Goal: Task Accomplishment & Management: Use online tool/utility

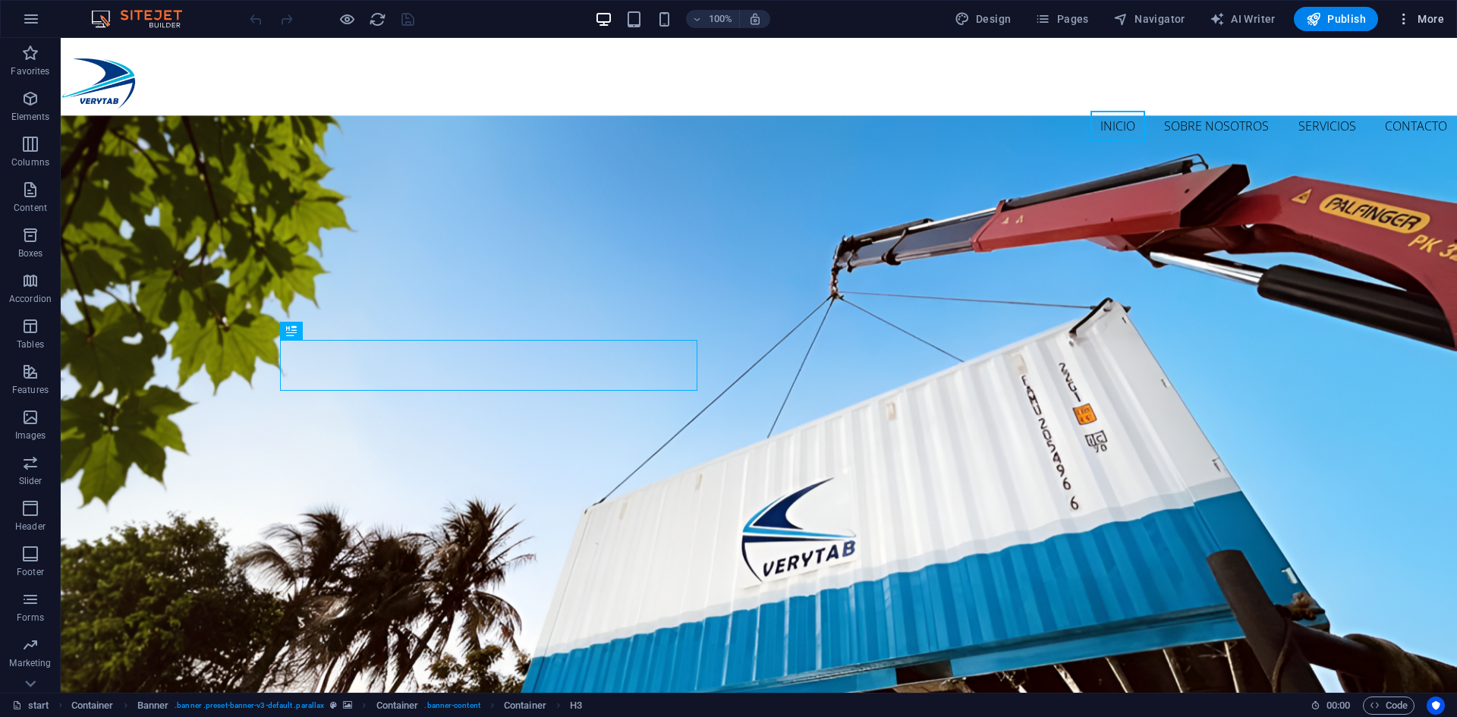
click at [1433, 20] on span "More" at bounding box center [1420, 18] width 48 height 15
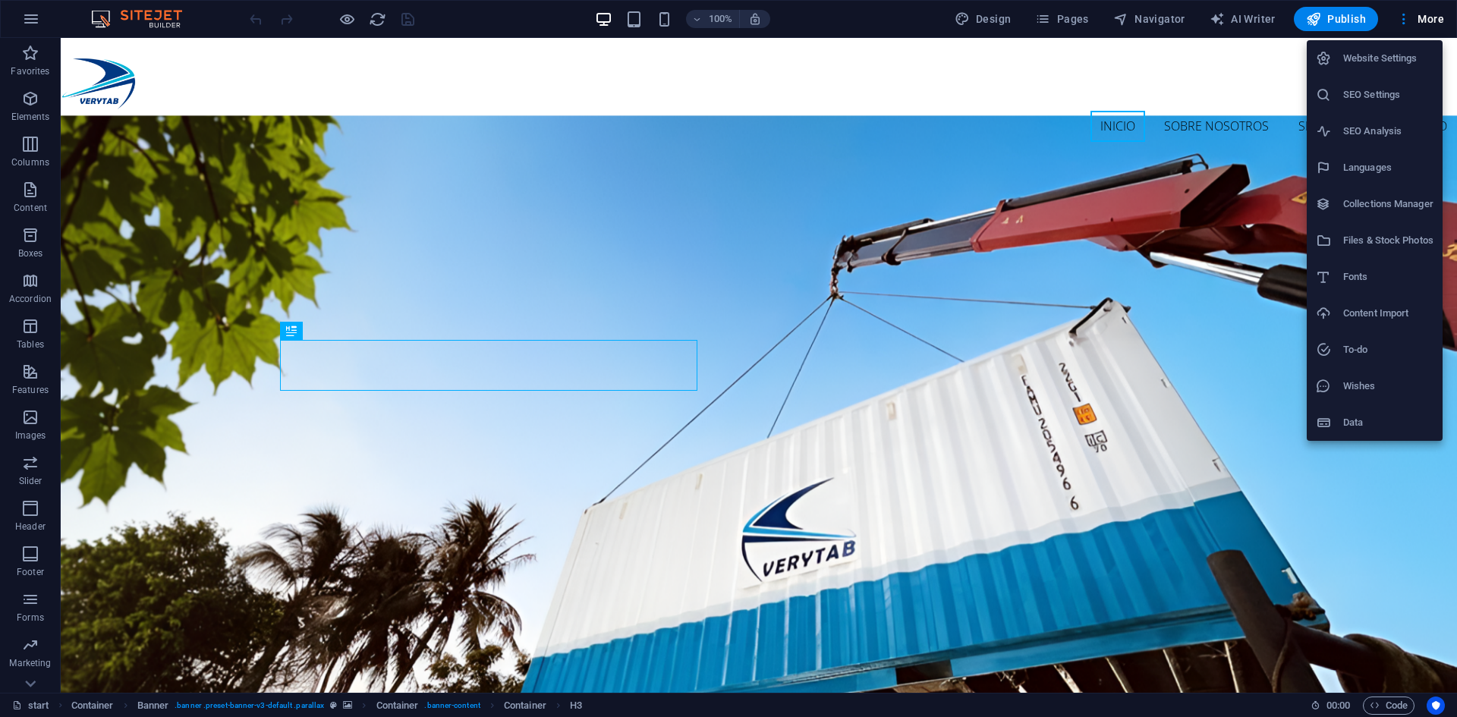
click at [1335, 56] on div at bounding box center [1329, 58] width 27 height 15
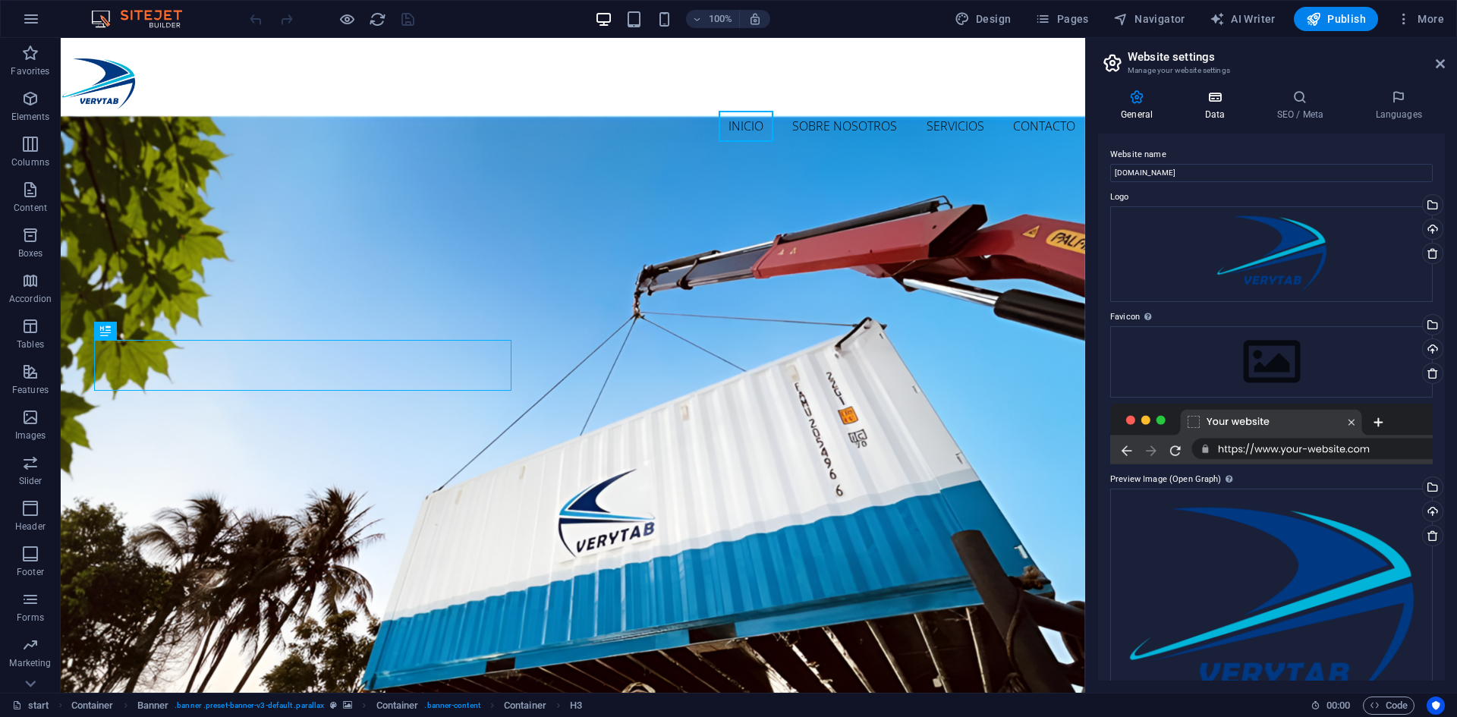
click at [1219, 102] on icon at bounding box center [1215, 97] width 66 height 15
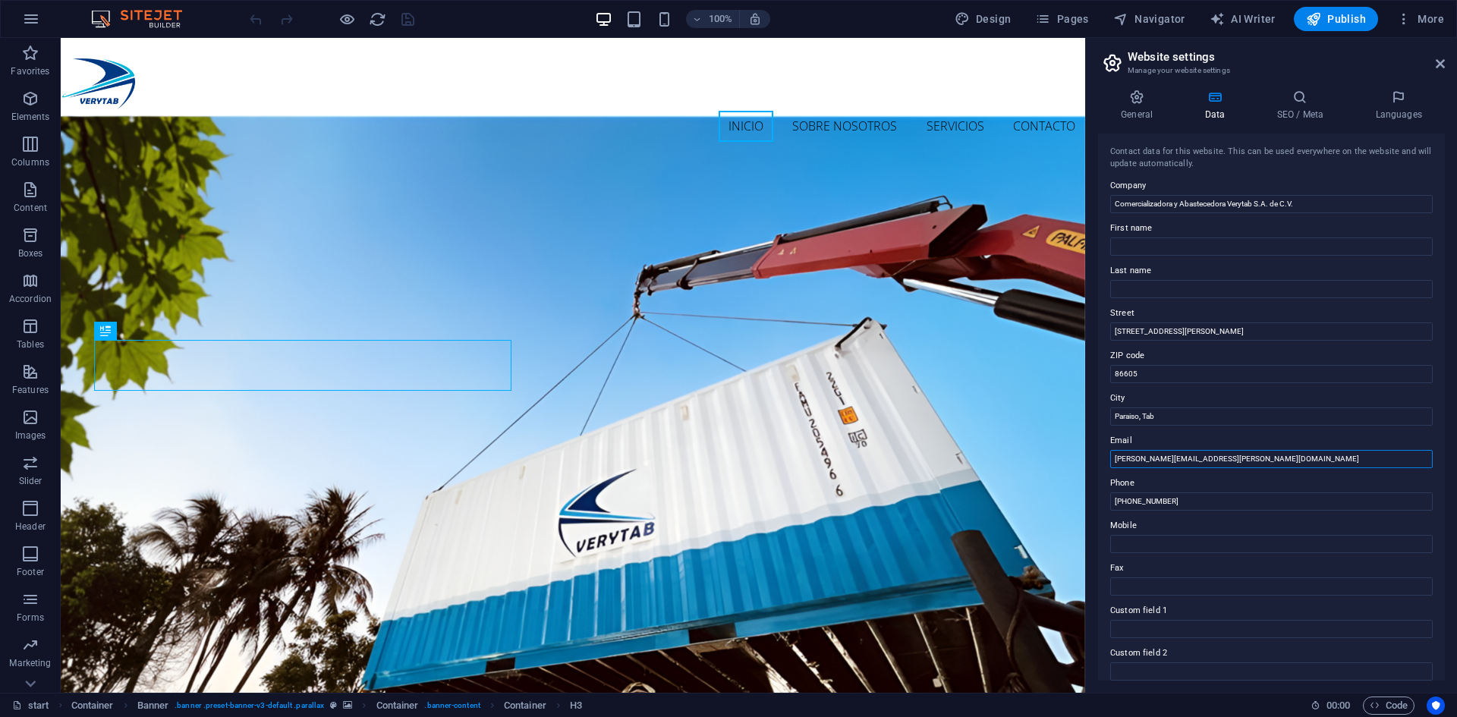
click at [1160, 455] on input "[PERSON_NAME][EMAIL_ADDRESS][PERSON_NAME][DOMAIN_NAME]" at bounding box center [1271, 459] width 323 height 18
type input "[EMAIL_ADDRESS][DOMAIN_NAME]"
drag, startPoint x: 1446, startPoint y: 273, endPoint x: 1444, endPoint y: 305, distance: 31.9
click at [1445, 310] on div "General Data SEO / Meta Languages Website name [DOMAIN_NAME] Logo Drag files he…" at bounding box center [1271, 384] width 371 height 615
click at [1426, 262] on label "Last name" at bounding box center [1271, 271] width 323 height 18
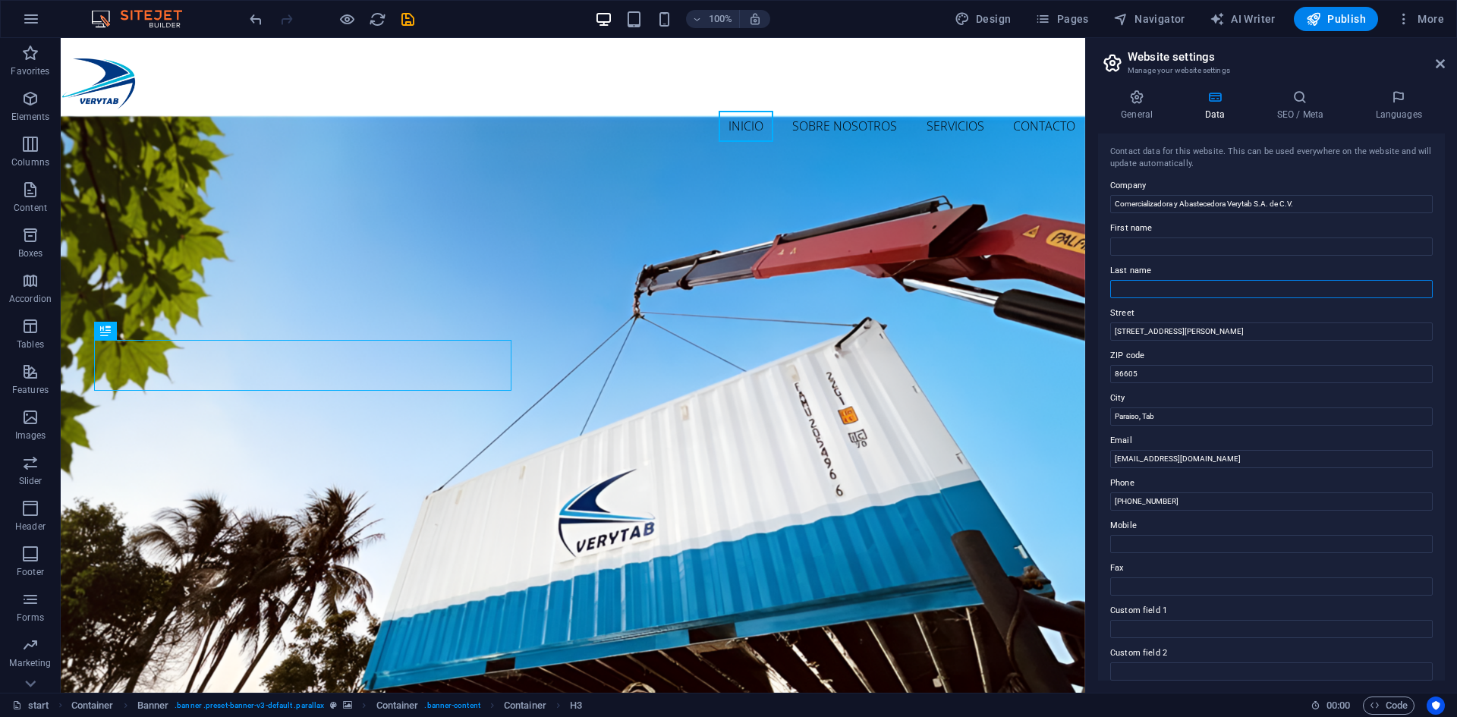
click at [1426, 280] on input "Last name" at bounding box center [1271, 289] width 323 height 18
click at [1142, 93] on icon at bounding box center [1136, 97] width 77 height 15
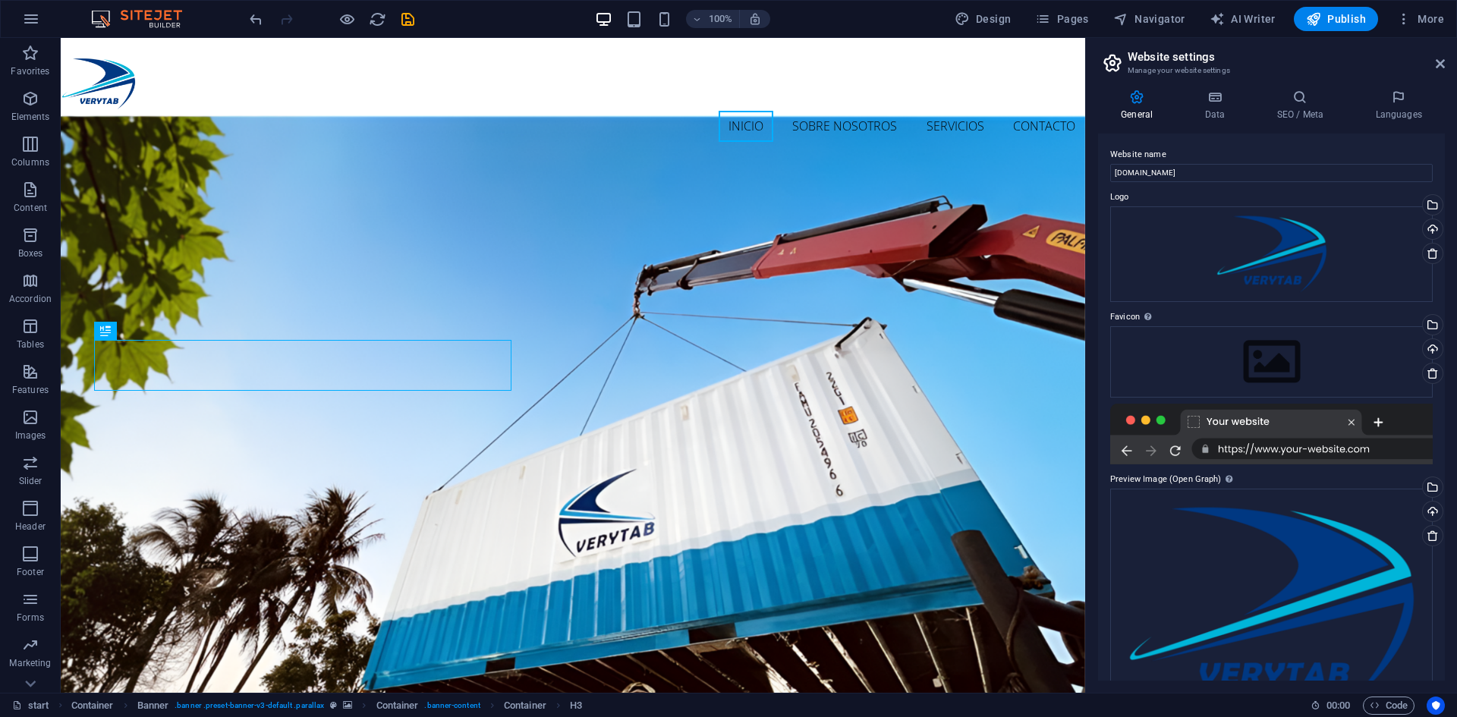
drag, startPoint x: 1446, startPoint y: 200, endPoint x: 1445, endPoint y: 241, distance: 40.2
click at [1446, 252] on div "General Data SEO / Meta Languages Website name [DOMAIN_NAME] Logo Drag files he…" at bounding box center [1271, 384] width 371 height 615
drag, startPoint x: 1445, startPoint y: 221, endPoint x: 1441, endPoint y: 242, distance: 21.6
click at [1441, 242] on div "General Data SEO / Meta Languages Website name [DOMAIN_NAME] Logo Drag files he…" at bounding box center [1271, 384] width 371 height 615
drag, startPoint x: 1440, startPoint y: 231, endPoint x: 1440, endPoint y: 242, distance: 10.6
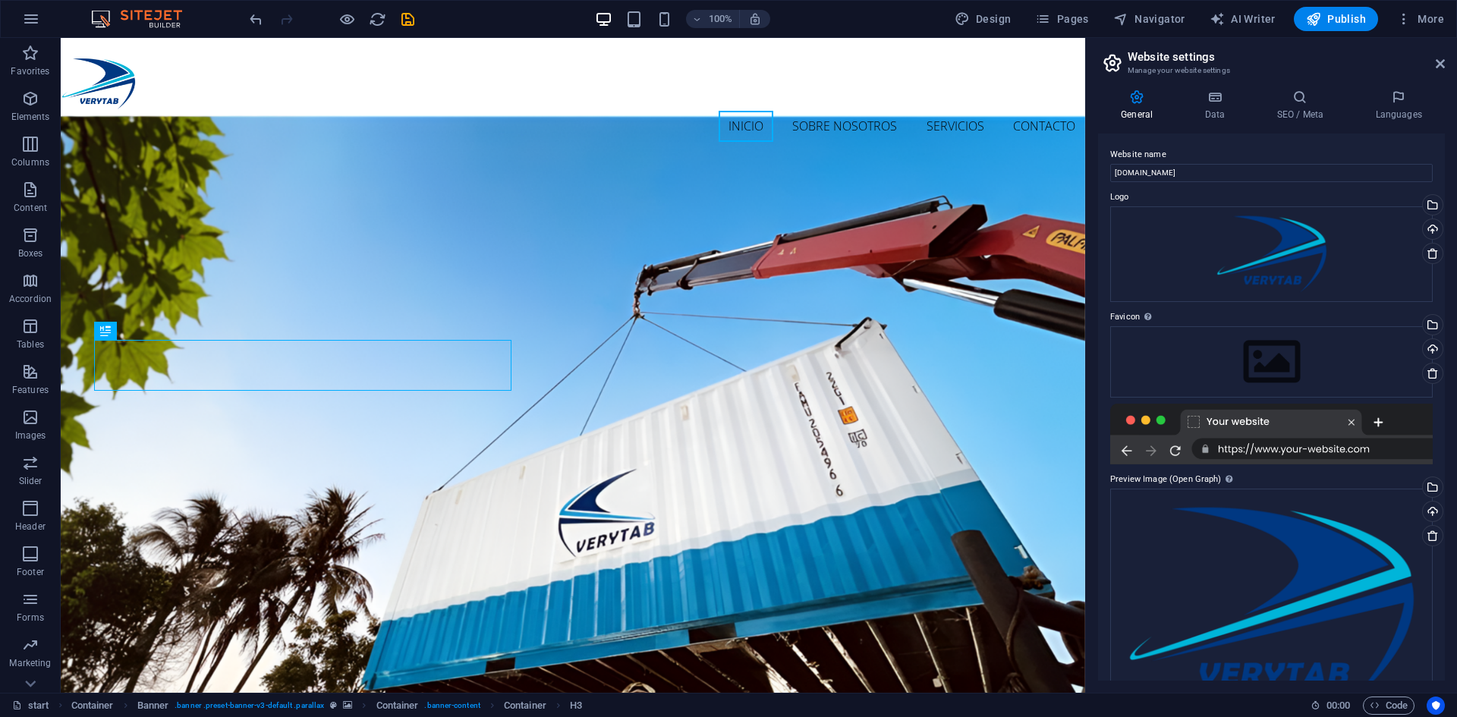
click at [1440, 242] on div "Website name [DOMAIN_NAME] Logo Drag files here, click to choose files or selec…" at bounding box center [1271, 407] width 347 height 547
drag, startPoint x: 1446, startPoint y: 228, endPoint x: 1446, endPoint y: 238, distance: 9.1
click at [1446, 238] on div "General Data SEO / Meta Languages Website name [DOMAIN_NAME] Logo Drag files he…" at bounding box center [1271, 384] width 371 height 615
drag, startPoint x: 1446, startPoint y: 228, endPoint x: 1446, endPoint y: 255, distance: 26.6
click at [1446, 255] on div "General Data SEO / Meta Languages Website name [DOMAIN_NAME] Logo Drag files he…" at bounding box center [1271, 384] width 371 height 615
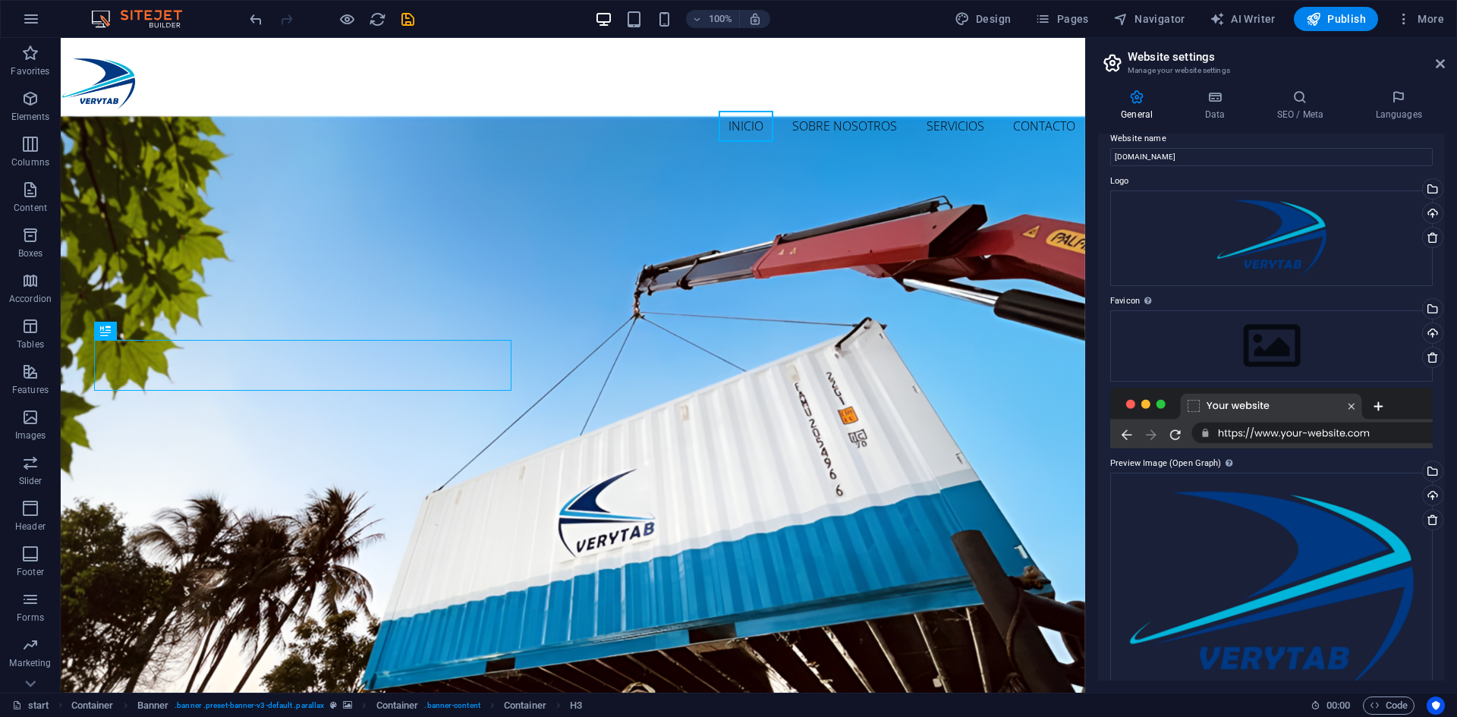
scroll to position [56, 0]
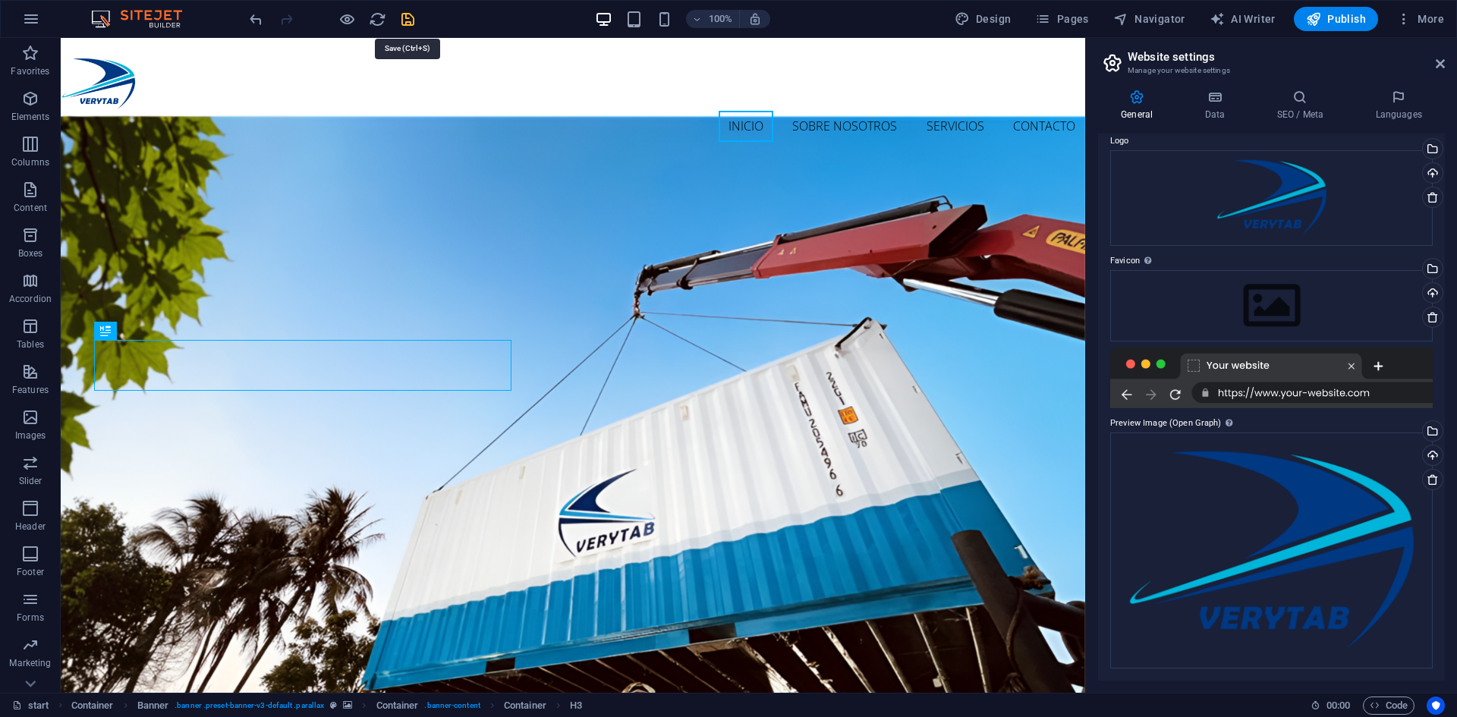
click at [399, 16] on icon "save" at bounding box center [407, 19] width 17 height 17
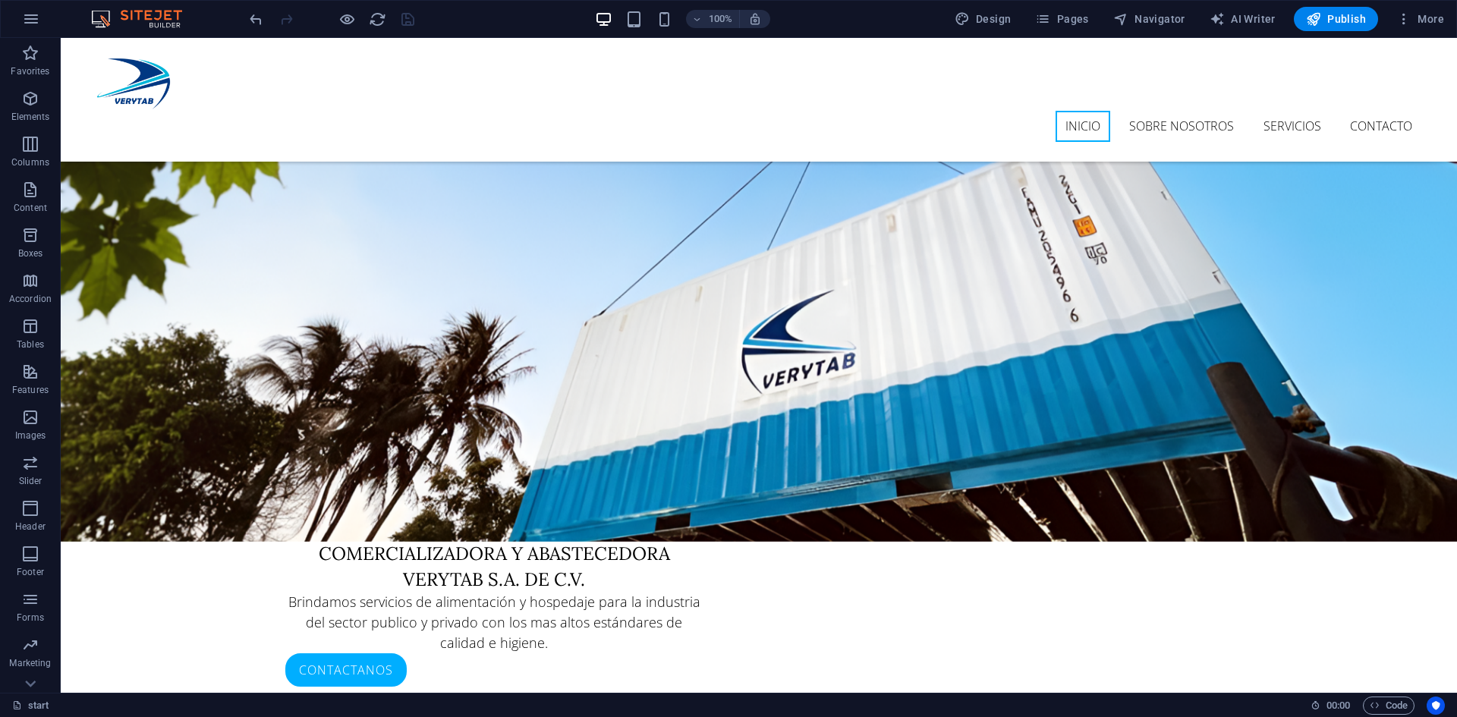
scroll to position [258, 0]
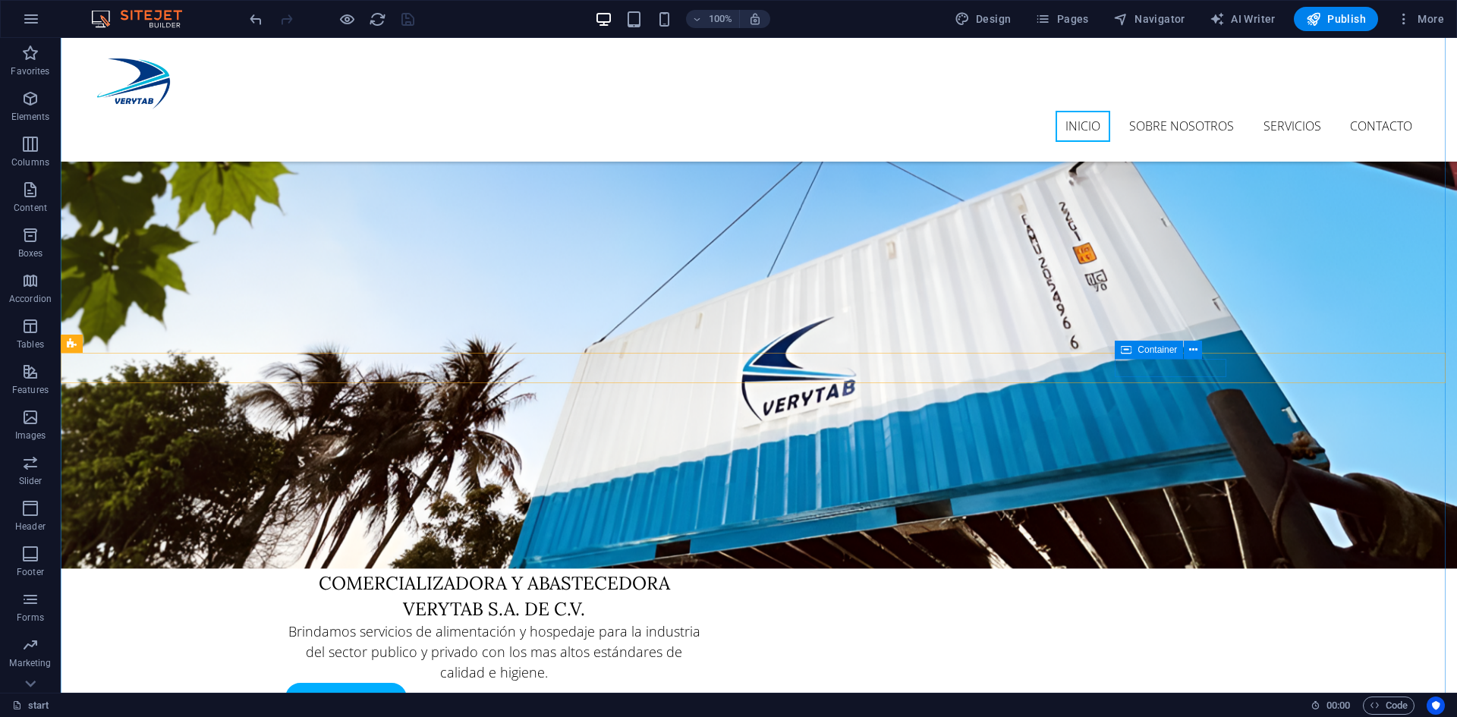
click at [1126, 351] on icon at bounding box center [1126, 350] width 11 height 18
click at [1196, 348] on icon at bounding box center [1193, 350] width 8 height 16
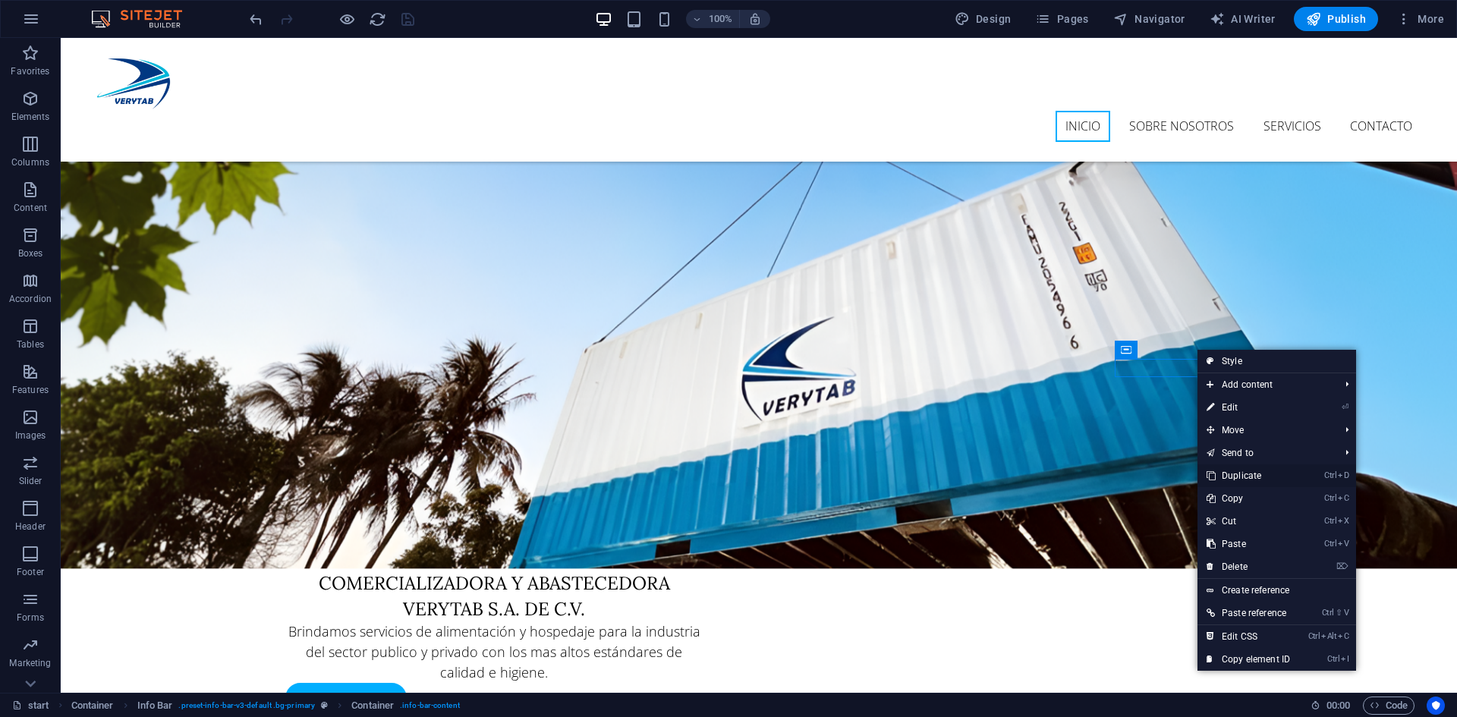
click at [1238, 476] on link "Ctrl D Duplicate" at bounding box center [1248, 475] width 102 height 23
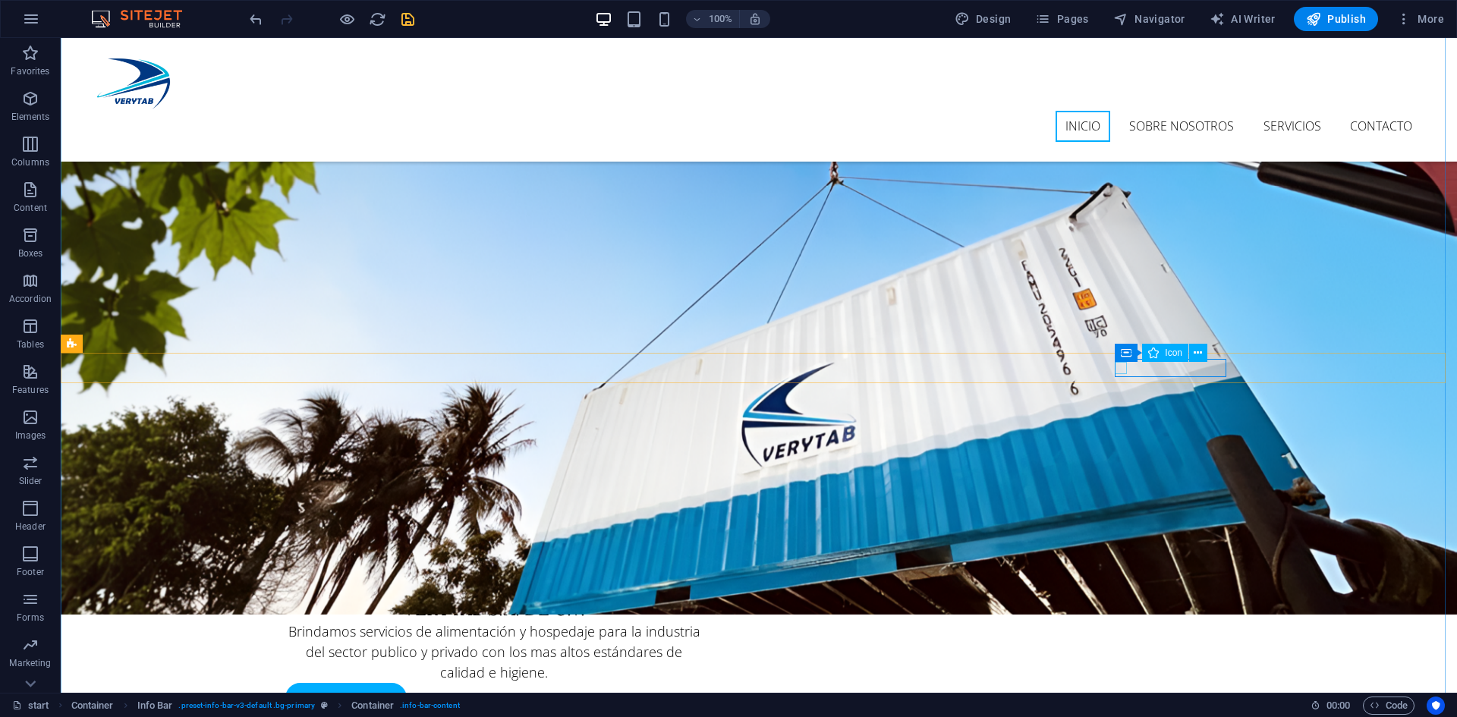
select select "xMidYMid"
select select "px"
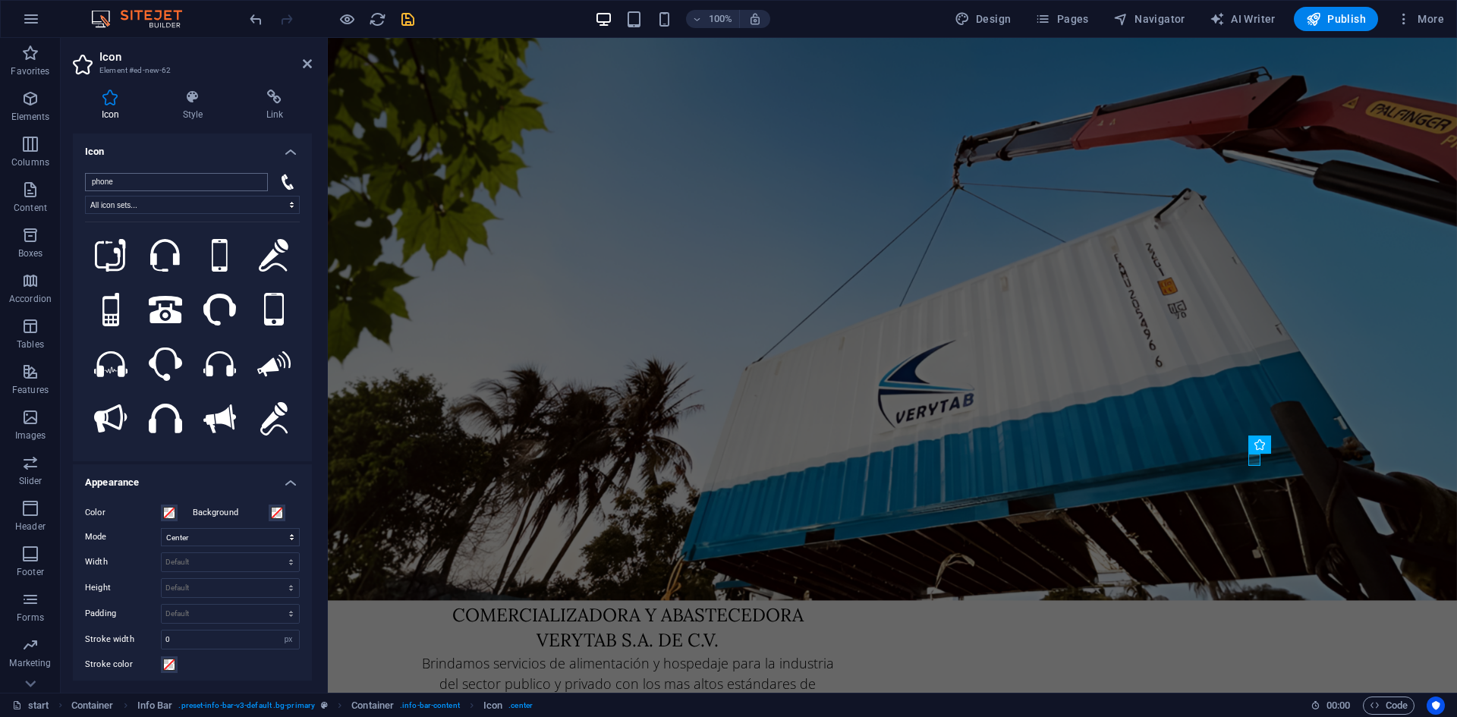
click at [161, 185] on input "phone" at bounding box center [176, 182] width 183 height 18
type input ","
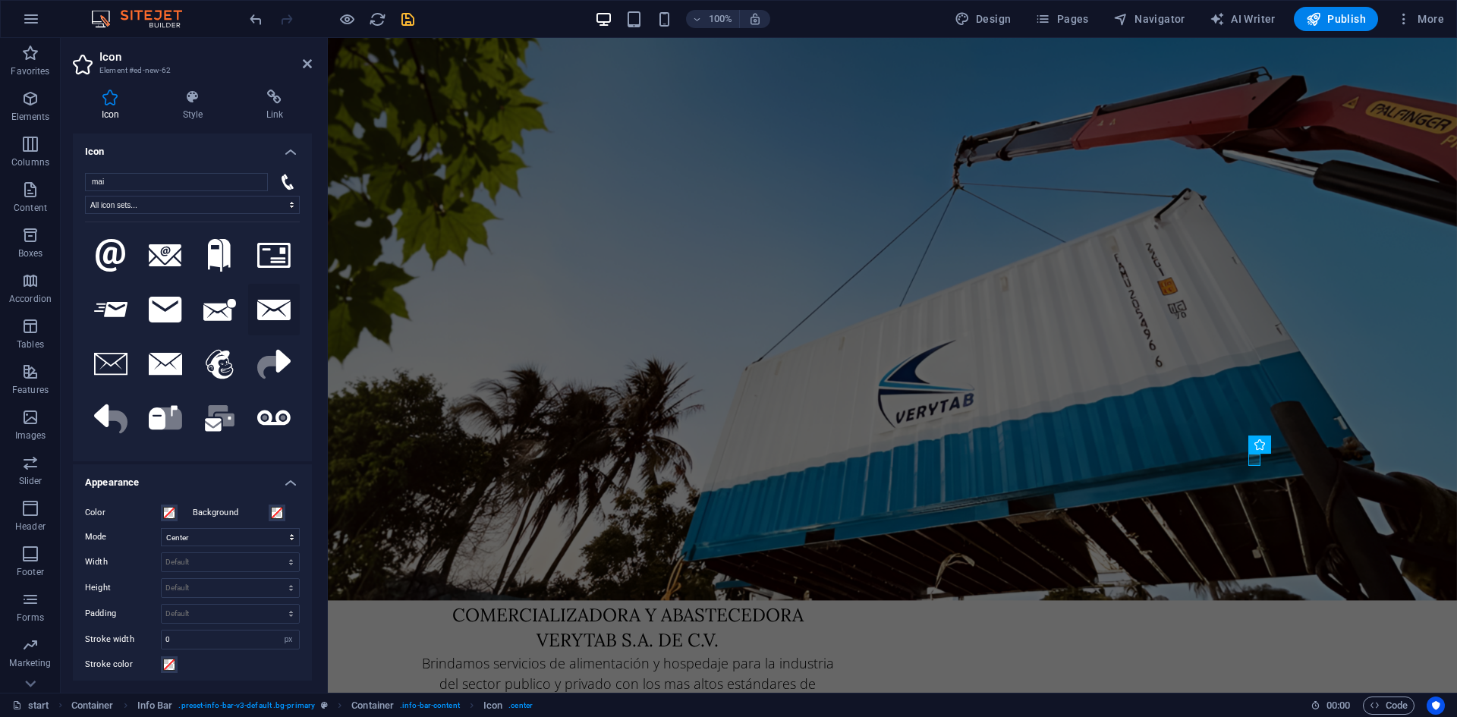
type input "mai"
click at [266, 307] on icon at bounding box center [273, 310] width 33 height 20
click at [304, 61] on icon at bounding box center [307, 64] width 9 height 12
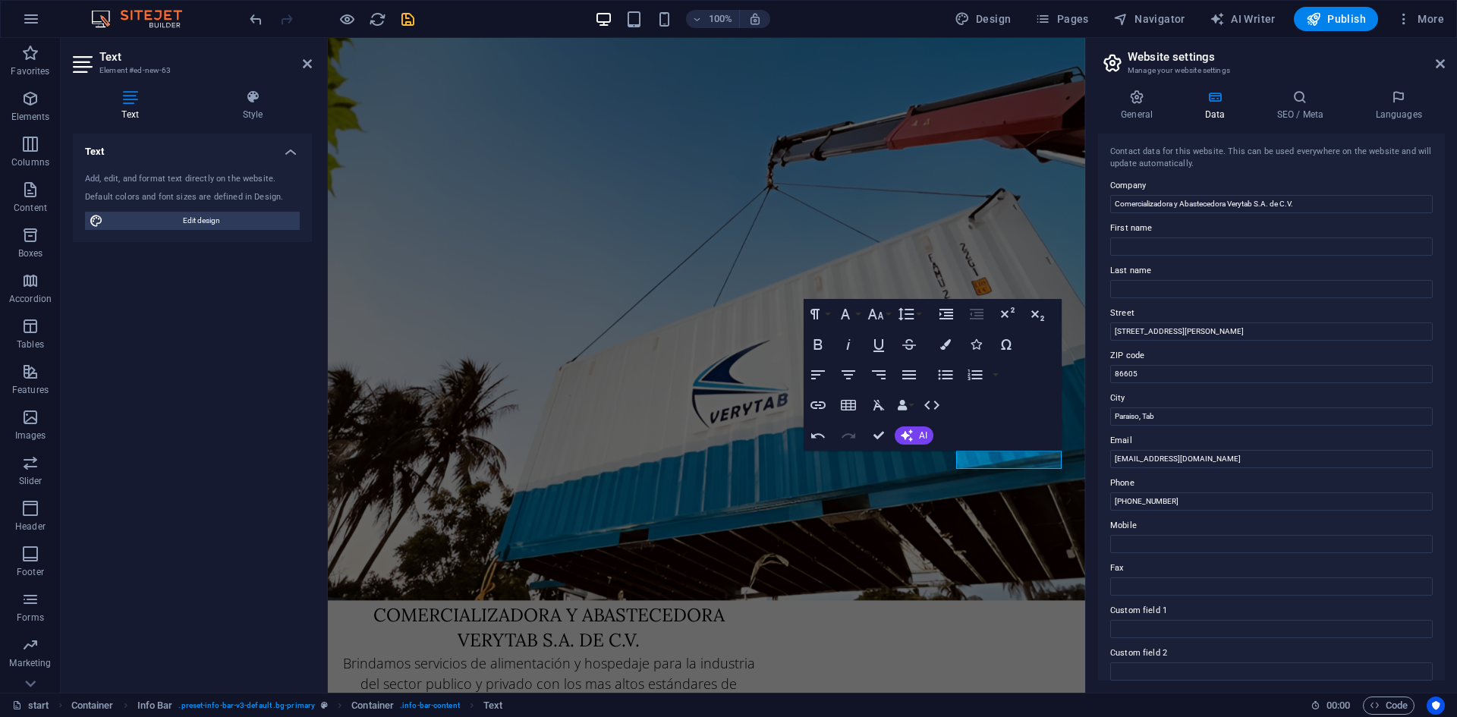
click at [1317, 462] on input "[EMAIL_ADDRESS][DOMAIN_NAME]" at bounding box center [1271, 459] width 323 height 18
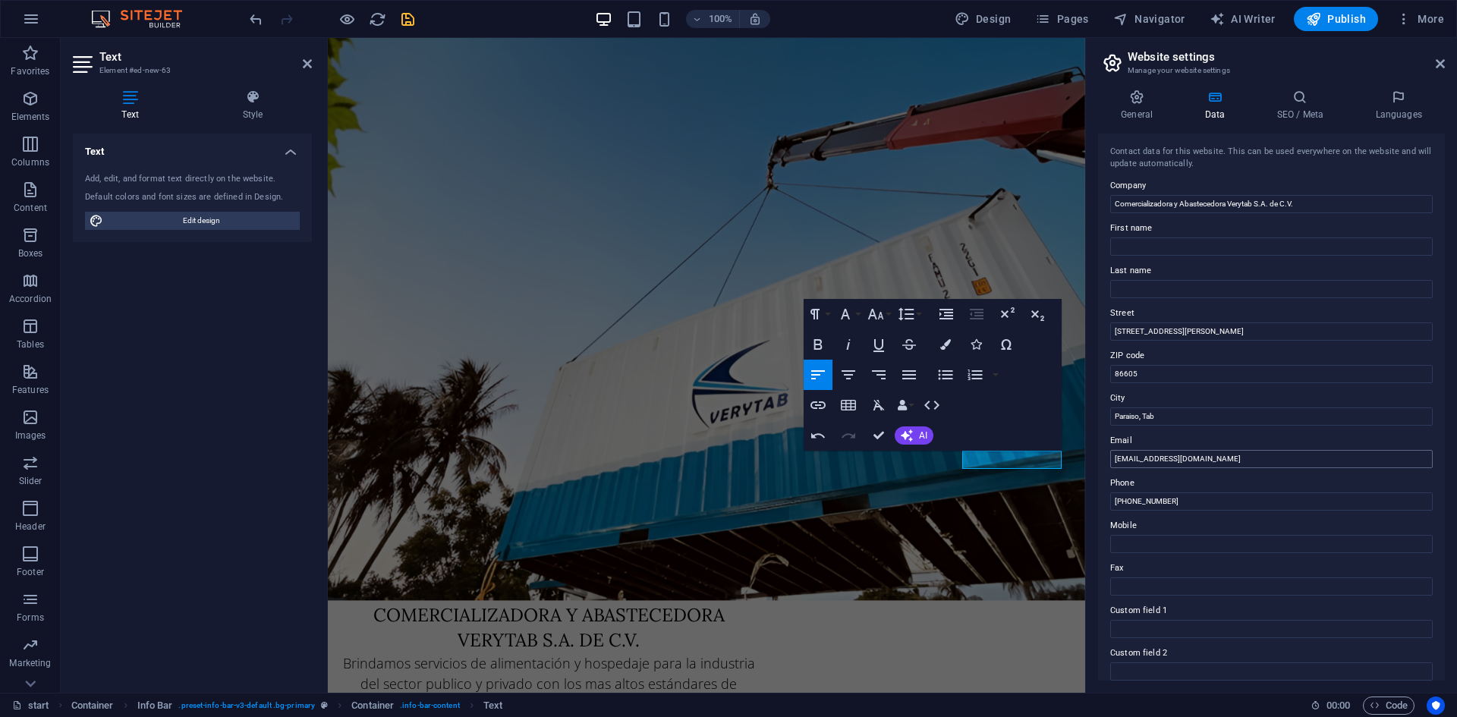
click at [1169, 466] on input "[EMAIL_ADDRESS][DOMAIN_NAME]" at bounding box center [1271, 459] width 323 height 18
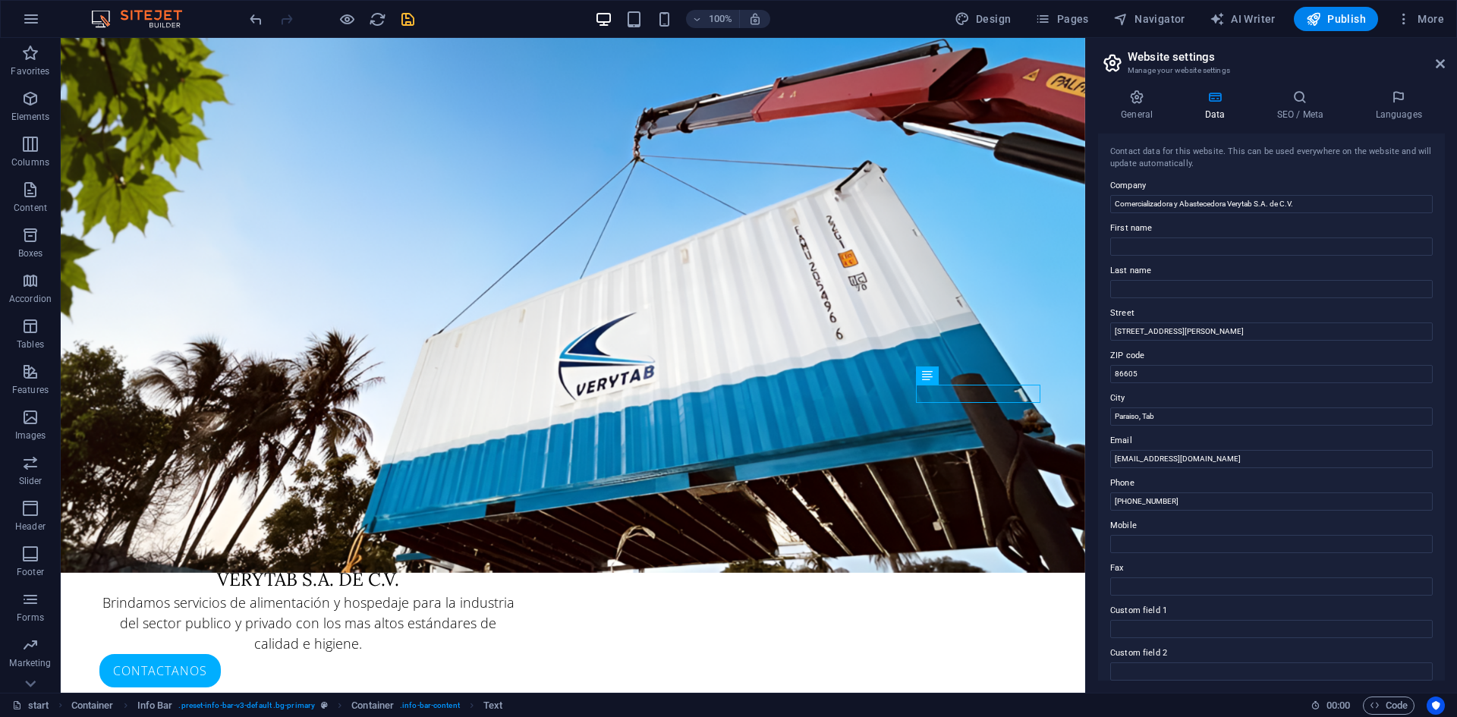
scroll to position [324, 0]
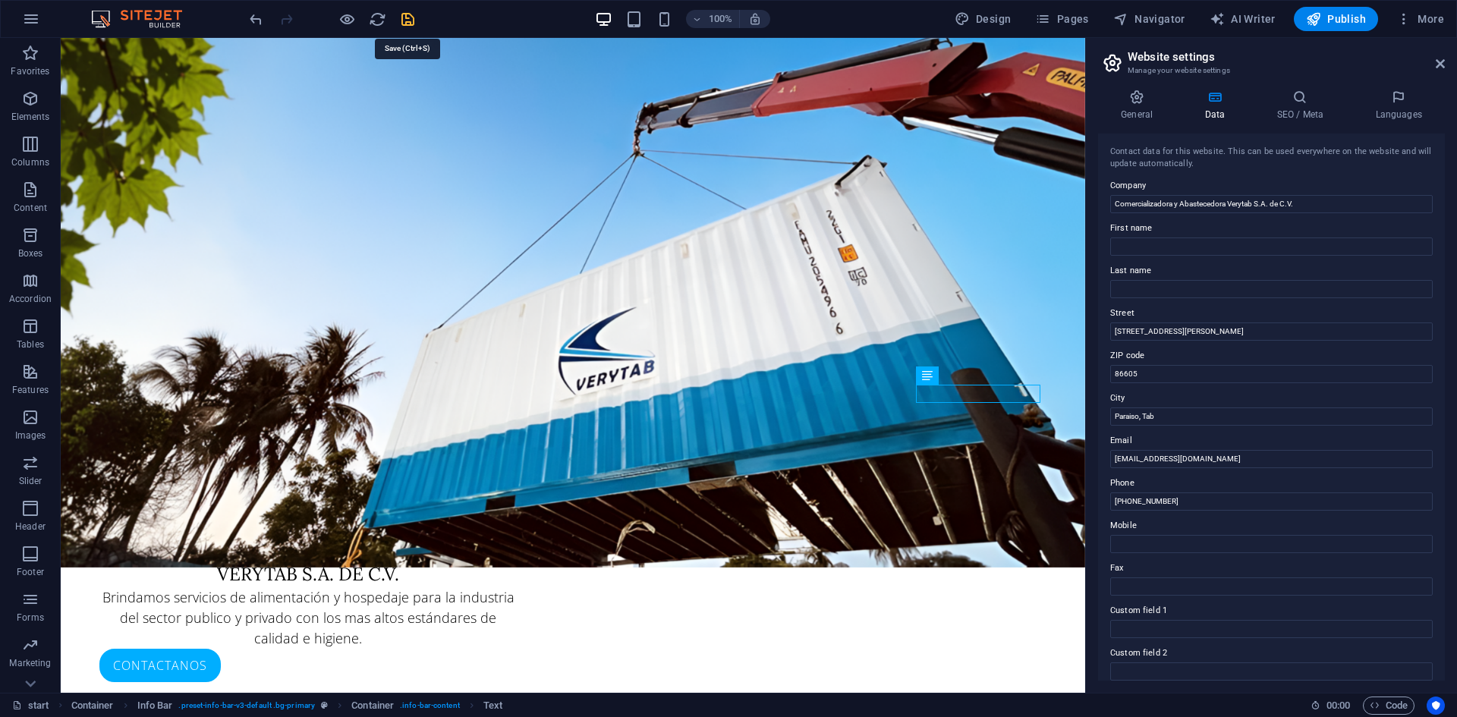
click at [404, 19] on icon "save" at bounding box center [407, 19] width 17 height 17
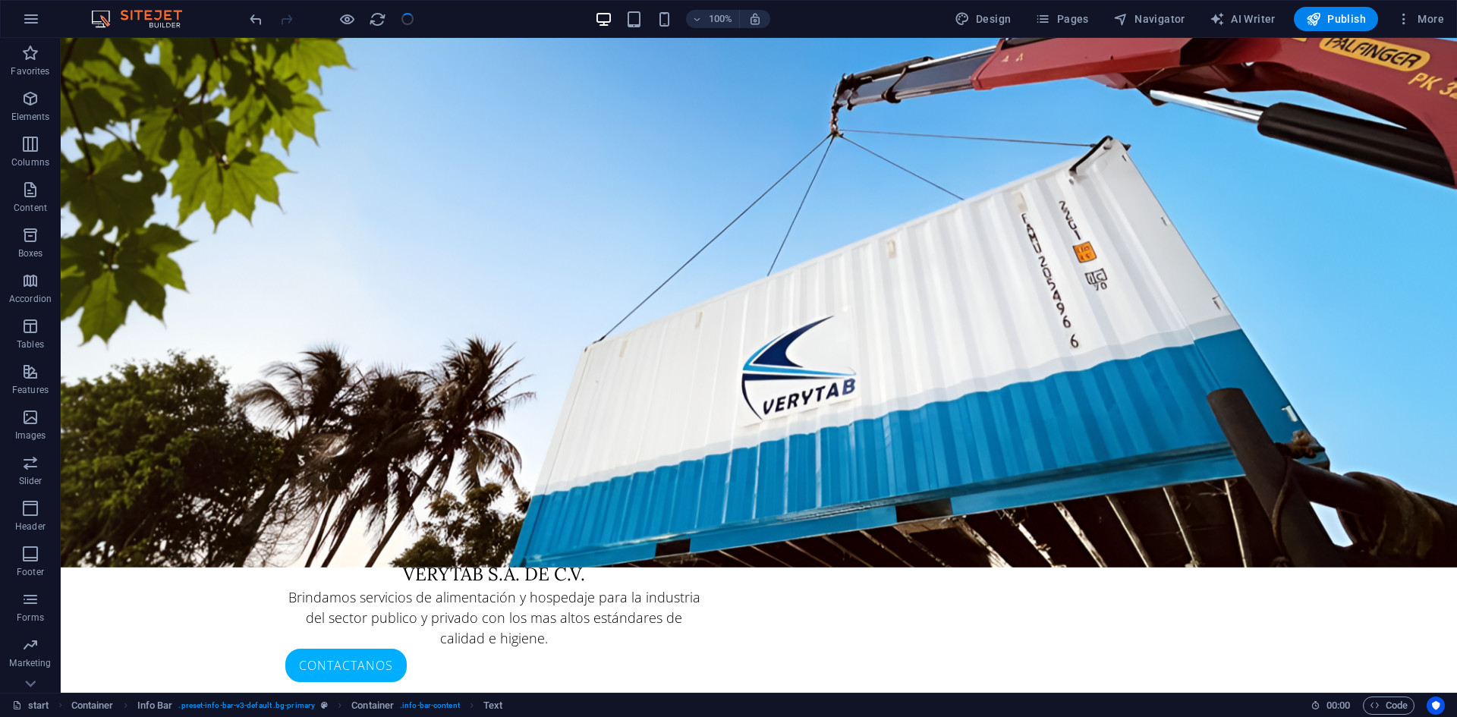
checkbox input "false"
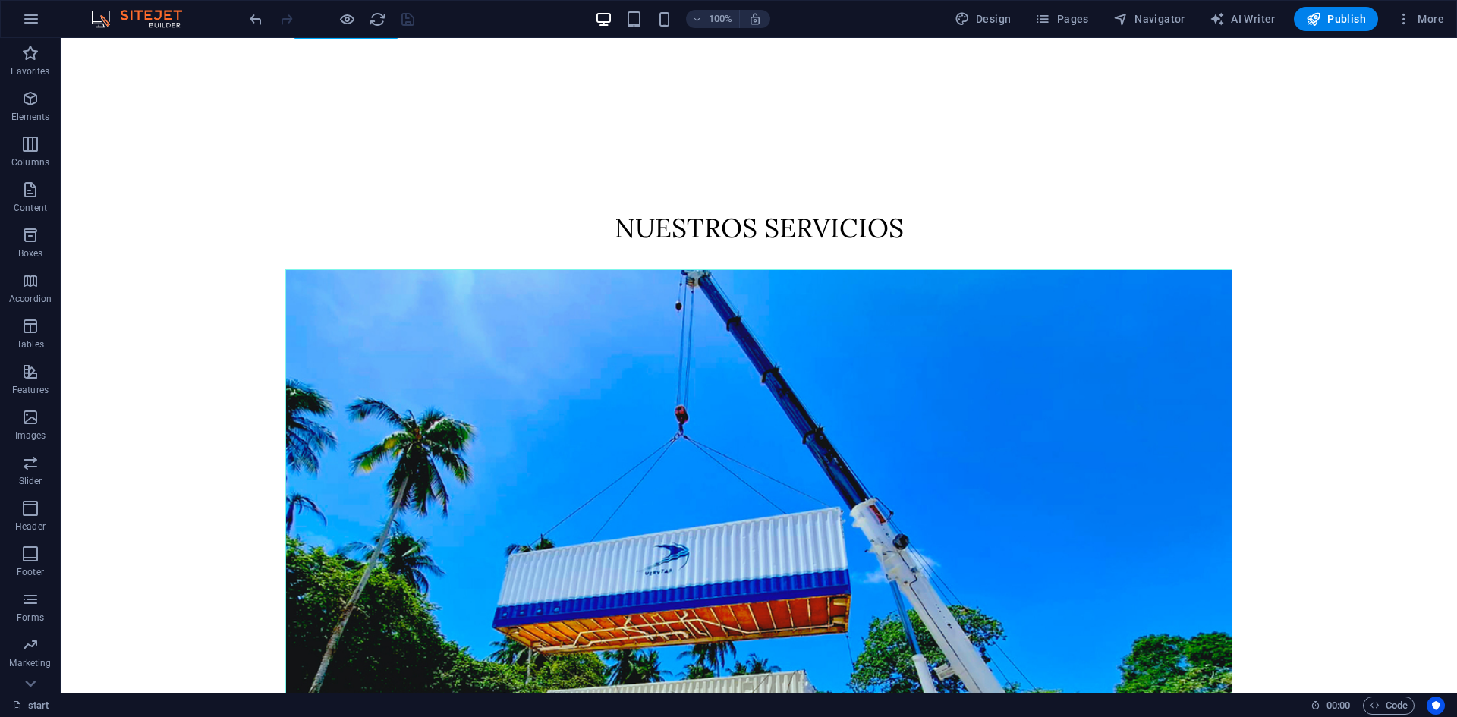
scroll to position [3438, 0]
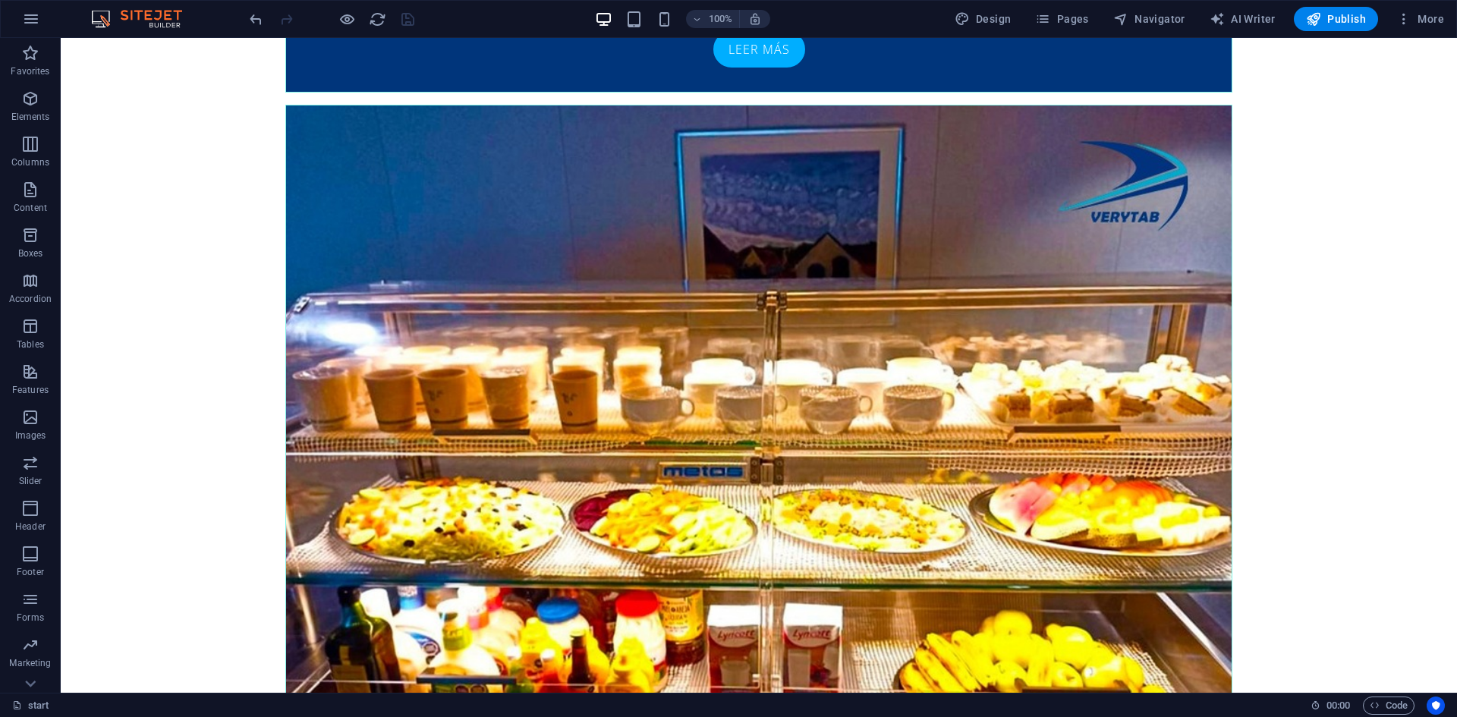
drag, startPoint x: 1453, startPoint y: 168, endPoint x: 1164, endPoint y: 732, distance: 633.0
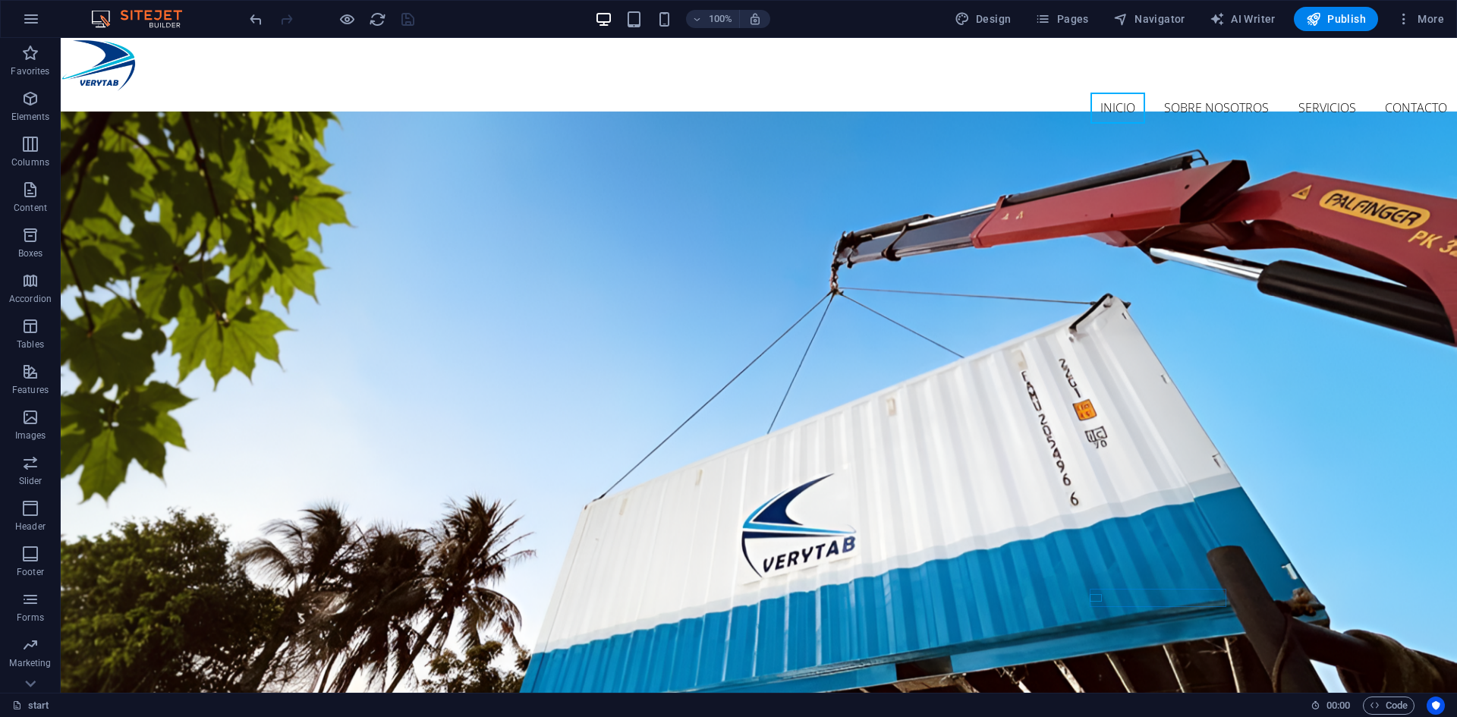
scroll to position [0, 0]
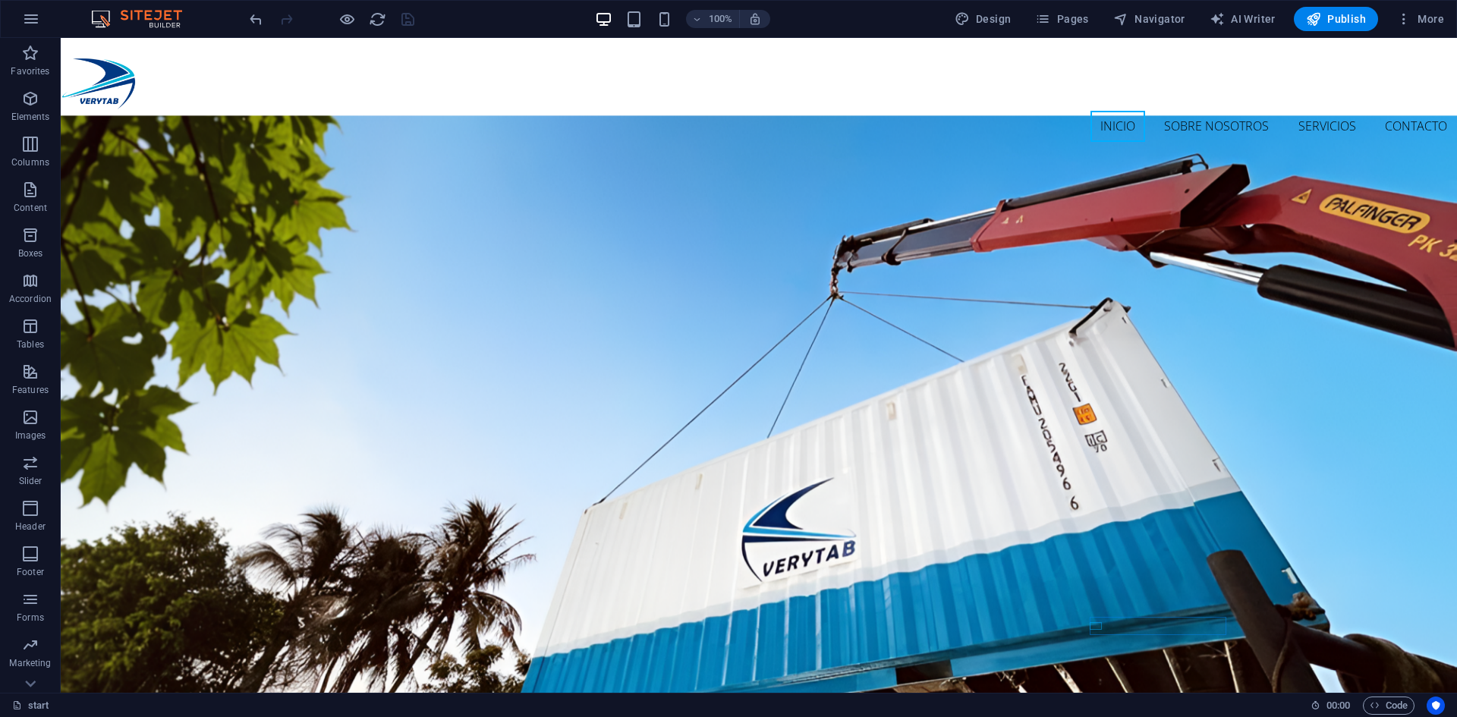
drag, startPoint x: 1450, startPoint y: 606, endPoint x: 1492, endPoint y: 69, distance: 538.9
click at [1251, 111] on nav "Inicio Sobre nosotros Servicios Contacto" at bounding box center [759, 127] width 1396 height 32
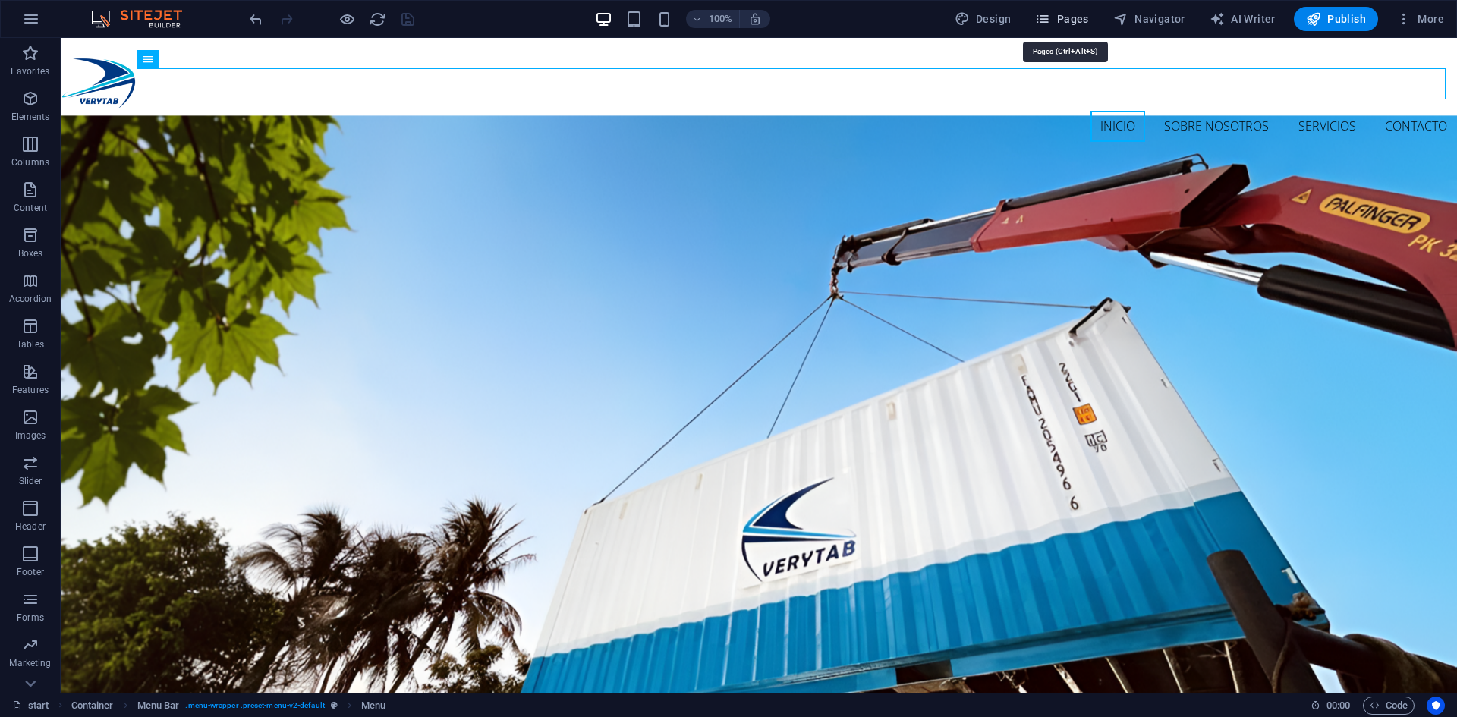
click at [1065, 11] on button "Pages" at bounding box center [1061, 19] width 65 height 24
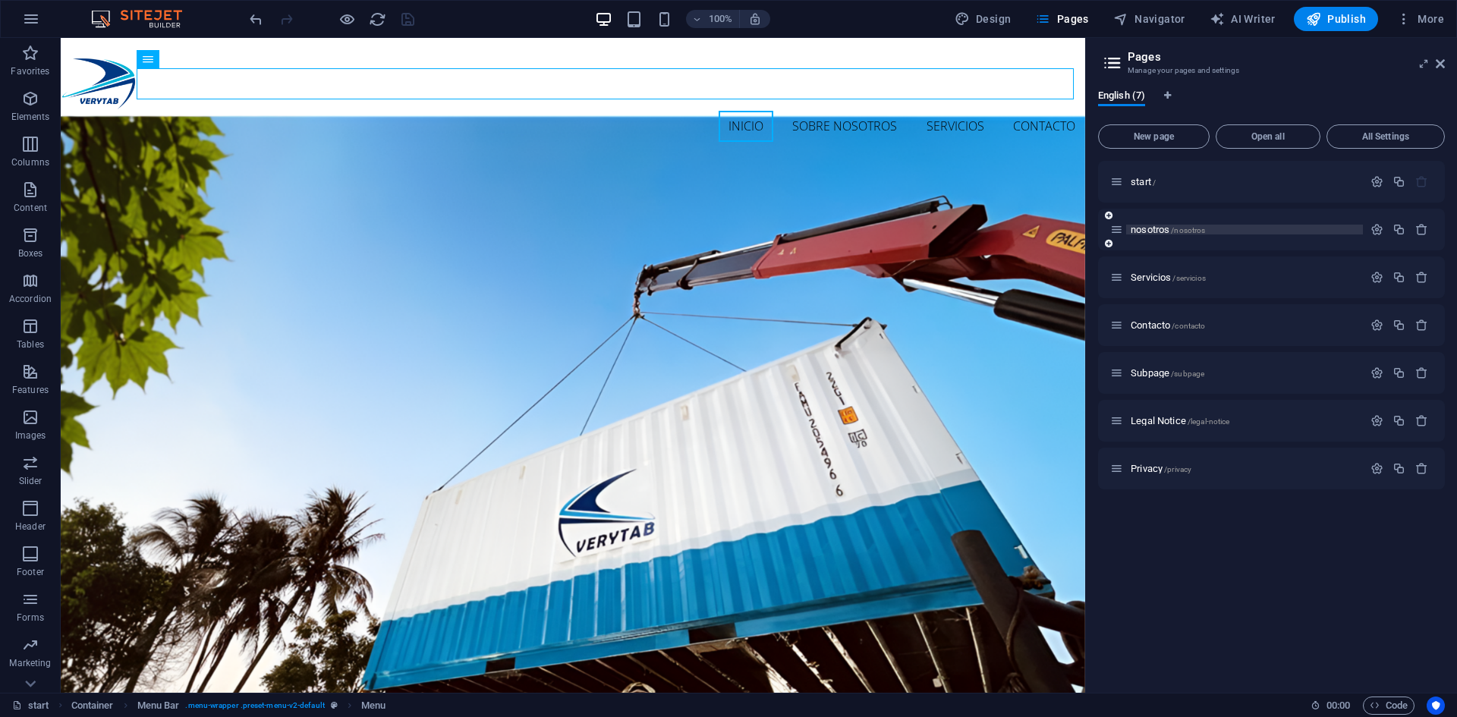
click at [1155, 228] on span "nosotros /nosotros" at bounding box center [1168, 229] width 74 height 11
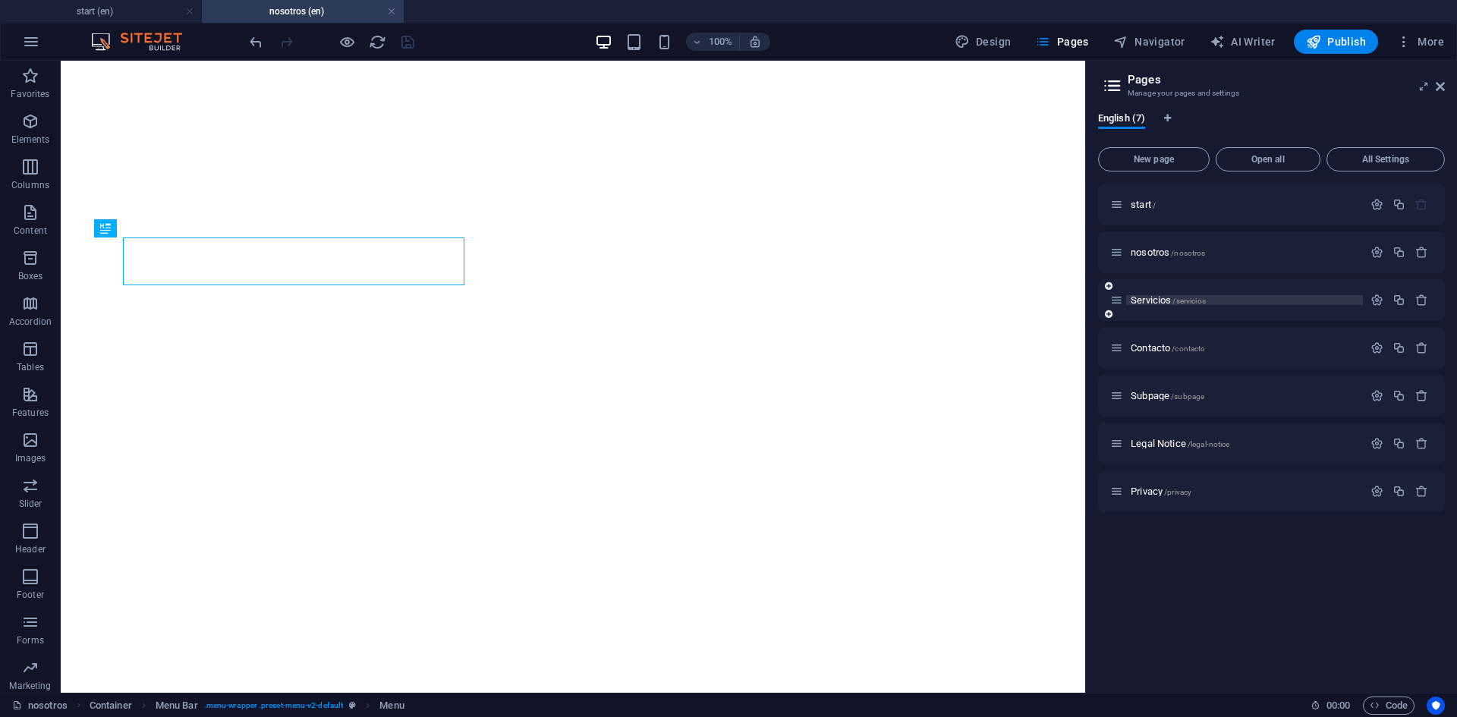
click at [1153, 263] on div "nosotros /nosotros" at bounding box center [1271, 252] width 347 height 42
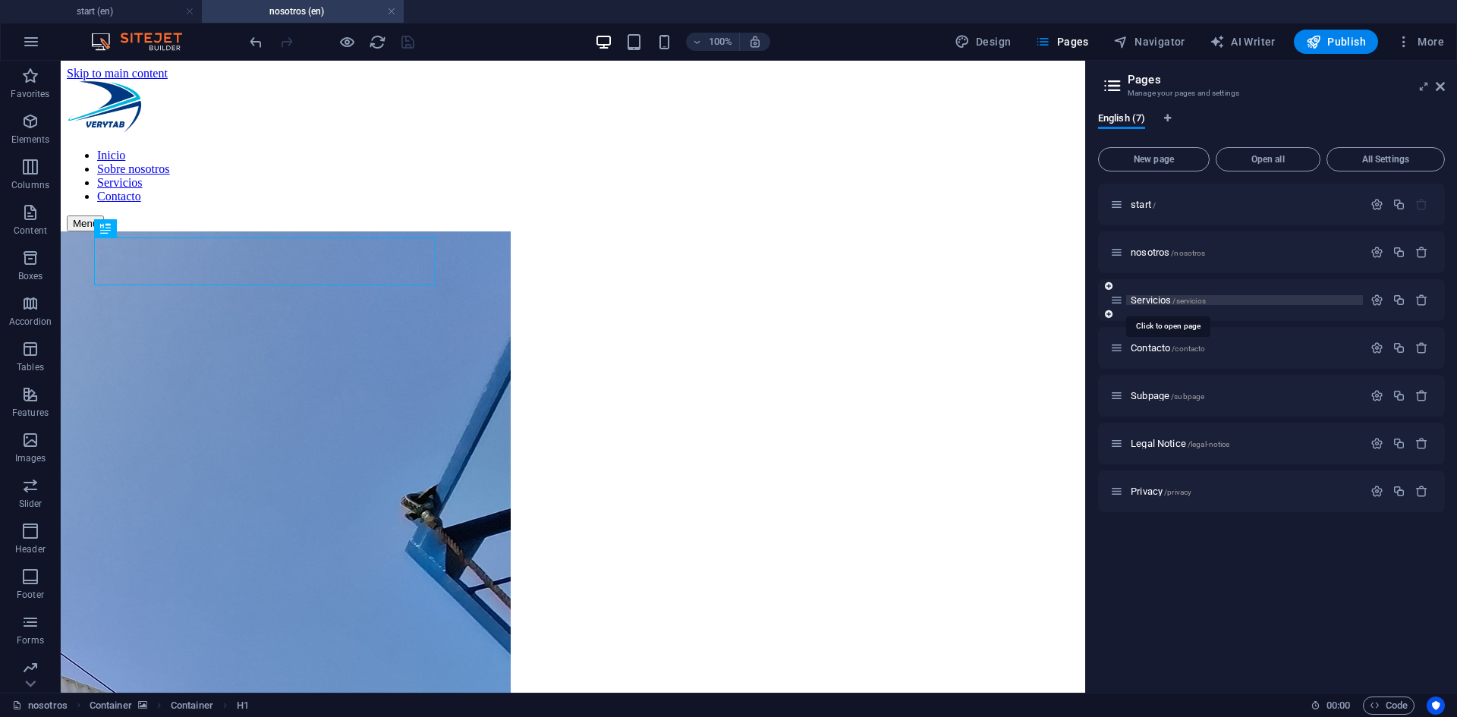
click at [1151, 295] on span "Servicios /servicios" at bounding box center [1168, 299] width 75 height 11
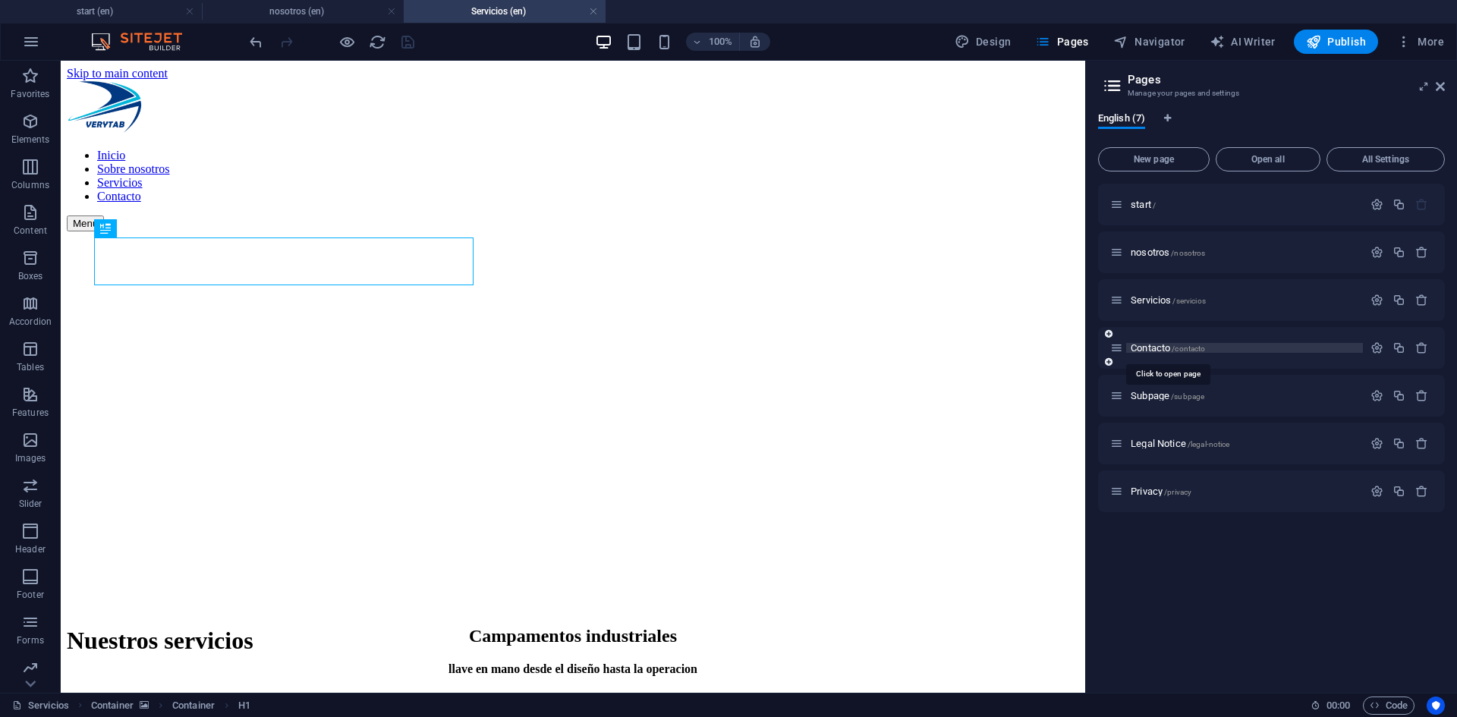
click at [1149, 345] on span "Contacto /contacto" at bounding box center [1168, 347] width 74 height 11
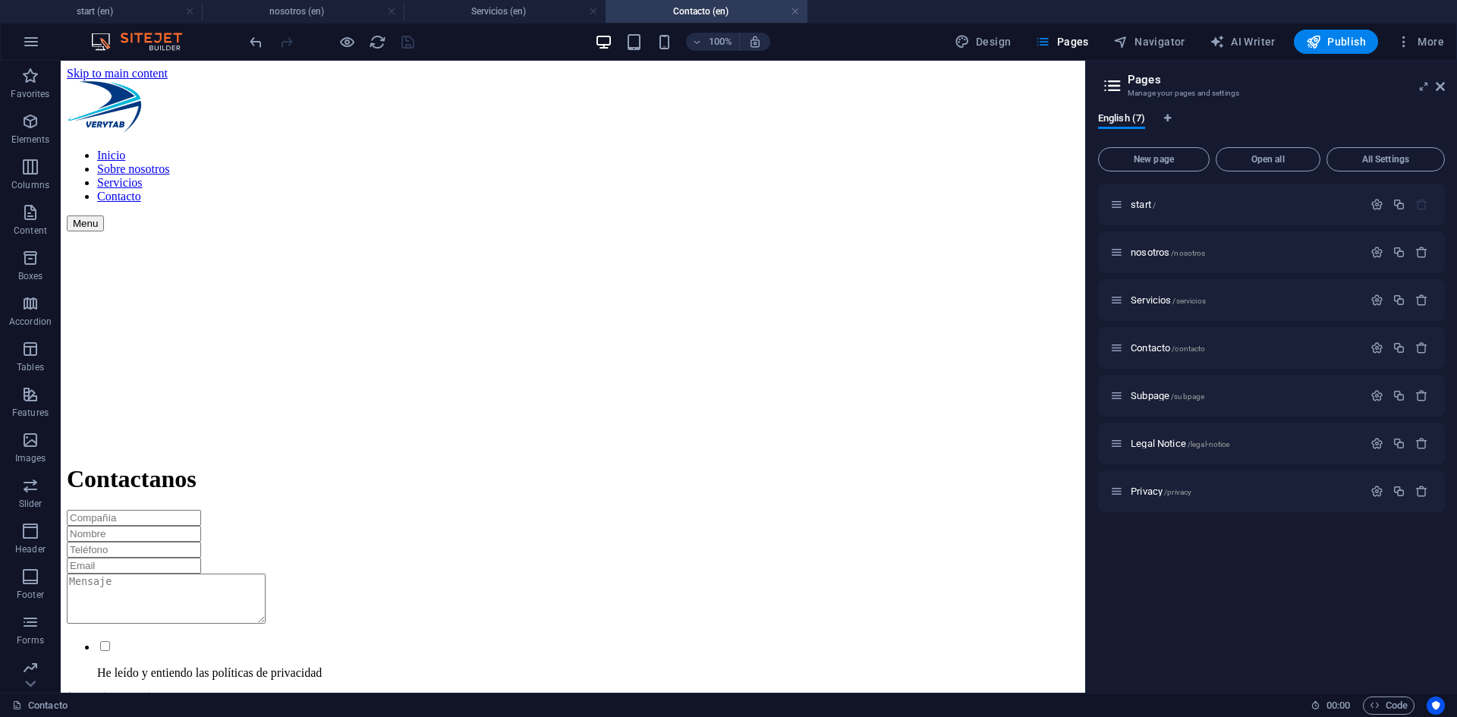
drag, startPoint x: 1078, startPoint y: 87, endPoint x: 1493, endPoint y: 183, distance: 426.9
click at [1440, 85] on icon at bounding box center [1440, 86] width 9 height 12
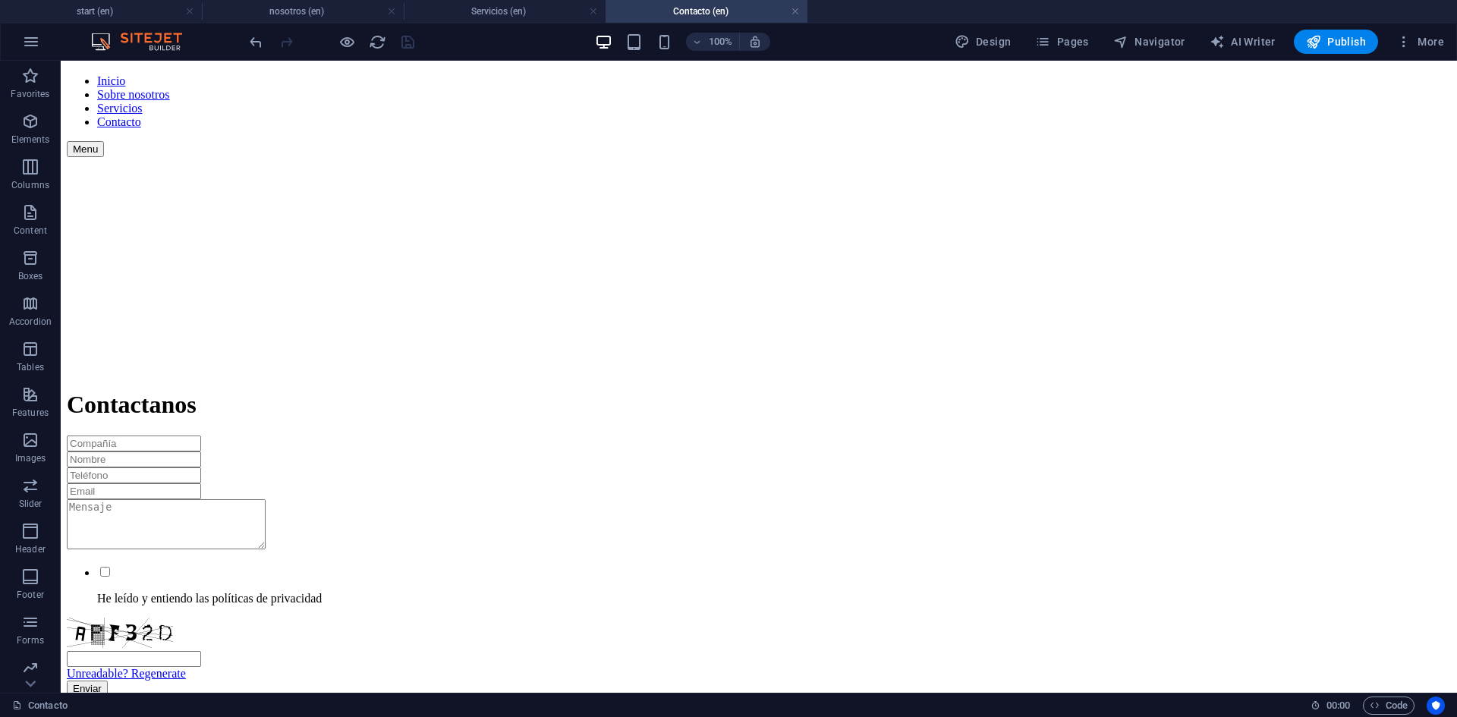
scroll to position [49, 0]
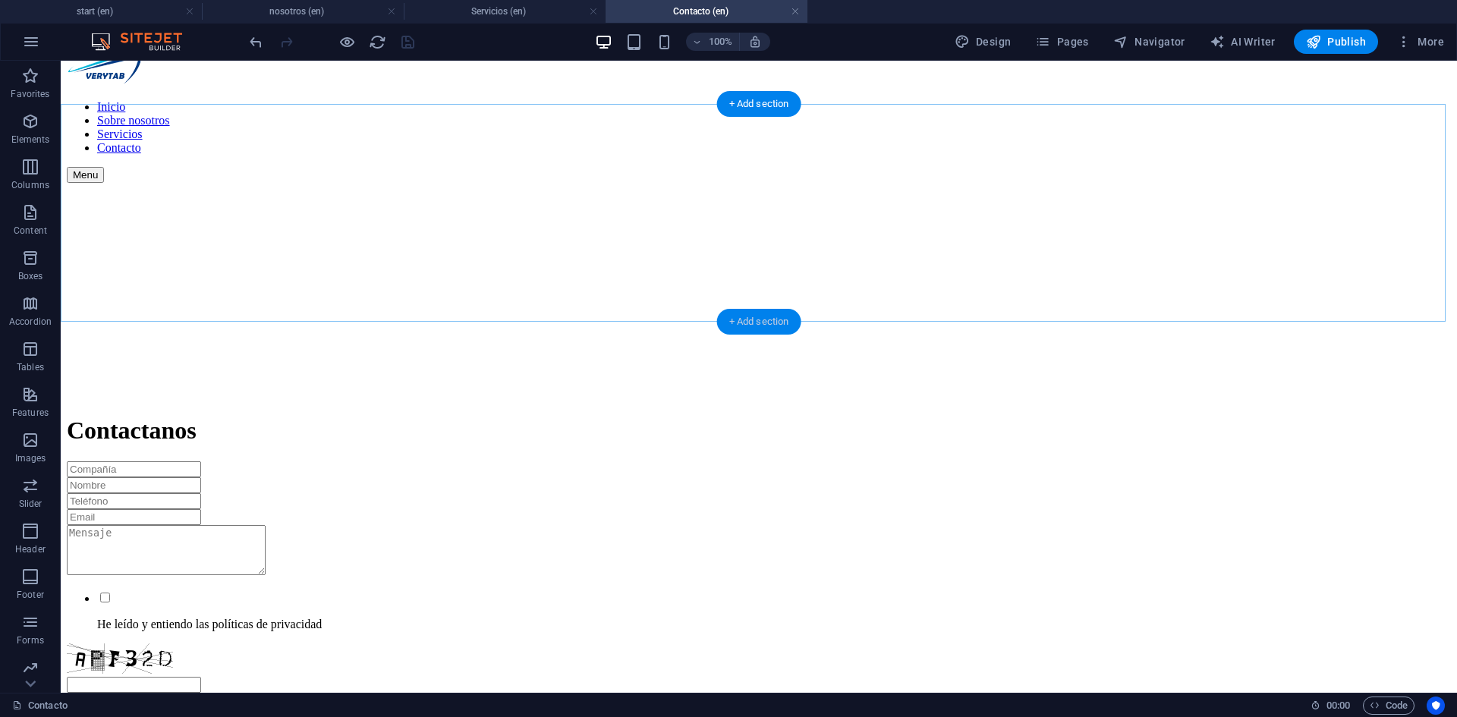
click at [748, 323] on div "+ Add section" at bounding box center [759, 322] width 84 height 26
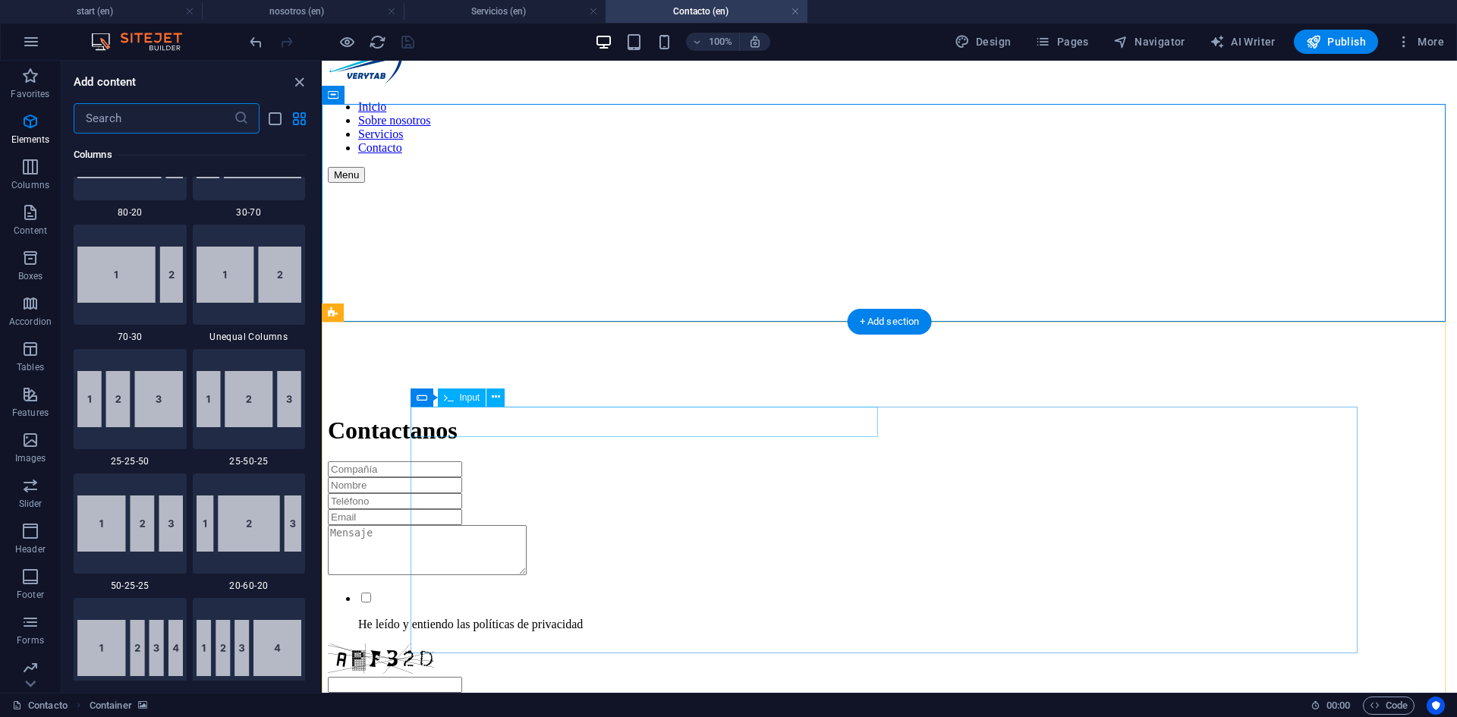
scroll to position [2655, 0]
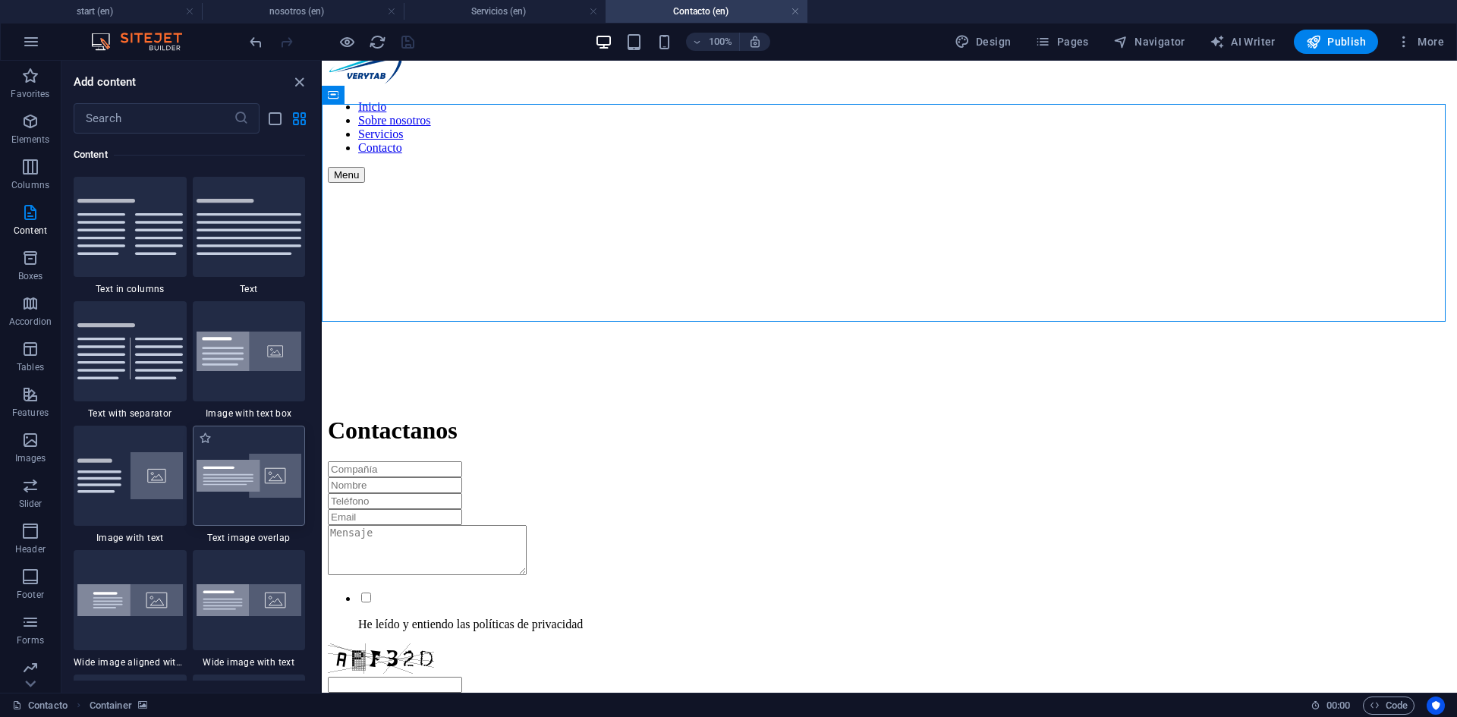
click at [250, 463] on img at bounding box center [249, 476] width 105 height 45
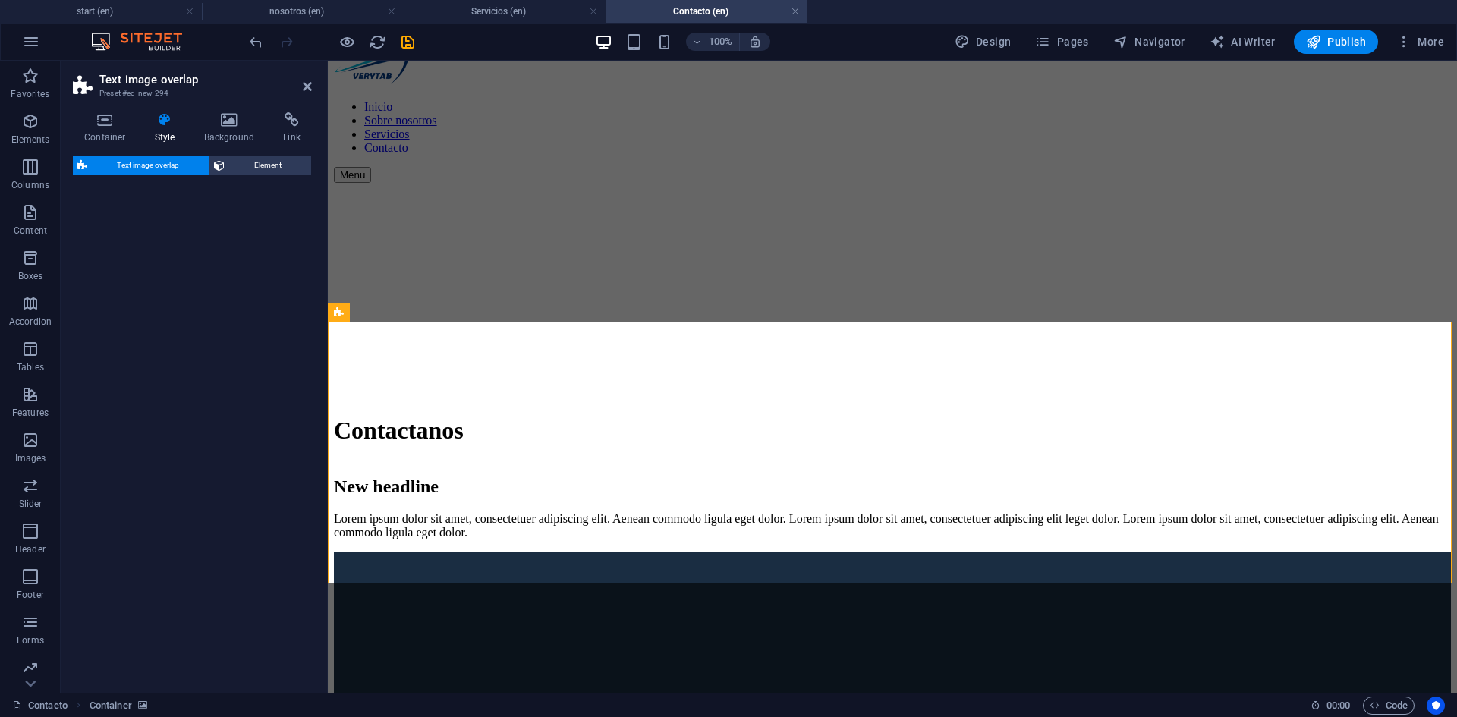
select select "rem"
select select "px"
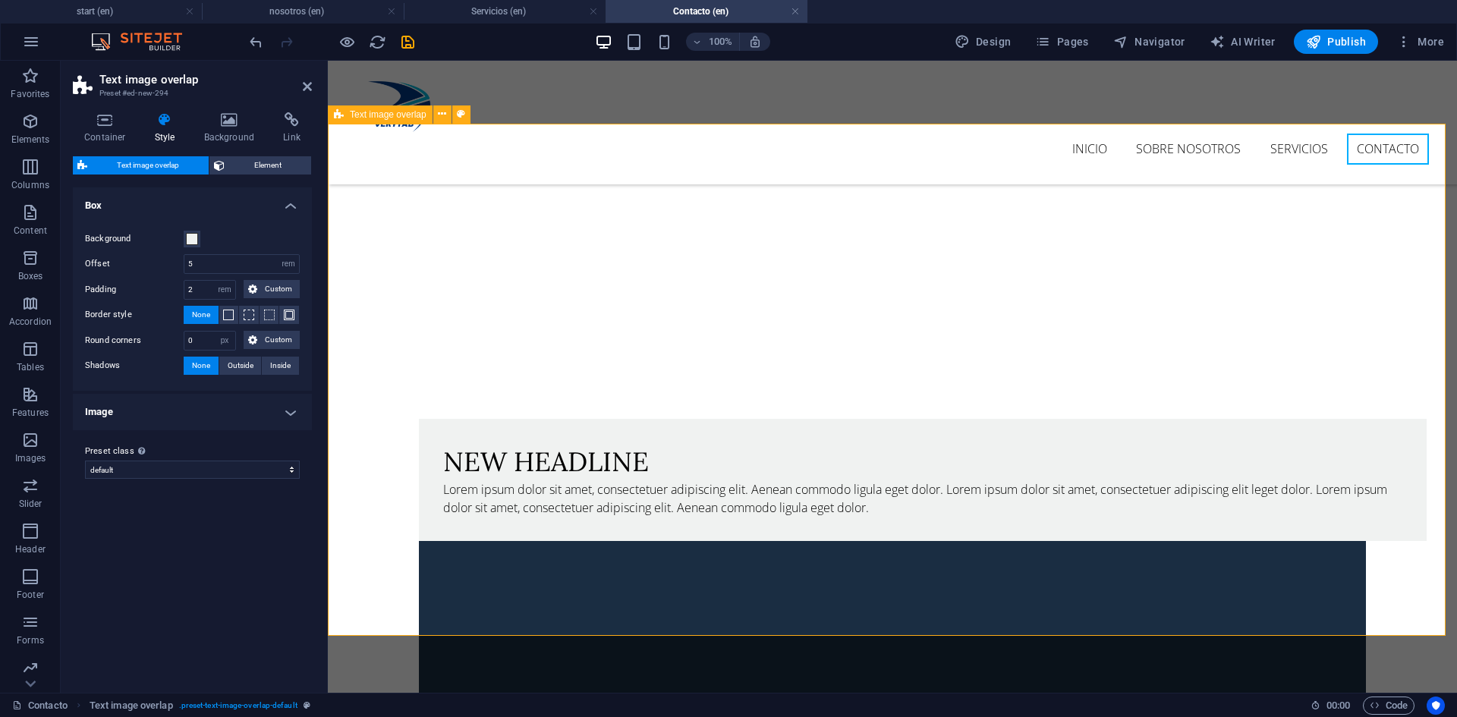
scroll to position [247, 0]
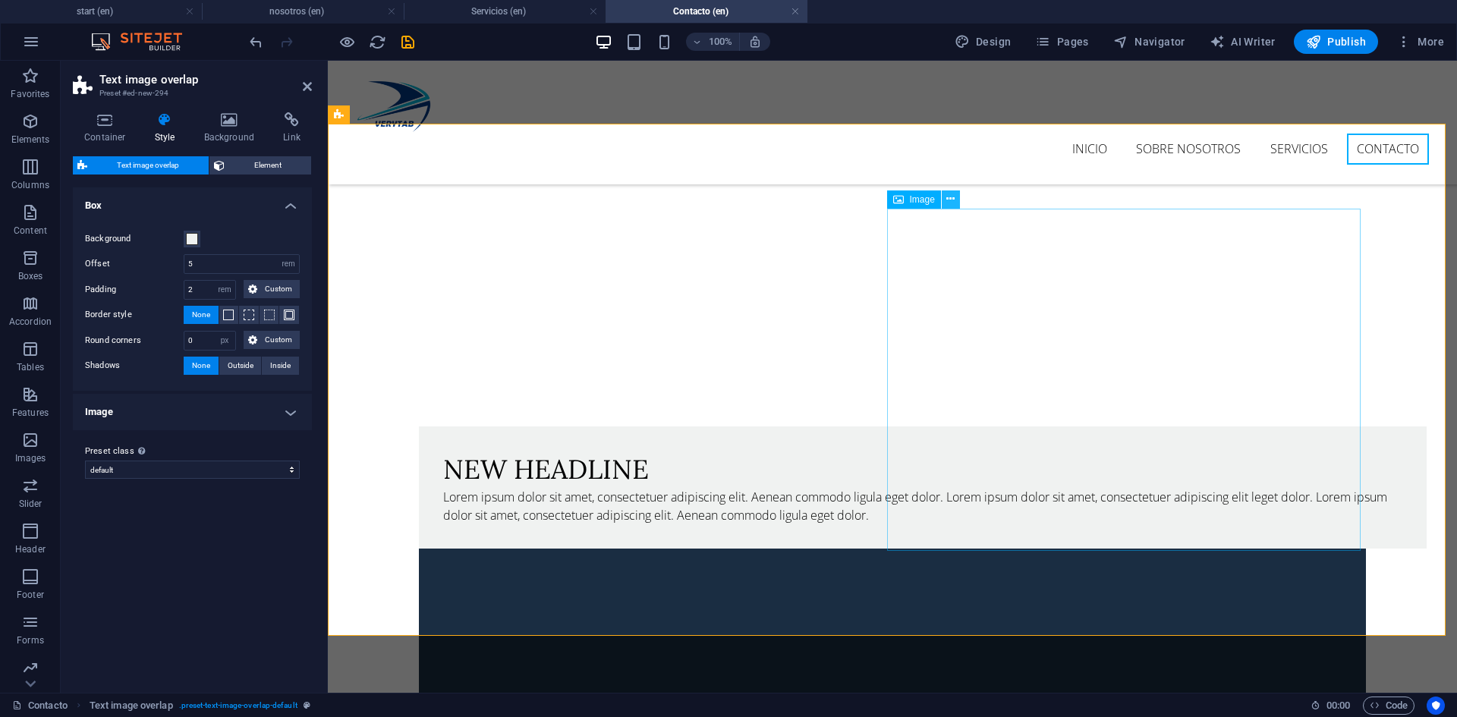
click at [948, 198] on icon at bounding box center [950, 199] width 8 height 16
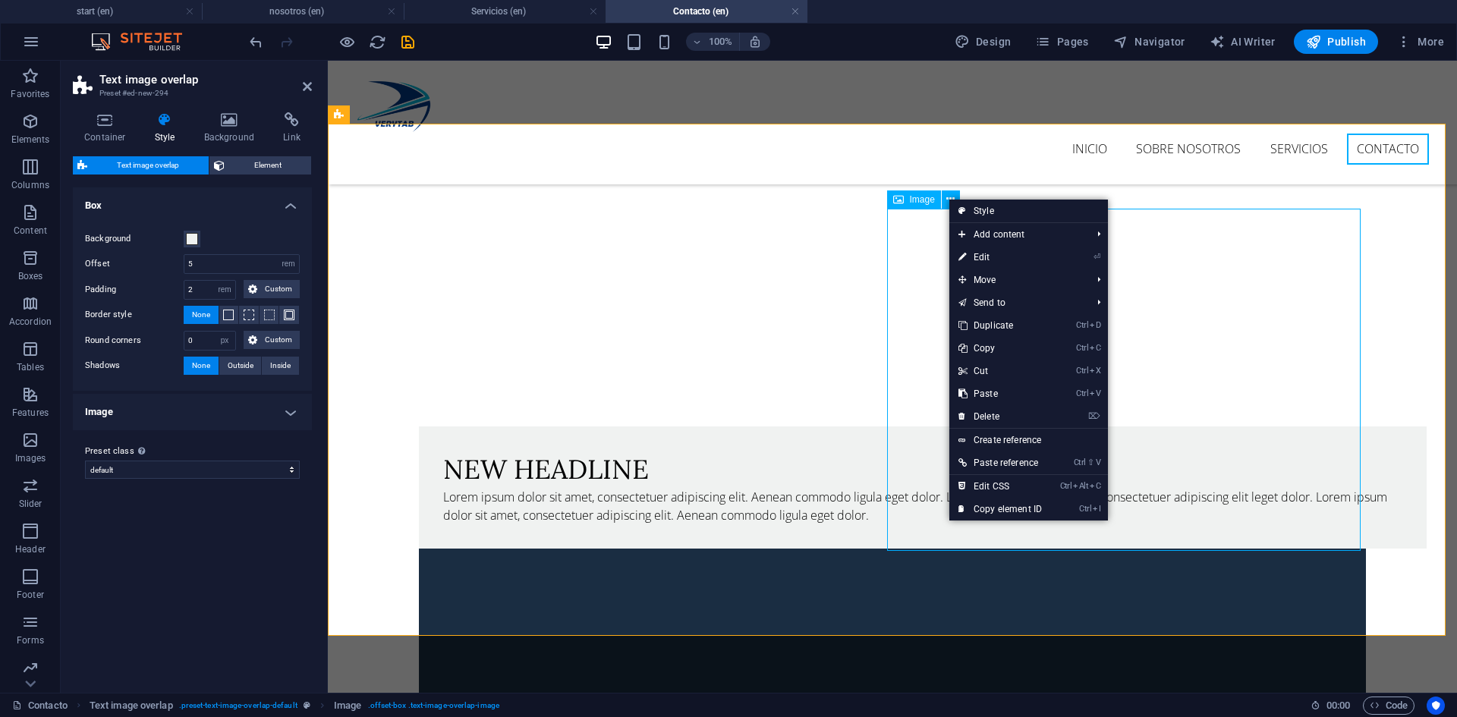
click at [918, 198] on span "Image" at bounding box center [922, 199] width 25 height 9
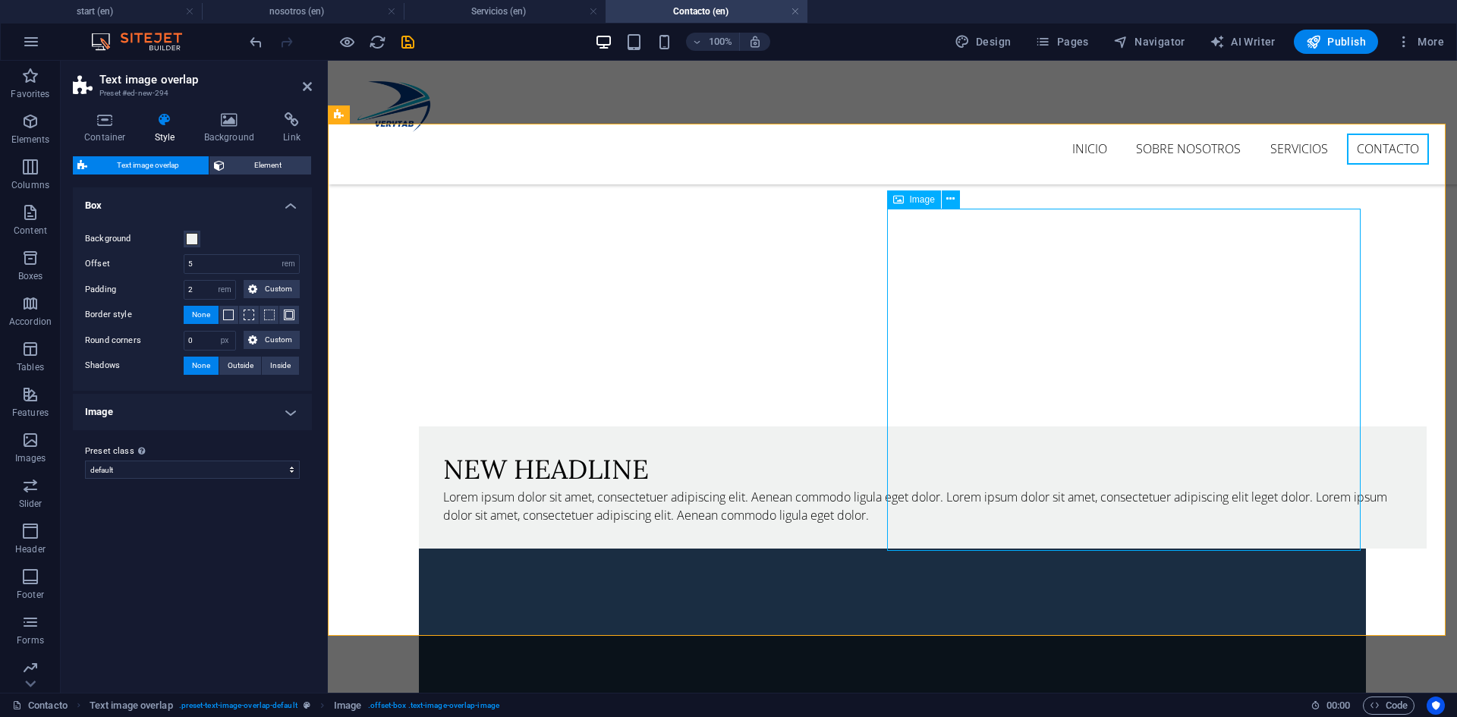
click at [918, 198] on span "Image" at bounding box center [922, 199] width 25 height 9
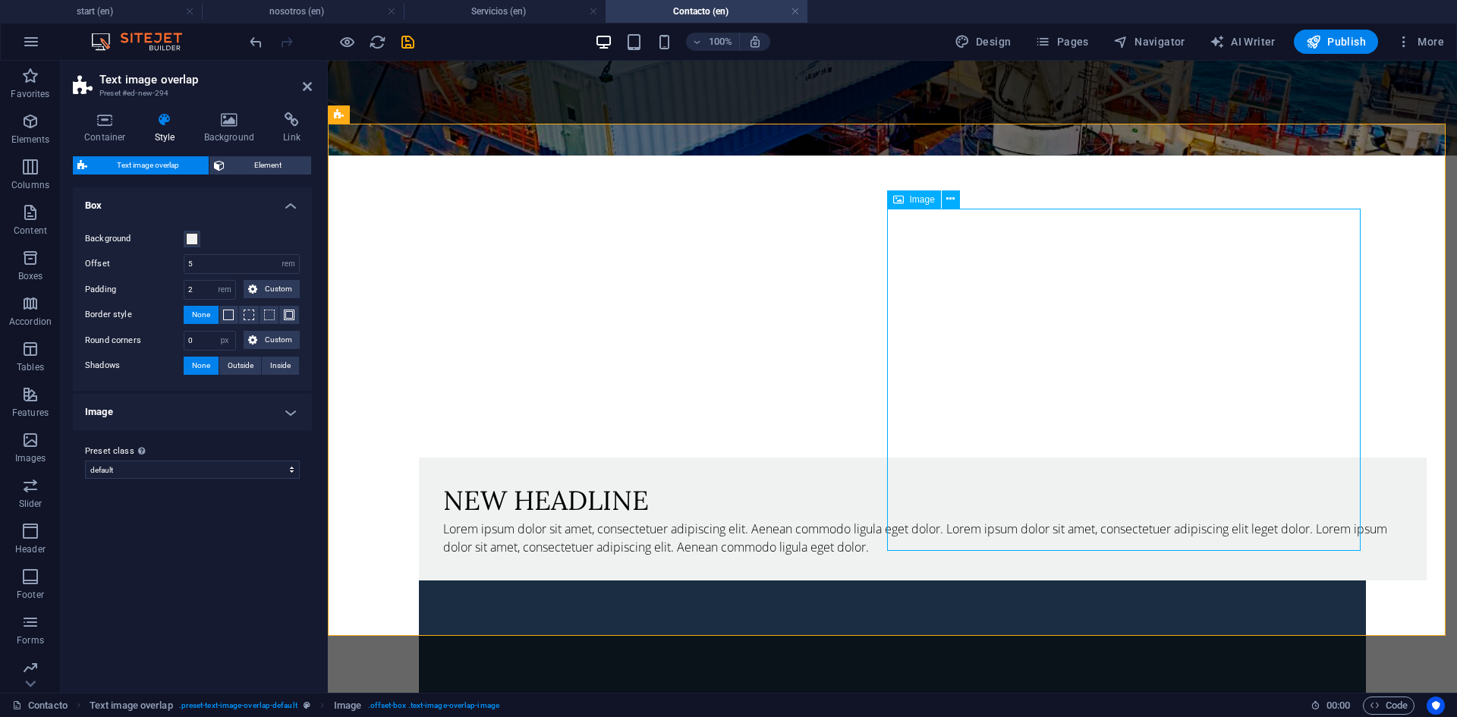
select select "%"
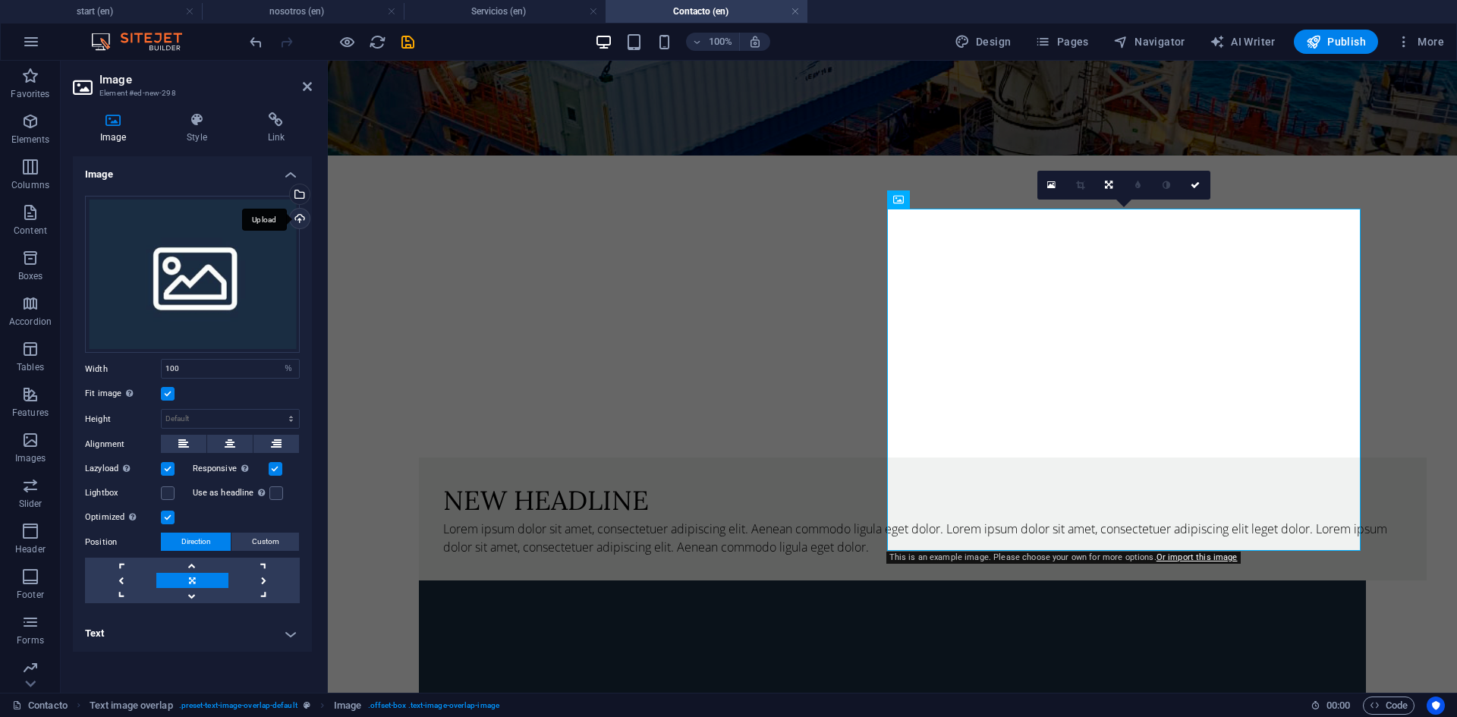
click at [299, 215] on div "Upload" at bounding box center [298, 220] width 23 height 23
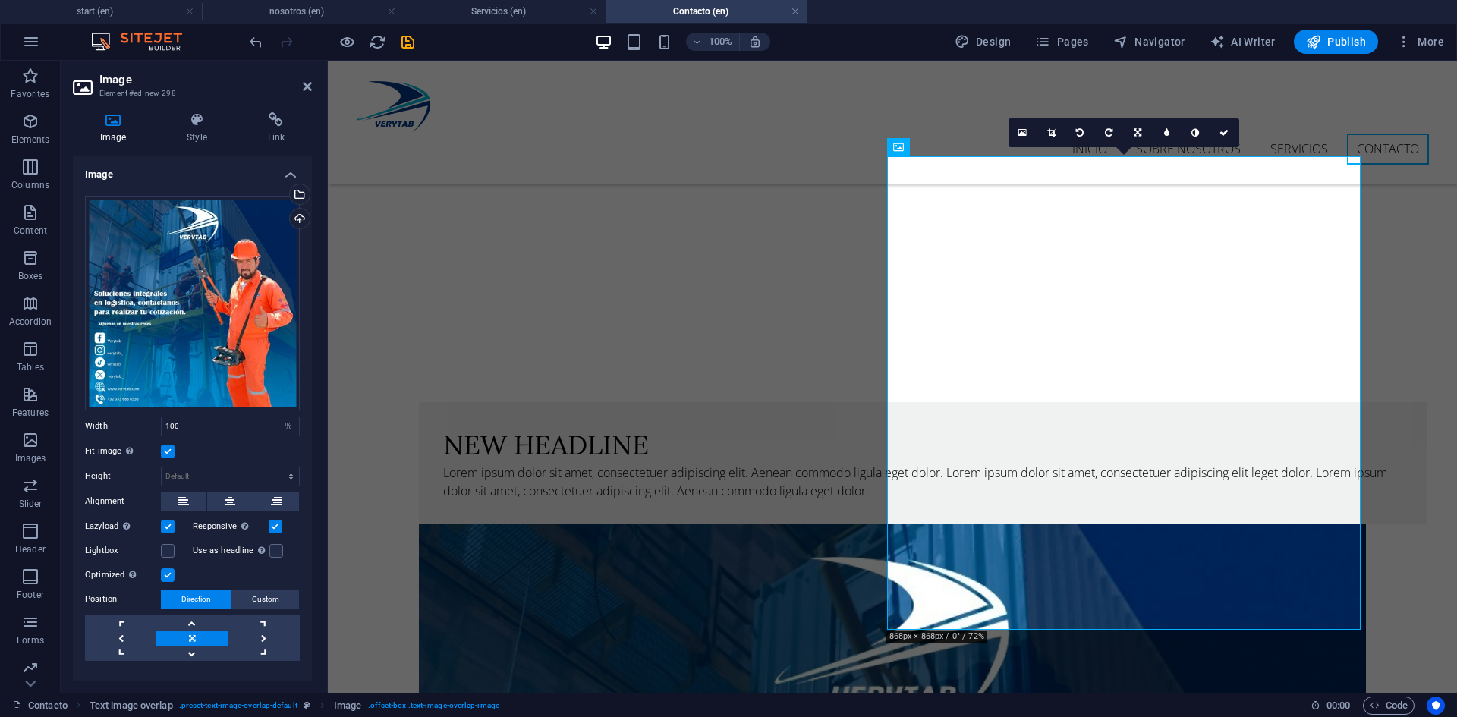
scroll to position [266, 0]
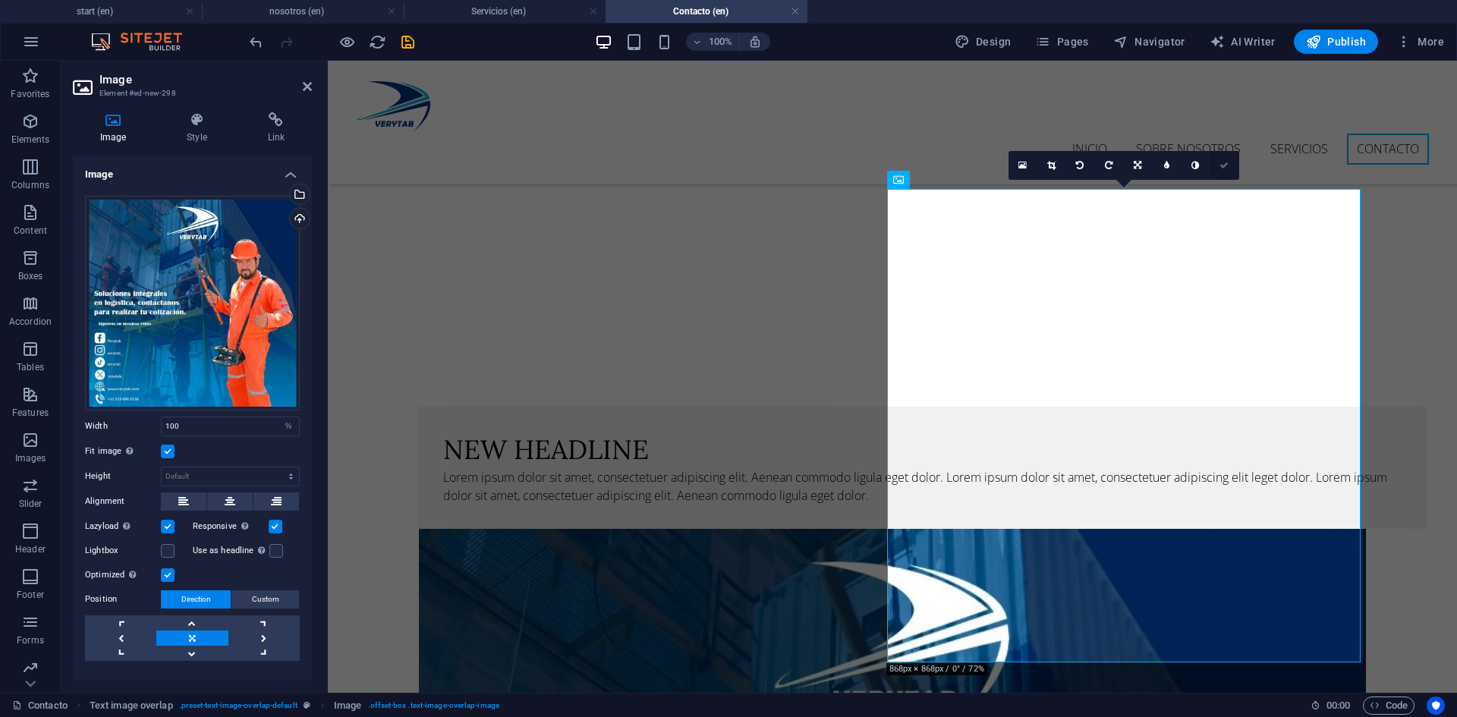
click at [1225, 166] on icon at bounding box center [1223, 165] width 9 height 9
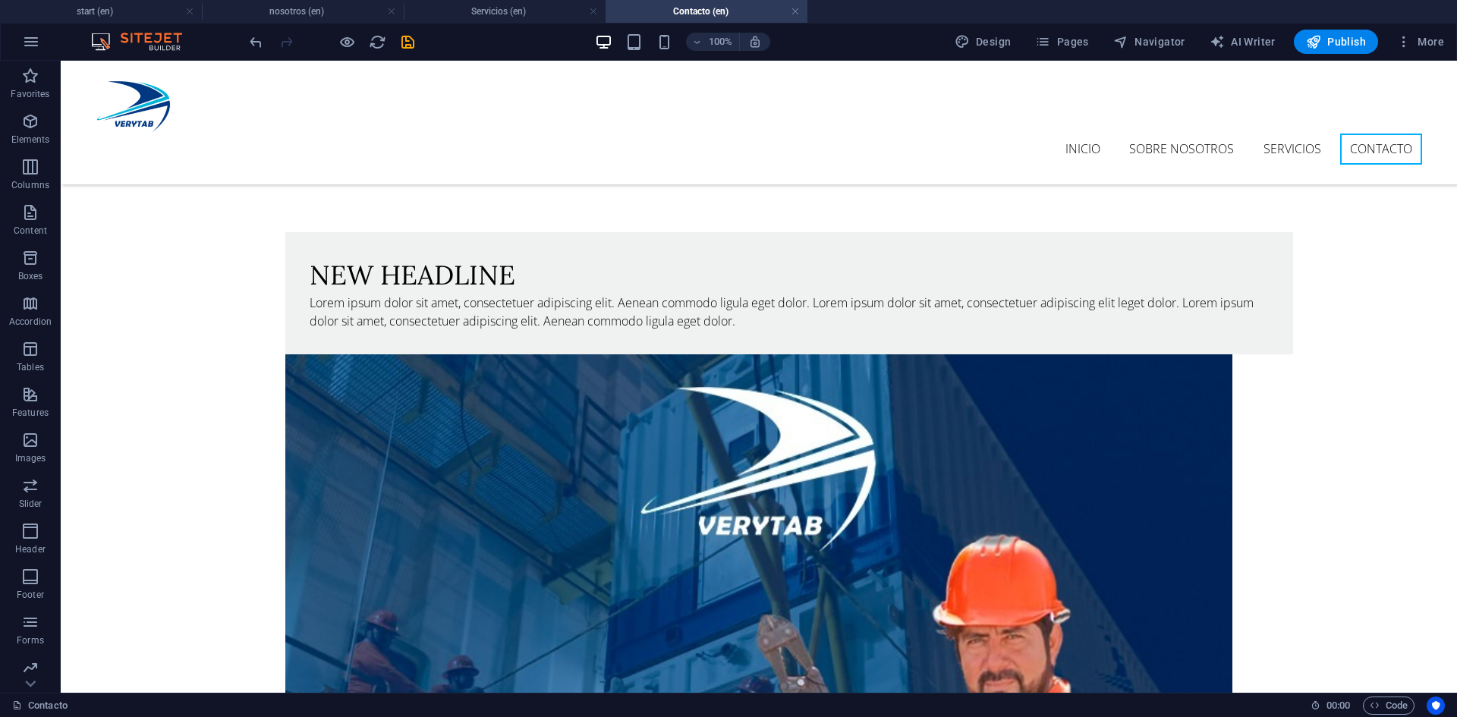
scroll to position [433, 0]
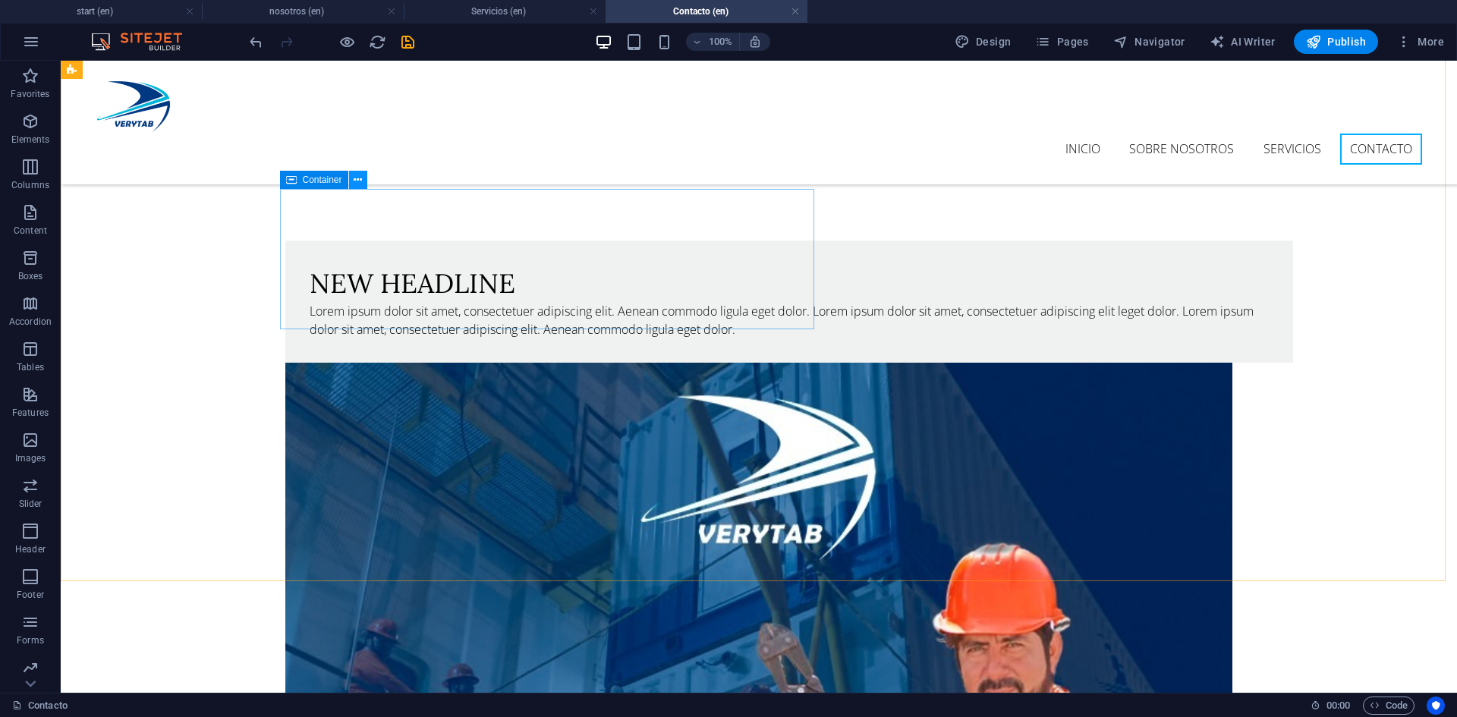
click at [351, 177] on button at bounding box center [358, 180] width 18 height 18
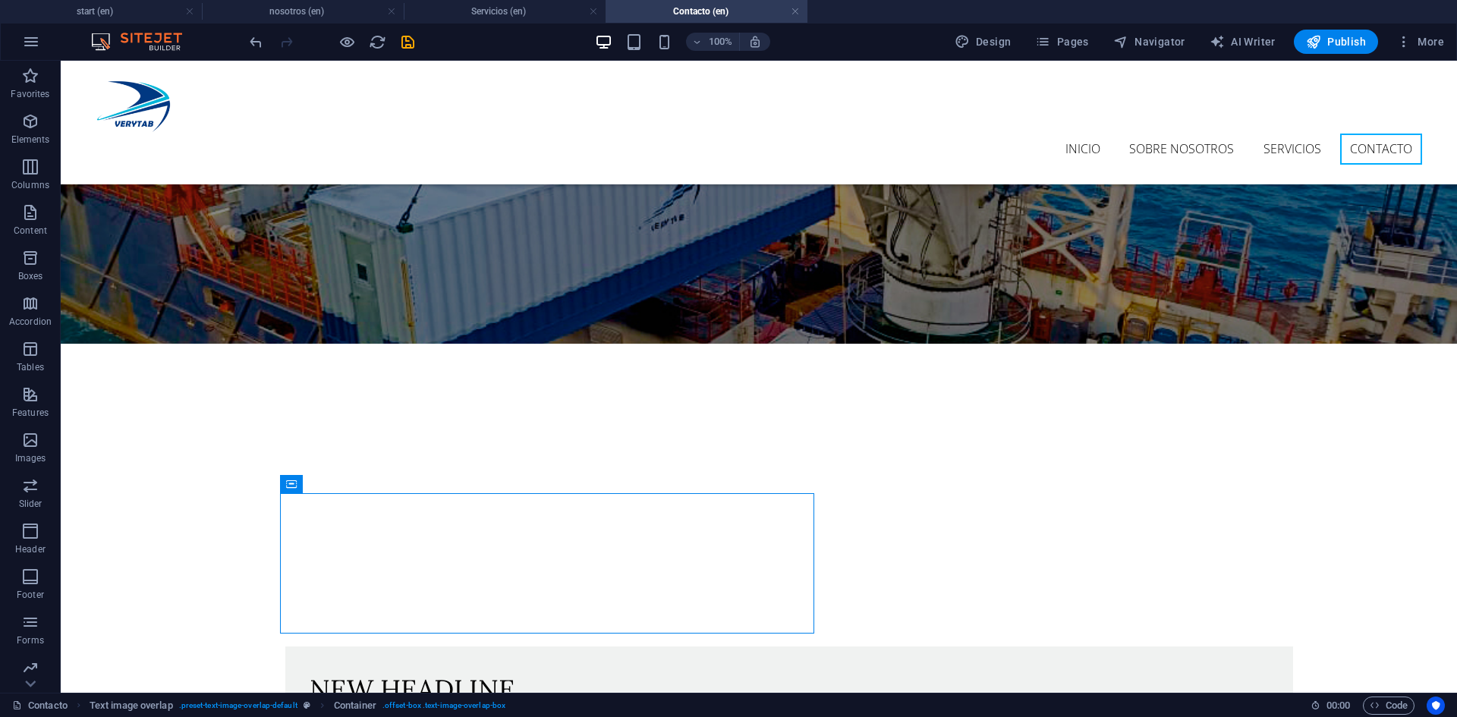
scroll to position [113, 0]
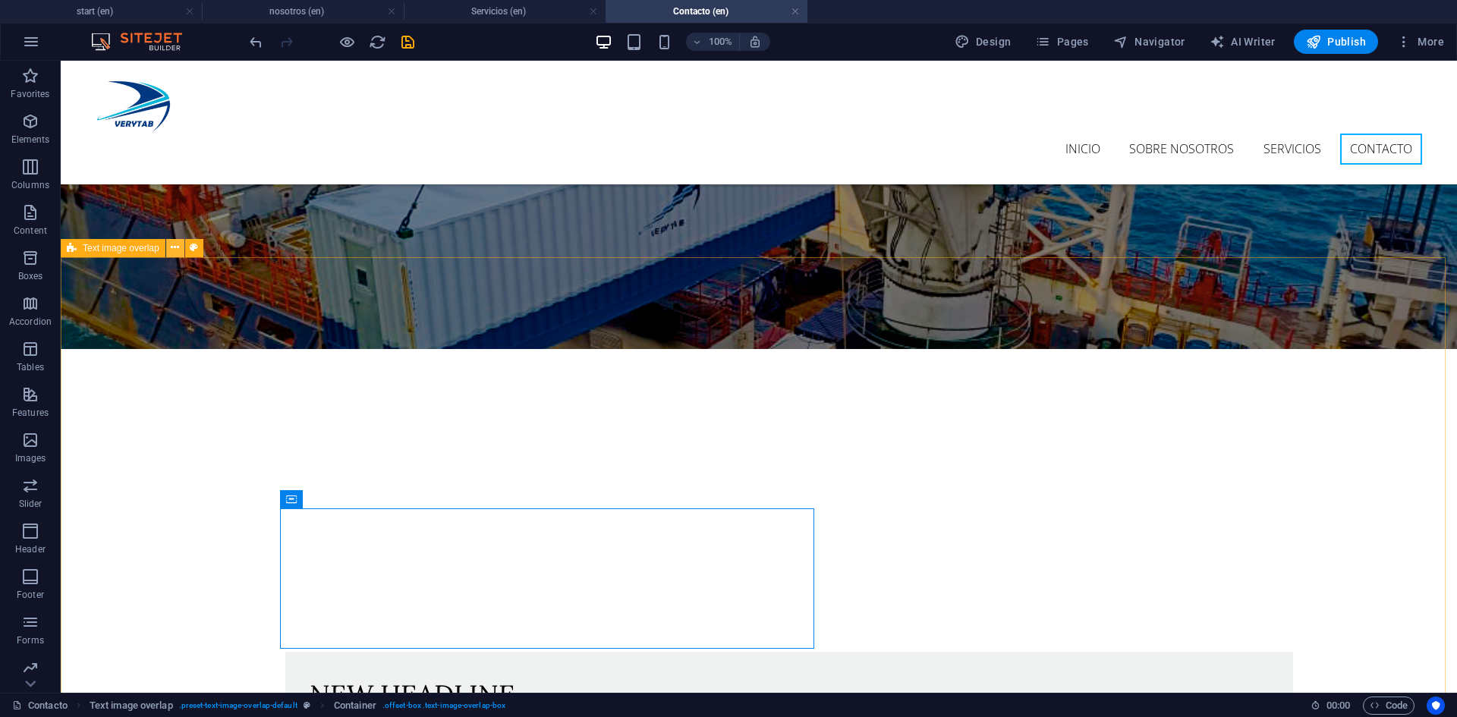
click at [172, 250] on icon at bounding box center [175, 248] width 8 height 16
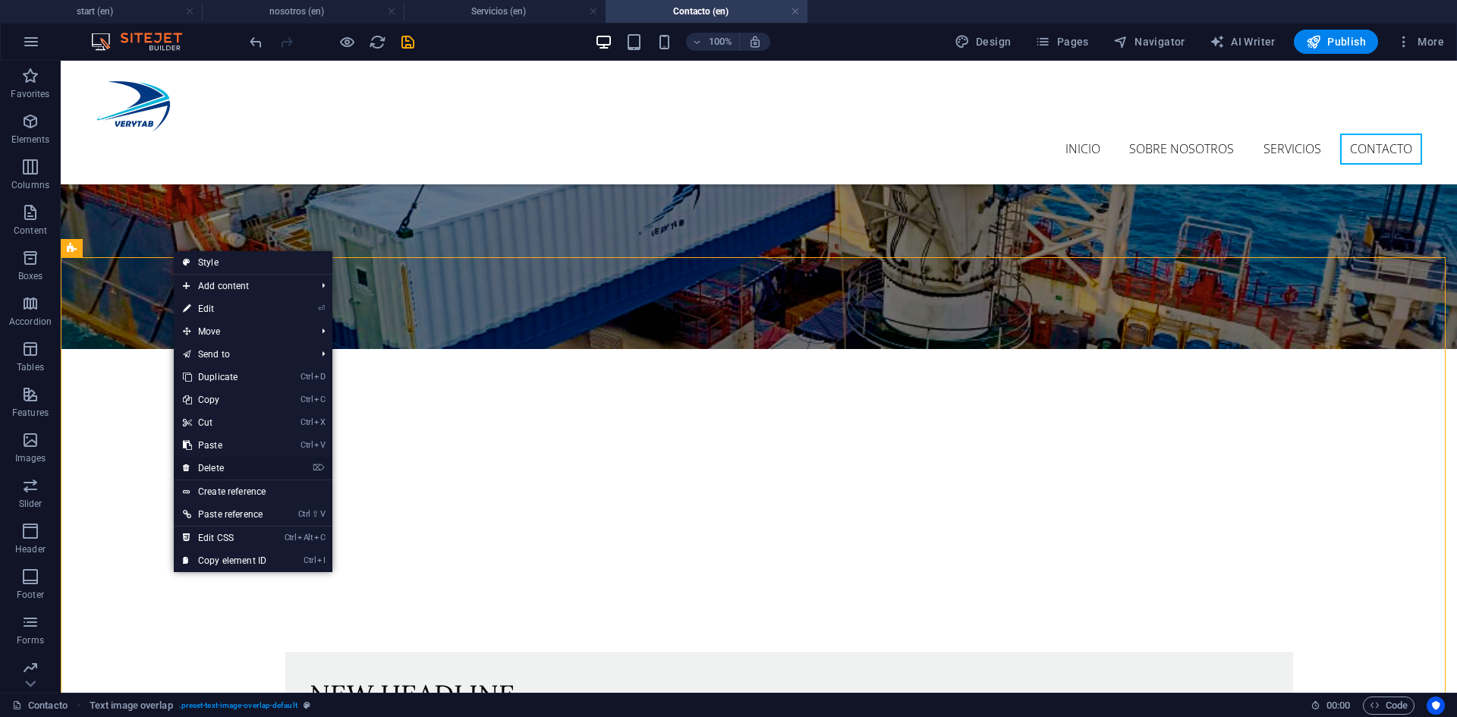
click at [219, 468] on link "⌦ Delete" at bounding box center [225, 468] width 102 height 23
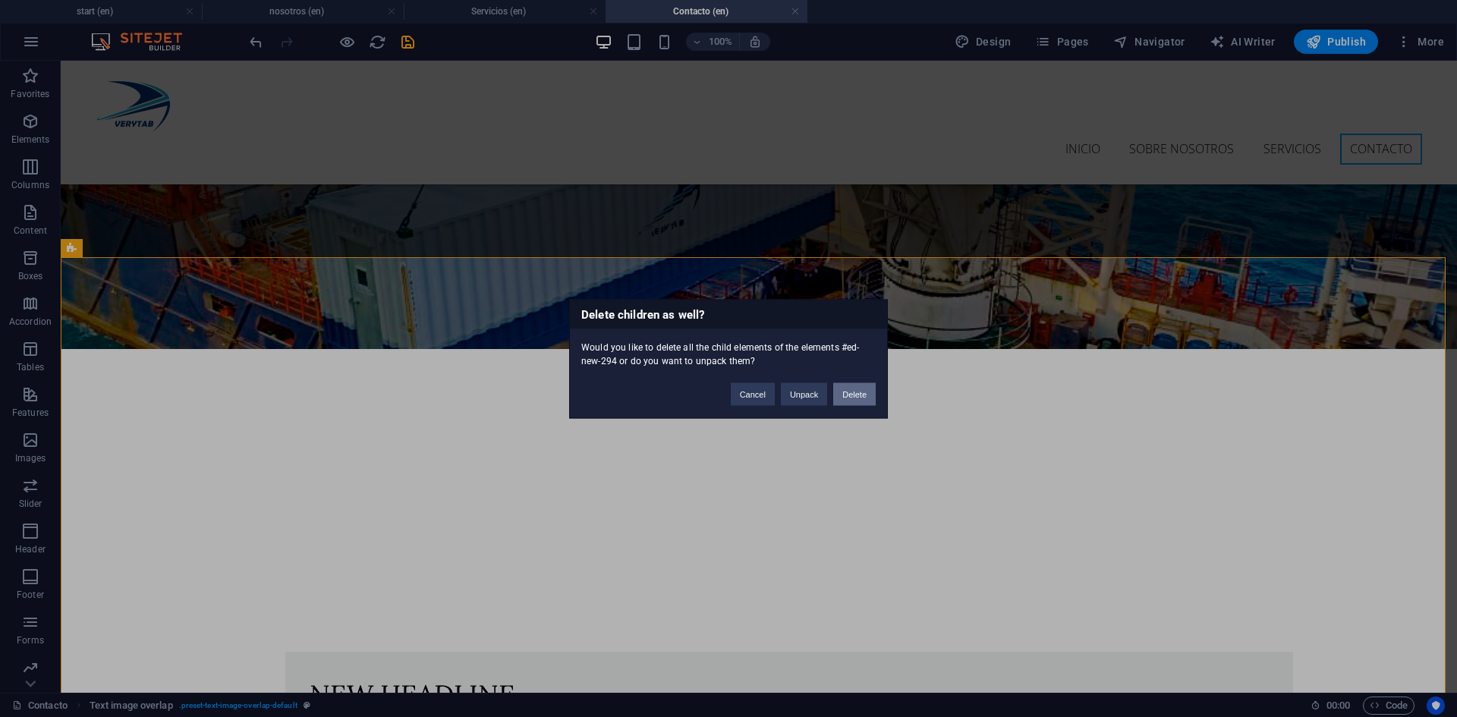
click at [859, 392] on button "Delete" at bounding box center [854, 393] width 42 height 23
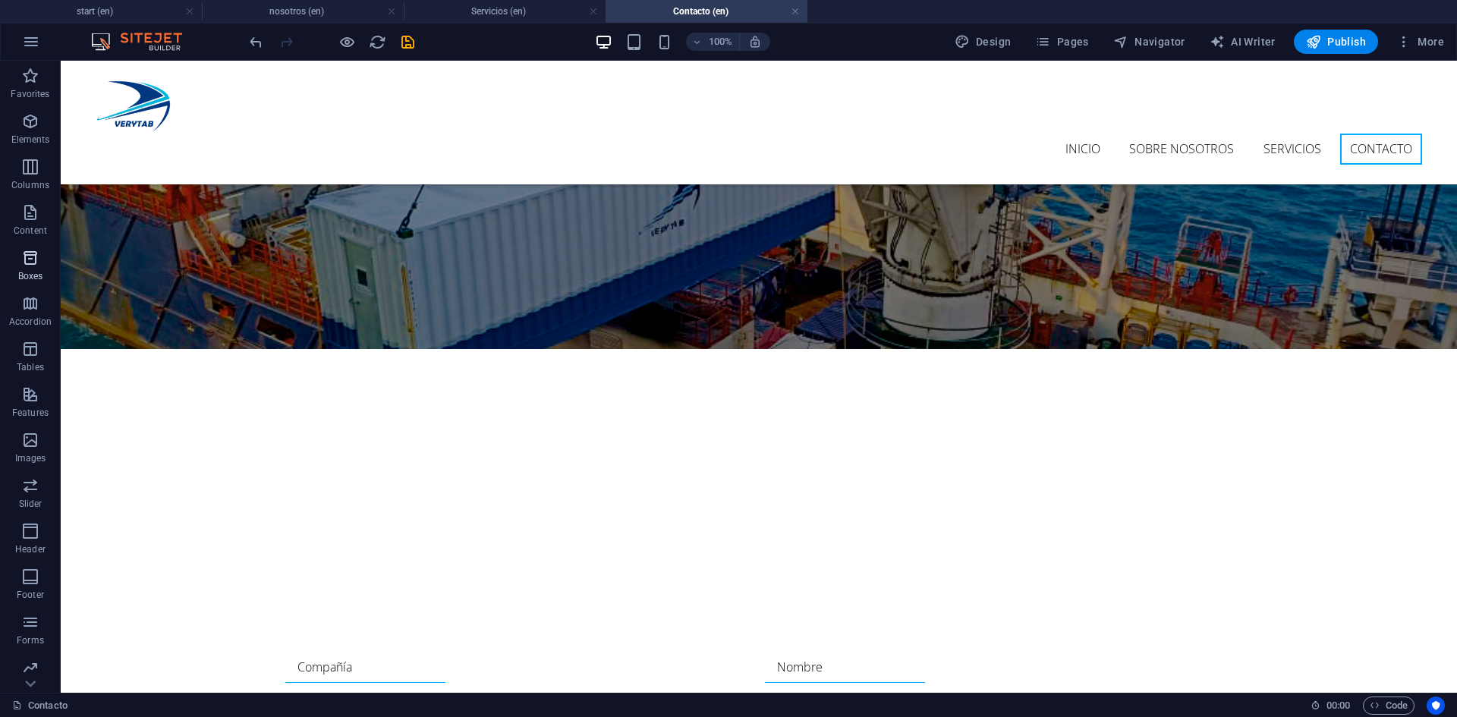
click at [23, 267] on span "Boxes" at bounding box center [30, 267] width 61 height 36
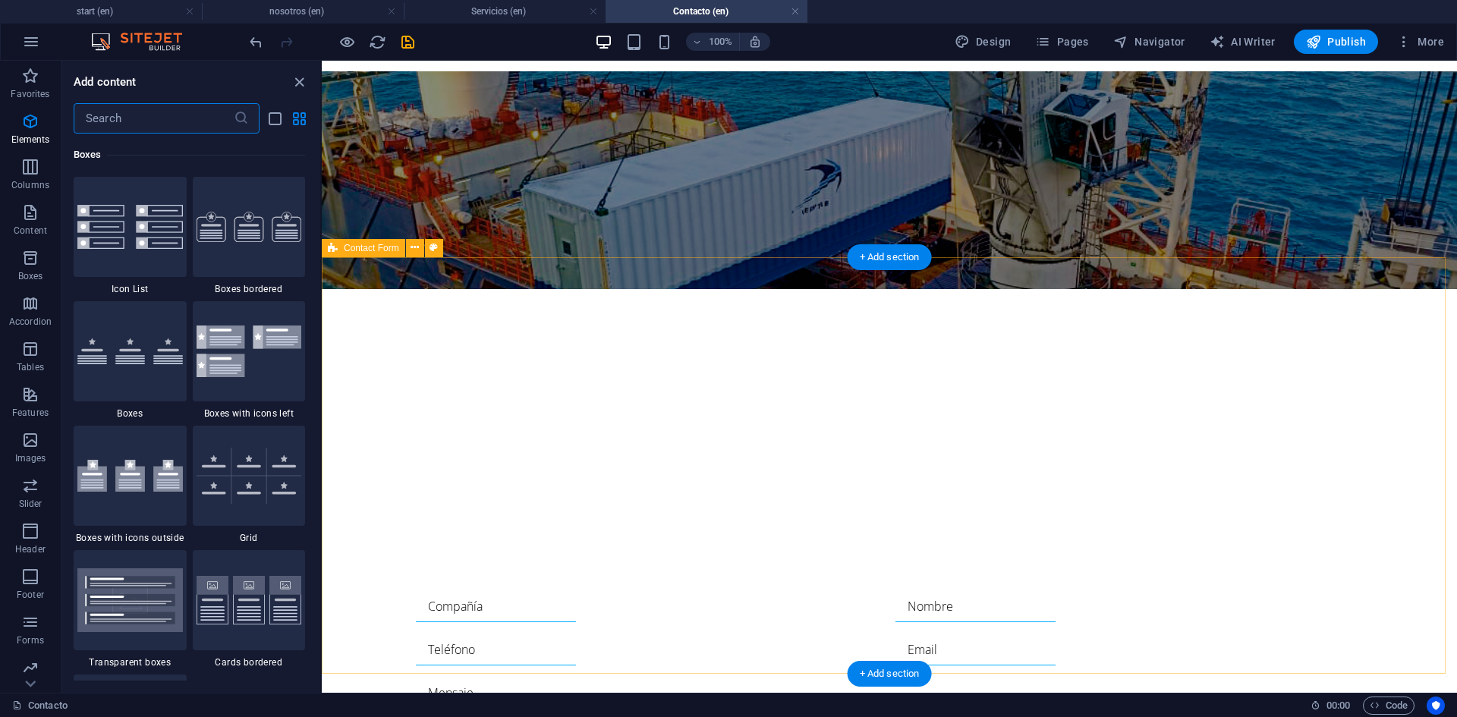
scroll to position [4186, 0]
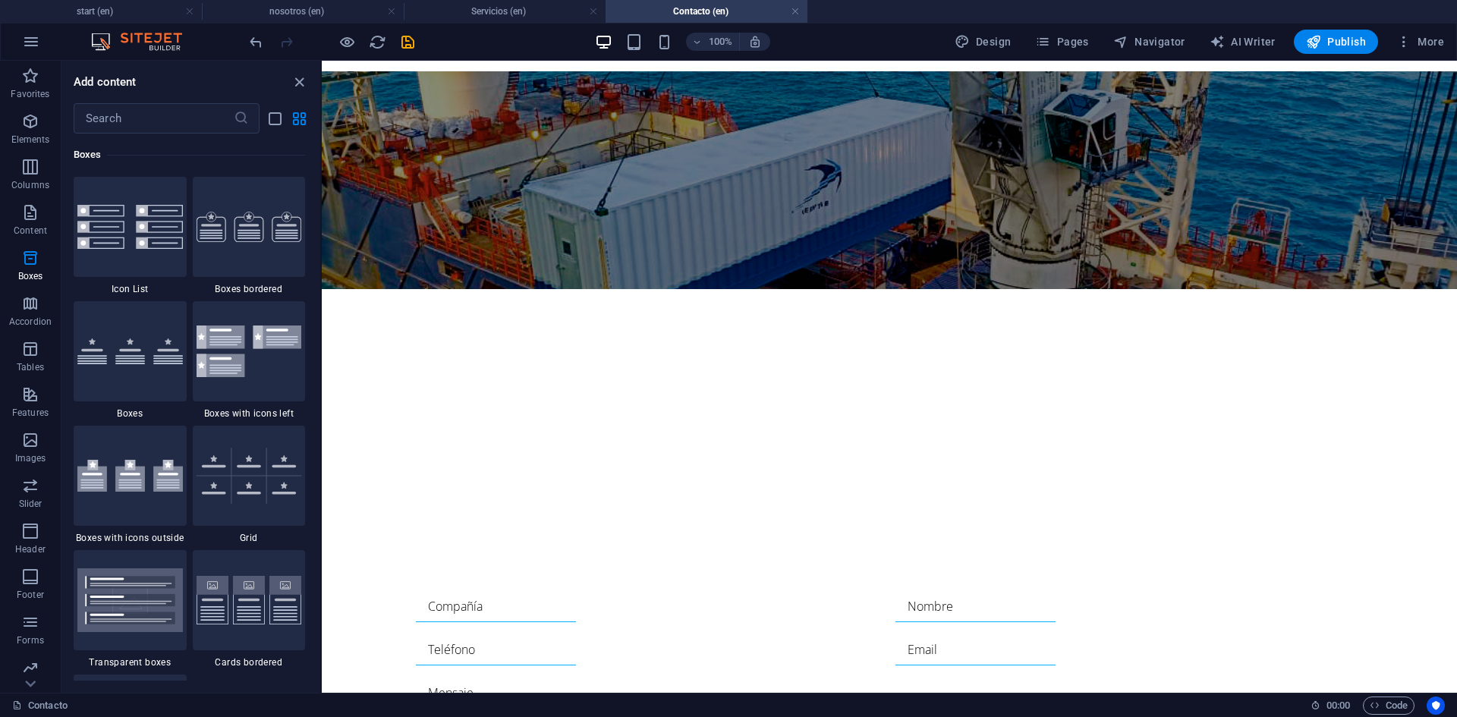
drag, startPoint x: 316, startPoint y: 291, endPoint x: 313, endPoint y: 338, distance: 48.0
click at [313, 338] on div "Favorites 1 Star Headline 1 Star Container Elements 1 Star Headline 1 Star Text…" at bounding box center [190, 407] width 259 height 547
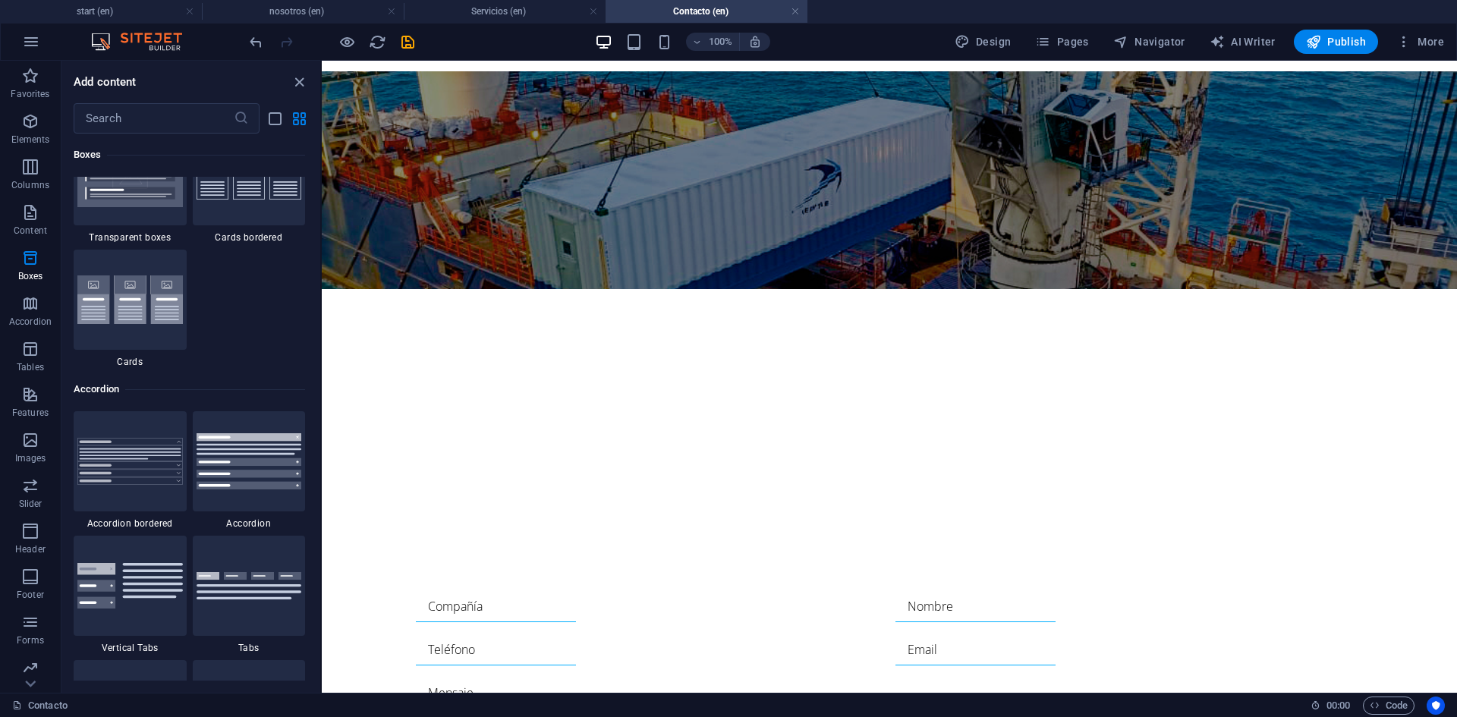
scroll to position [4674, 0]
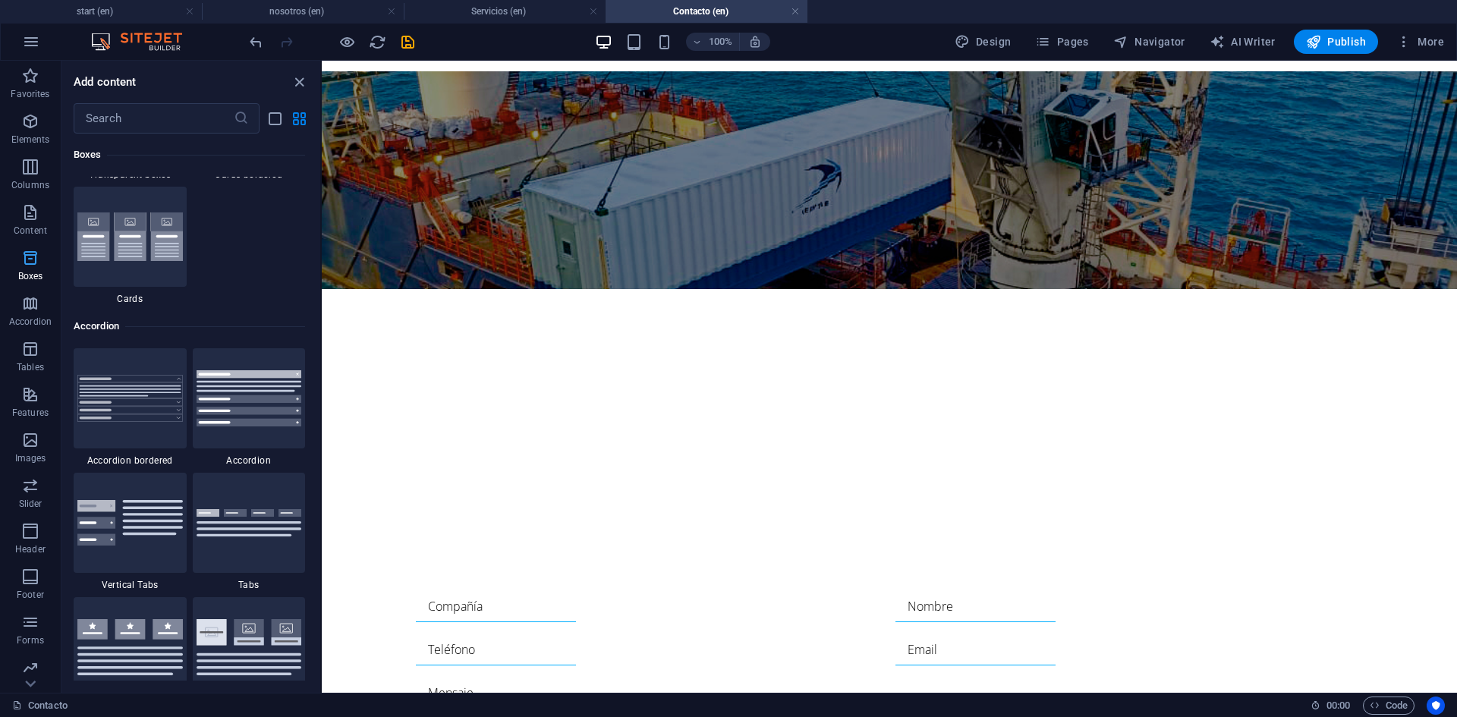
click at [42, 262] on span "Boxes" at bounding box center [30, 267] width 61 height 36
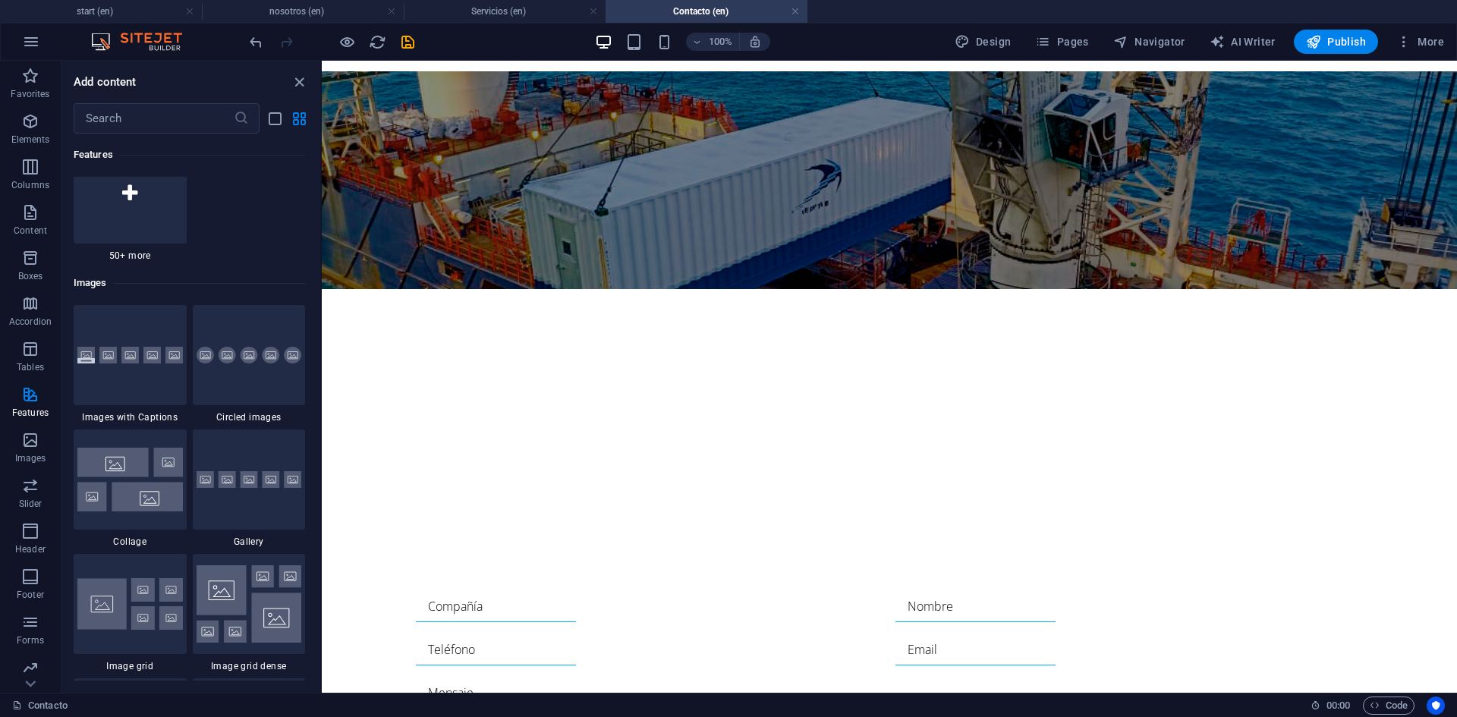
scroll to position [7587, 0]
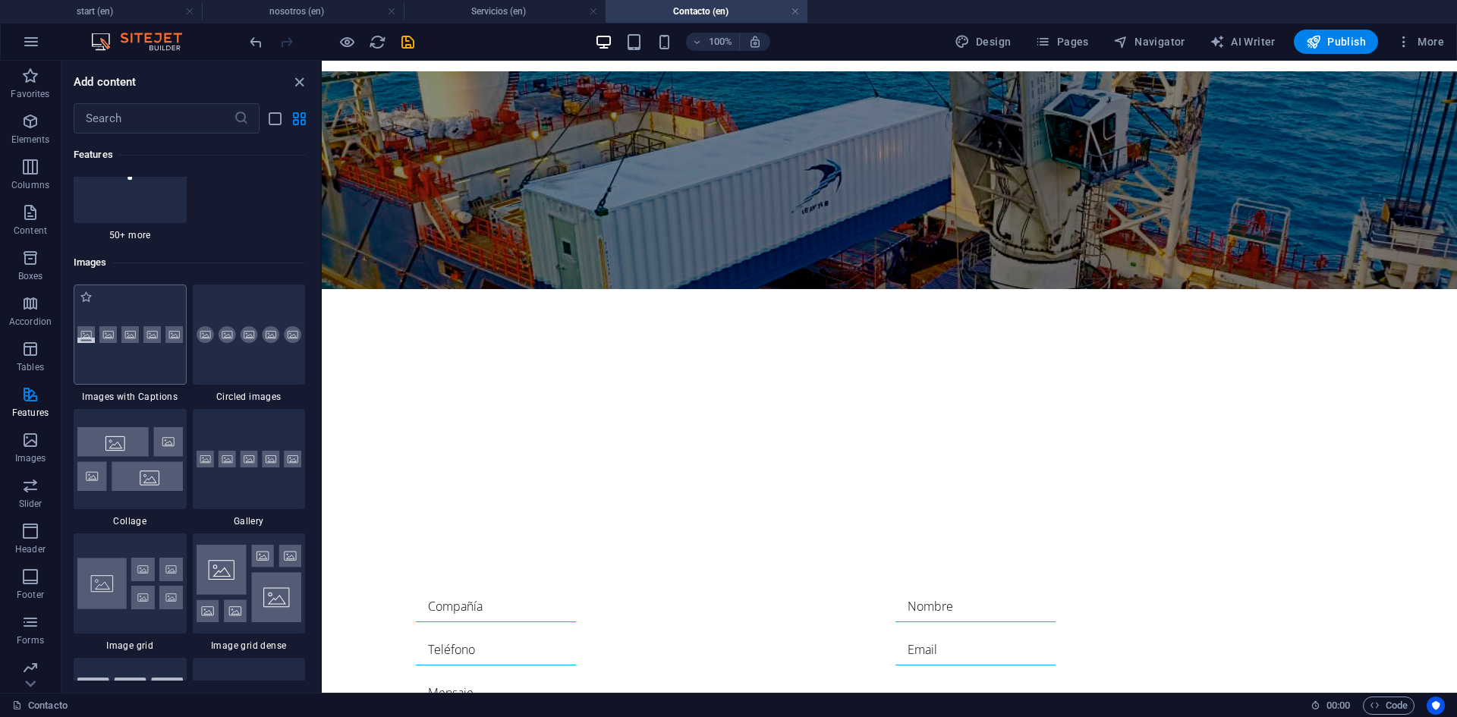
click at [122, 341] on img at bounding box center [129, 334] width 105 height 17
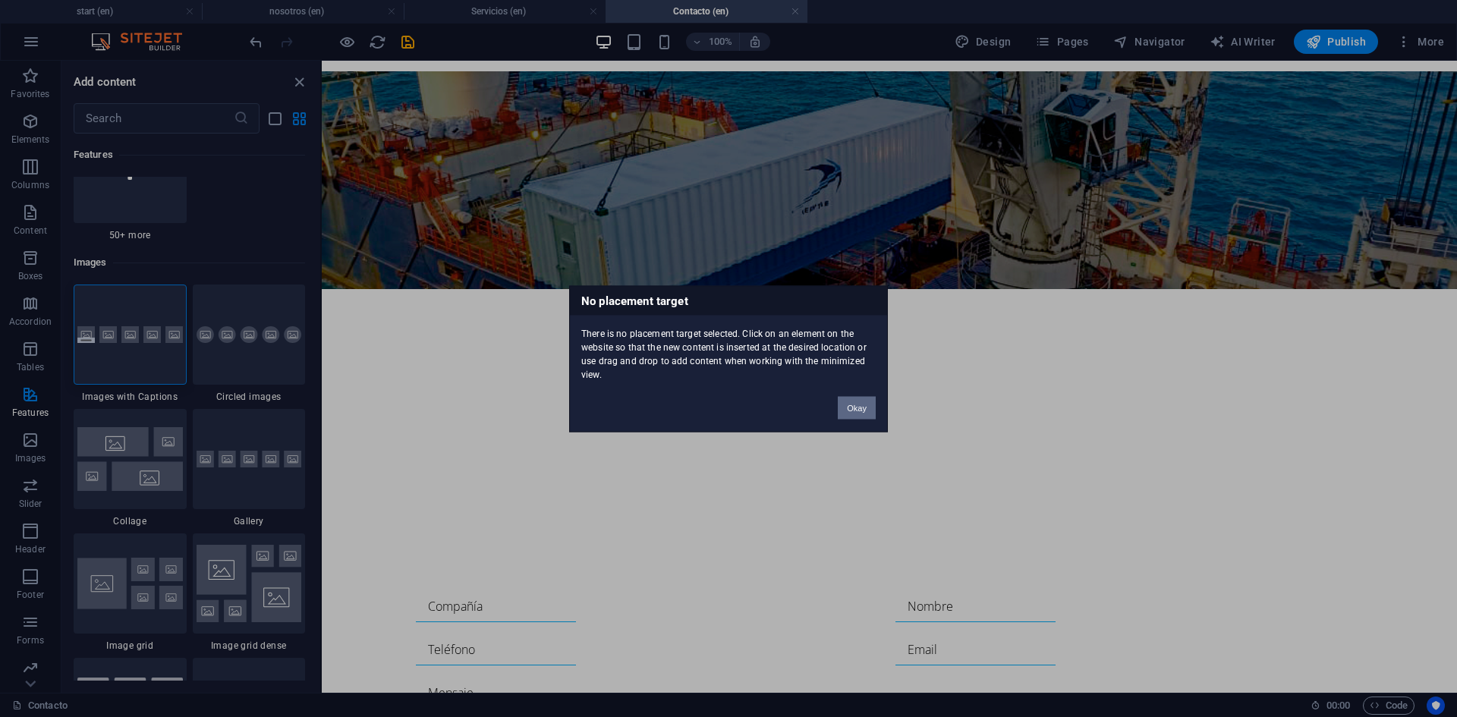
click at [857, 404] on button "Okay" at bounding box center [857, 407] width 38 height 23
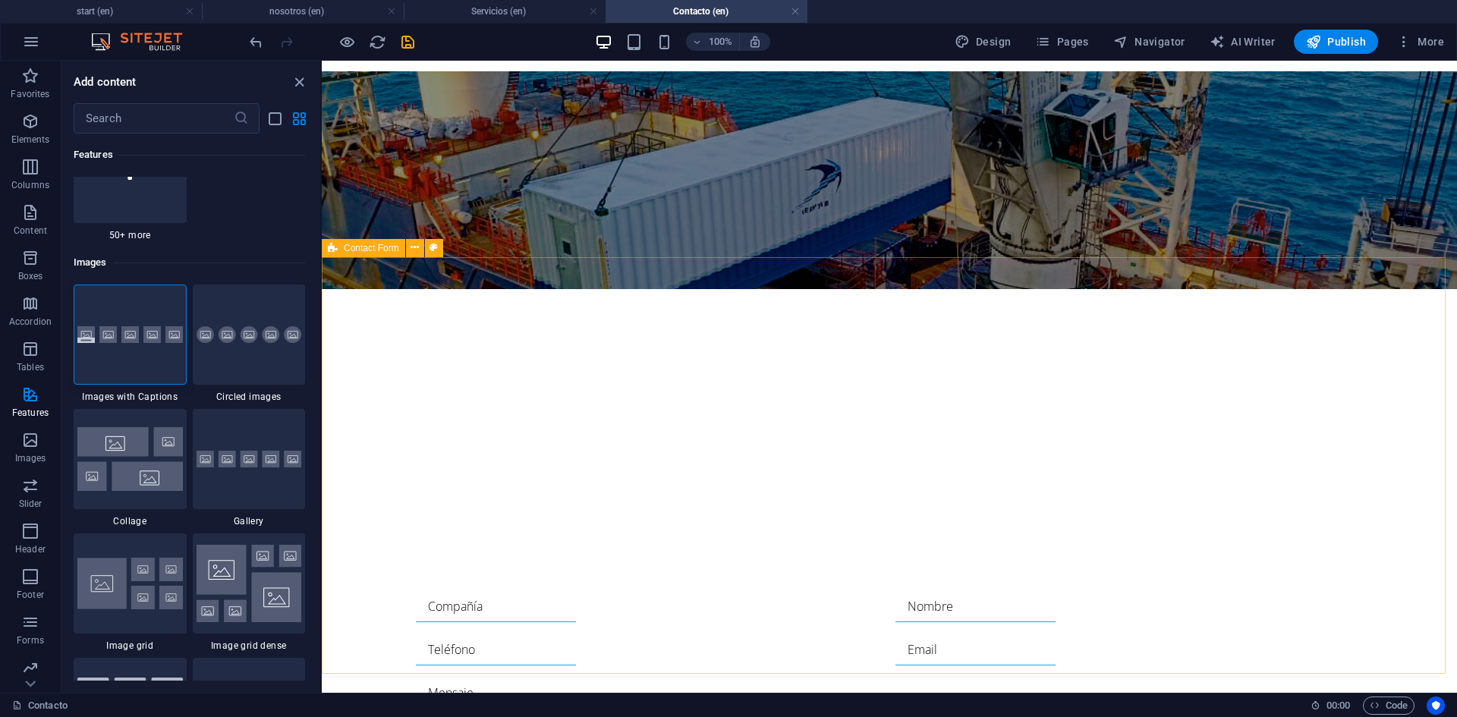
click at [357, 255] on div "Contact Form" at bounding box center [363, 248] width 83 height 18
click at [357, 506] on div "He leído y entiendo las políticas de privacidad Unreadable? Regenerate Enviar" at bounding box center [889, 717] width 1135 height 423
click at [359, 247] on span "Contact Form" at bounding box center [371, 248] width 55 height 9
click at [135, 327] on img at bounding box center [129, 334] width 105 height 17
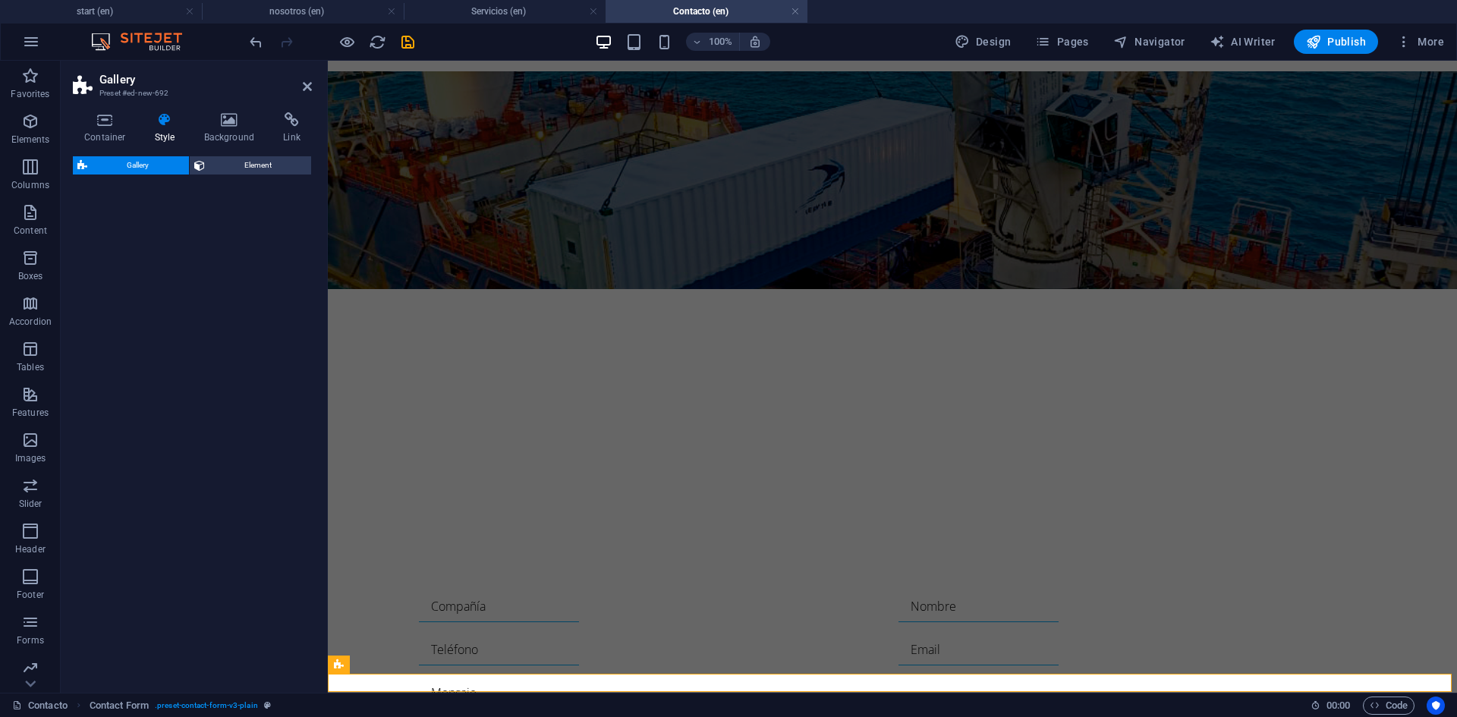
select select "rem"
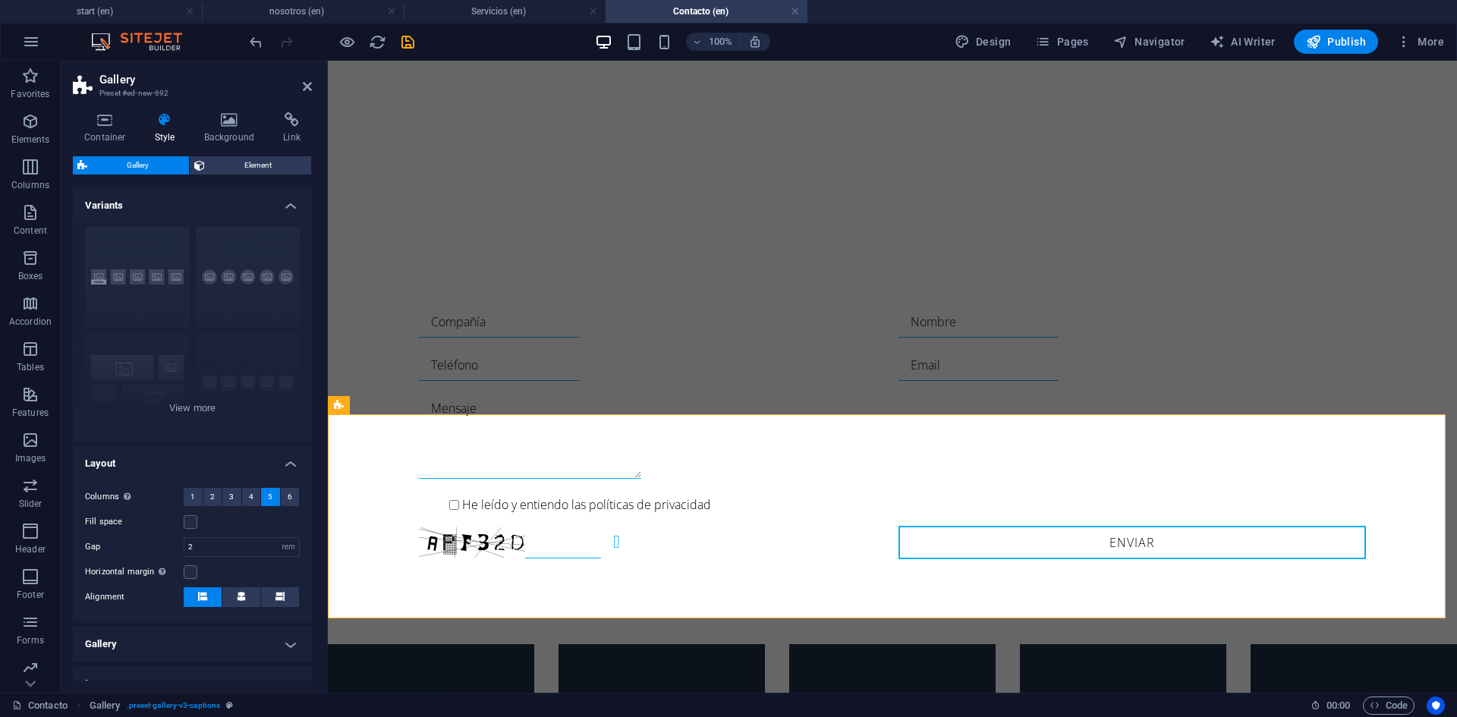
scroll to position [466, 0]
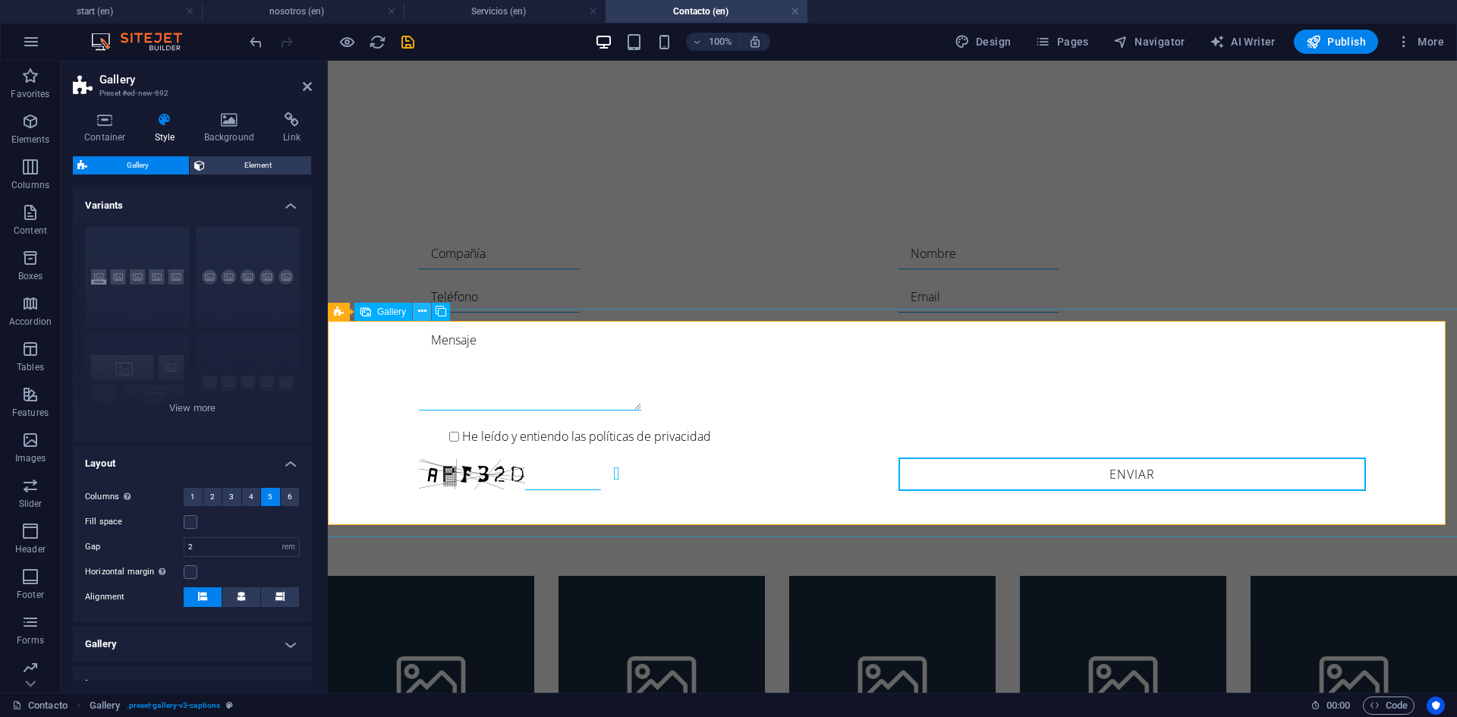
click at [417, 310] on button at bounding box center [422, 312] width 18 height 18
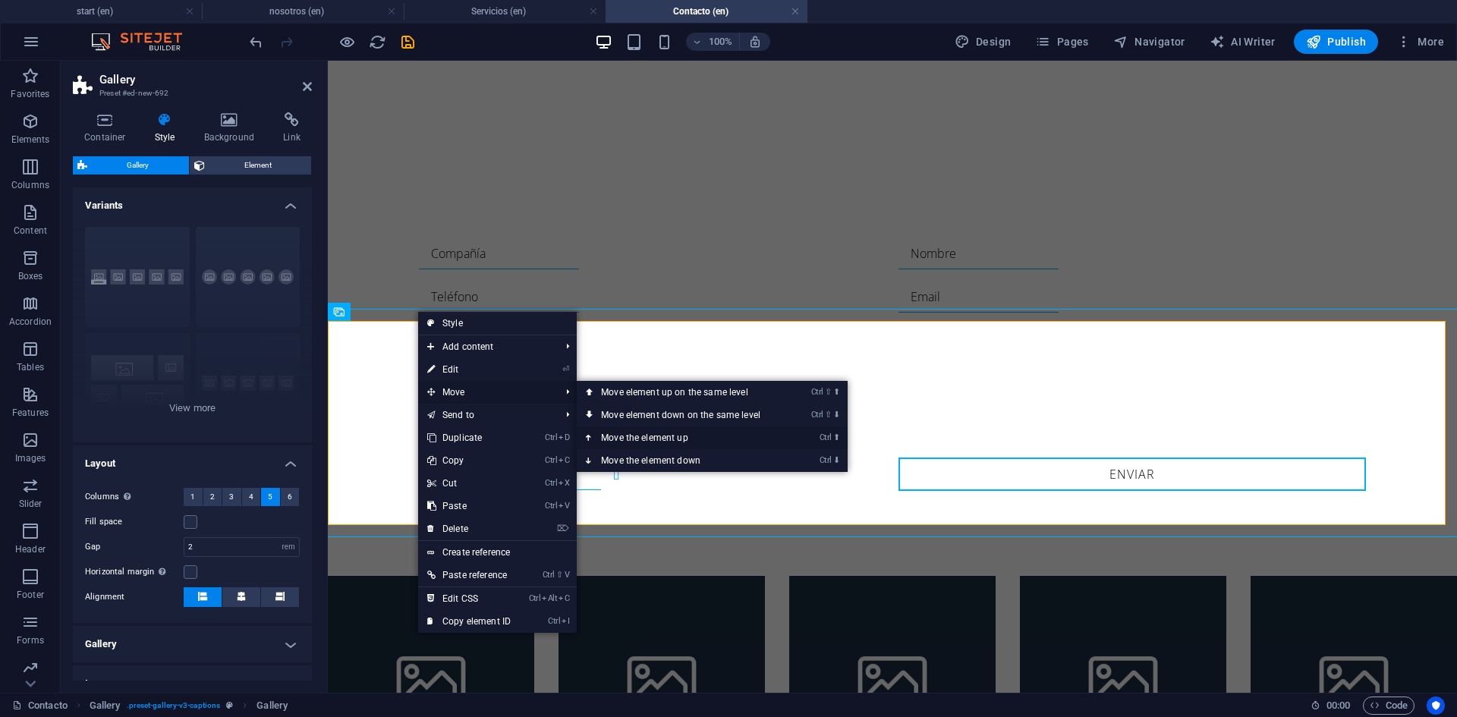
click at [672, 440] on link "Ctrl ⬆ Move the element up" at bounding box center [684, 437] width 214 height 23
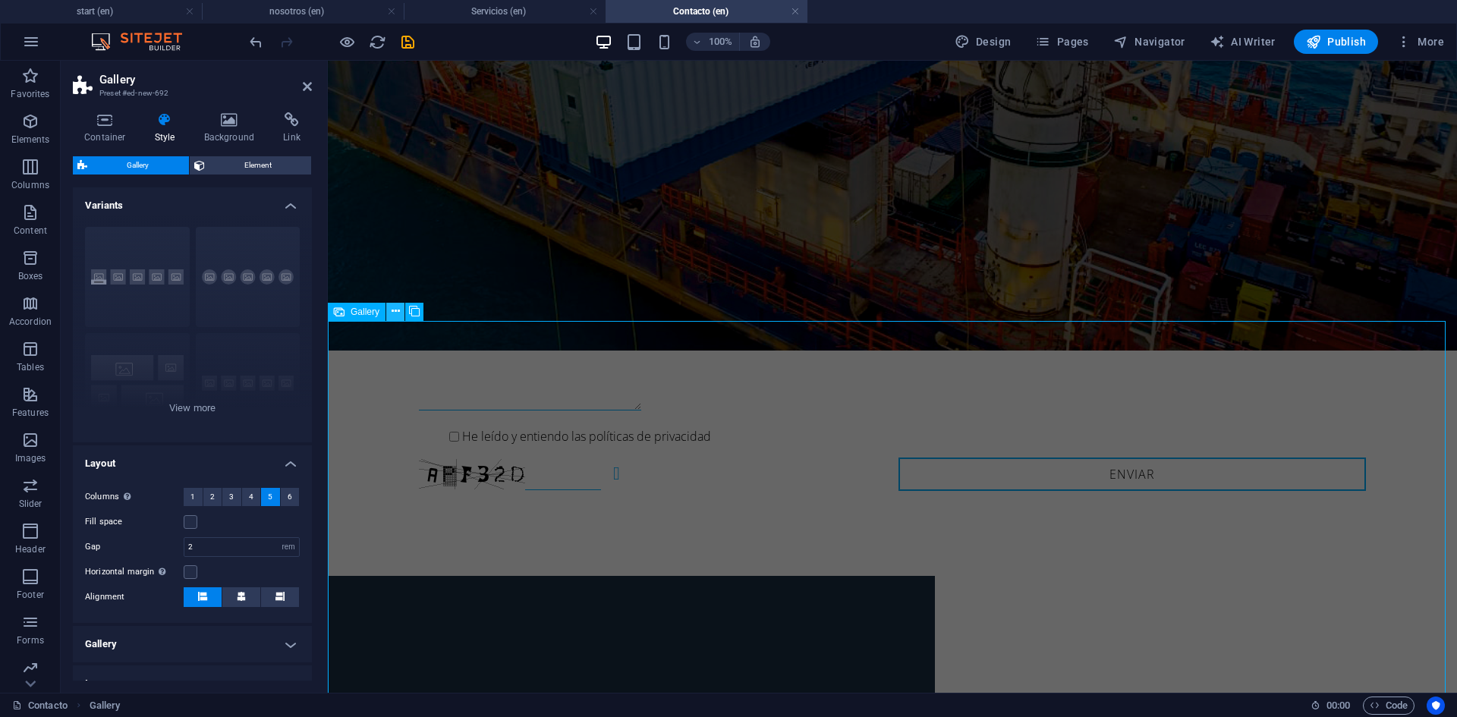
click at [392, 311] on icon at bounding box center [396, 312] width 8 height 16
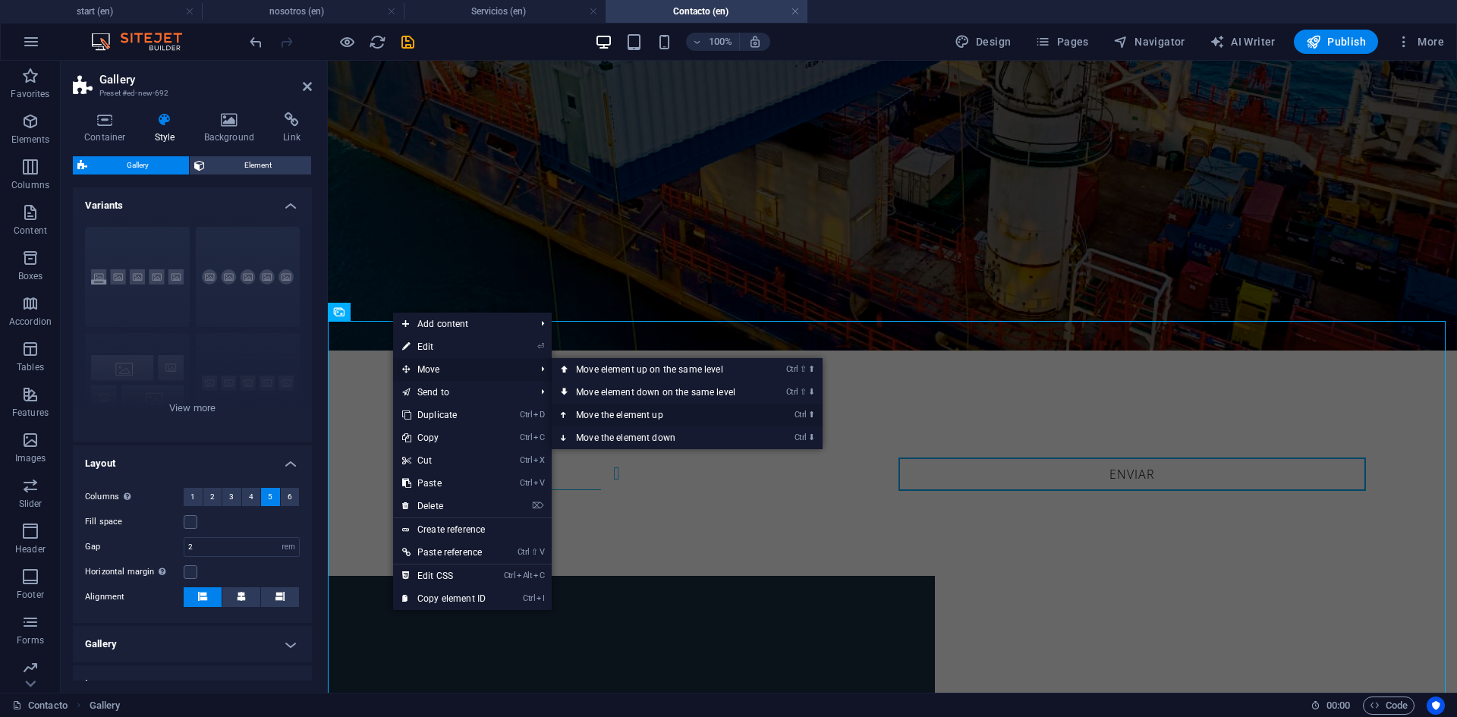
click at [618, 409] on link "Ctrl ⬆ Move the element up" at bounding box center [659, 415] width 214 height 23
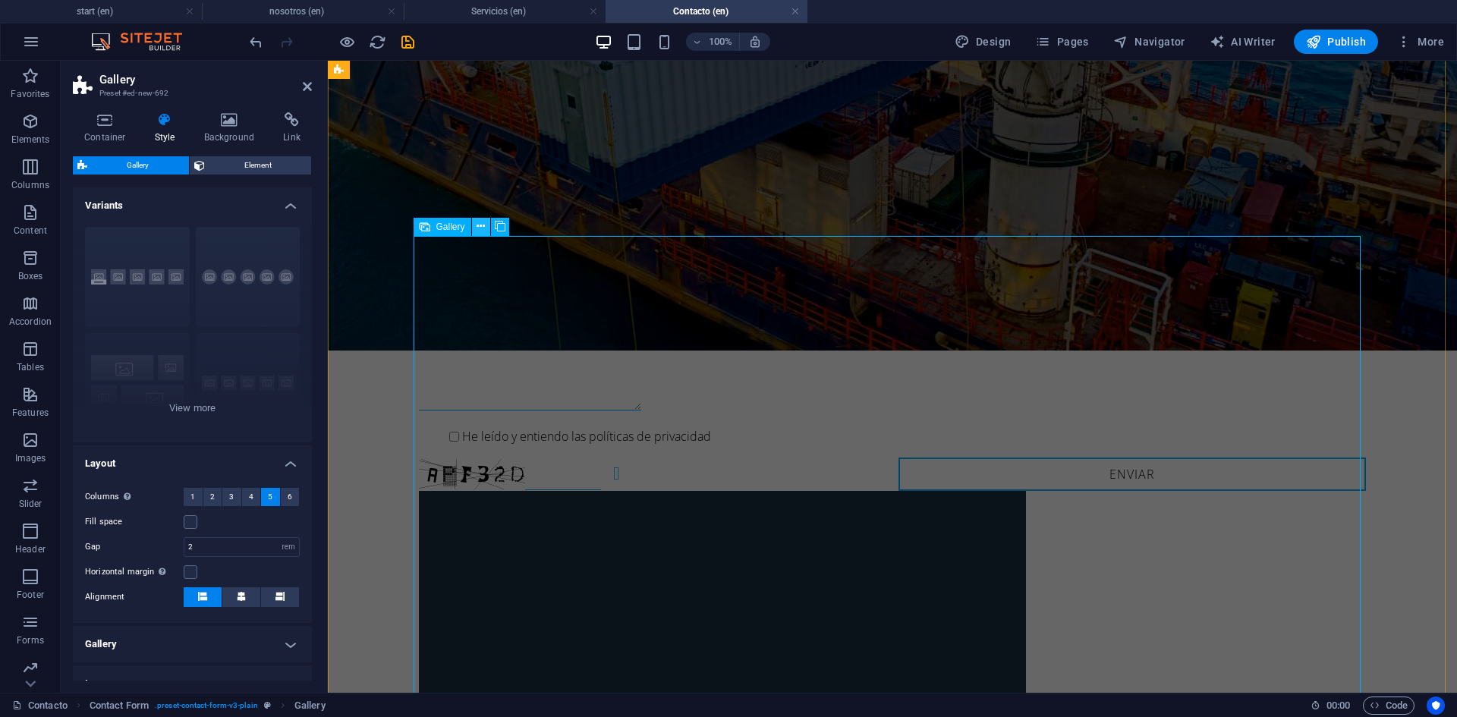
click at [477, 225] on icon at bounding box center [481, 227] width 8 height 16
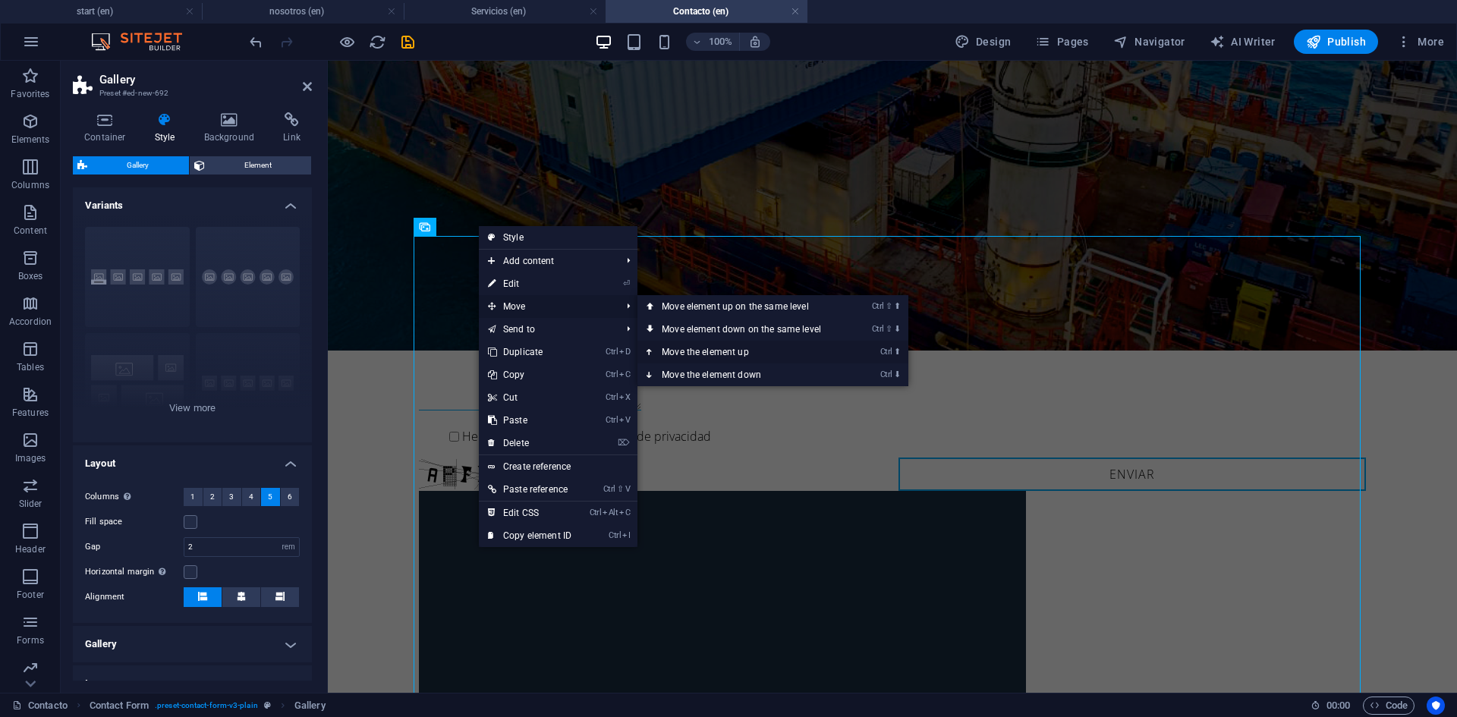
click at [716, 349] on link "Ctrl ⬆ Move the element up" at bounding box center [744, 352] width 214 height 23
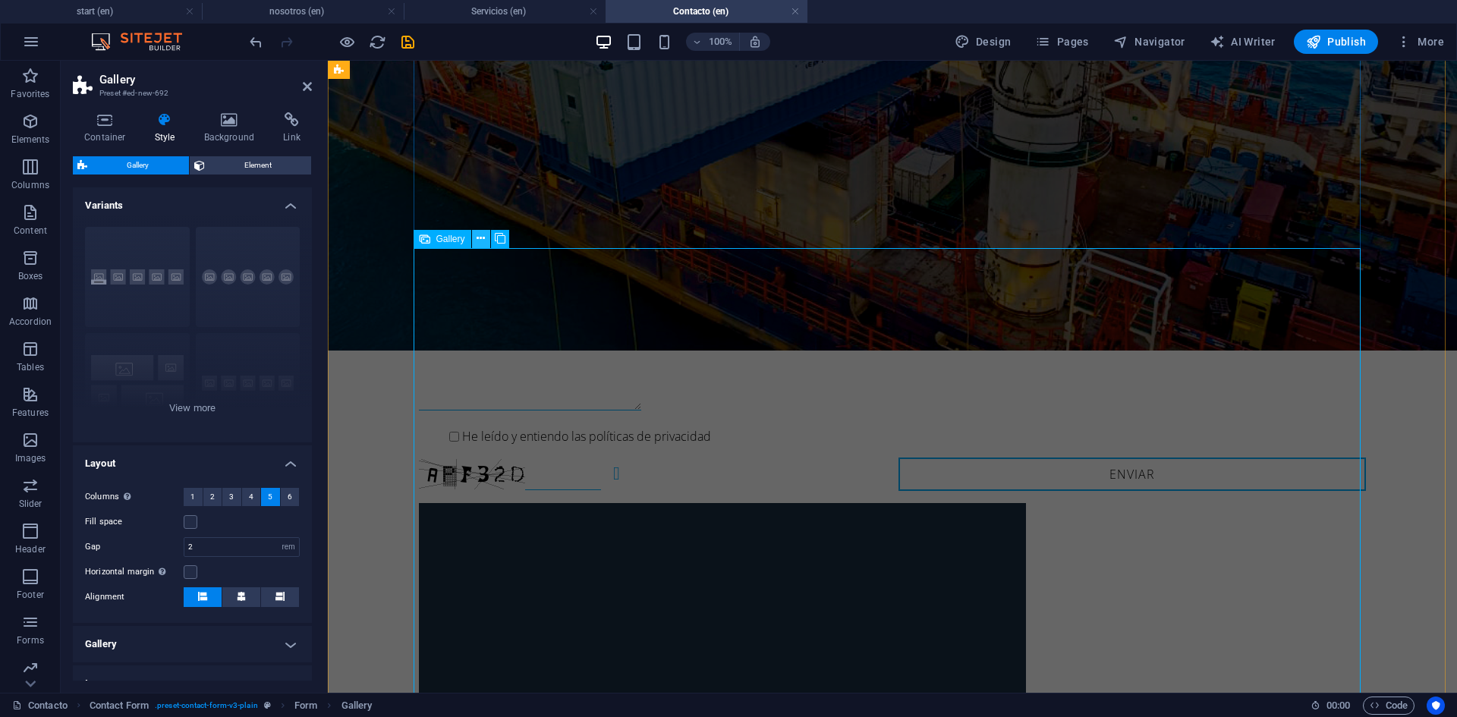
click at [482, 241] on icon at bounding box center [481, 239] width 8 height 16
click at [483, 241] on icon at bounding box center [481, 239] width 8 height 16
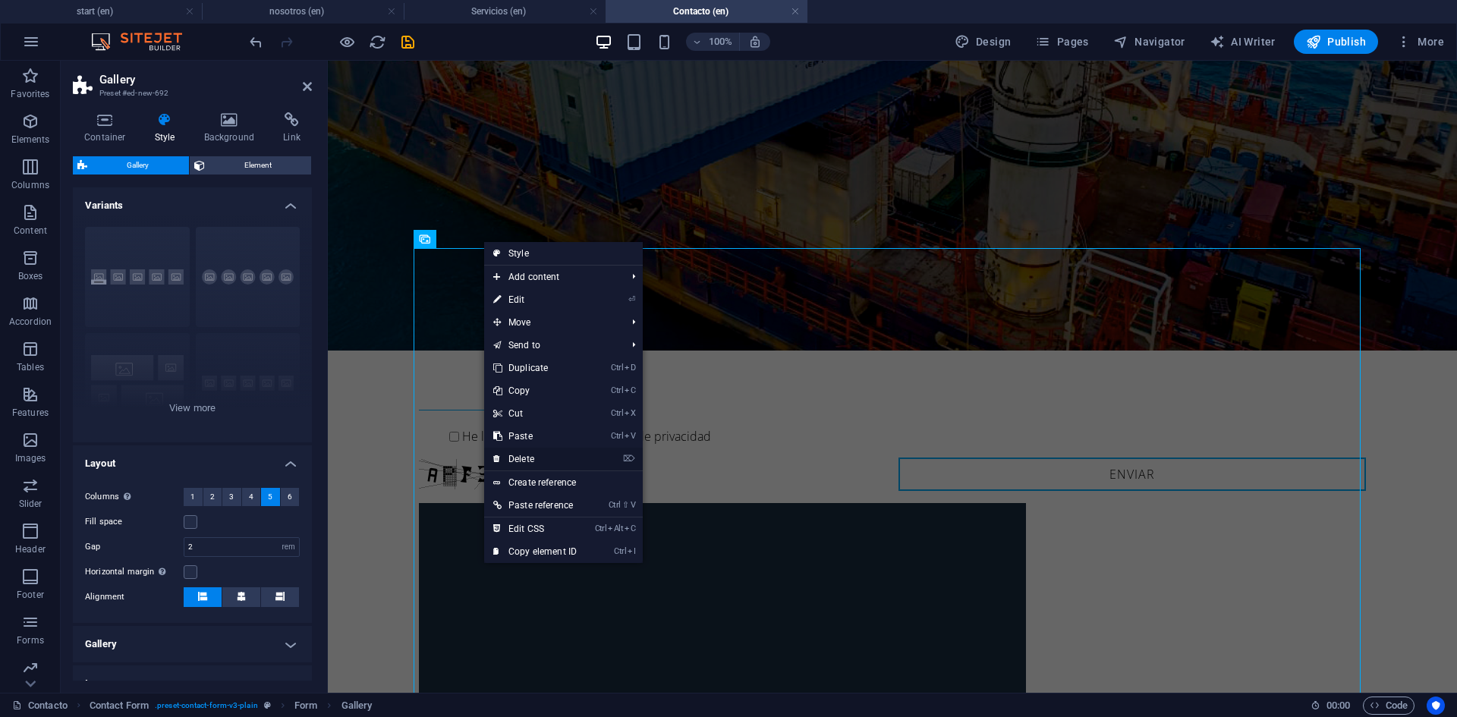
click at [533, 456] on link "⌦ Delete" at bounding box center [535, 459] width 102 height 23
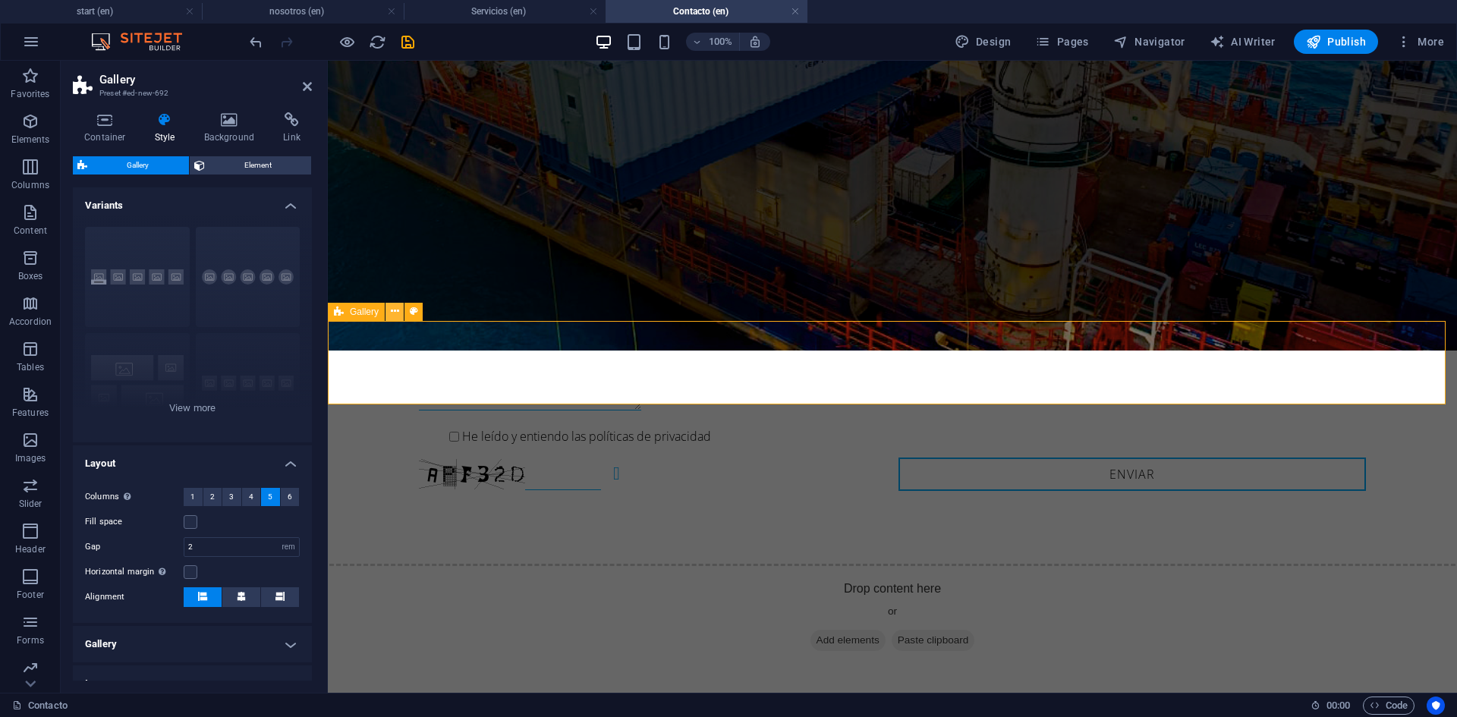
click at [392, 314] on icon at bounding box center [395, 312] width 8 height 16
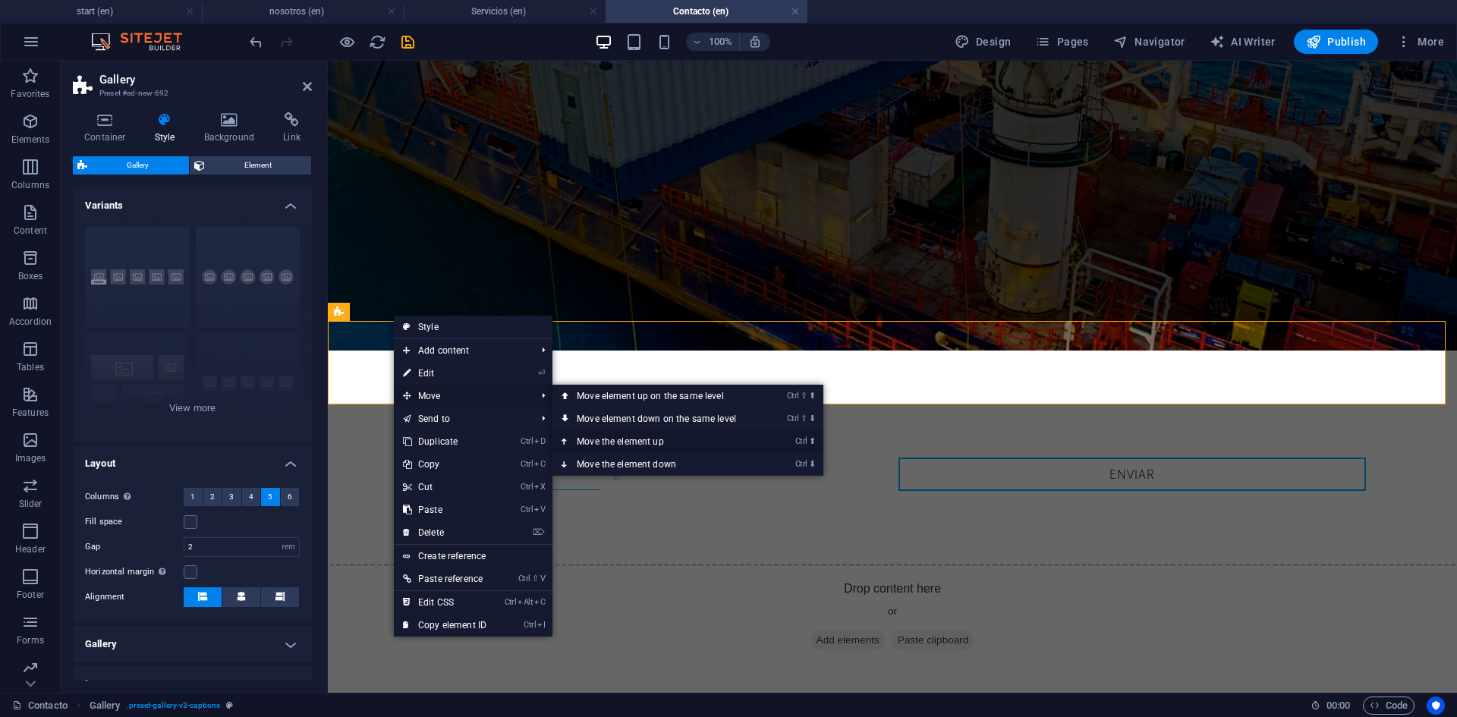
click at [637, 439] on link "Ctrl ⬆ Move the element up" at bounding box center [659, 441] width 214 height 23
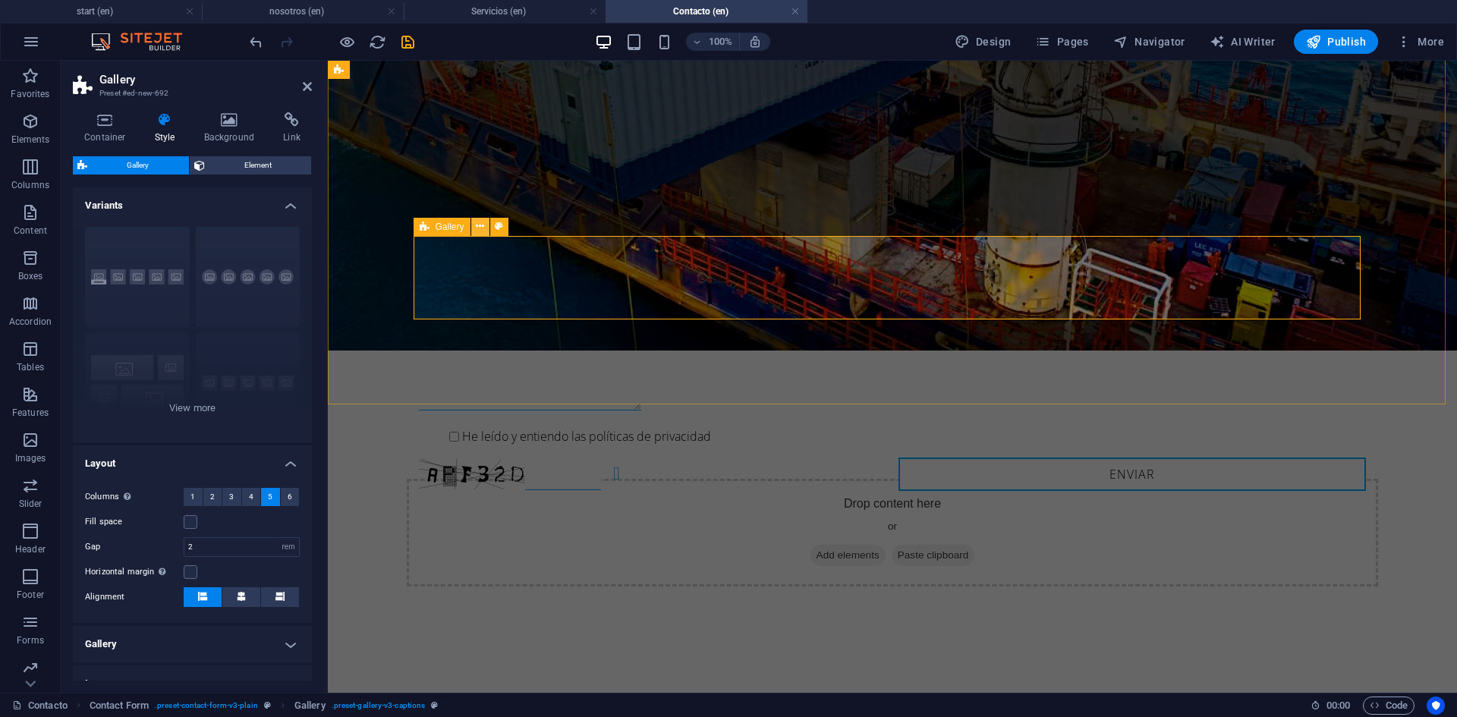
click at [476, 228] on icon at bounding box center [480, 227] width 8 height 16
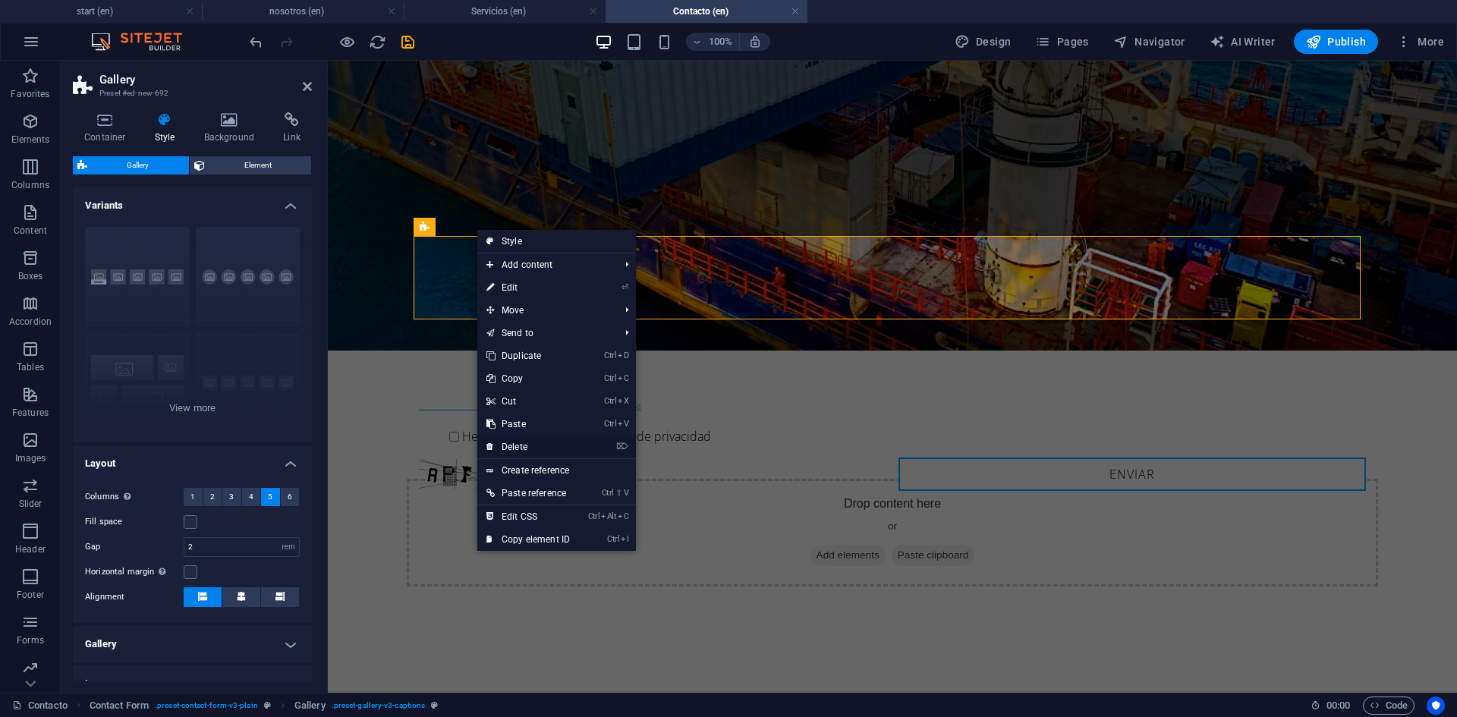
click at [522, 440] on link "⌦ Delete" at bounding box center [528, 447] width 102 height 23
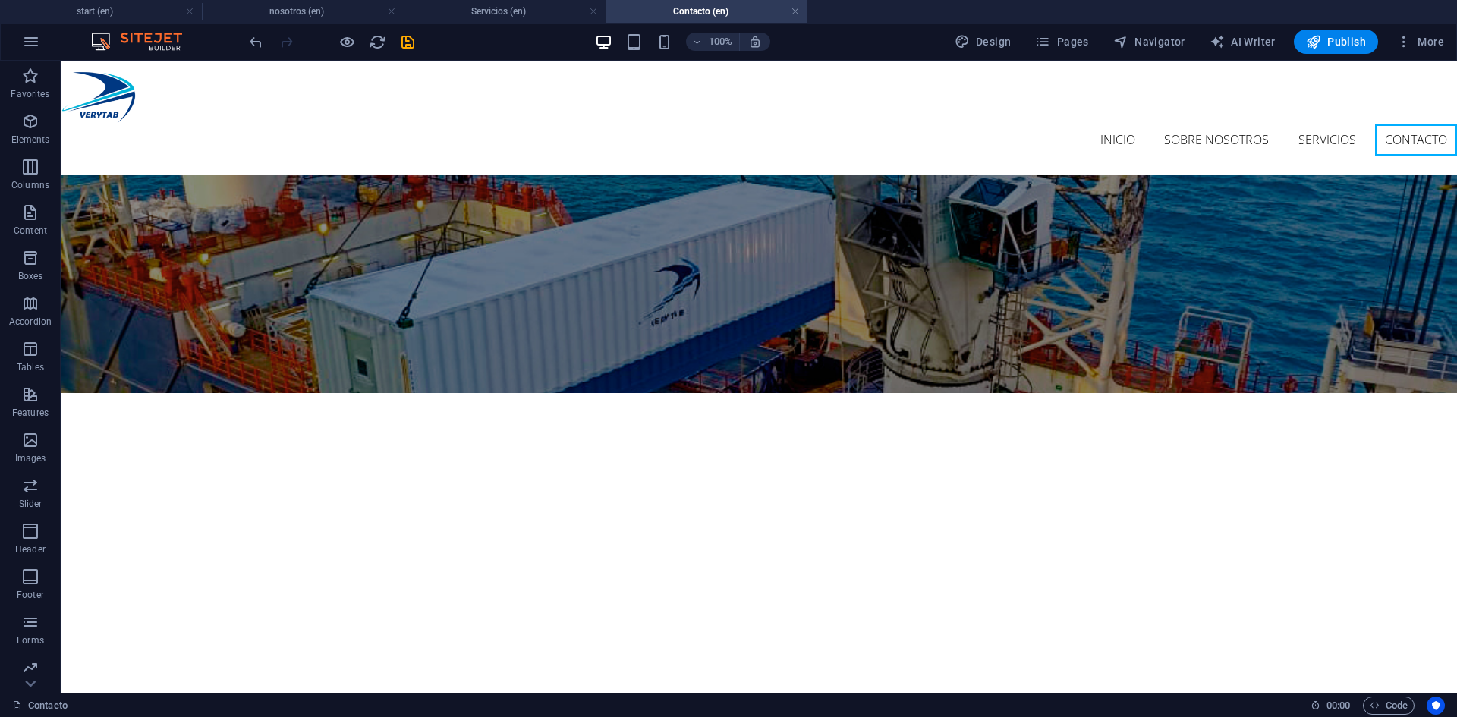
scroll to position [5, 0]
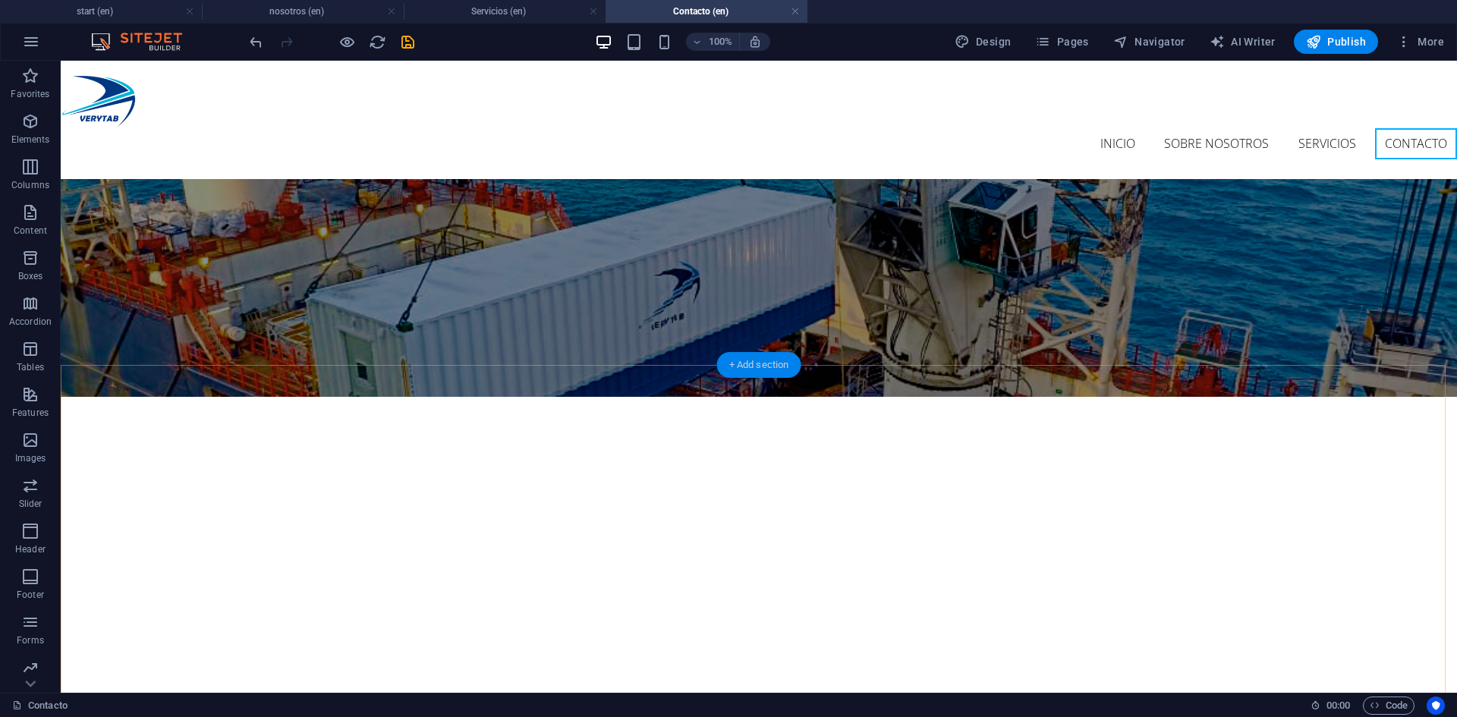
click at [751, 363] on div "+ Add section" at bounding box center [759, 365] width 84 height 26
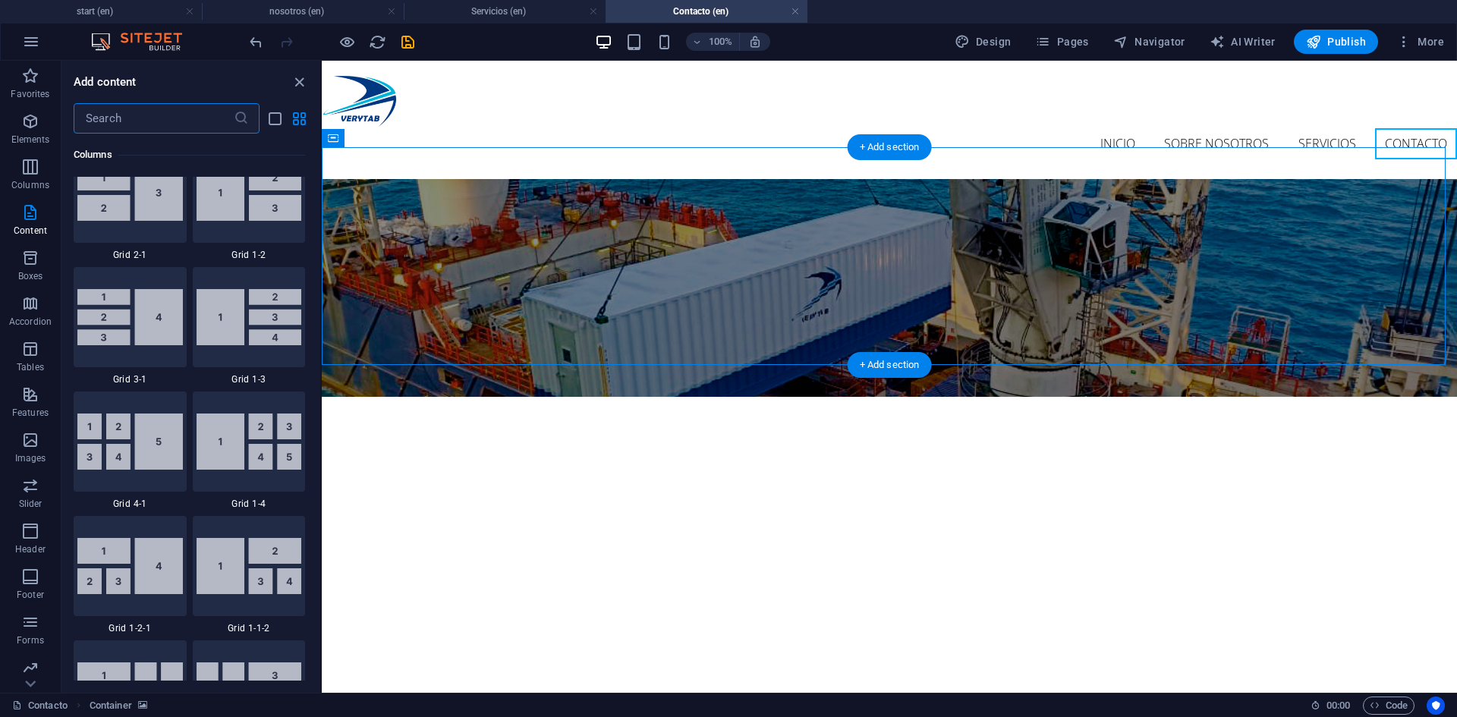
scroll to position [2655, 0]
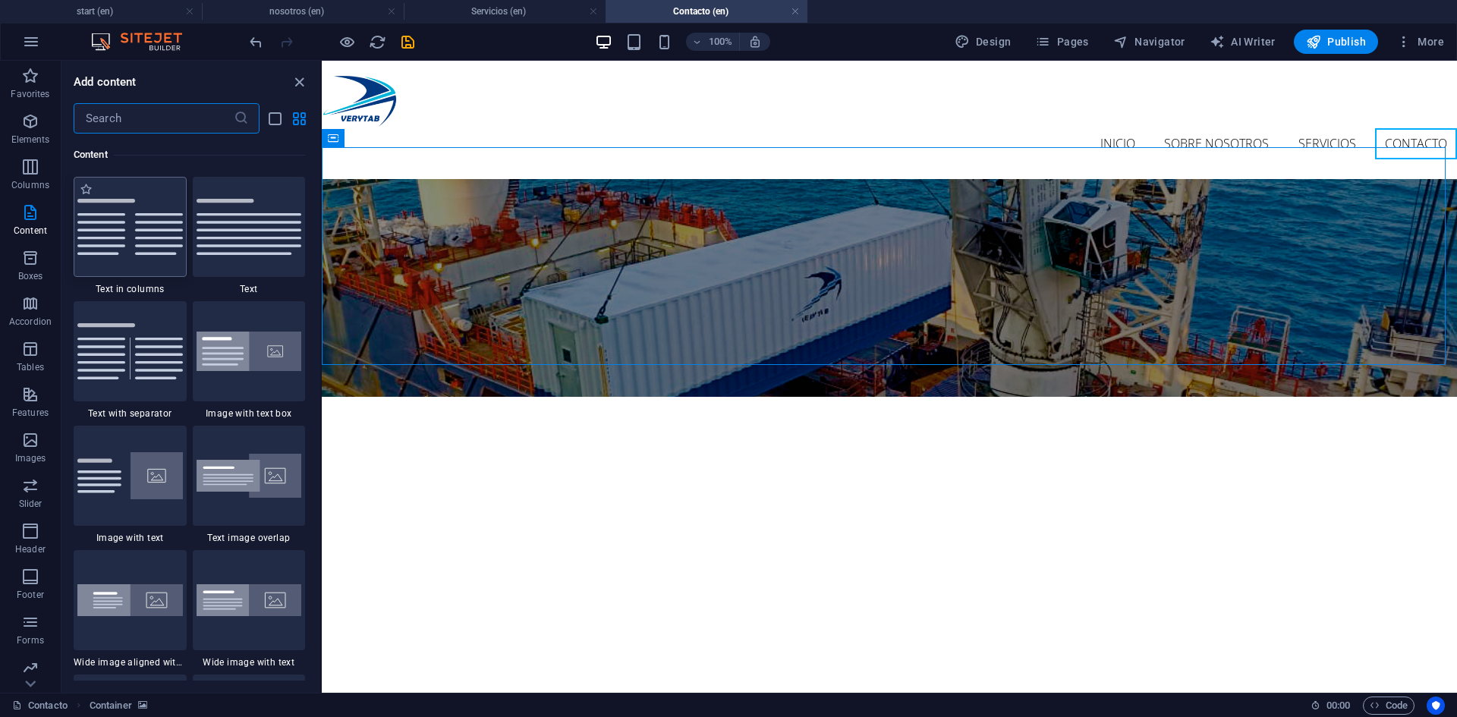
click at [108, 238] on img at bounding box center [129, 227] width 105 height 56
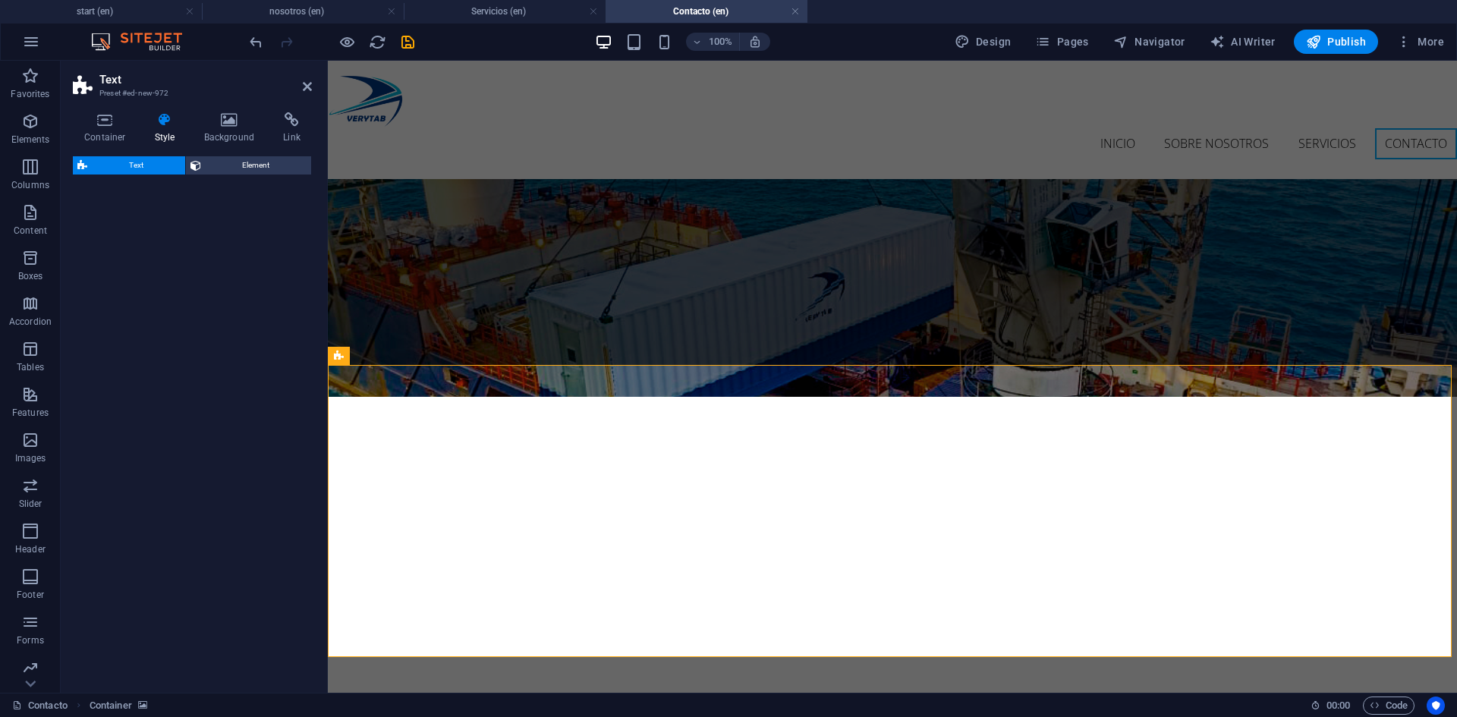
select select "rem"
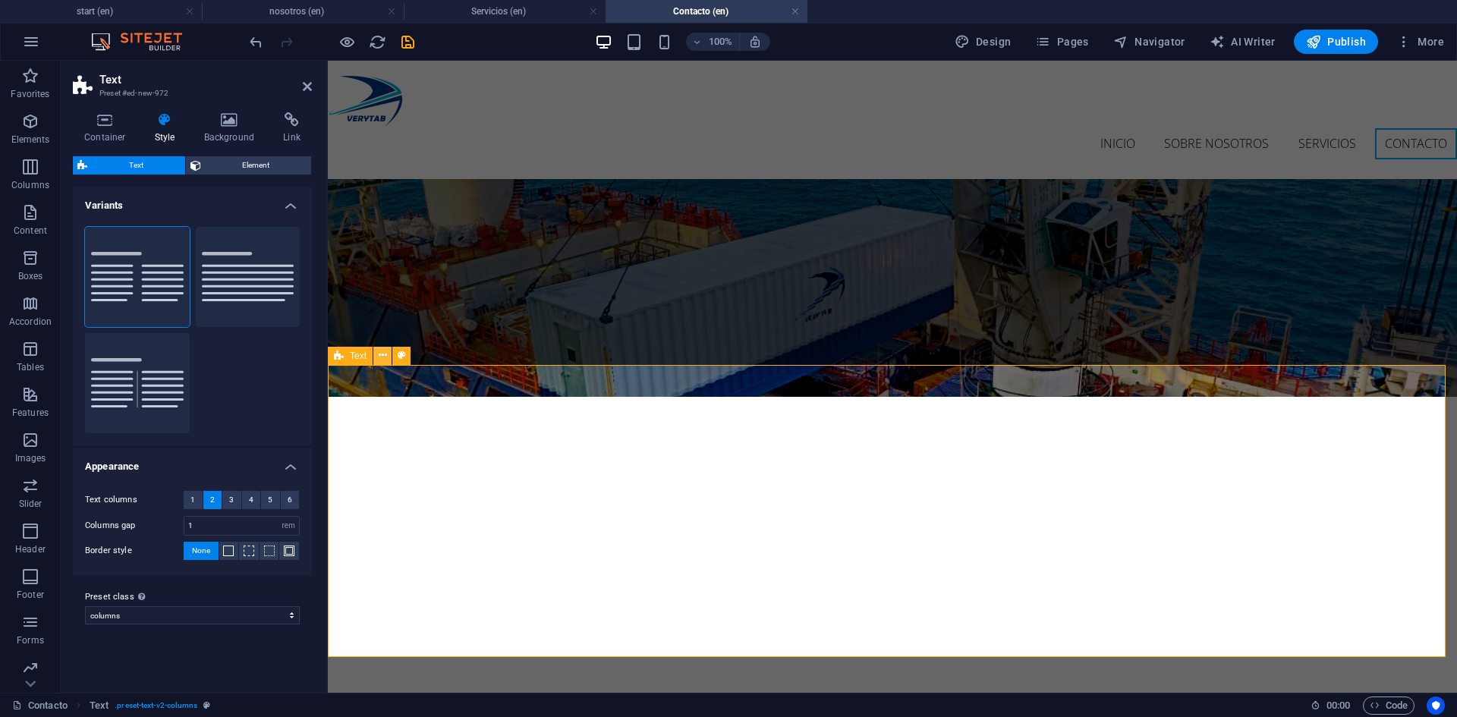
click at [385, 353] on icon at bounding box center [383, 356] width 8 height 16
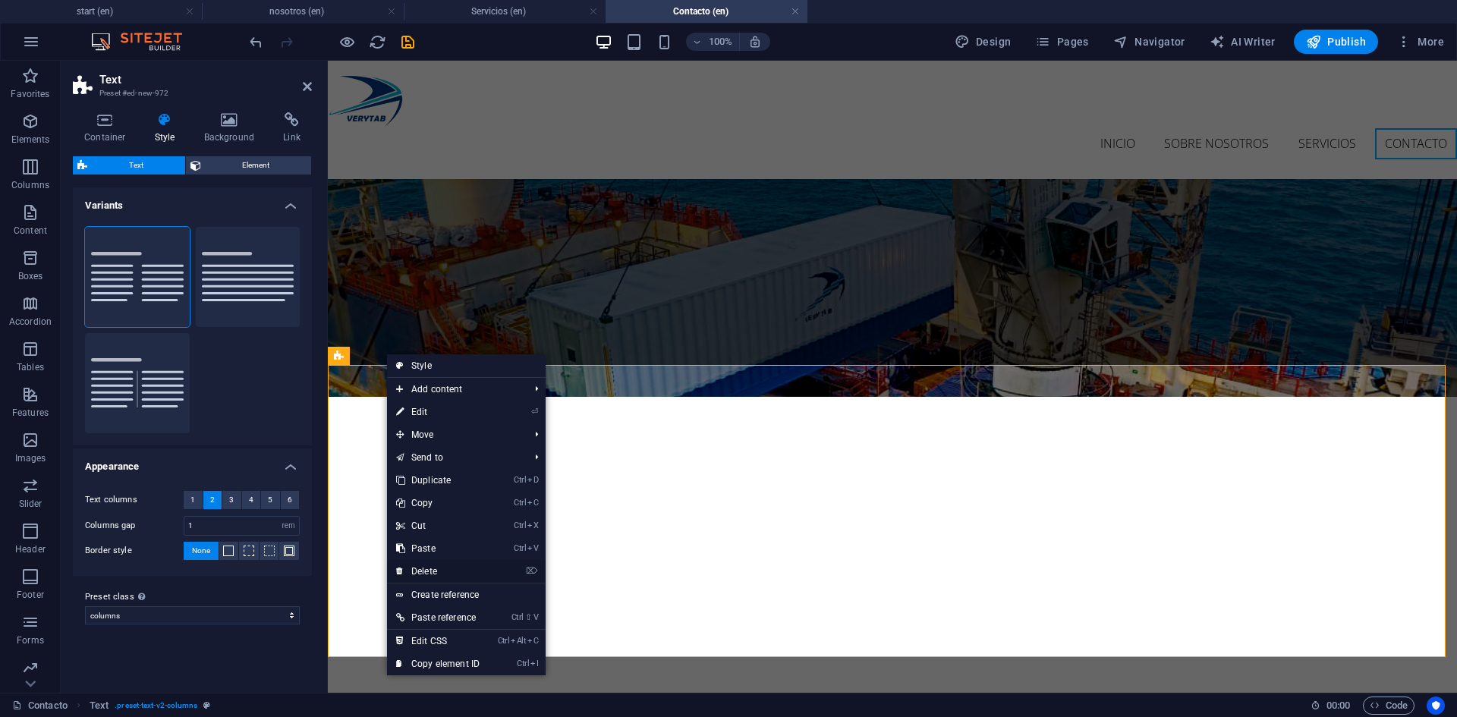
click at [426, 568] on link "⌦ Delete" at bounding box center [438, 571] width 102 height 23
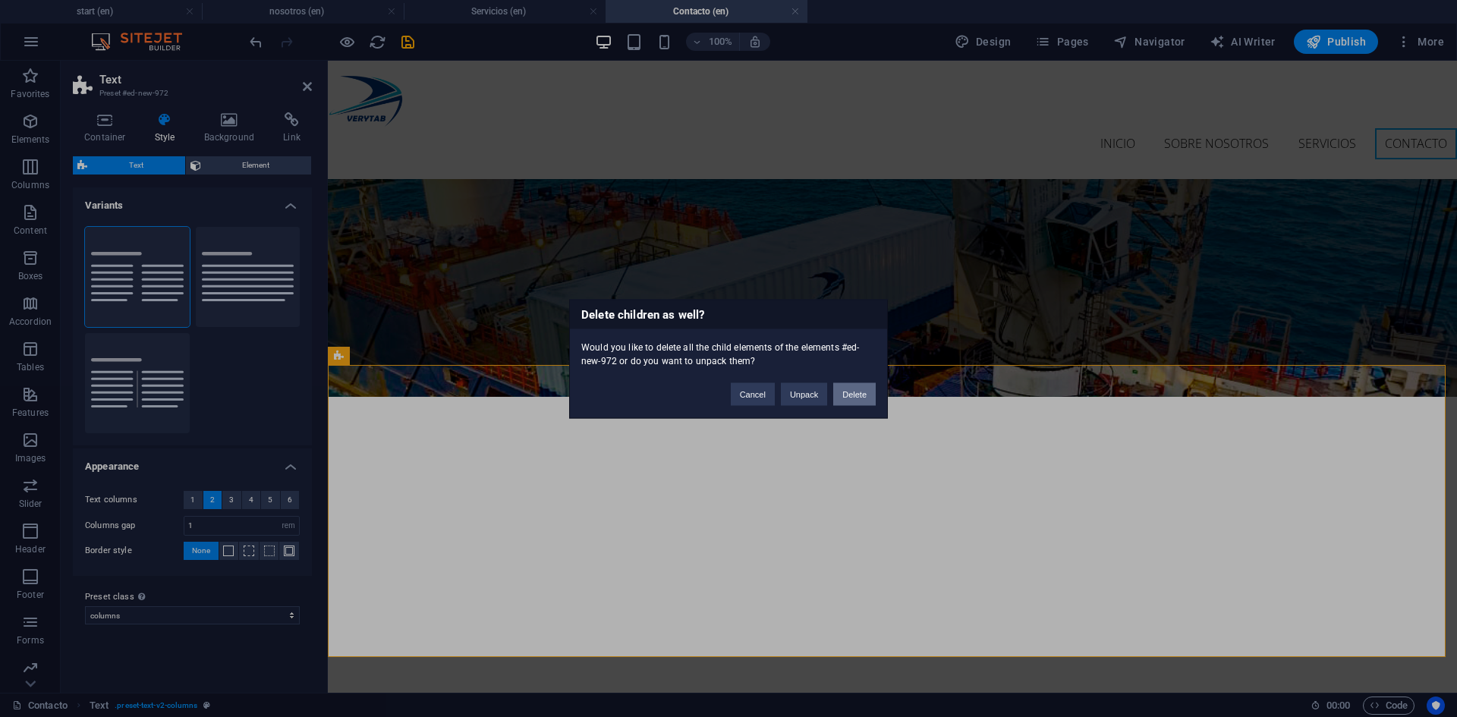
click at [867, 399] on button "Delete" at bounding box center [854, 393] width 42 height 23
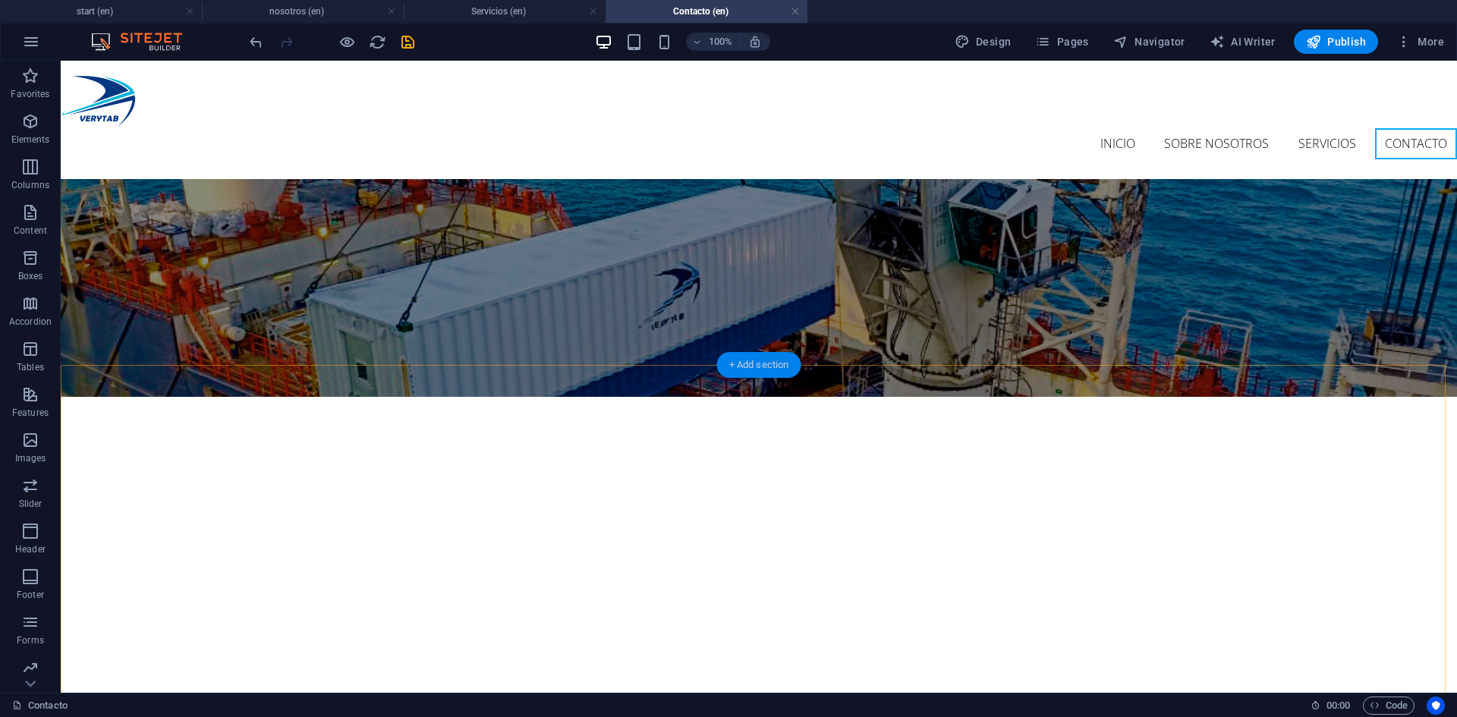
click at [763, 367] on div "+ Add section" at bounding box center [759, 365] width 84 height 26
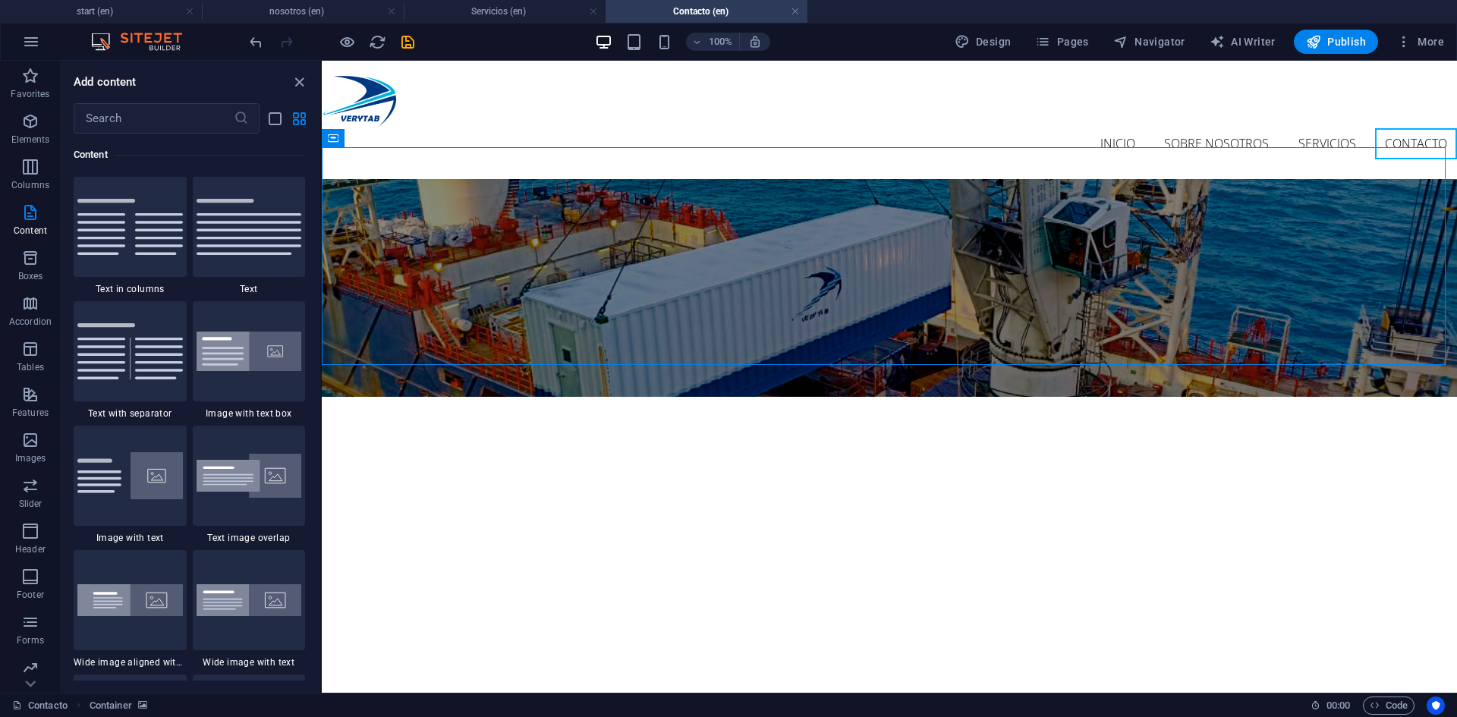
click at [316, 240] on div "Favorites 1 Star Headline 1 Star Container Elements 1 Star Headline 1 Star Text…" at bounding box center [190, 407] width 259 height 547
click at [42, 447] on span "Images" at bounding box center [30, 449] width 61 height 36
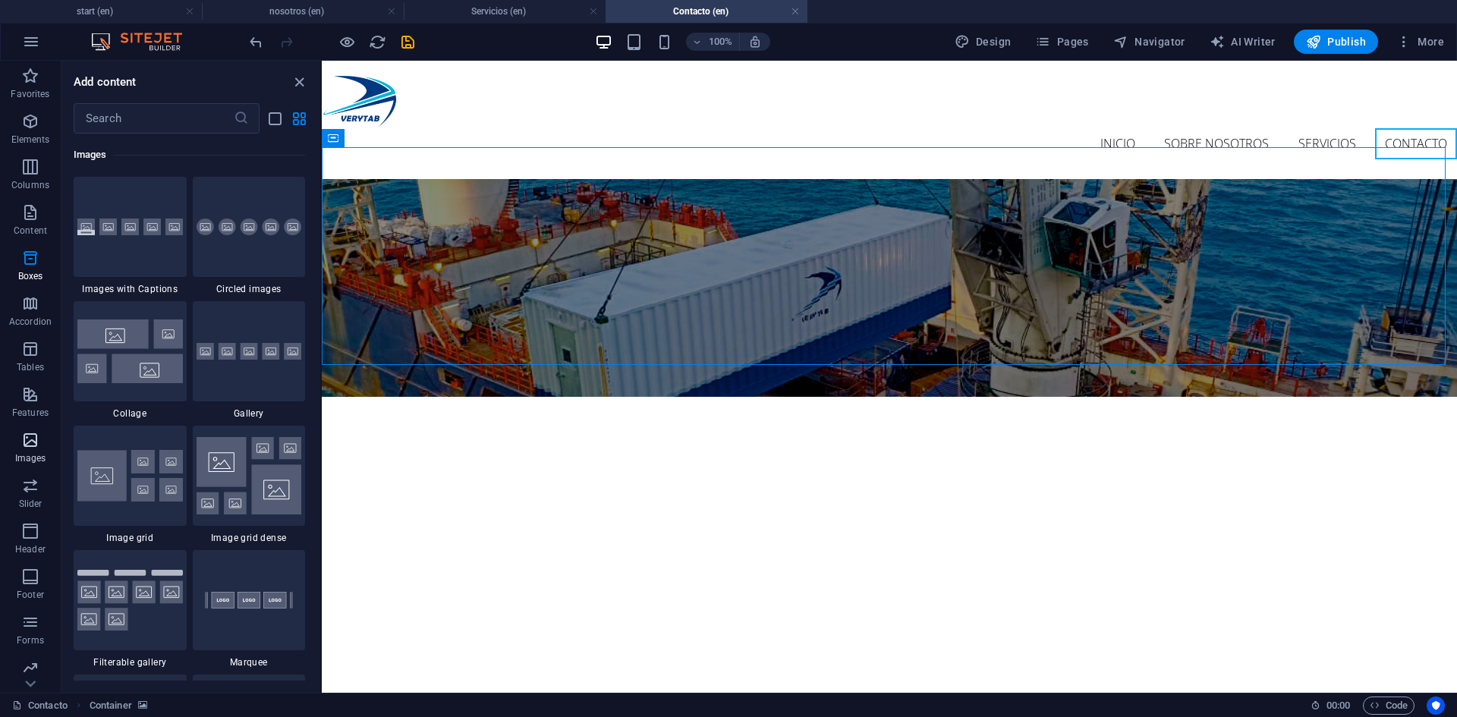
scroll to position [7695, 0]
click at [142, 241] on div at bounding box center [130, 227] width 113 height 100
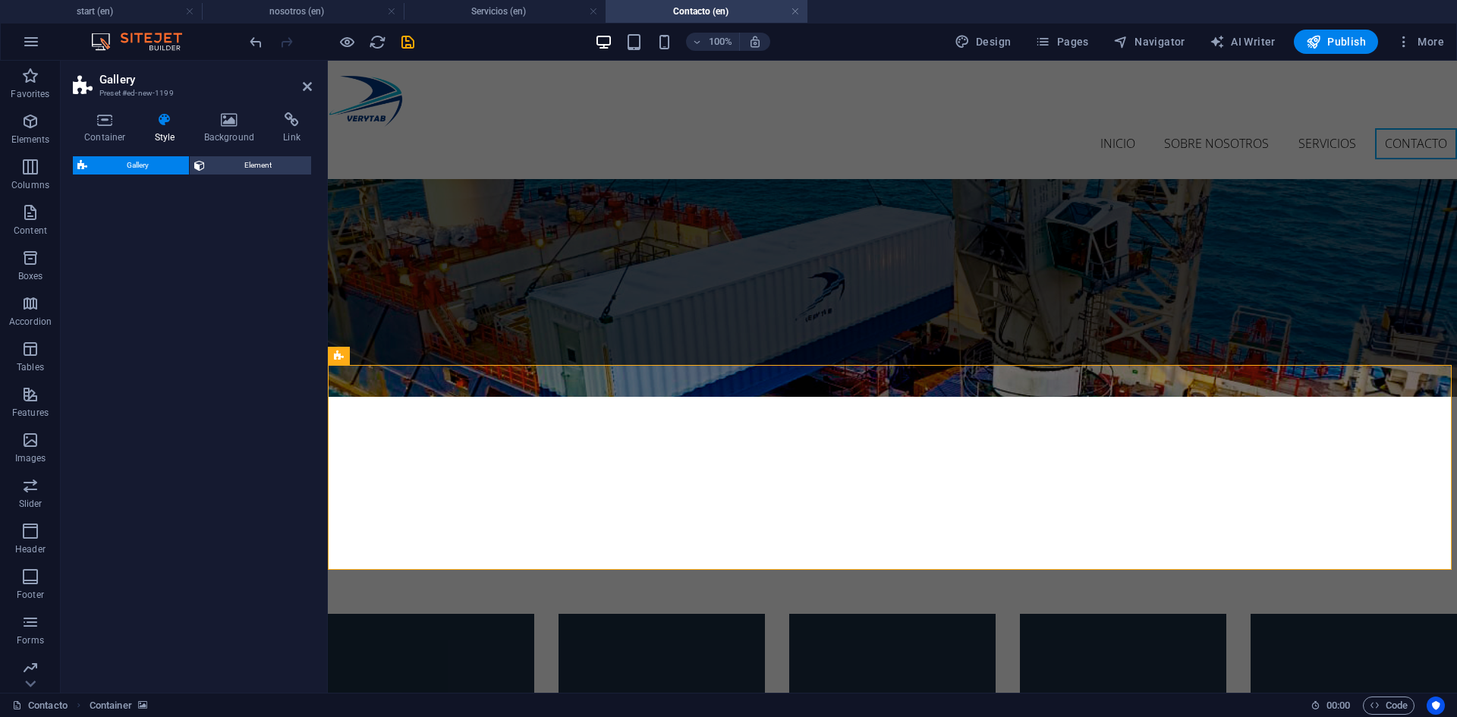
select select "rem"
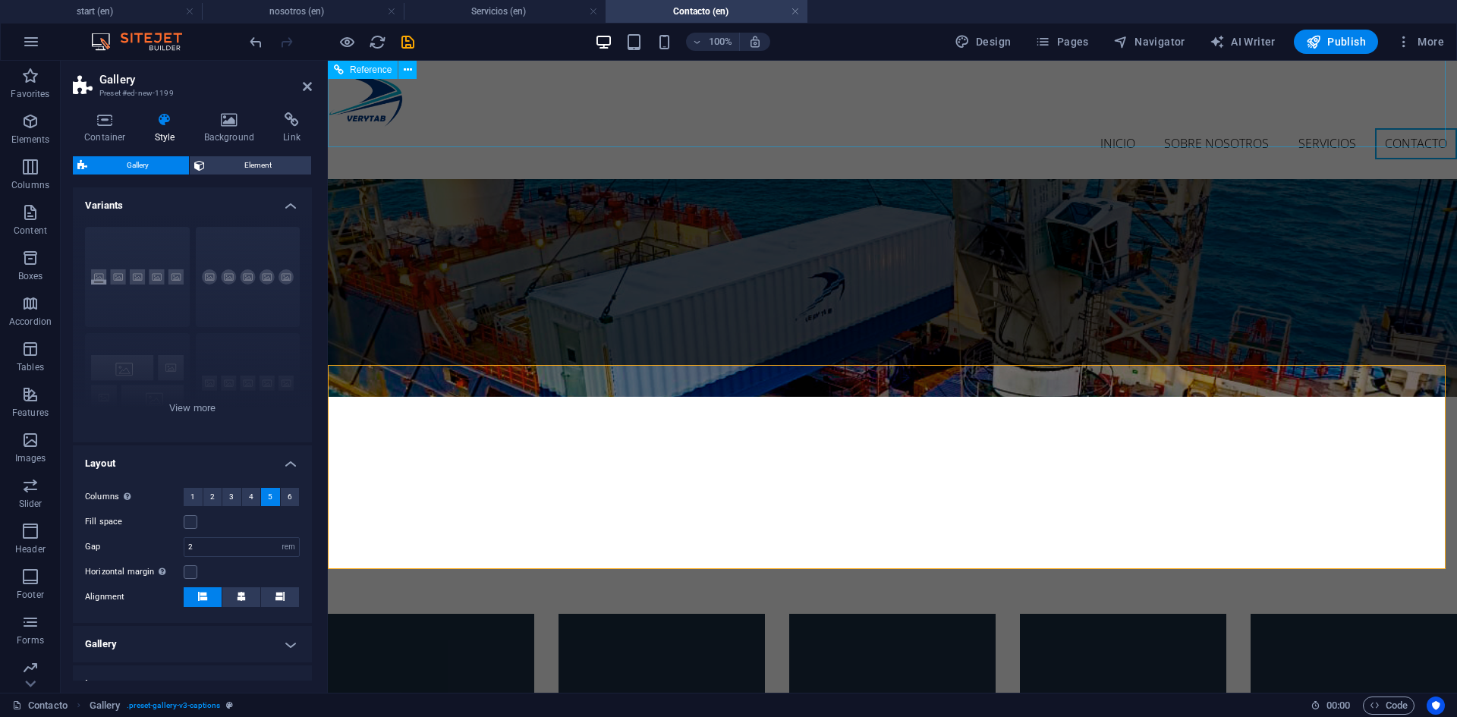
click at [752, 128] on nav "Inicio Sobre nosotros Servicios Contacto" at bounding box center [892, 144] width 1129 height 32
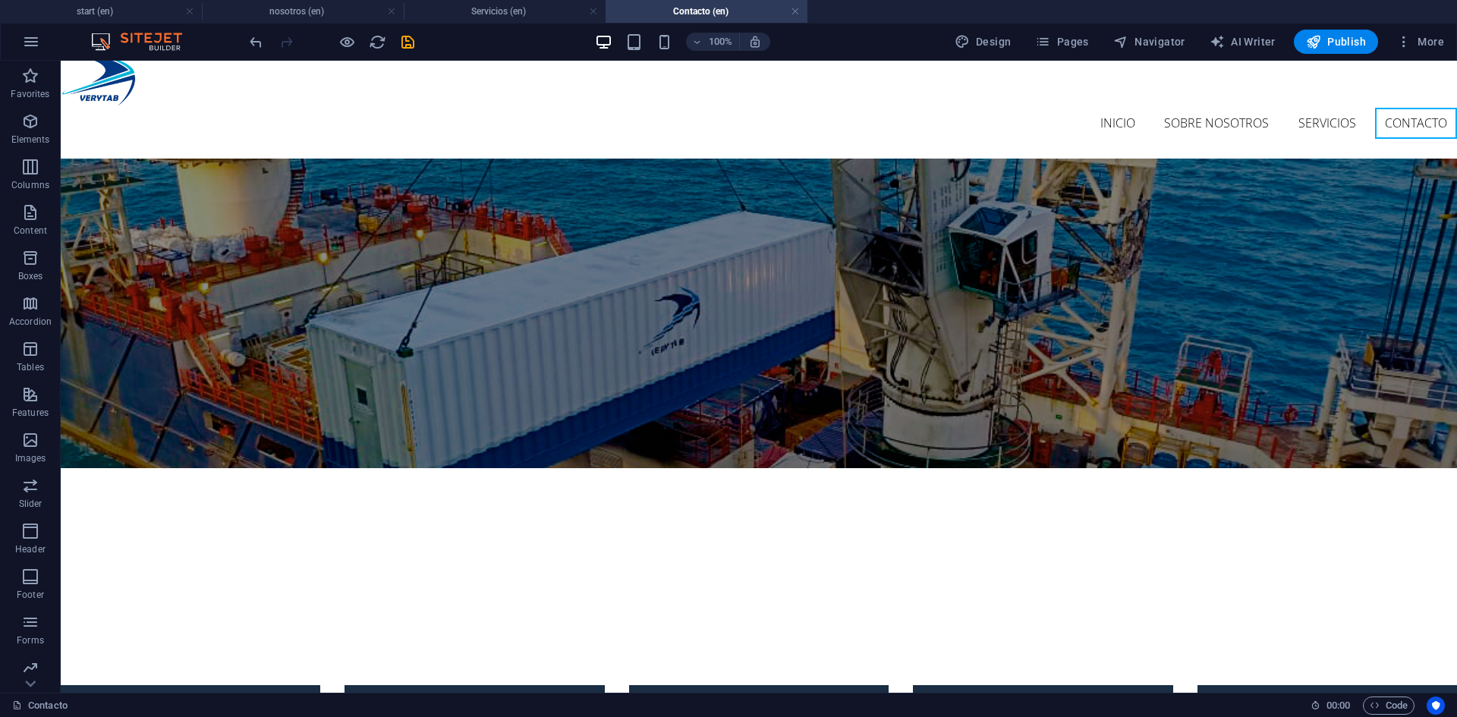
scroll to position [0, 0]
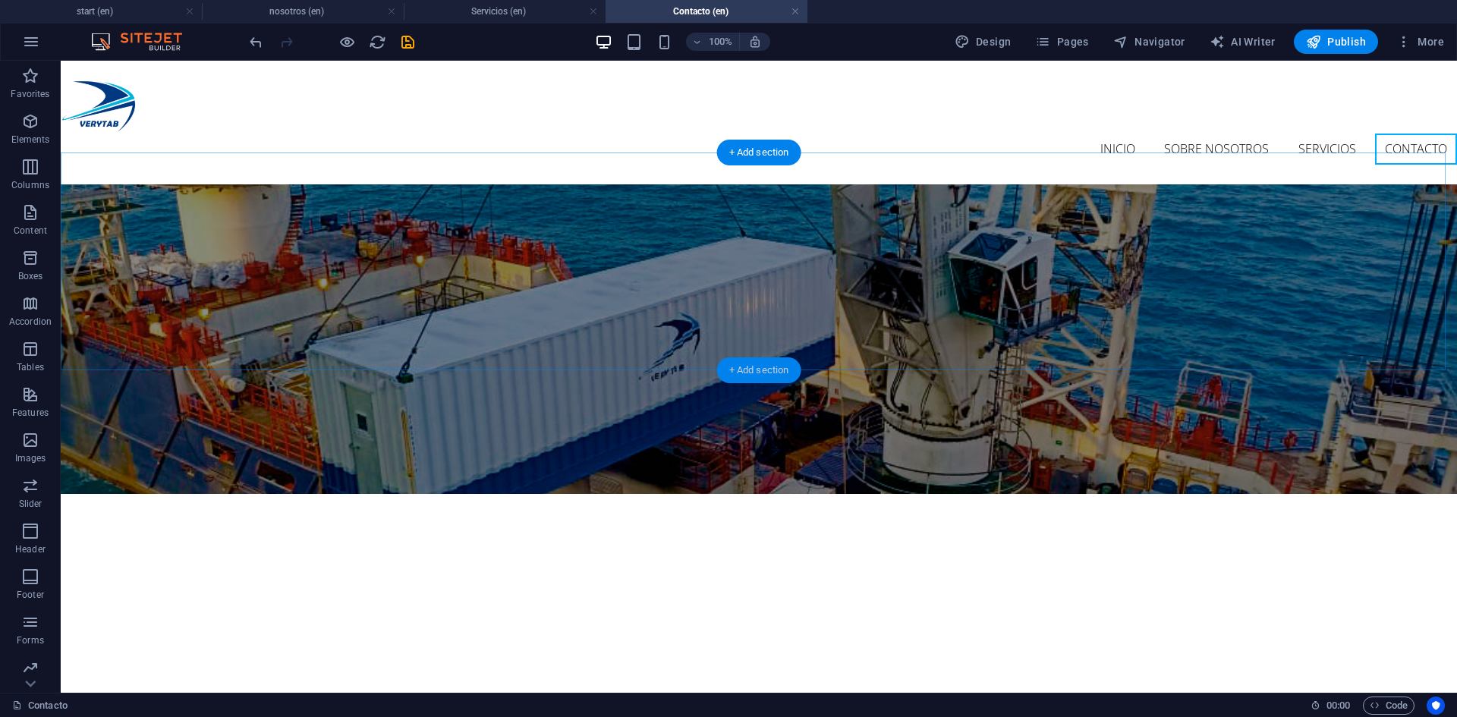
click at [740, 367] on div "+ Add section" at bounding box center [759, 370] width 84 height 26
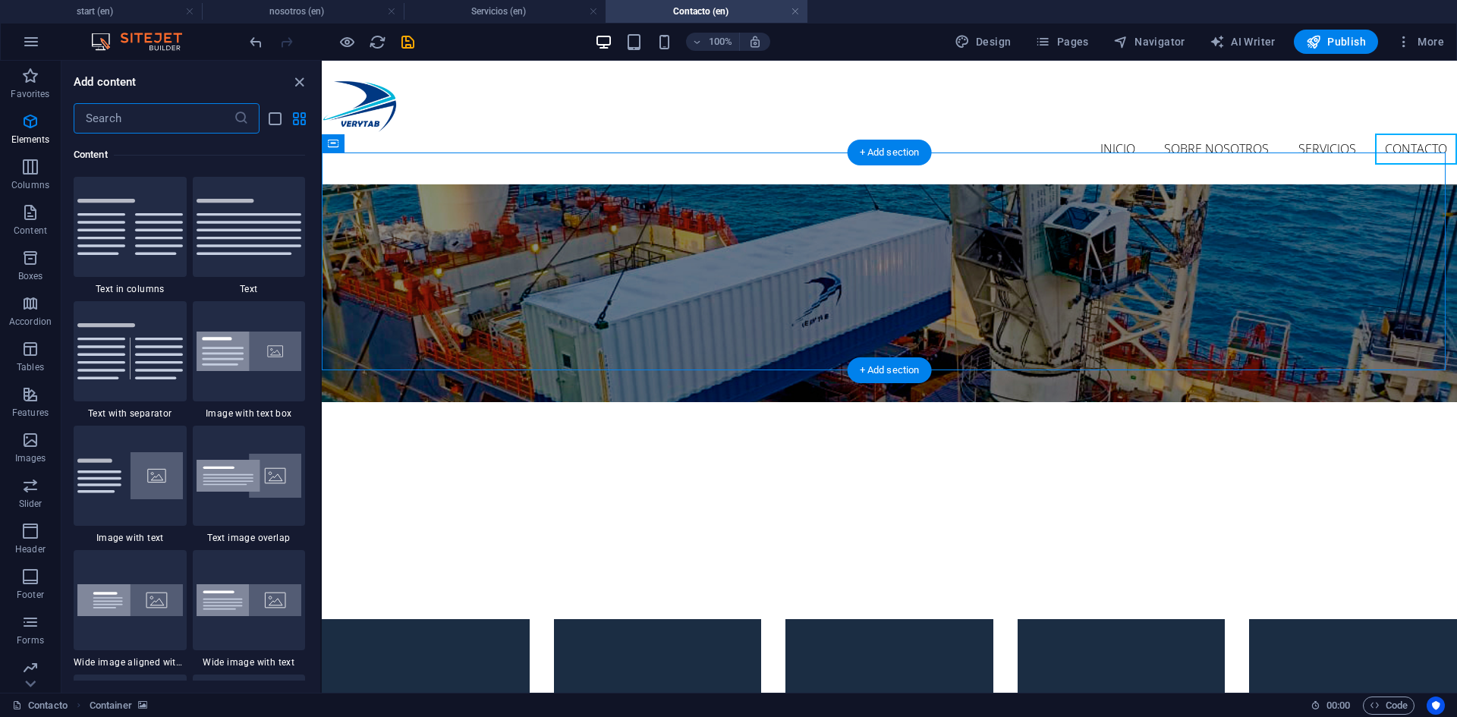
scroll to position [2655, 0]
click at [117, 223] on img at bounding box center [129, 227] width 105 height 56
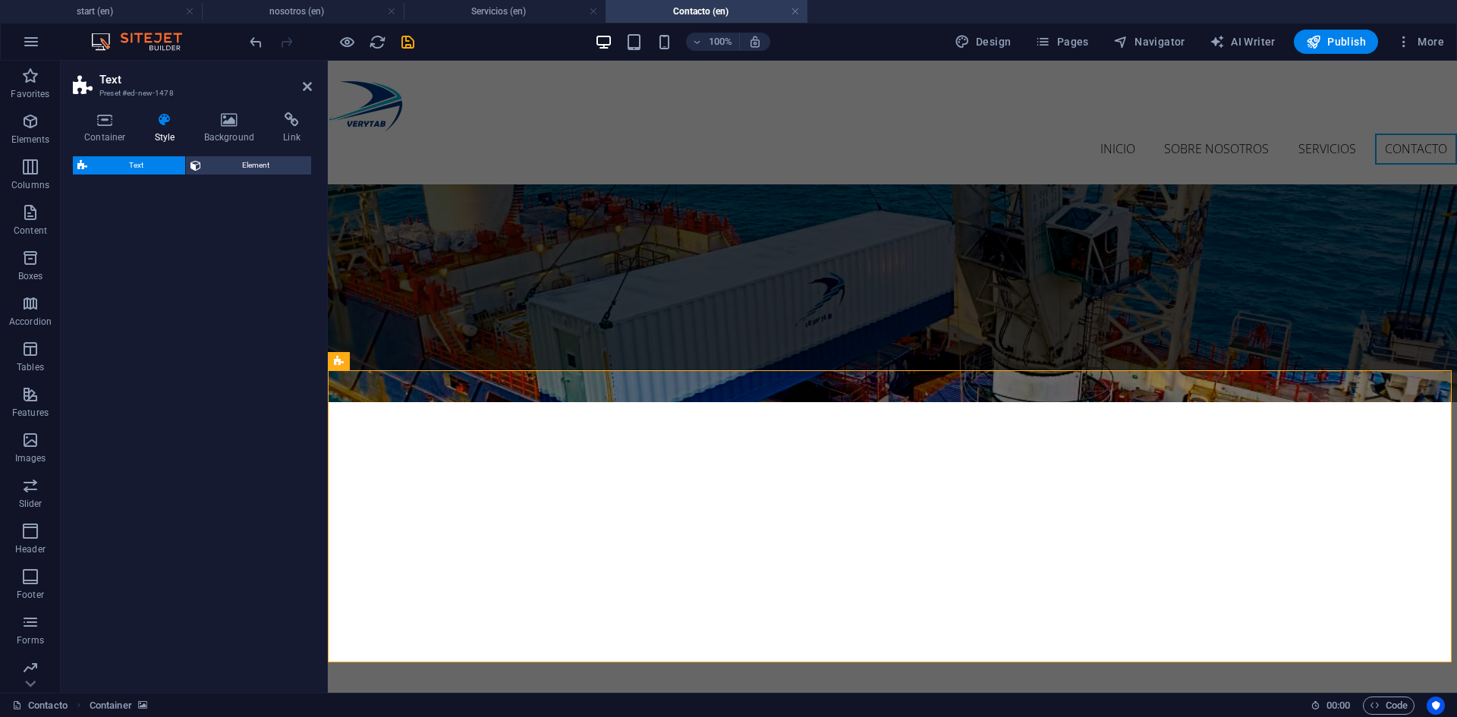
select select "rem"
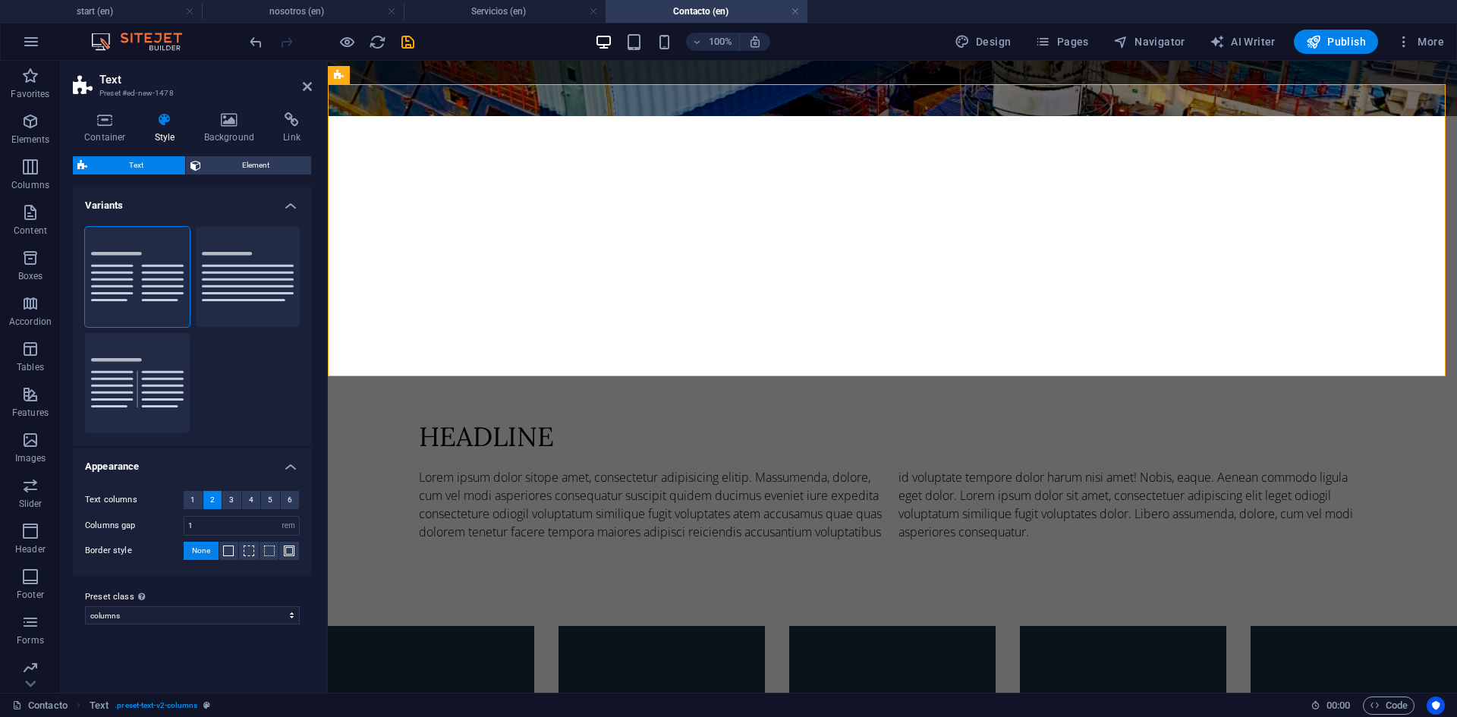
scroll to position [88, 0]
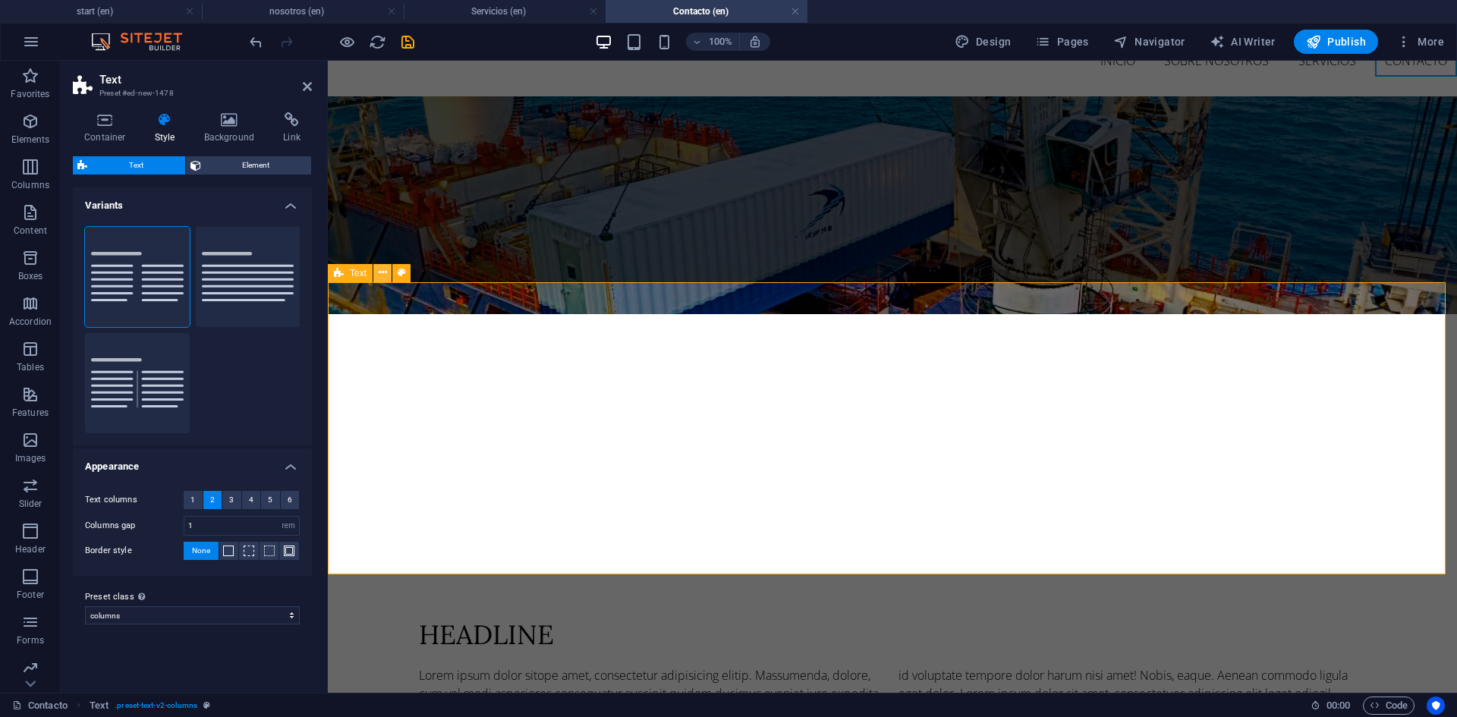
click at [382, 277] on icon at bounding box center [383, 273] width 8 height 16
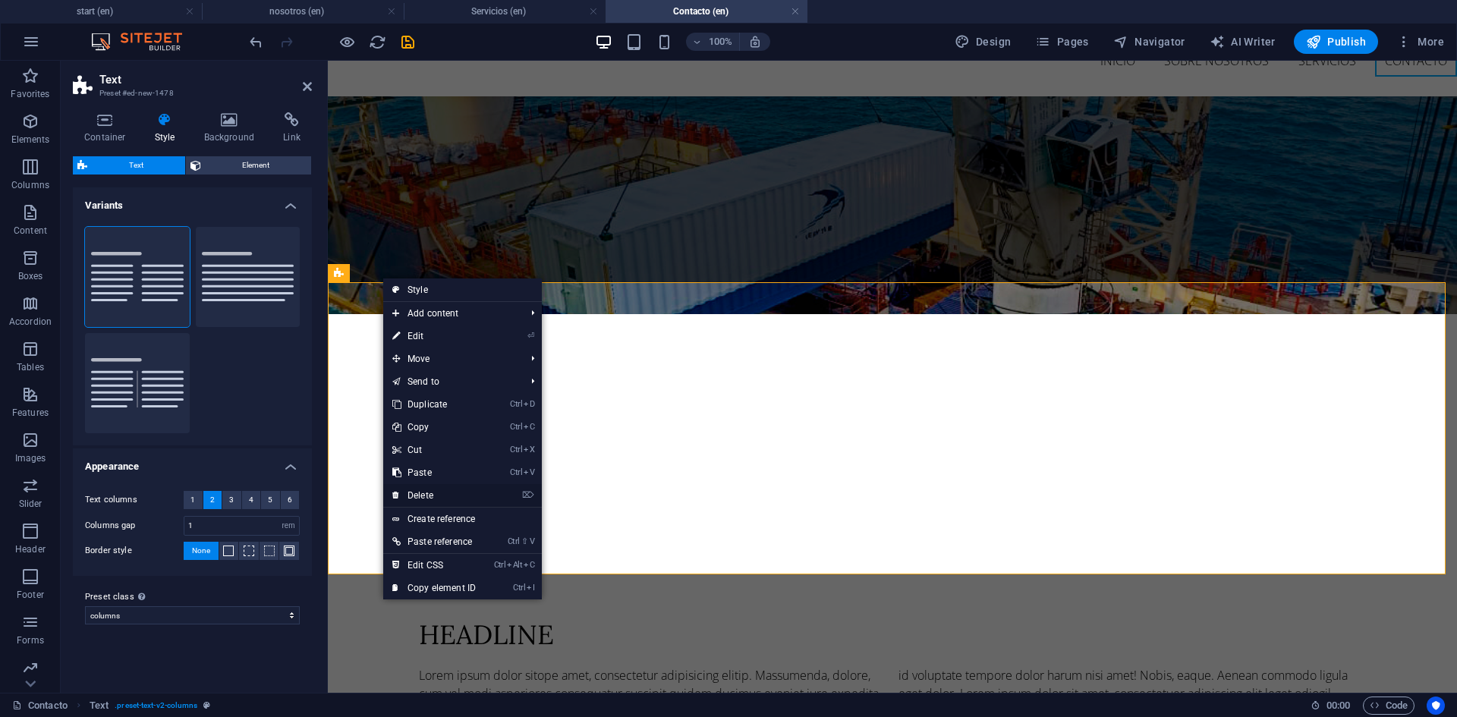
click at [420, 501] on link "⌦ Delete" at bounding box center [434, 495] width 102 height 23
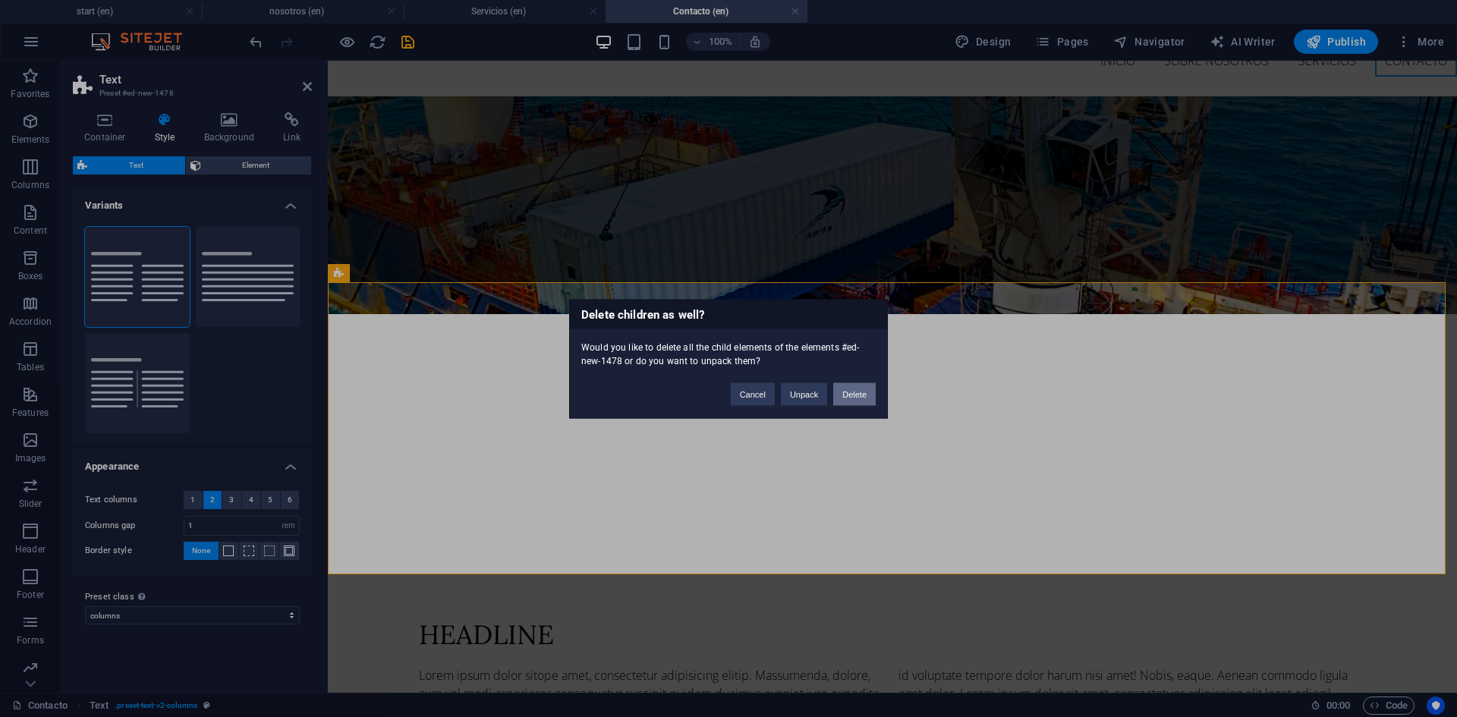
click at [860, 398] on button "Delete" at bounding box center [854, 393] width 42 height 23
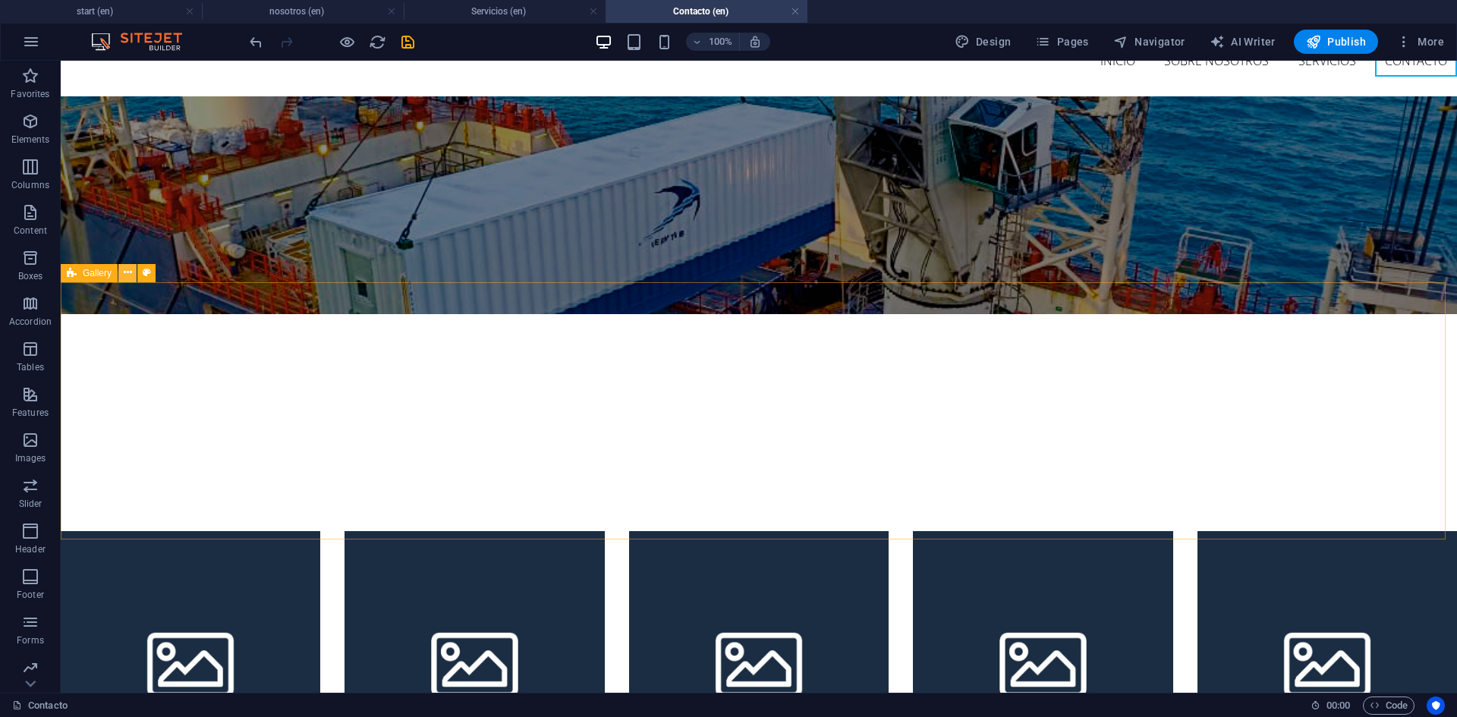
click at [127, 277] on icon at bounding box center [128, 273] width 8 height 16
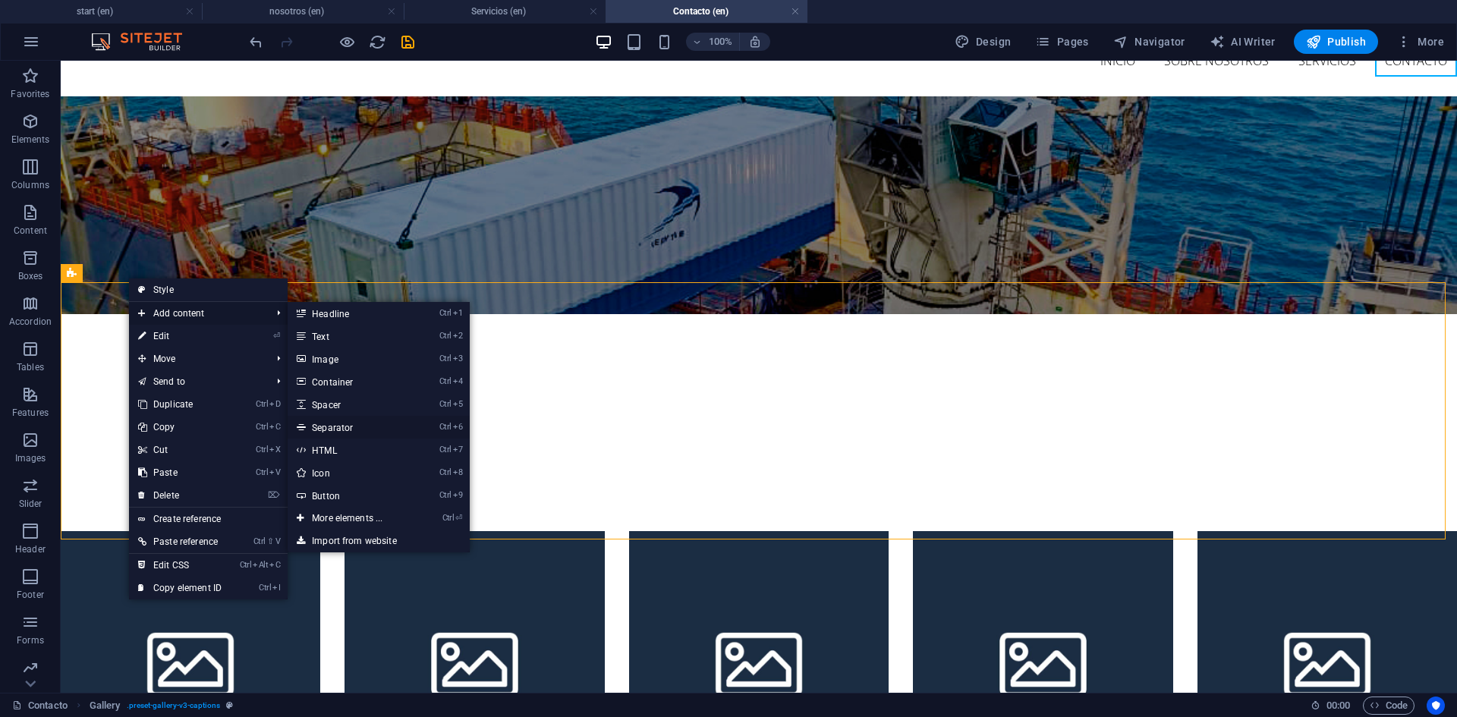
click at [344, 426] on link "Ctrl 6 Separator" at bounding box center [350, 427] width 125 height 23
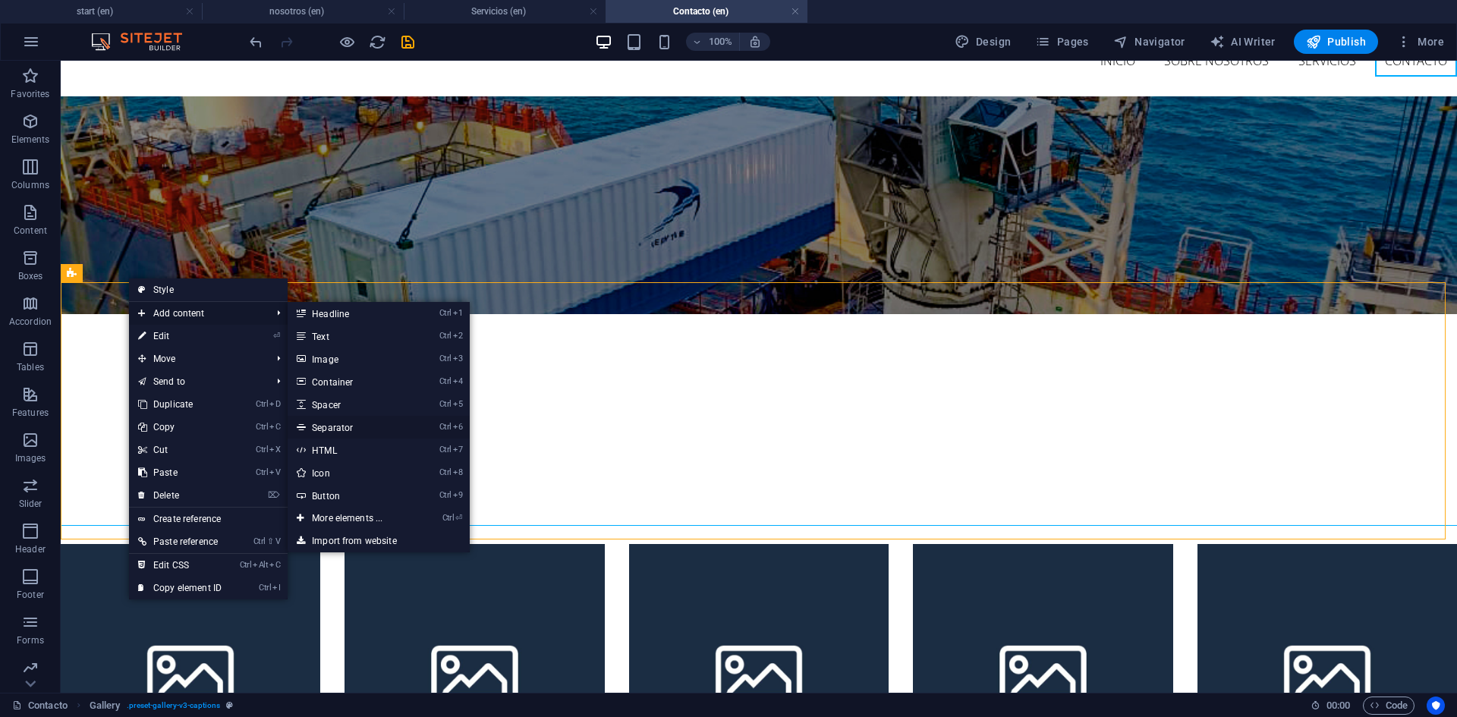
select select "%"
select select "px"
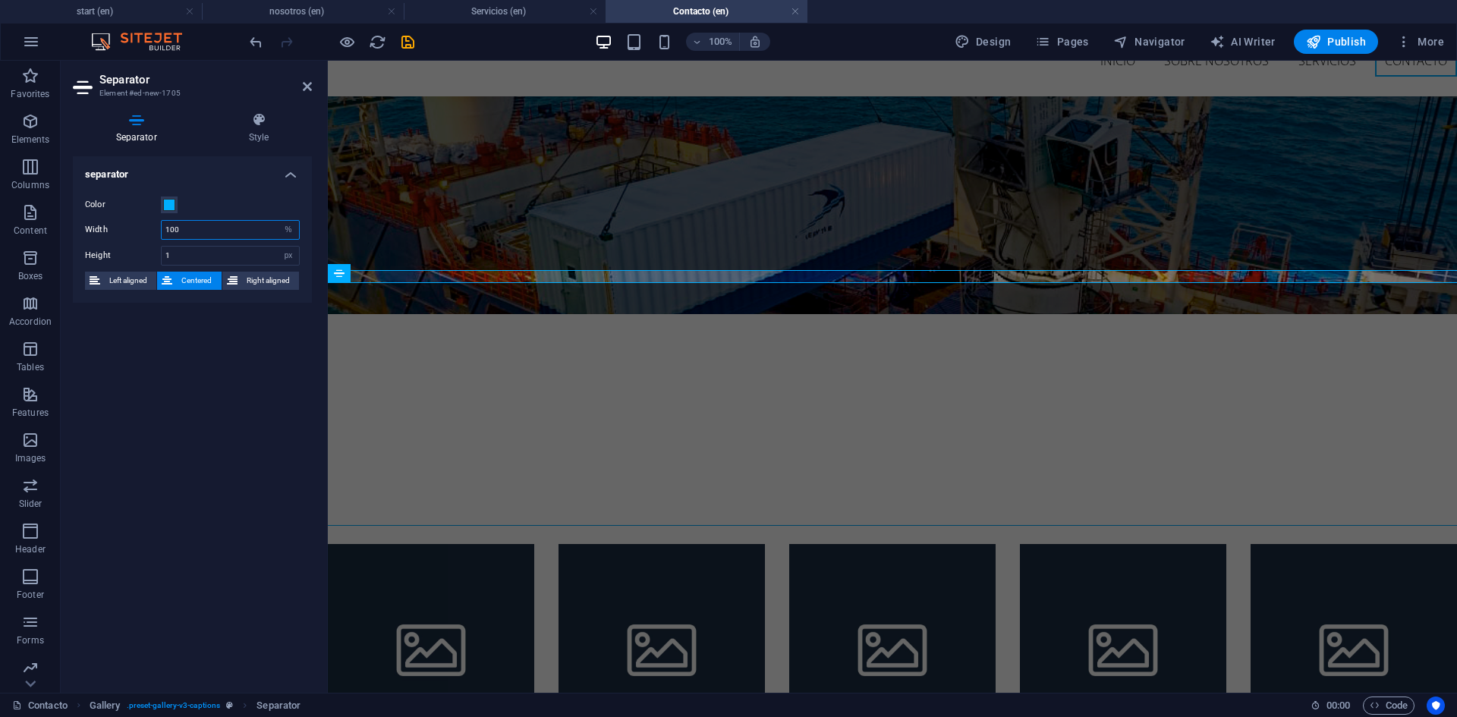
click at [202, 228] on input "100" at bounding box center [230, 230] width 137 height 18
type input "5"
type input "150"
click at [250, 408] on div "separator Color Width 150 px rem % vh vw Height 1 px rem vh vw Left aligned Cen…" at bounding box center [192, 418] width 239 height 524
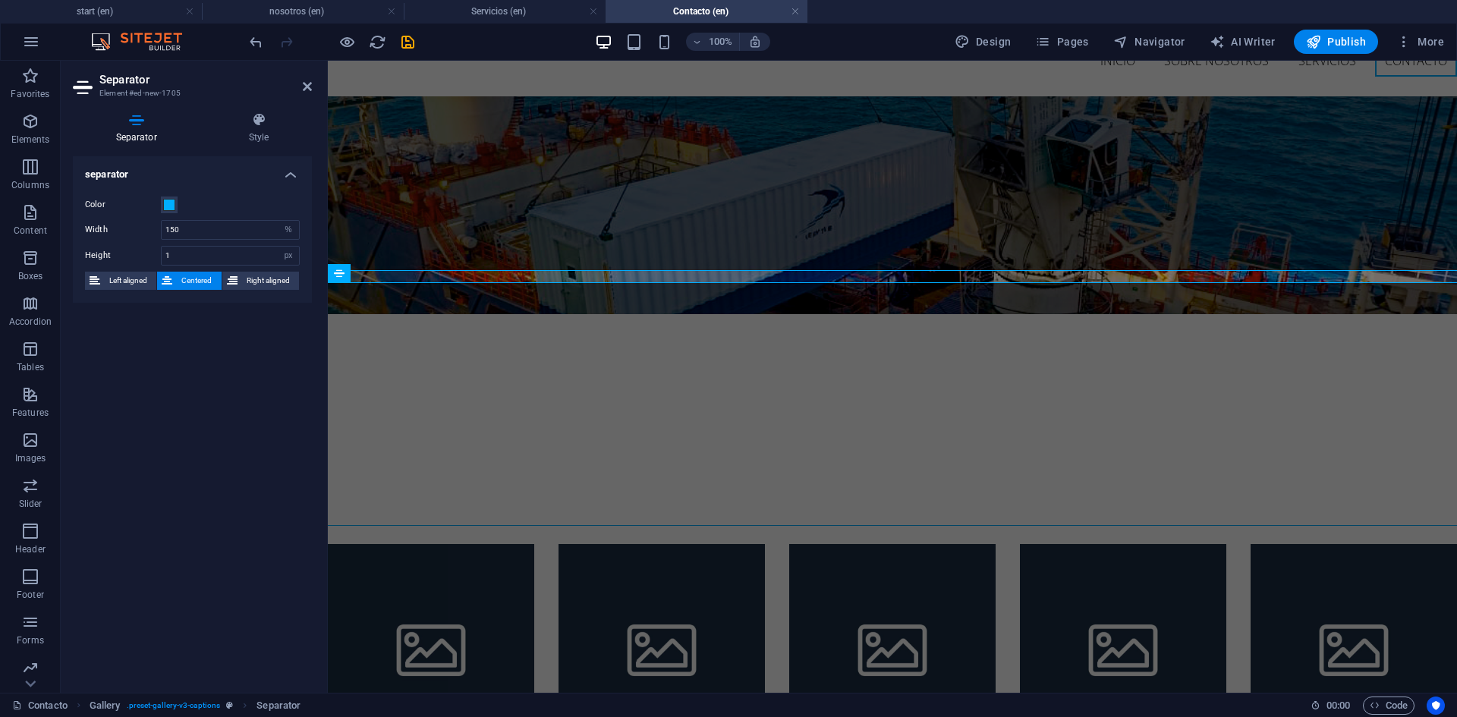
click at [307, 80] on h2 "Separator" at bounding box center [205, 80] width 212 height 14
click at [307, 87] on icon at bounding box center [307, 86] width 9 height 12
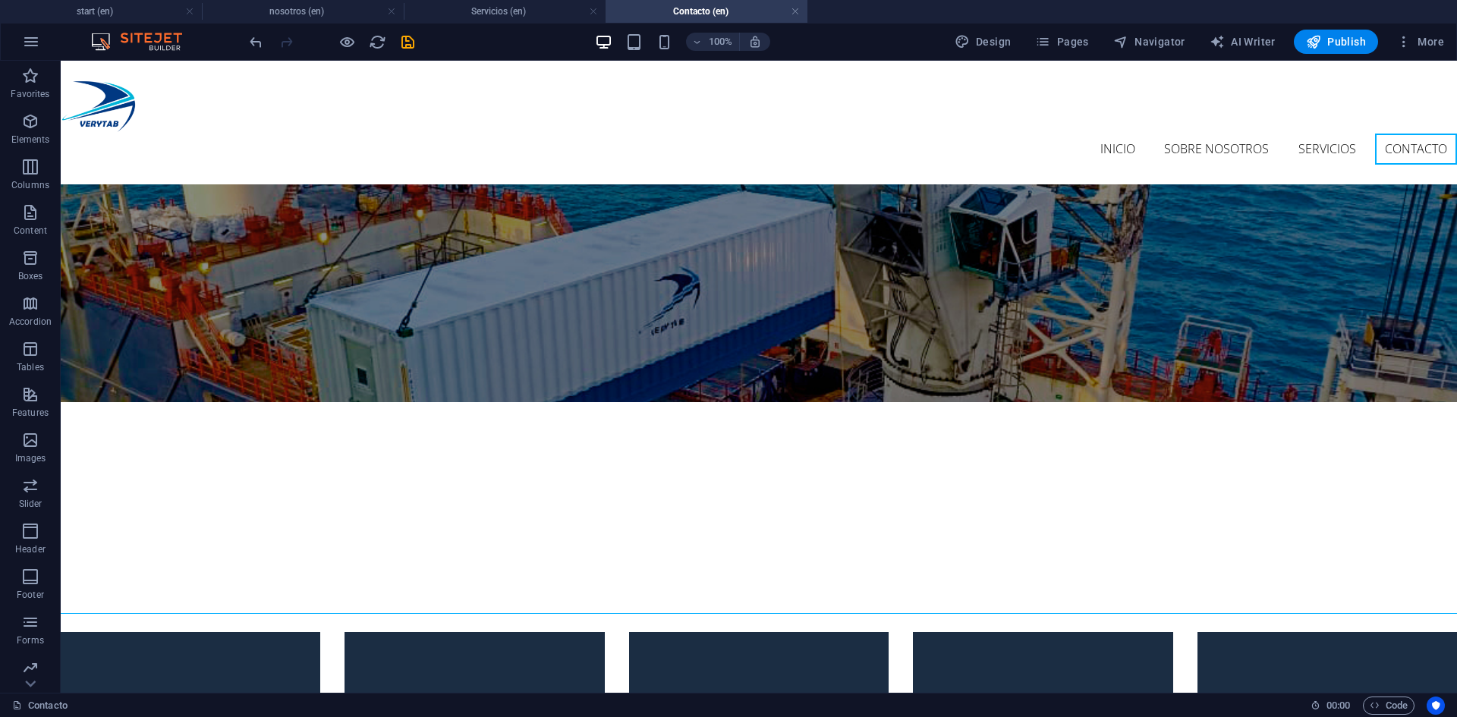
scroll to position [81, 0]
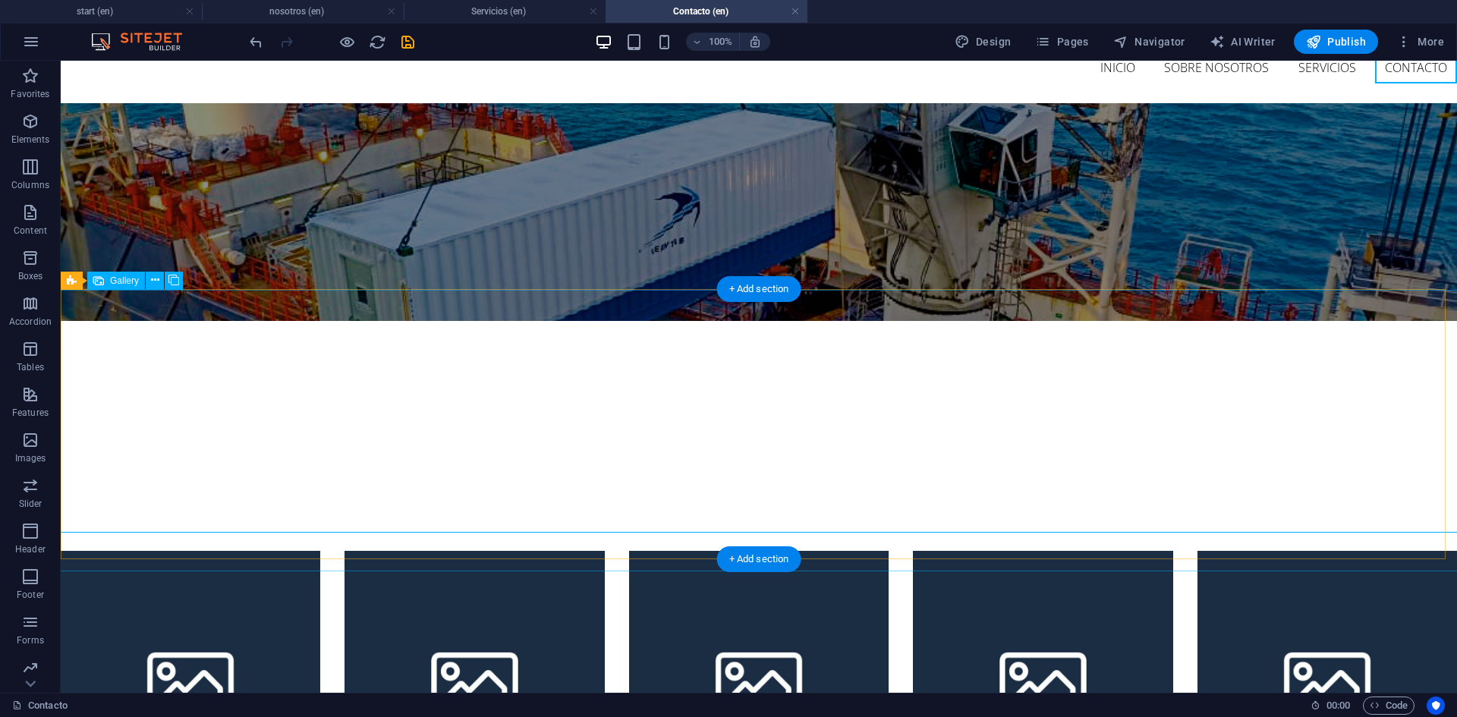
click at [154, 551] on li at bounding box center [191, 681] width 260 height 260
click at [156, 551] on li at bounding box center [191, 681] width 260 height 260
select select "4"
select select "px"
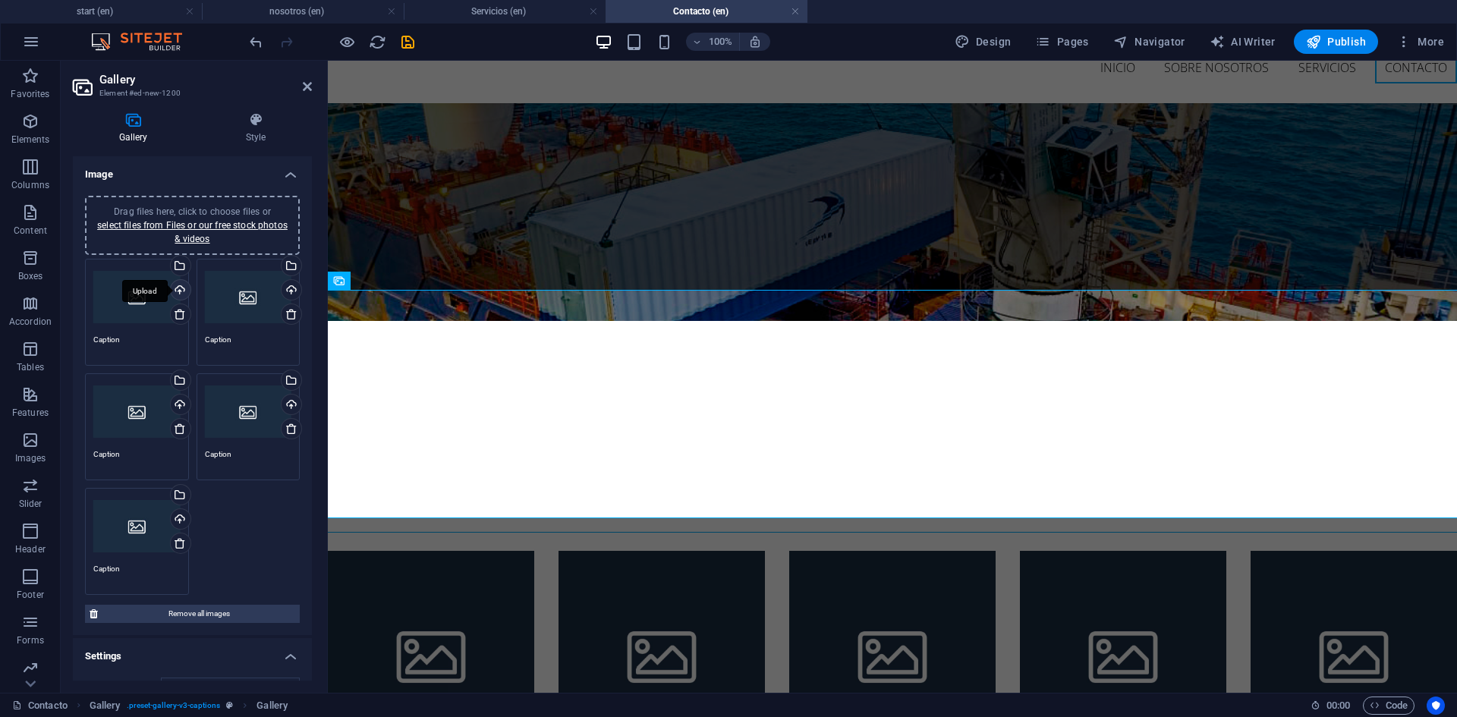
click at [175, 289] on div "Upload" at bounding box center [179, 291] width 23 height 23
click at [119, 348] on textarea "Caption" at bounding box center [136, 345] width 87 height 23
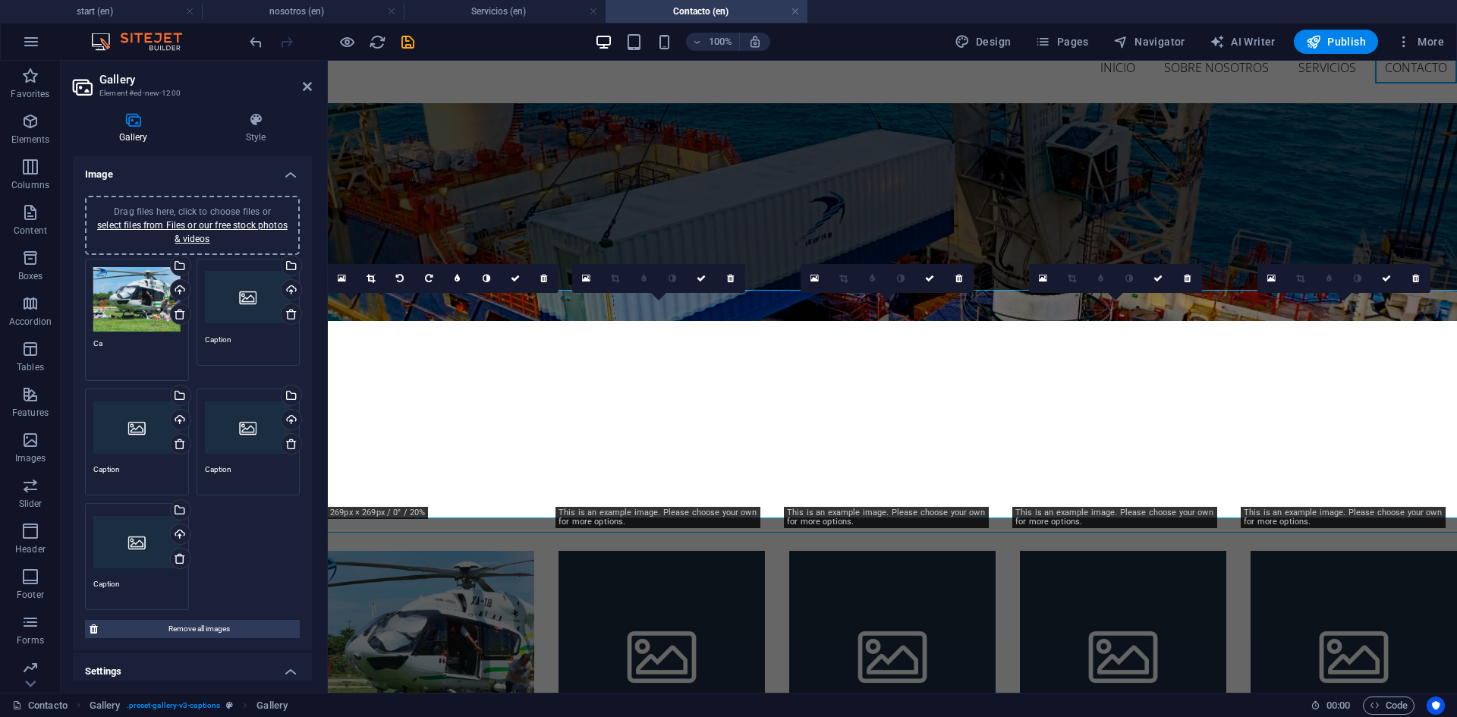
type textarea "C"
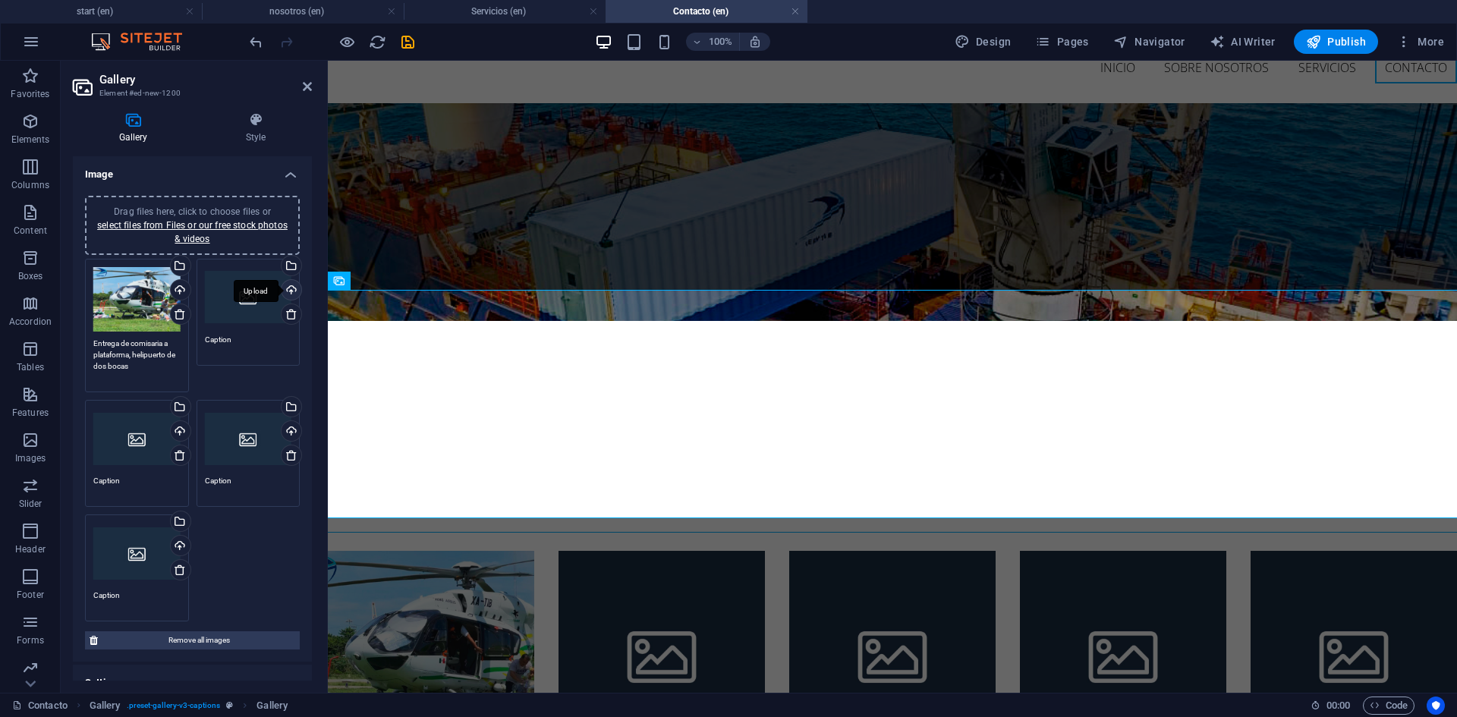
click at [287, 289] on div "Upload" at bounding box center [289, 291] width 23 height 23
type textarea "Entrega de comisaria a plataforma, helipuerto de dos bocas"
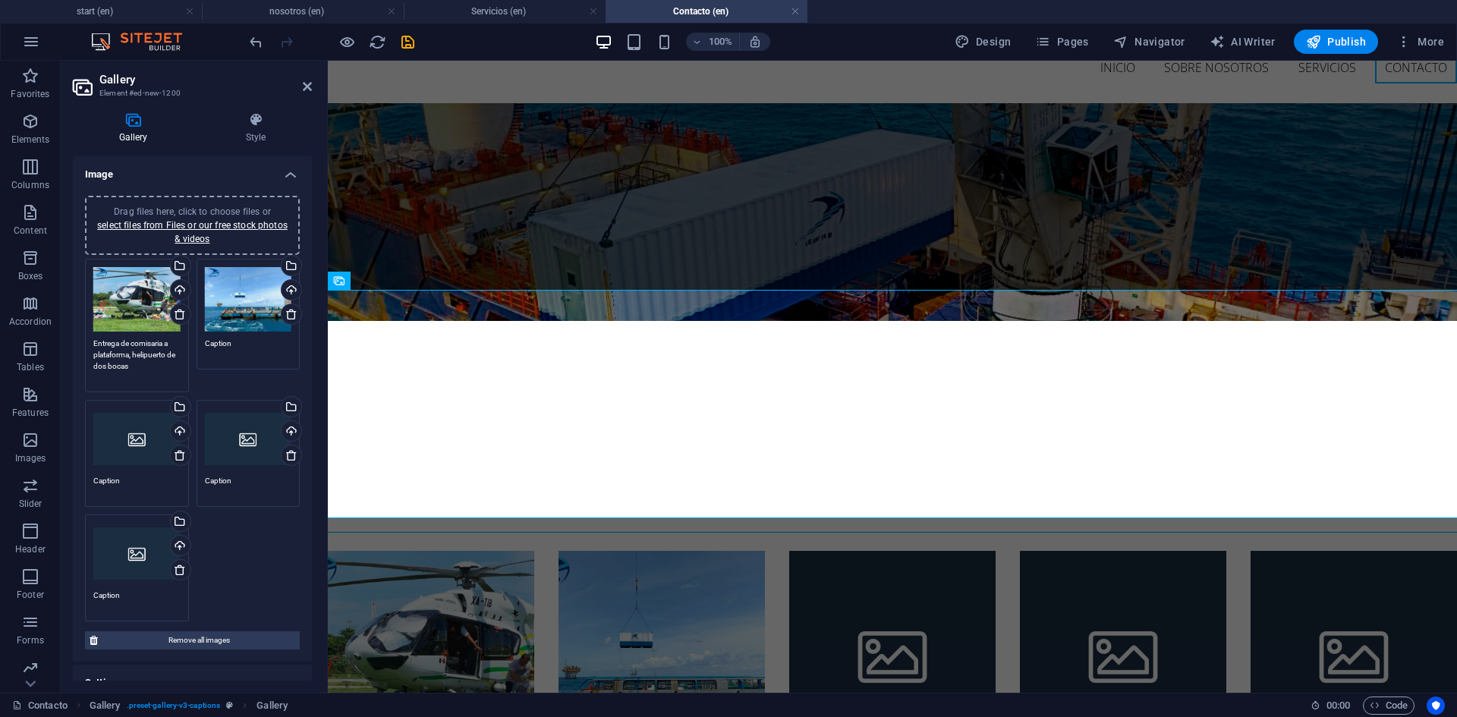
click at [250, 350] on textarea "Caption" at bounding box center [248, 349] width 87 height 23
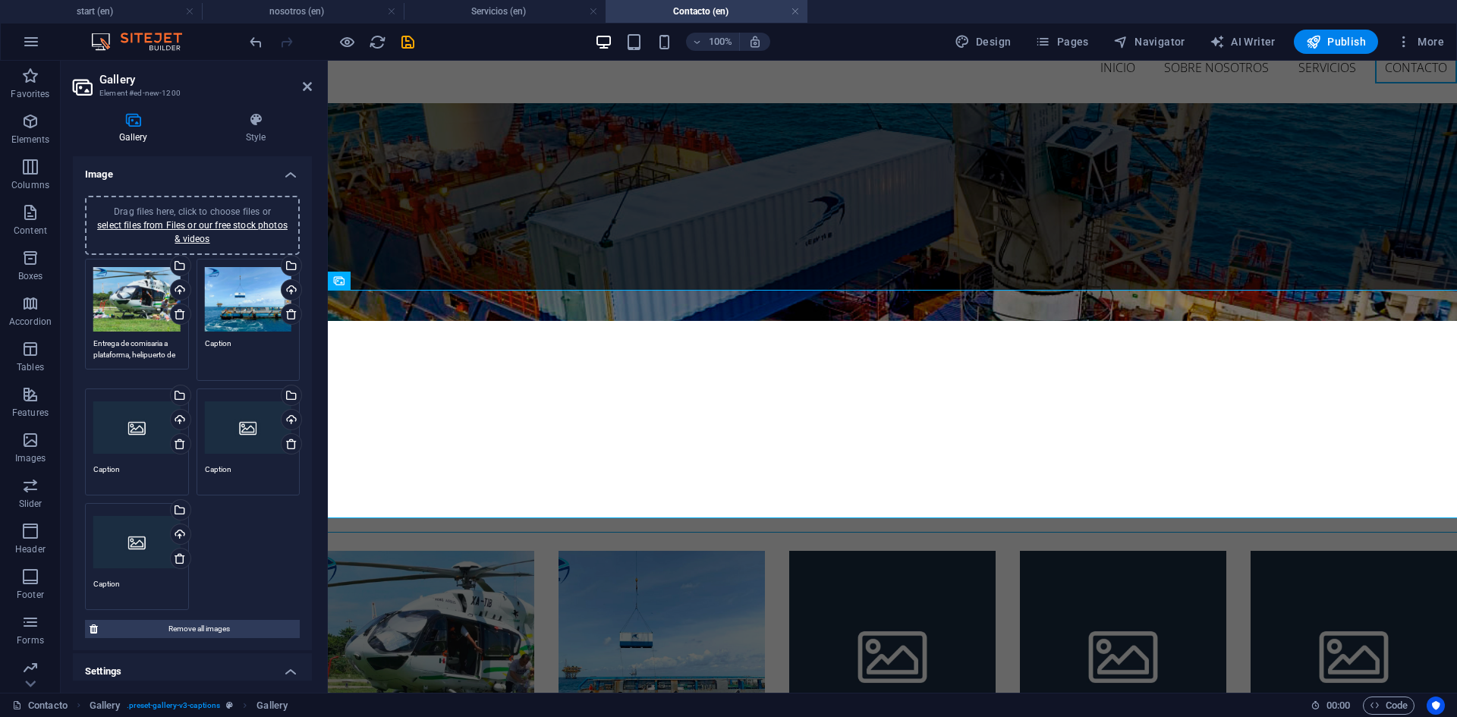
click at [250, 350] on textarea "Caption" at bounding box center [248, 355] width 87 height 34
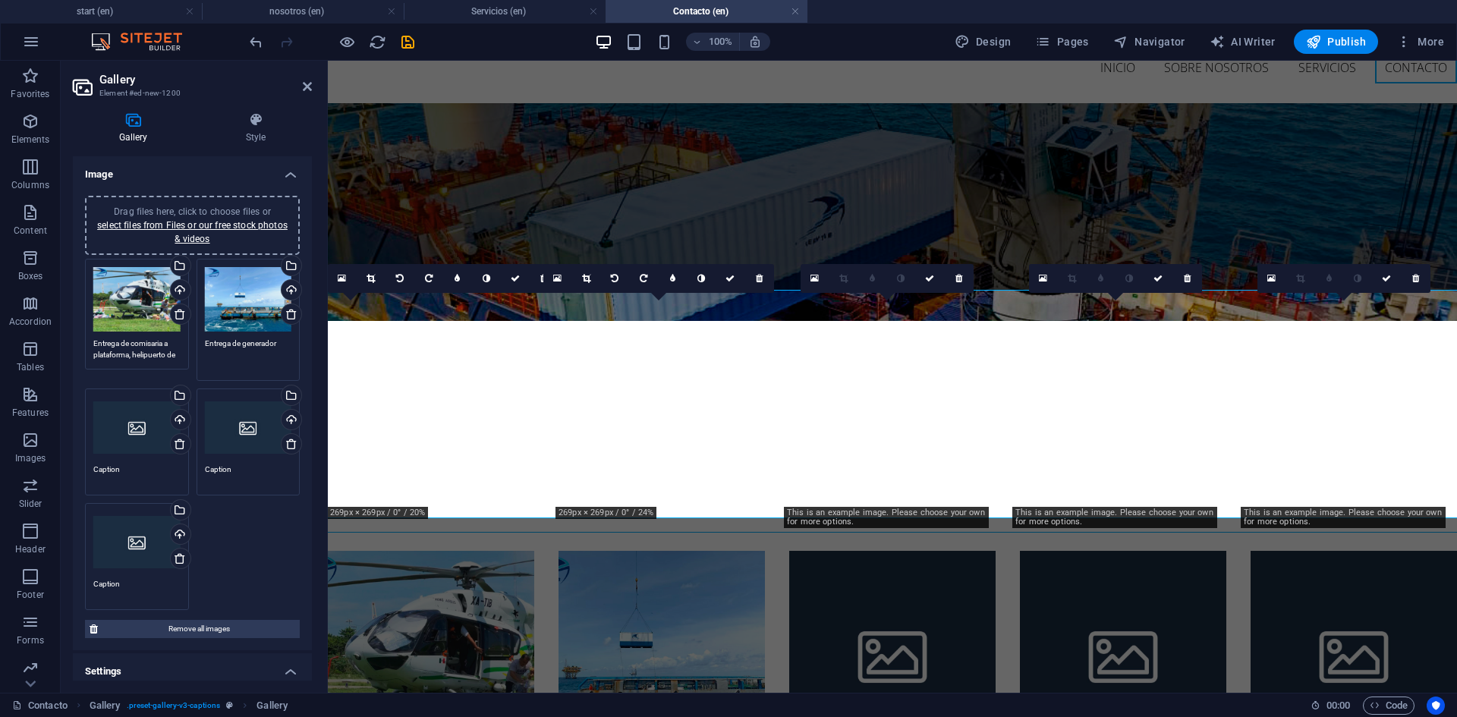
type textarea "Entrega de generador"
click at [169, 357] on textarea "Entrega de comisaria a plataforma, helipuerto de dos bocas" at bounding box center [136, 349] width 87 height 23
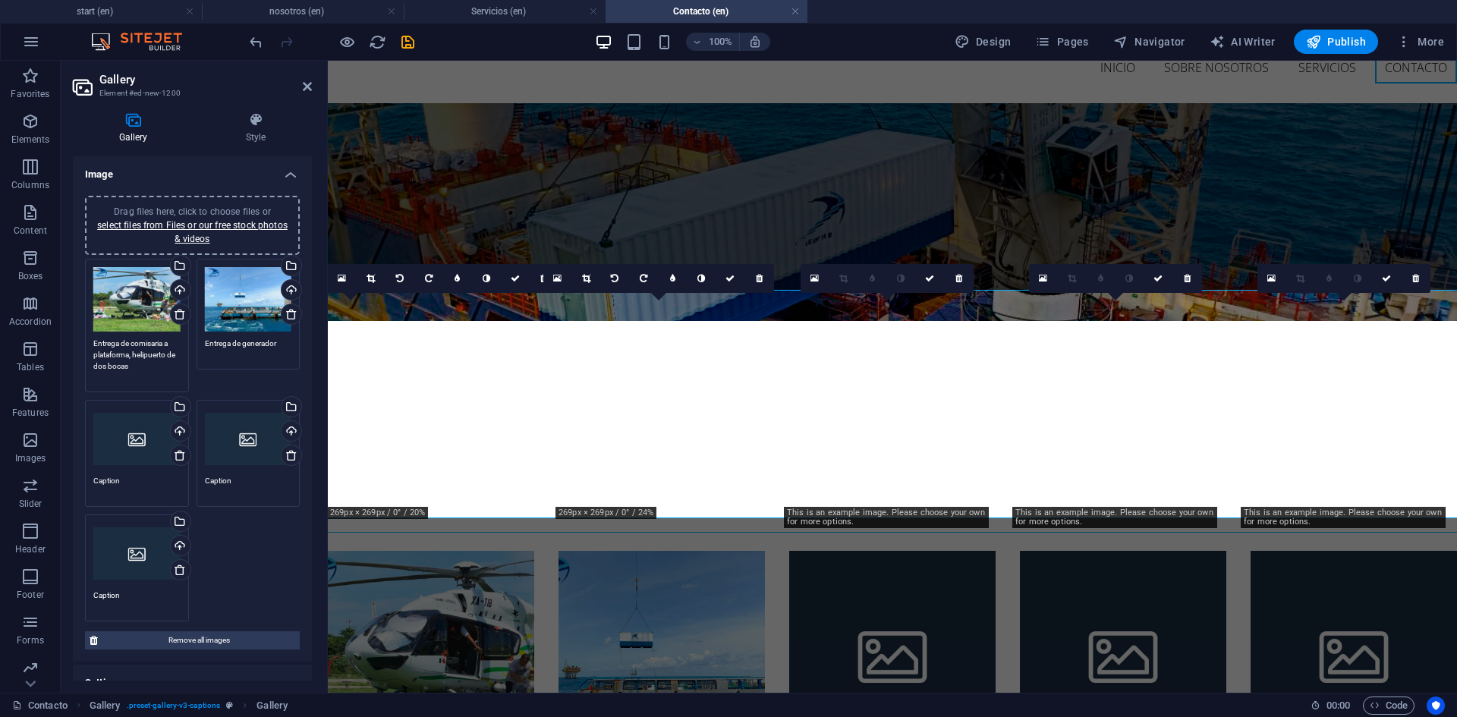
click at [133, 353] on textarea "Entrega de comisaria a plataforma, helipuerto de dos bocas" at bounding box center [136, 361] width 87 height 46
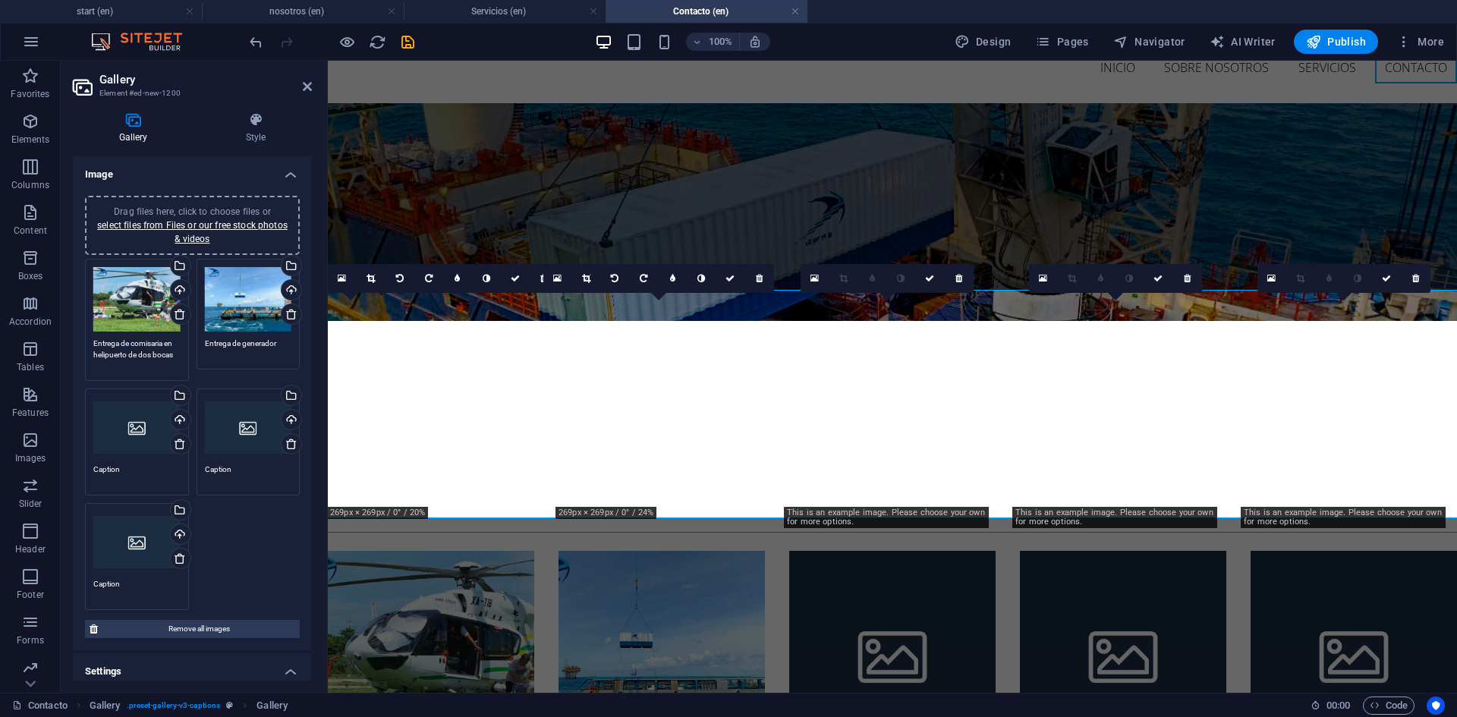
click at [136, 356] on textarea "Entrega de comisaria en helipuerto de dos bocas" at bounding box center [136, 355] width 87 height 34
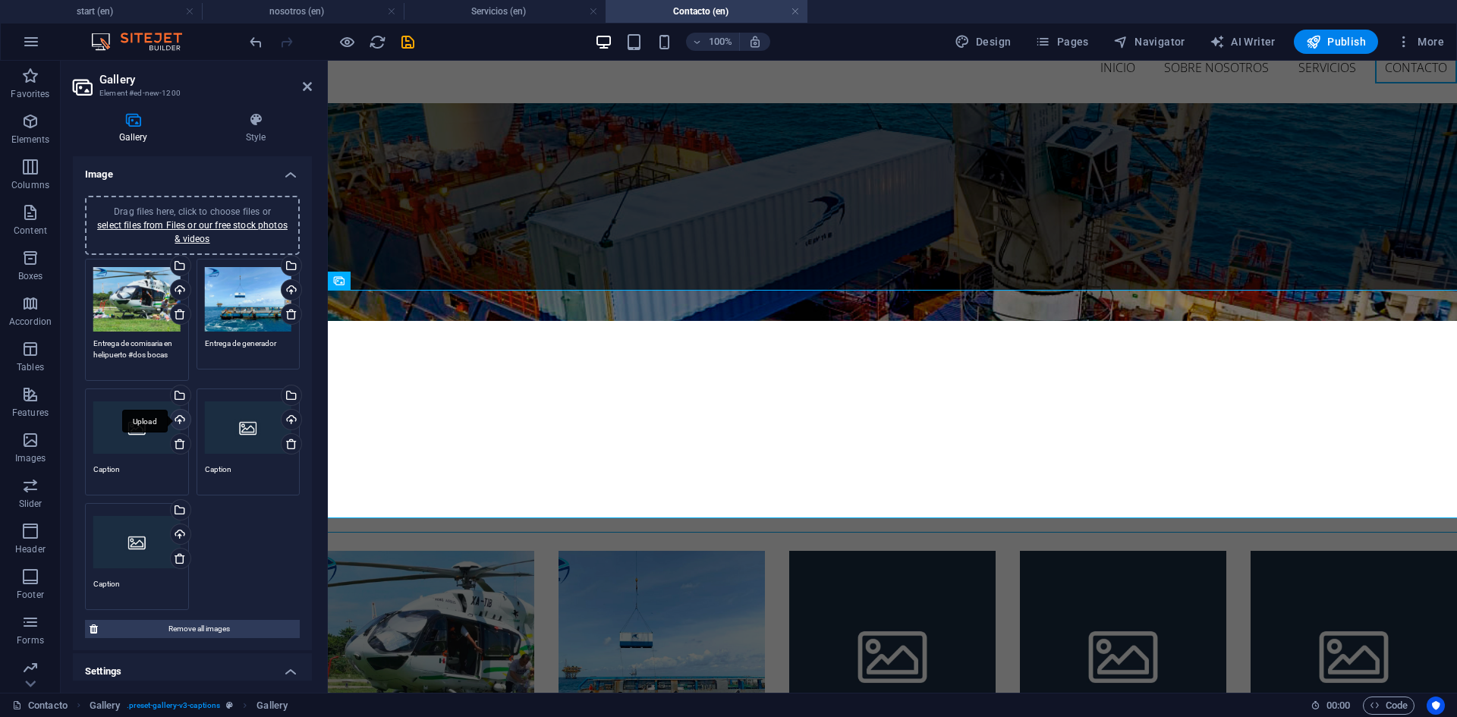
click at [179, 417] on div "Upload" at bounding box center [179, 421] width 23 height 23
type textarea "Entrega de comisaria en helipuerto #dos bocas"
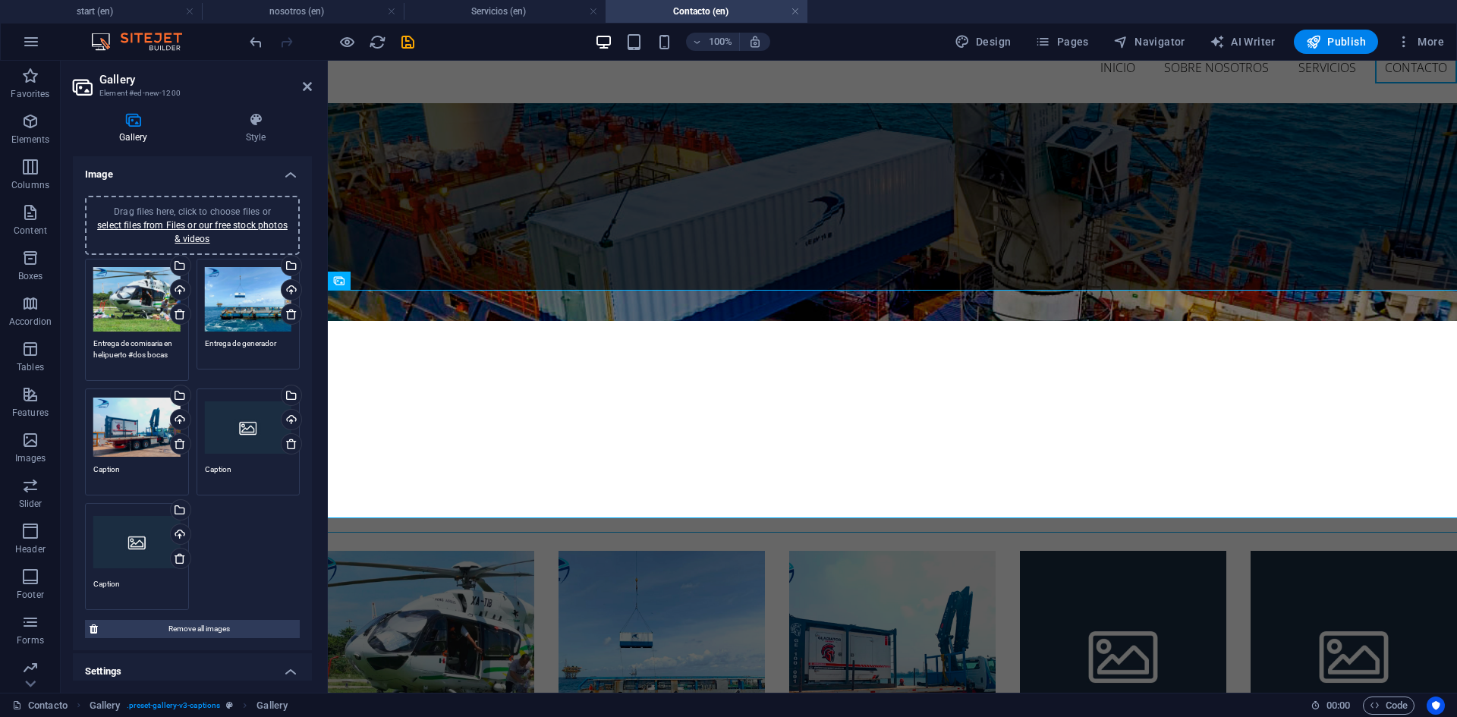
click at [142, 468] on textarea "Caption" at bounding box center [136, 475] width 87 height 23
click at [142, 468] on textarea "Caption" at bounding box center [136, 469] width 87 height 34
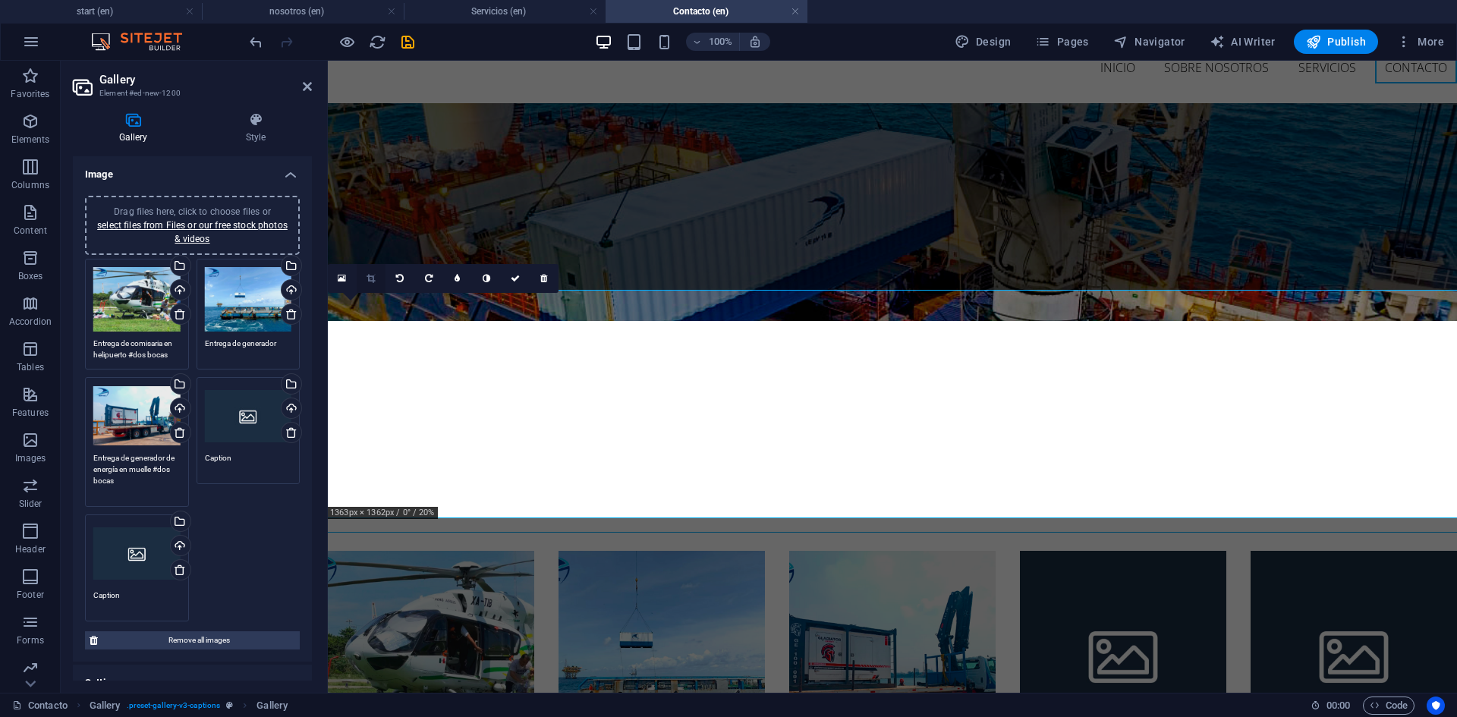
type textarea "Entrega de generador de energía en muelle #dos bocas"
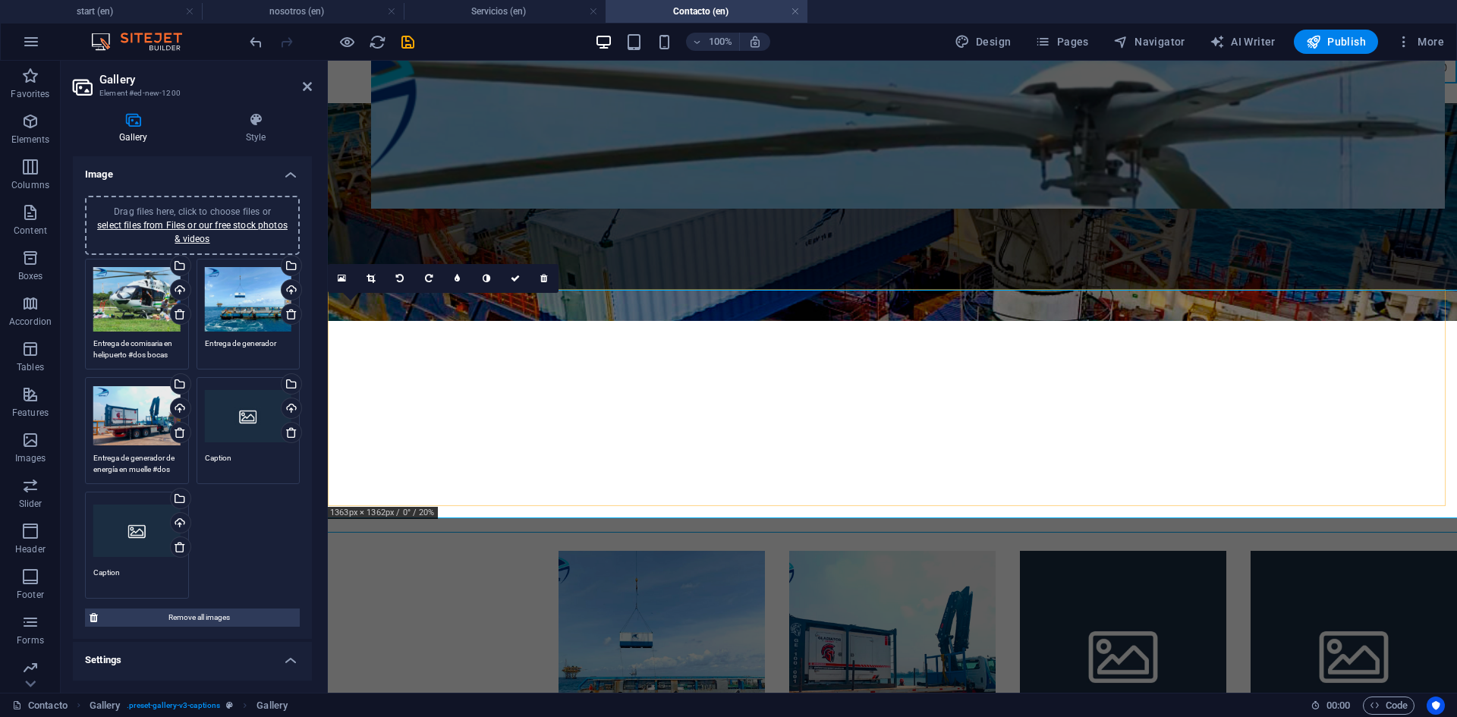
drag, startPoint x: 375, startPoint y: 375, endPoint x: 403, endPoint y: 376, distance: 28.1
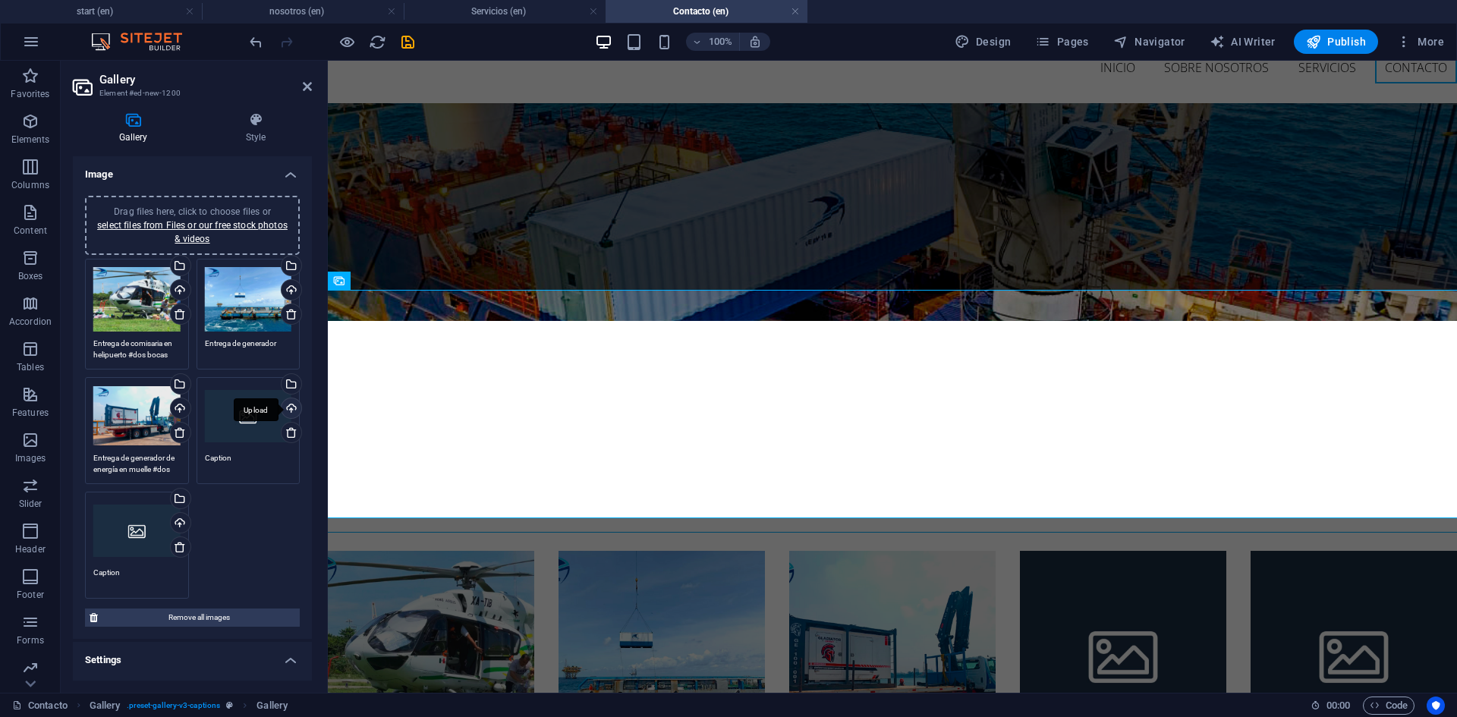
click at [292, 405] on div "Upload" at bounding box center [289, 409] width 23 height 23
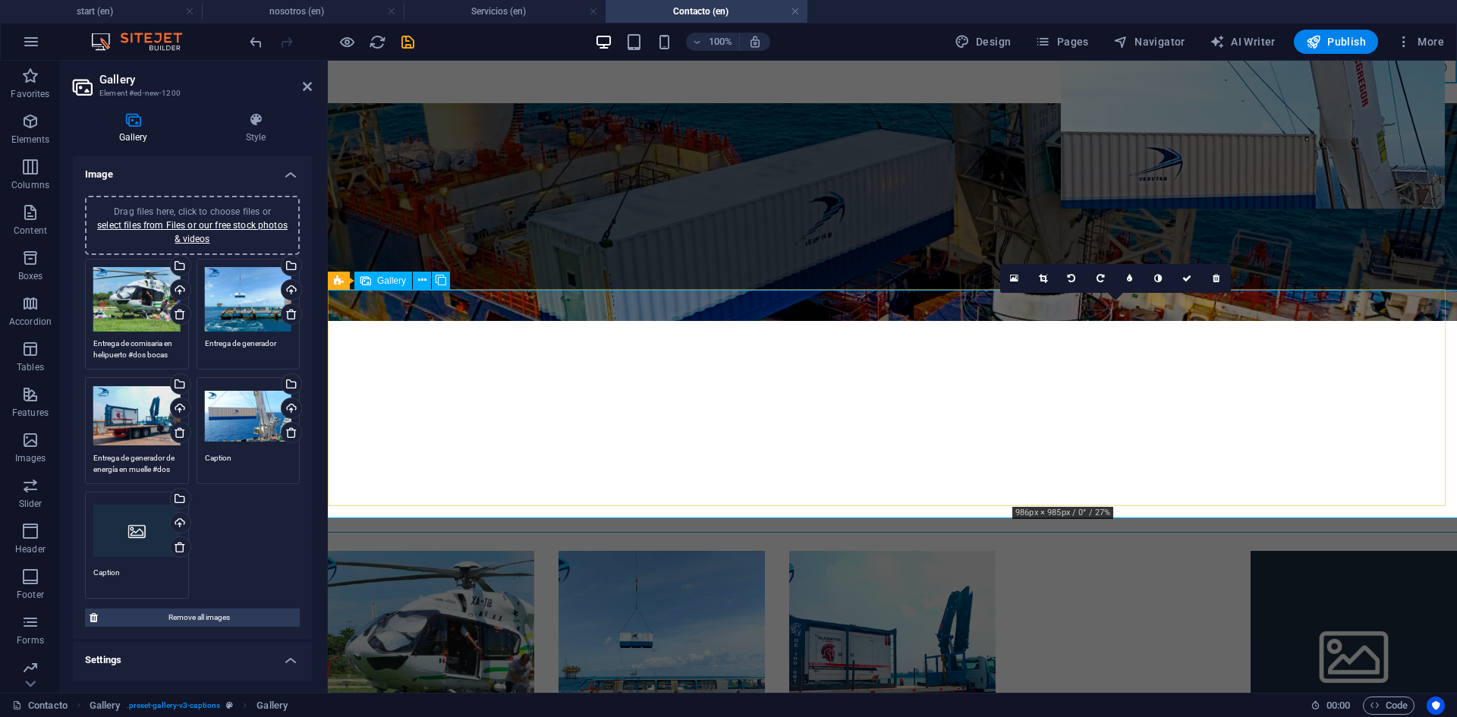
drag, startPoint x: 1112, startPoint y: 379, endPoint x: 1147, endPoint y: 379, distance: 35.7
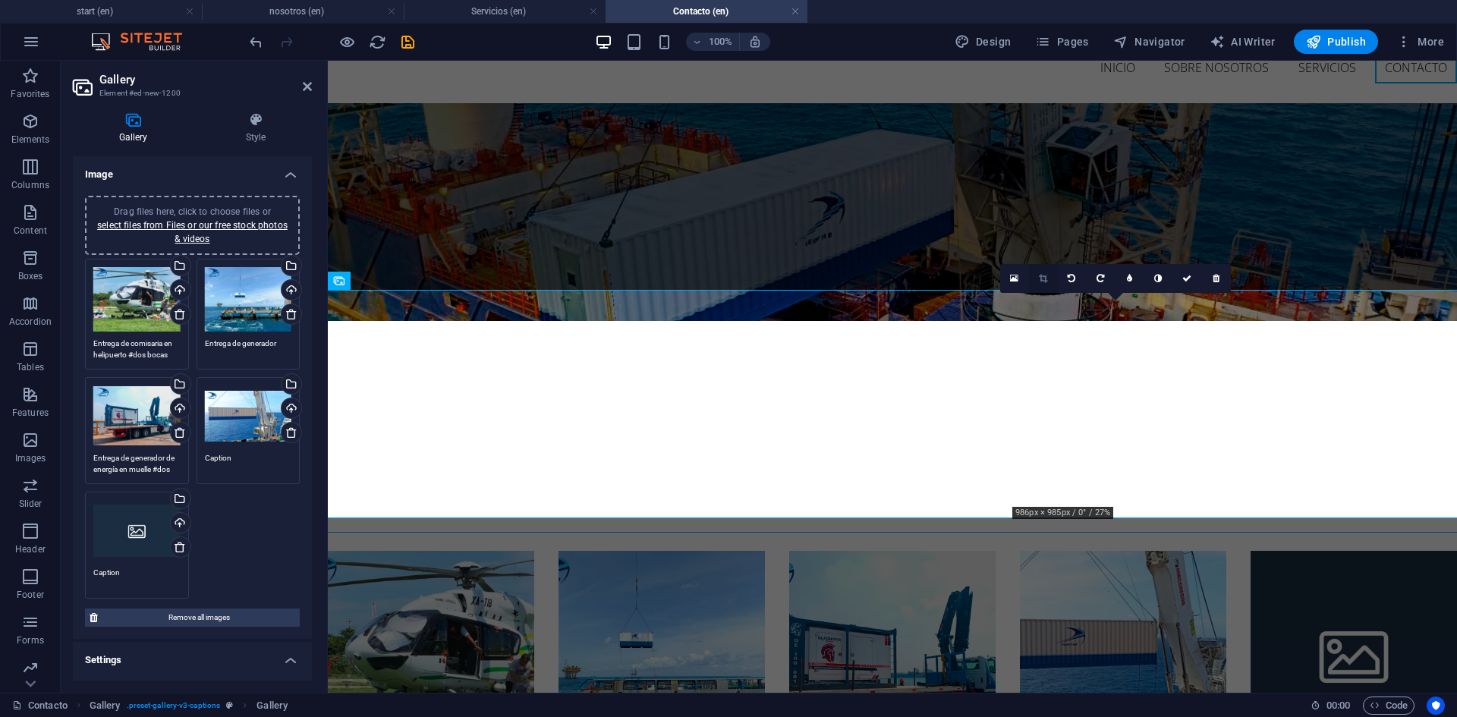
click at [1041, 277] on icon at bounding box center [1043, 278] width 8 height 9
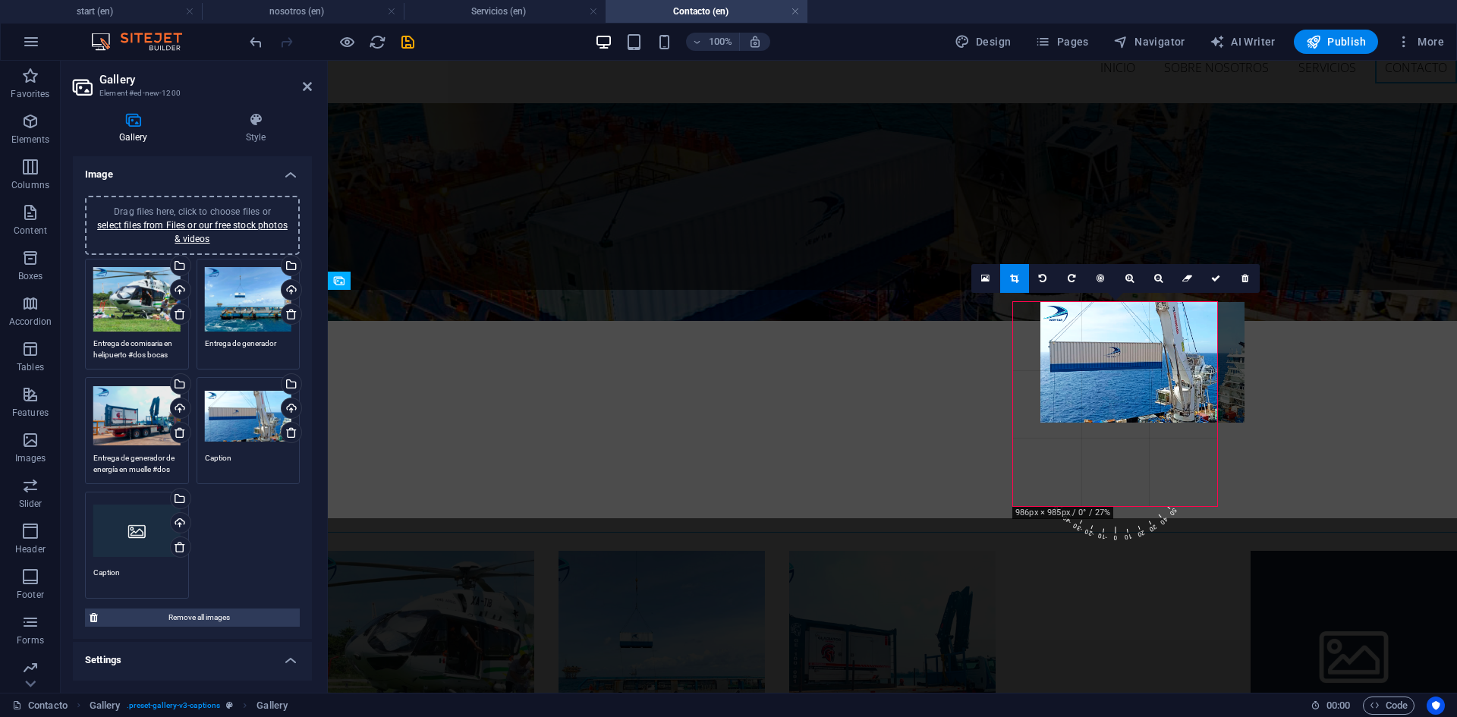
drag, startPoint x: 1074, startPoint y: 395, endPoint x: 1100, endPoint y: 395, distance: 26.6
click at [1100, 395] on div at bounding box center [1142, 362] width 204 height 121
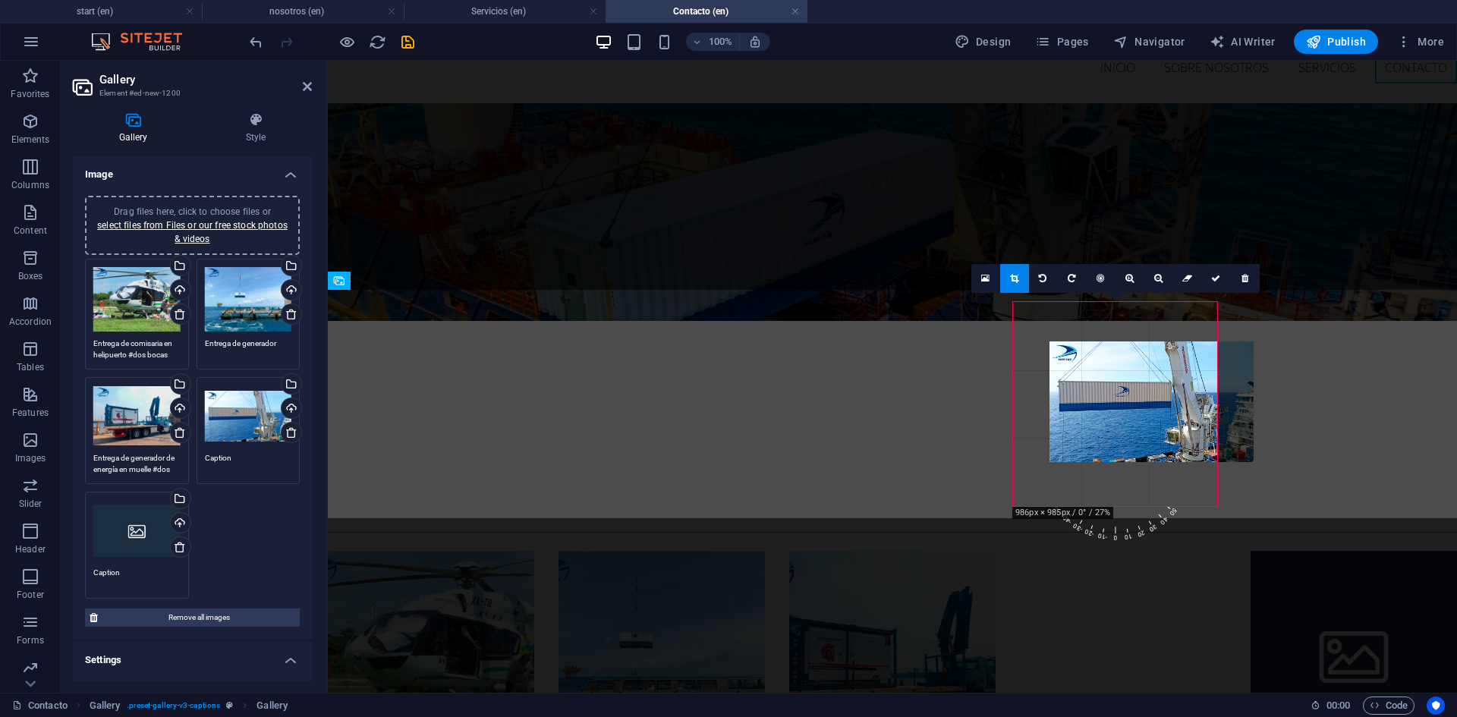
drag, startPoint x: 1097, startPoint y: 417, endPoint x: 1134, endPoint y: 378, distance: 54.2
click at [1134, 378] on div at bounding box center [1151, 401] width 204 height 121
click at [1134, 378] on div "180 170 160 150 140 130 120 110 100 90 80 70 60 50 40 30 20 10 0 -10 -20 -30 -4…" at bounding box center [1115, 404] width 204 height 204
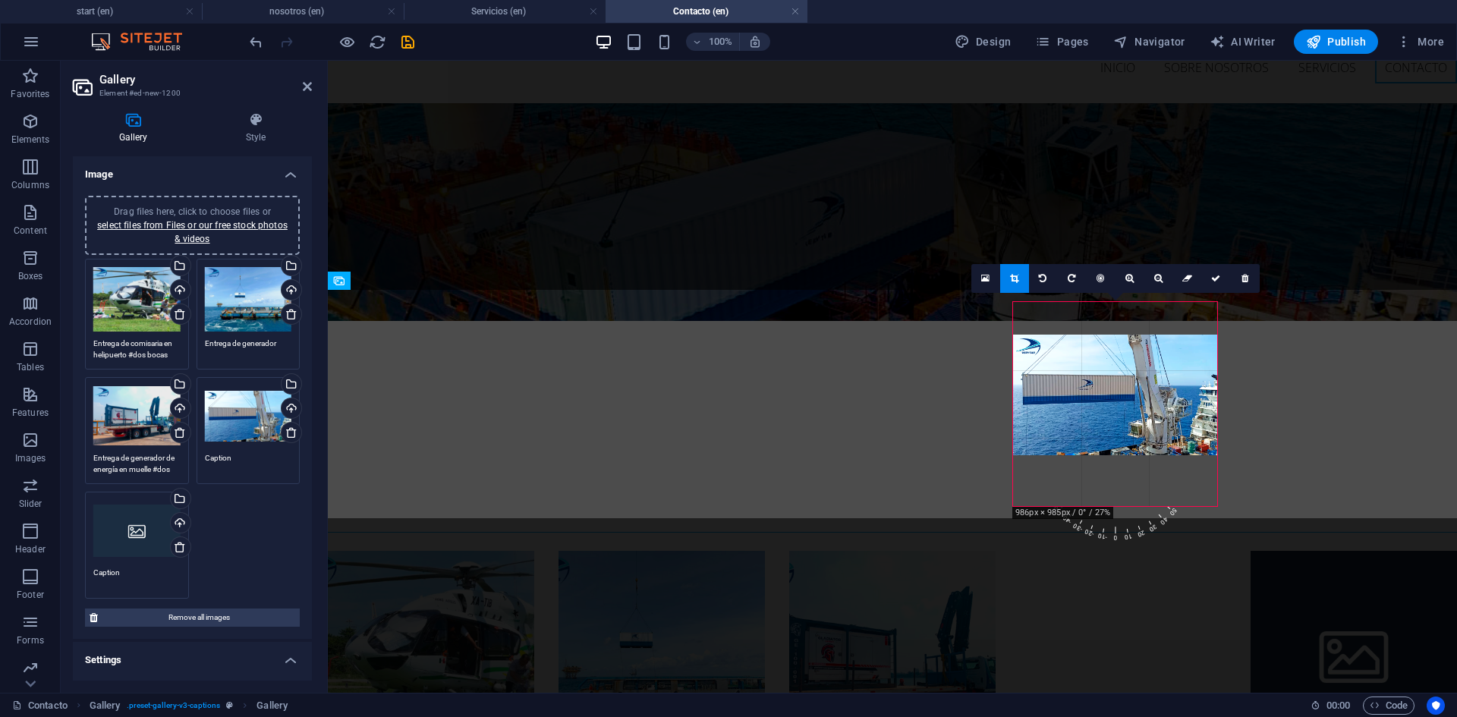
drag, startPoint x: 1114, startPoint y: 409, endPoint x: 1110, endPoint y: 348, distance: 61.6
click at [1110, 348] on div at bounding box center [1115, 395] width 204 height 121
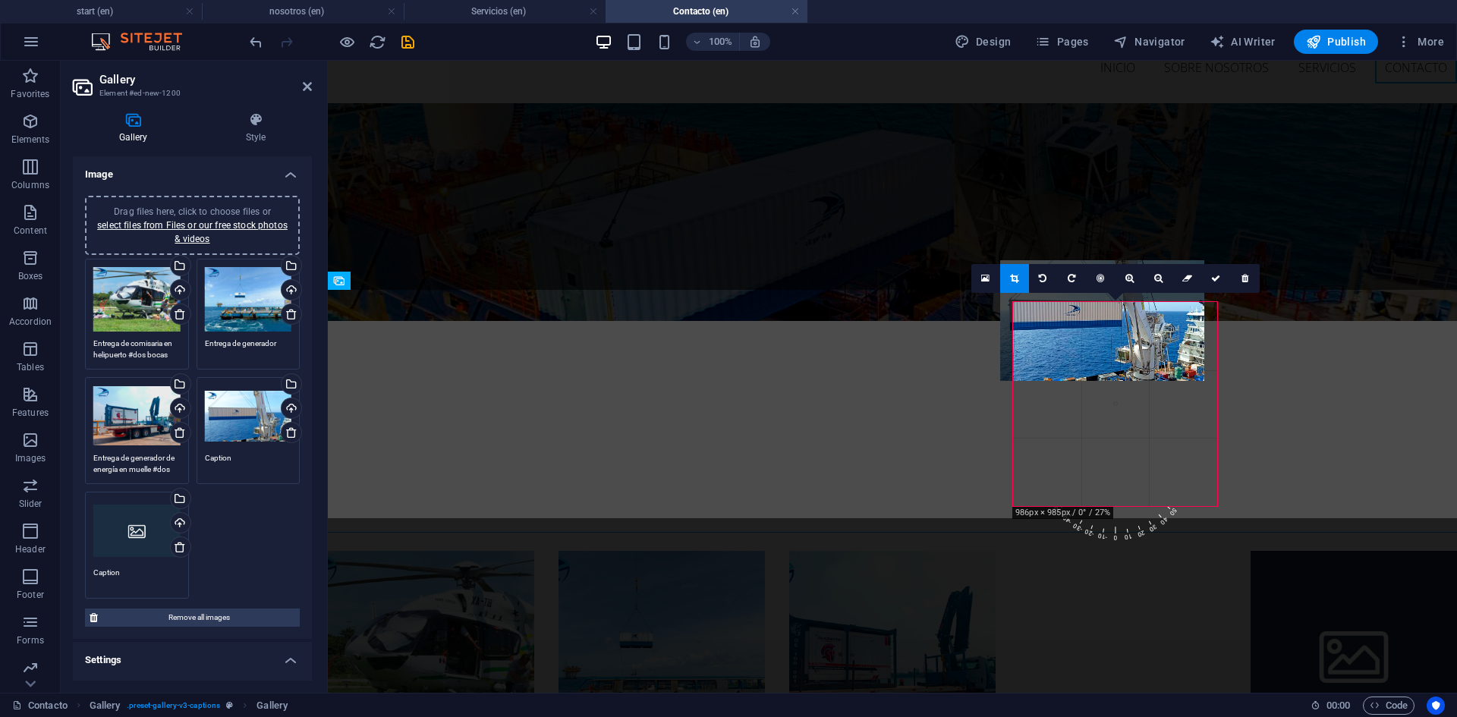
drag, startPoint x: 1100, startPoint y: 405, endPoint x: 1090, endPoint y: 307, distance: 98.5
click at [1090, 307] on div at bounding box center [1102, 320] width 204 height 121
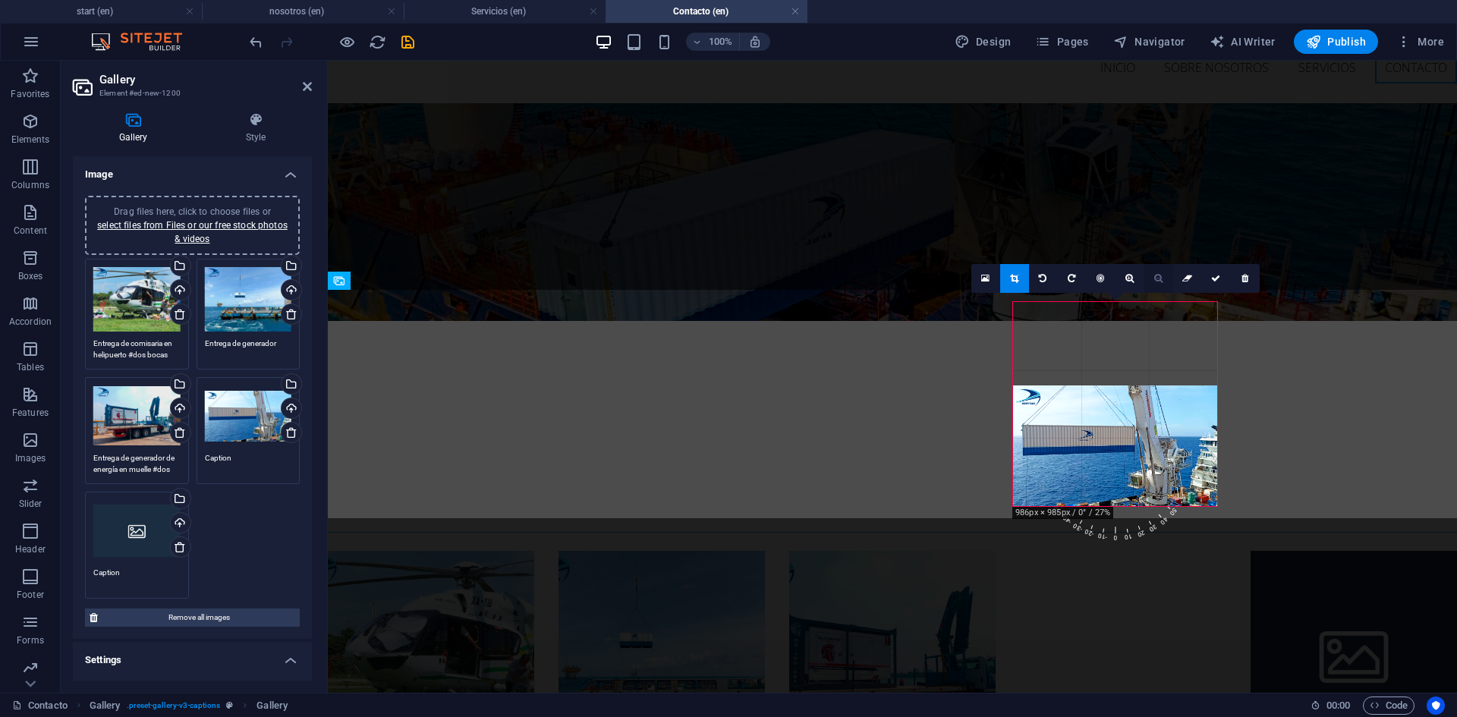
click at [1159, 279] on icon at bounding box center [1158, 278] width 8 height 9
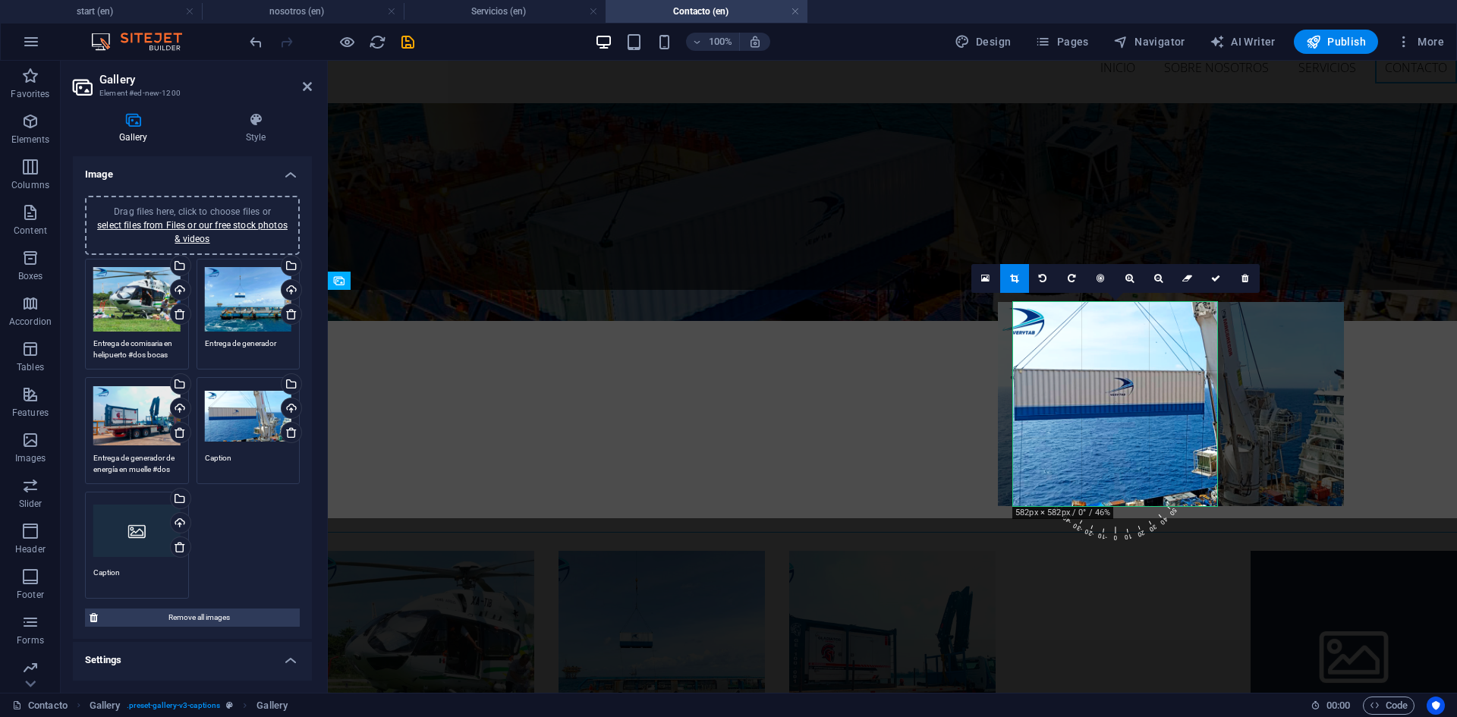
drag, startPoint x: 1084, startPoint y: 392, endPoint x: 1139, endPoint y: 392, distance: 55.4
click at [1139, 392] on div at bounding box center [1171, 404] width 346 height 204
click at [247, 464] on textarea "Caption" at bounding box center [248, 463] width 87 height 23
click at [247, 464] on textarea "Caption" at bounding box center [248, 469] width 87 height 34
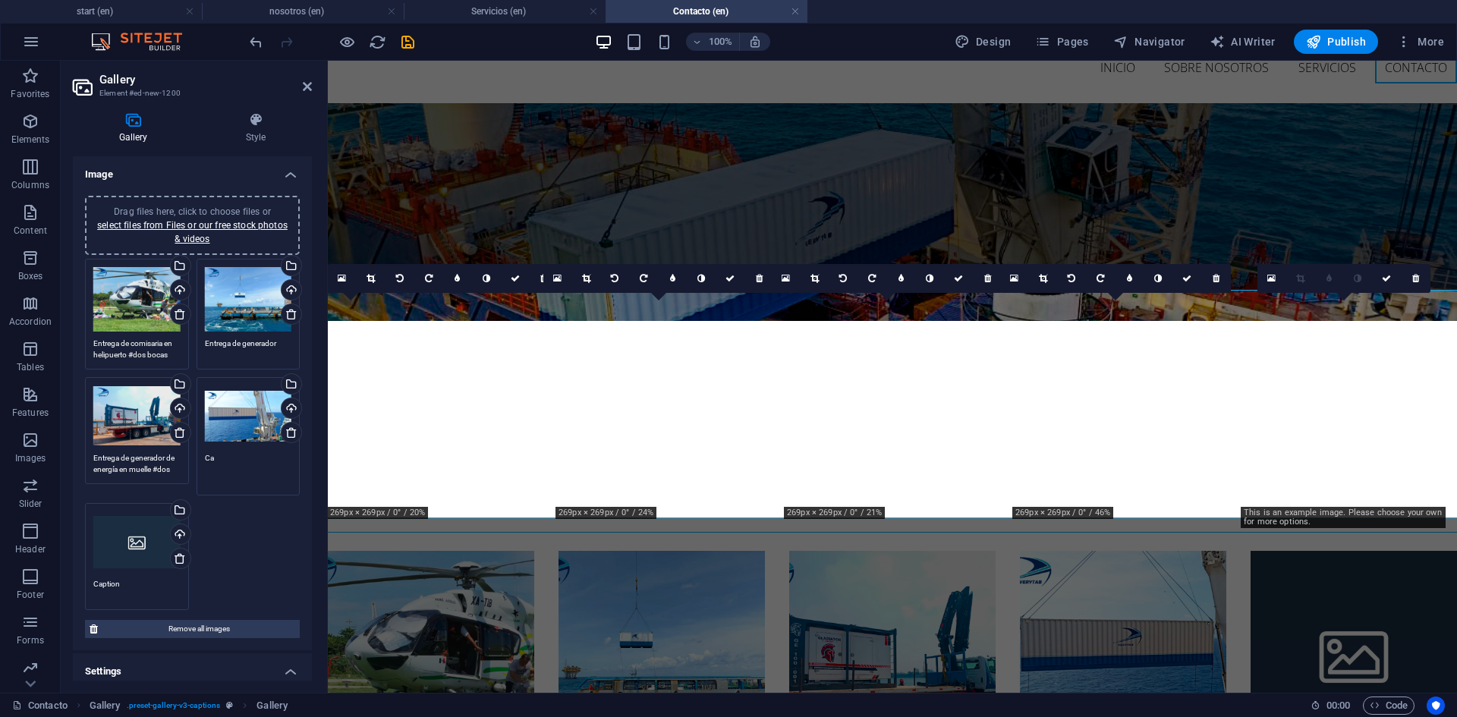
type textarea "C"
click at [248, 473] on textarea "Entrega contendor habitacional 2ft" at bounding box center [248, 469] width 87 height 34
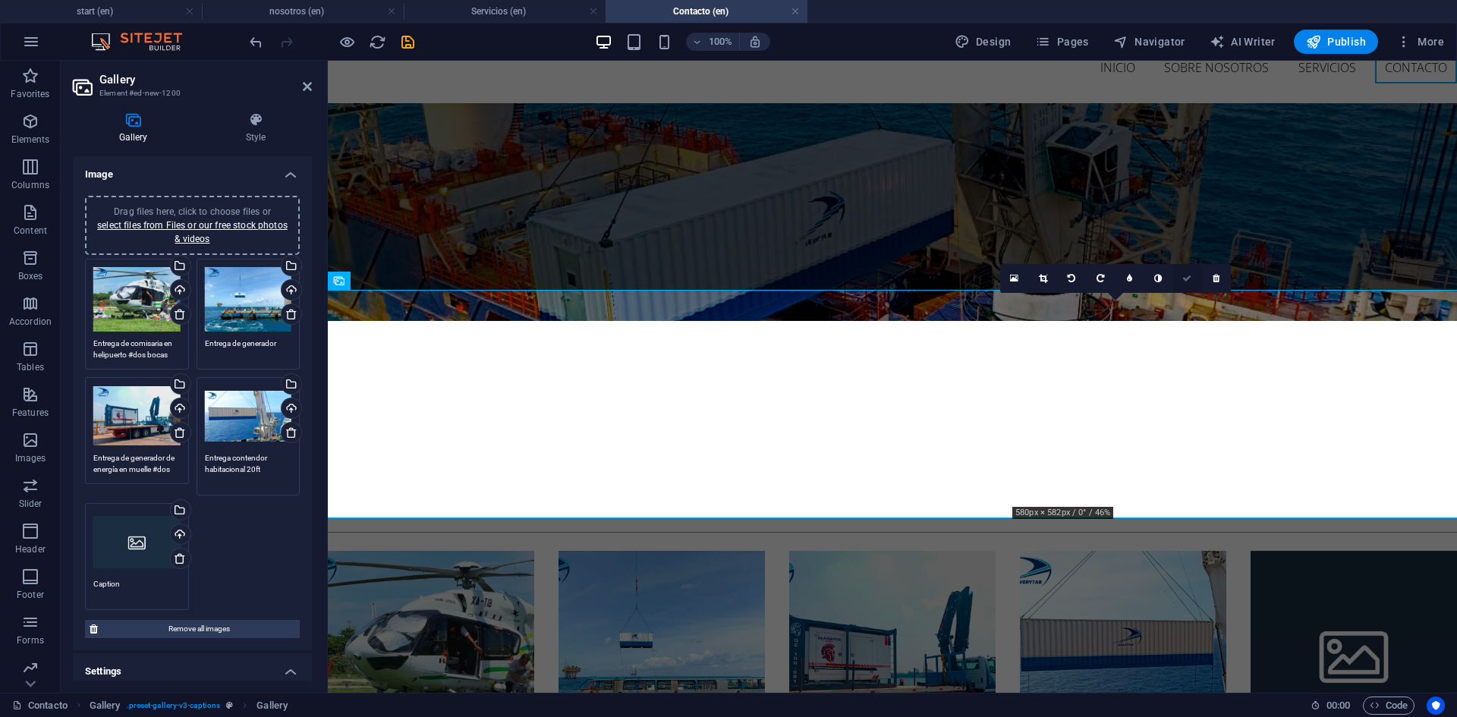
type textarea "Entrega contendor habitacional 20ft"
click at [1188, 279] on icon at bounding box center [1186, 278] width 9 height 9
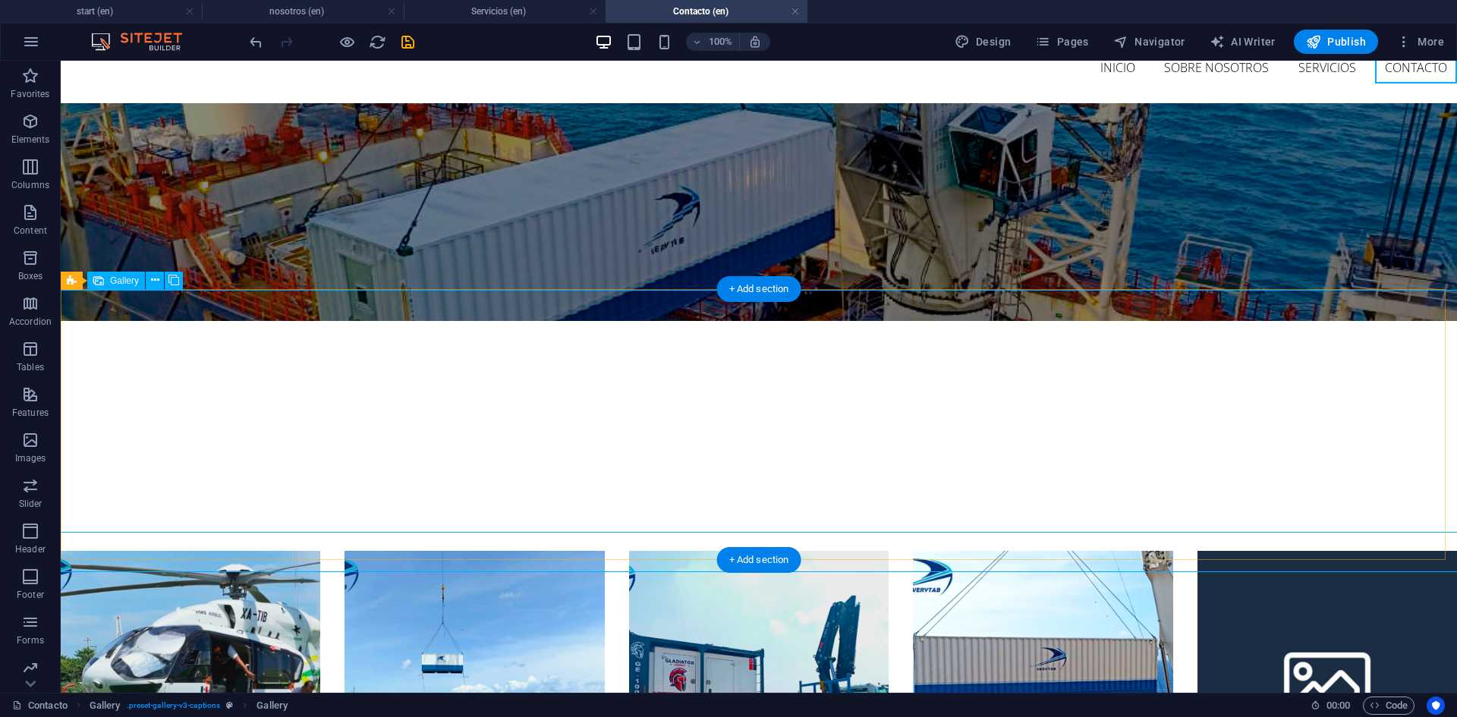
click at [1284, 551] on li at bounding box center [1327, 681] width 260 height 260
select select "4"
select select "px"
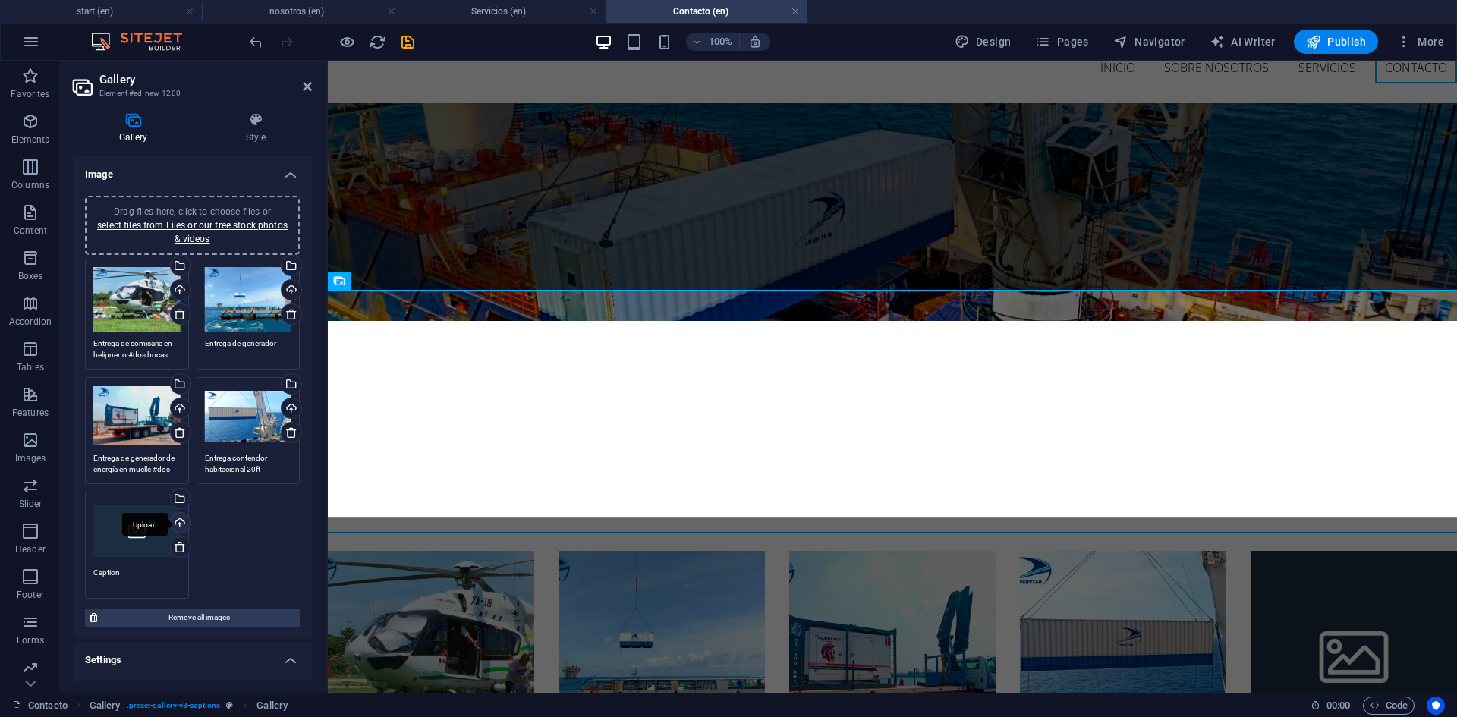
click at [179, 523] on div "Upload" at bounding box center [179, 524] width 23 height 23
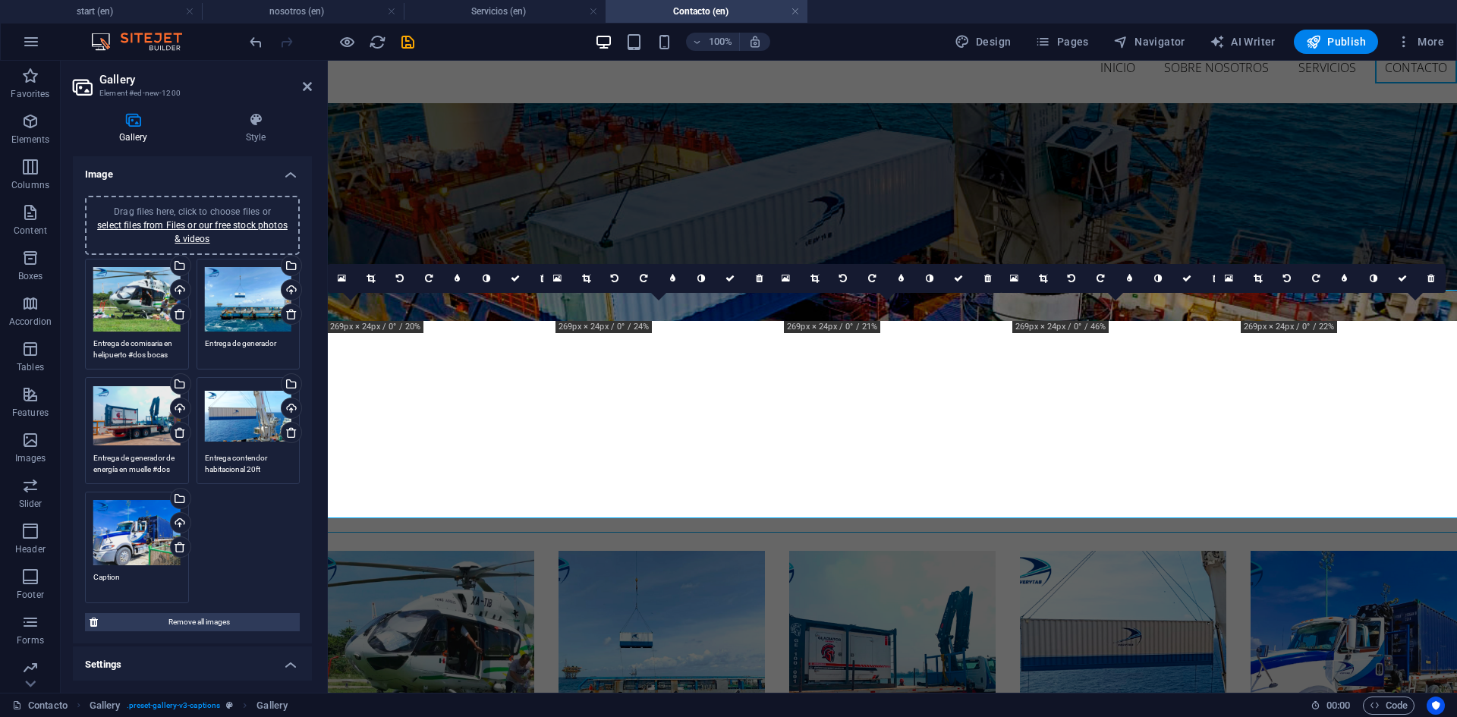
click at [137, 573] on textarea "Caption" at bounding box center [136, 582] width 87 height 23
click at [137, 573] on textarea "Caption" at bounding box center [136, 588] width 87 height 34
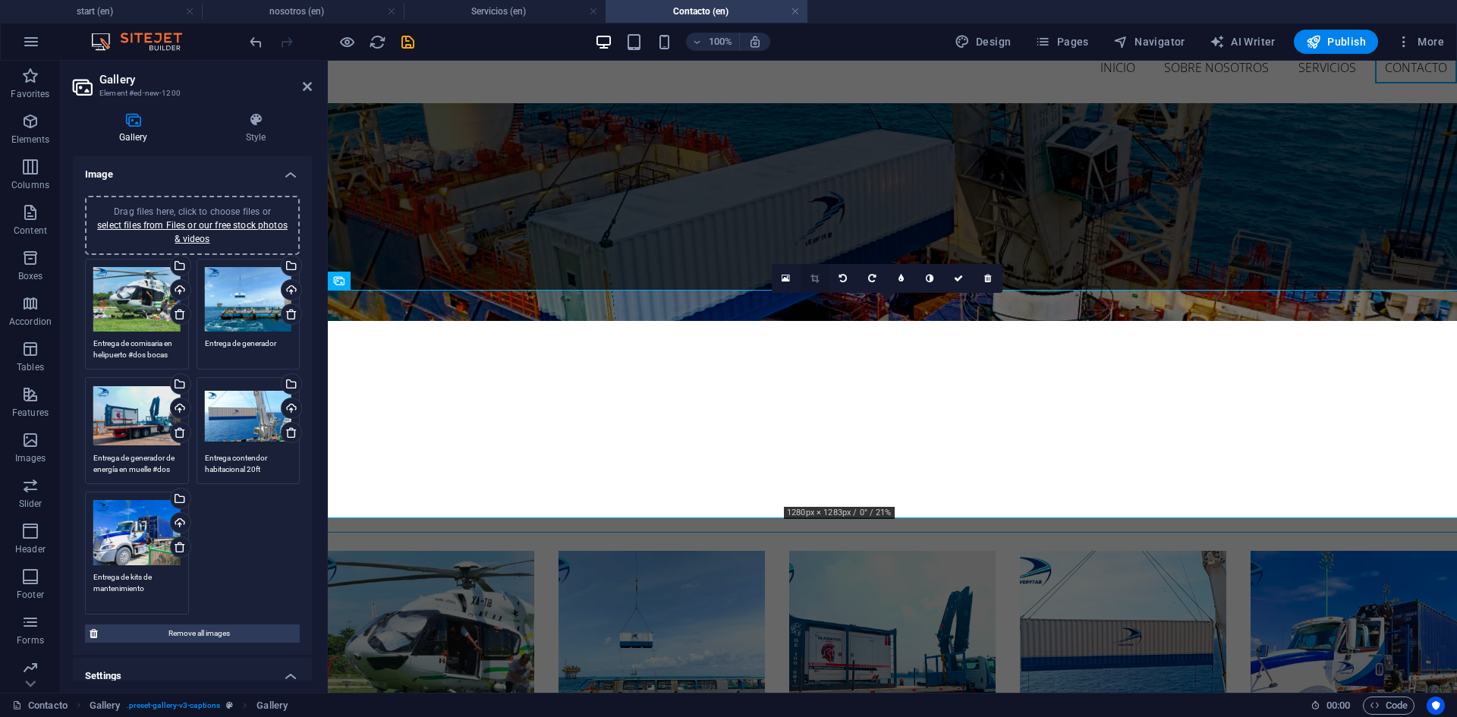
type textarea "Entrega de kits de mantenimiento"
click at [819, 274] on icon at bounding box center [814, 278] width 8 height 9
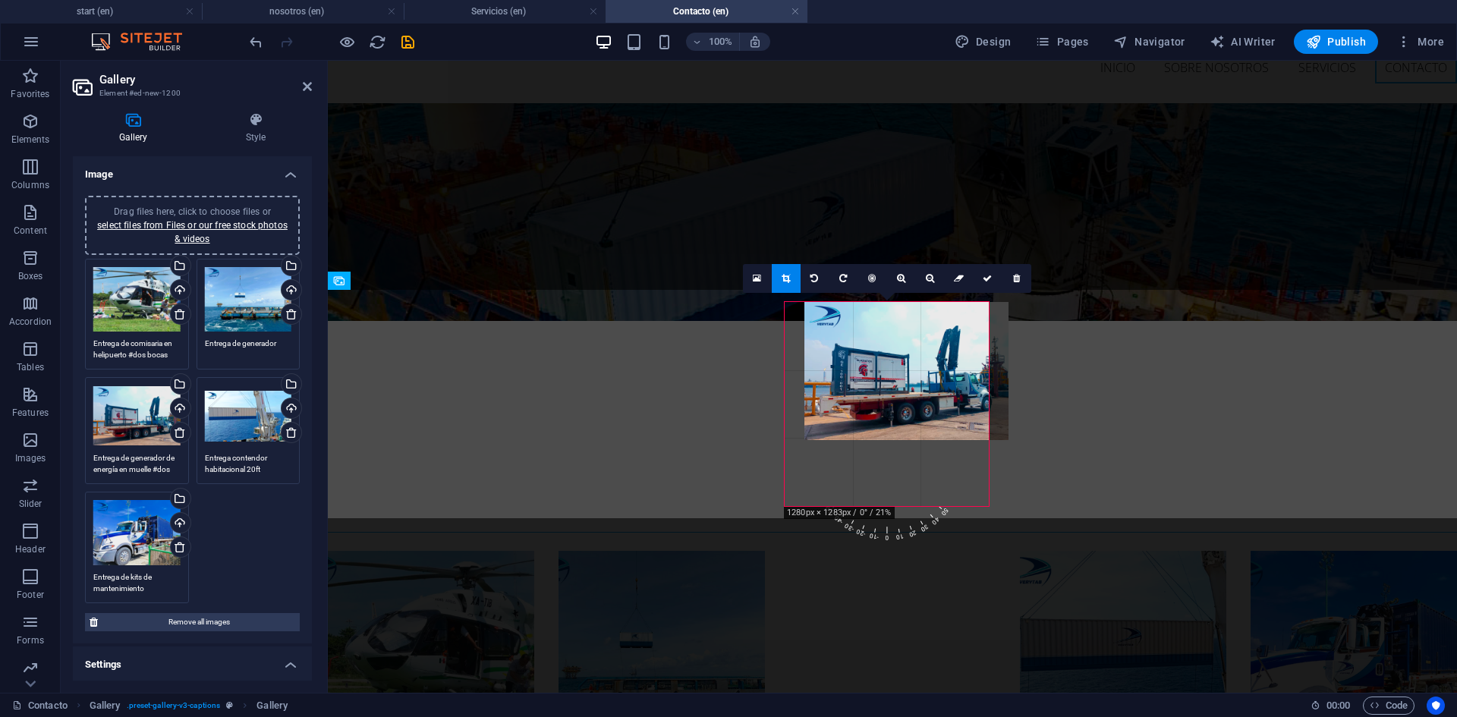
drag, startPoint x: 875, startPoint y: 360, endPoint x: 895, endPoint y: 360, distance: 19.7
click at [895, 360] on div at bounding box center [906, 371] width 204 height 138
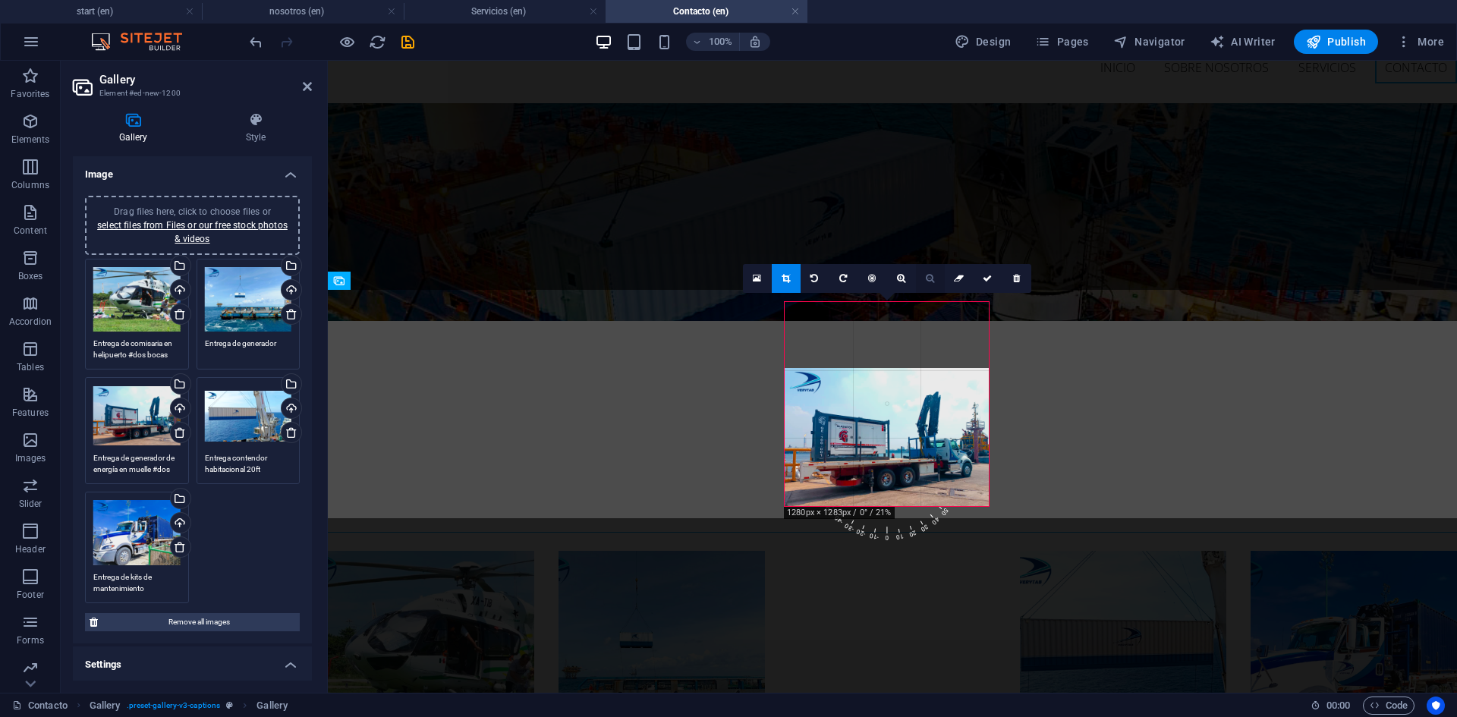
click at [924, 275] on link at bounding box center [930, 278] width 29 height 29
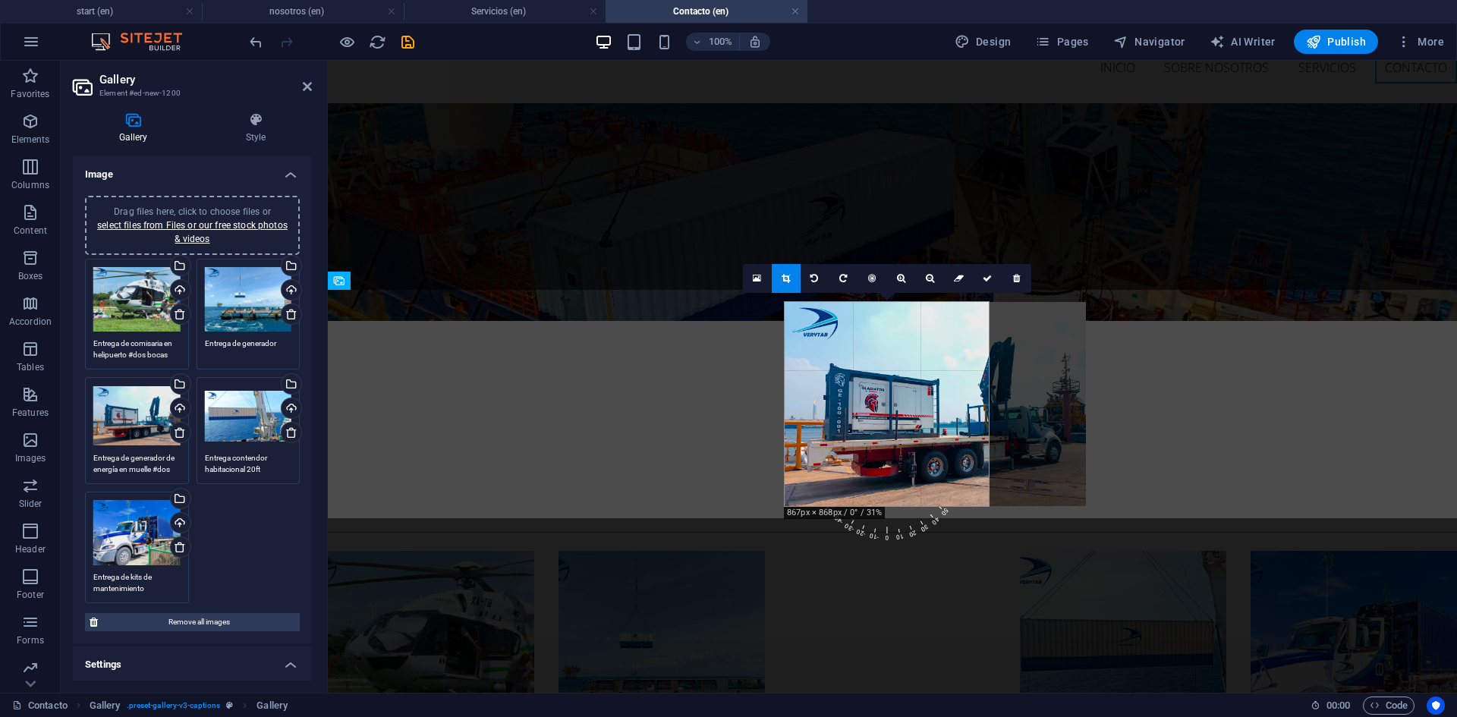
drag, startPoint x: 867, startPoint y: 371, endPoint x: 917, endPoint y: 370, distance: 50.1
click at [917, 370] on div at bounding box center [935, 404] width 301 height 204
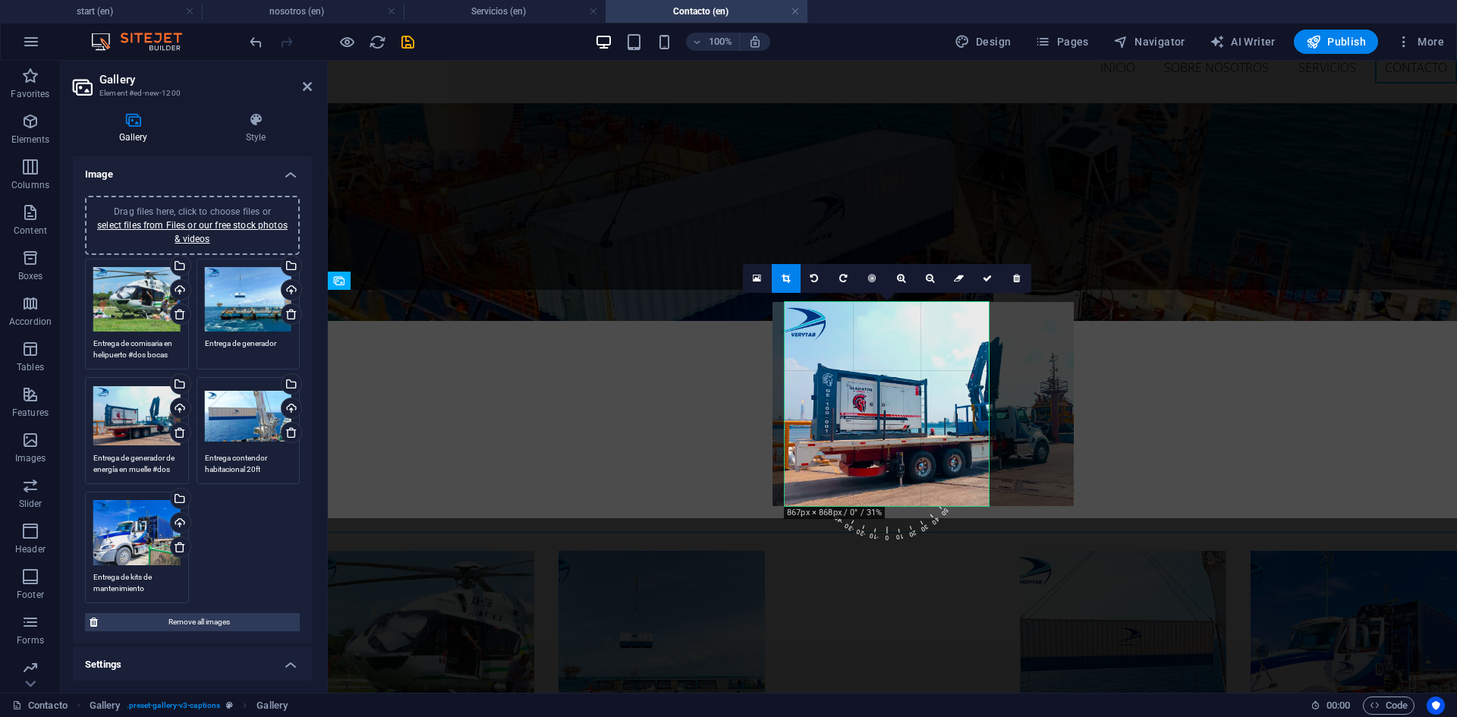
drag, startPoint x: 917, startPoint y: 370, endPoint x: 905, endPoint y: 369, distance: 12.2
click at [905, 369] on div at bounding box center [923, 404] width 301 height 204
click at [989, 283] on link at bounding box center [988, 278] width 29 height 29
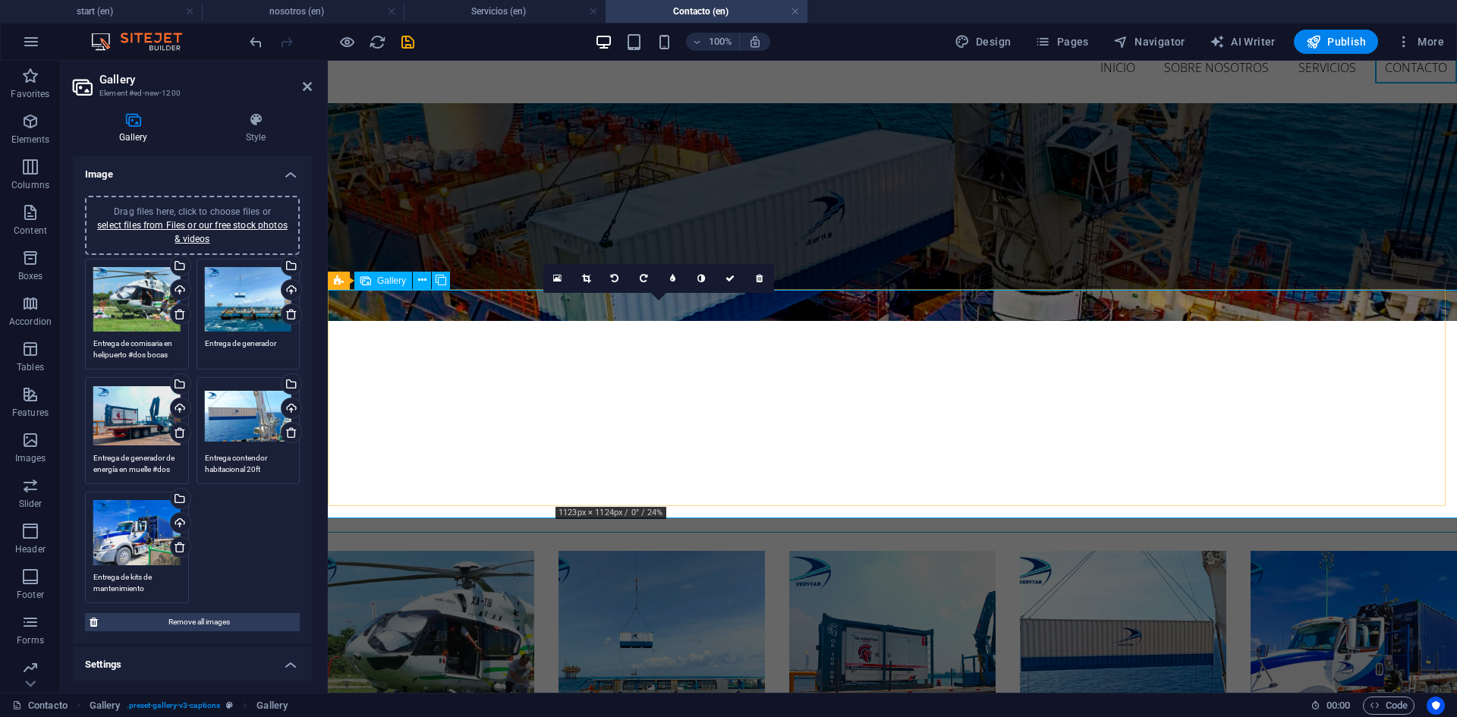
click at [640, 551] on li at bounding box center [662, 654] width 206 height 206
click at [587, 281] on icon at bounding box center [586, 278] width 8 height 9
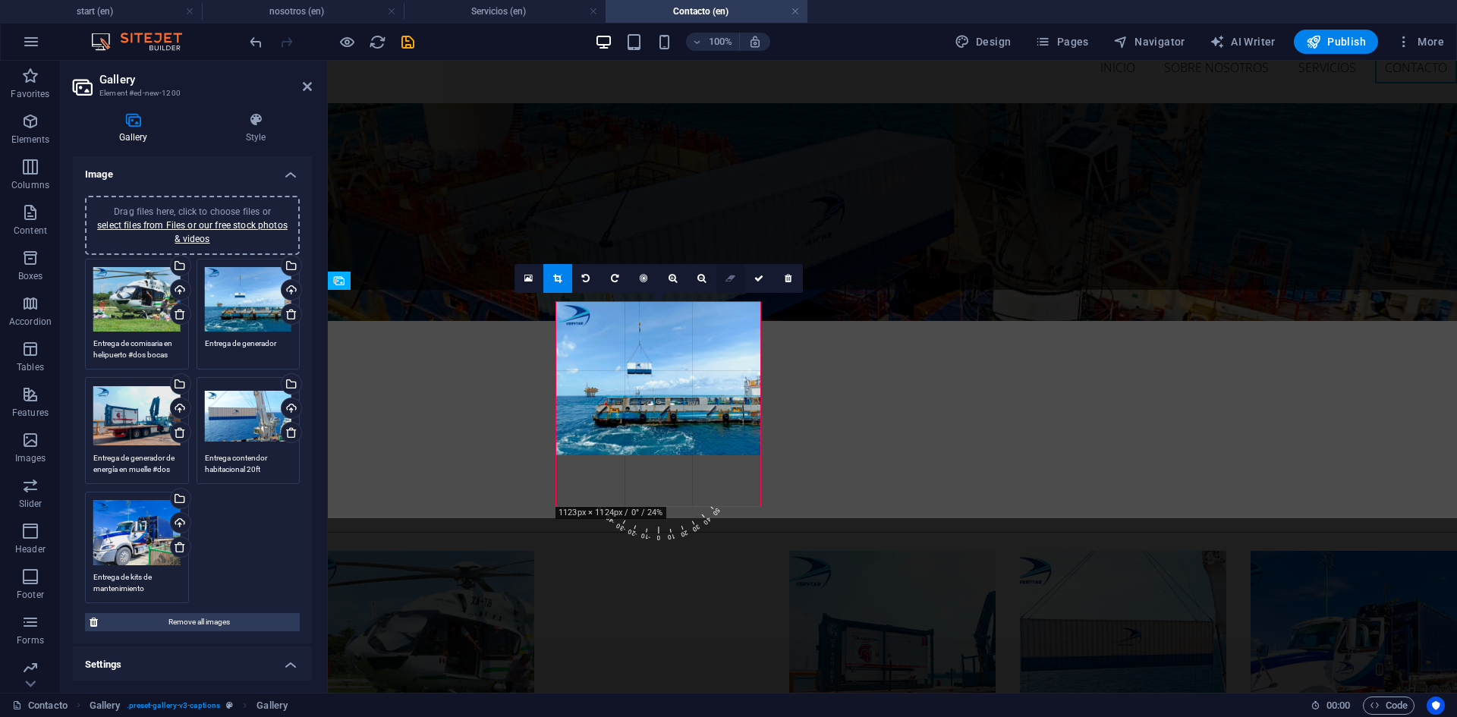
click at [736, 282] on link at bounding box center [730, 278] width 29 height 29
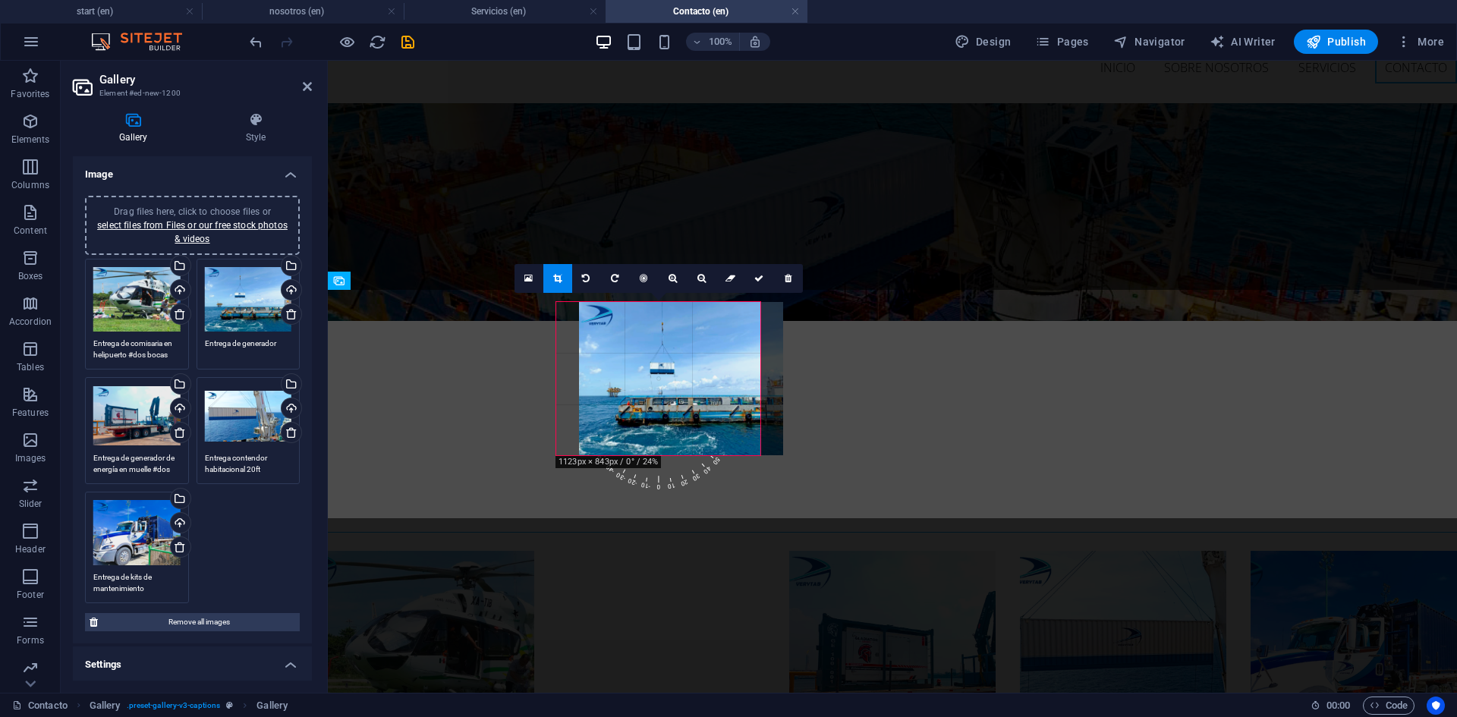
drag, startPoint x: 666, startPoint y: 335, endPoint x: 688, endPoint y: 337, distance: 22.8
click at [688, 337] on div at bounding box center [681, 378] width 204 height 153
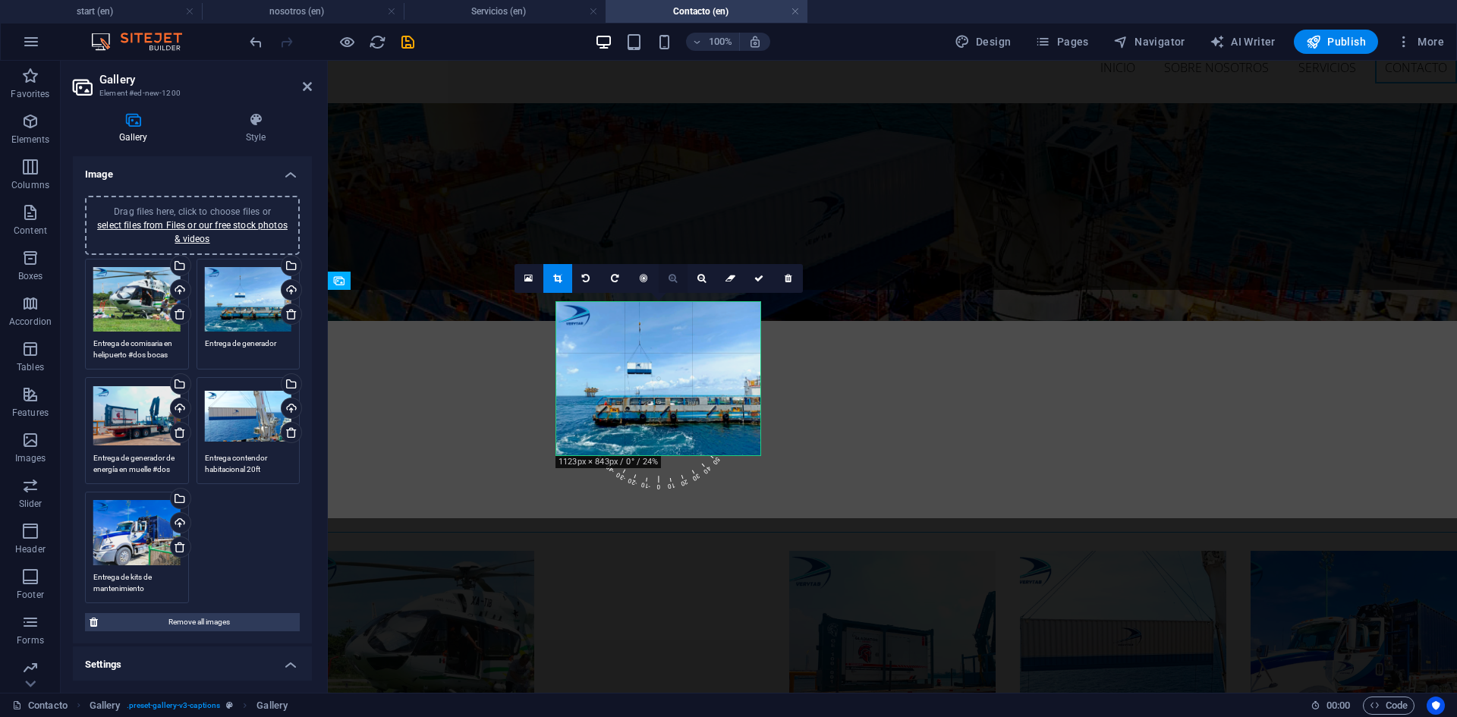
click at [669, 275] on icon at bounding box center [673, 278] width 8 height 9
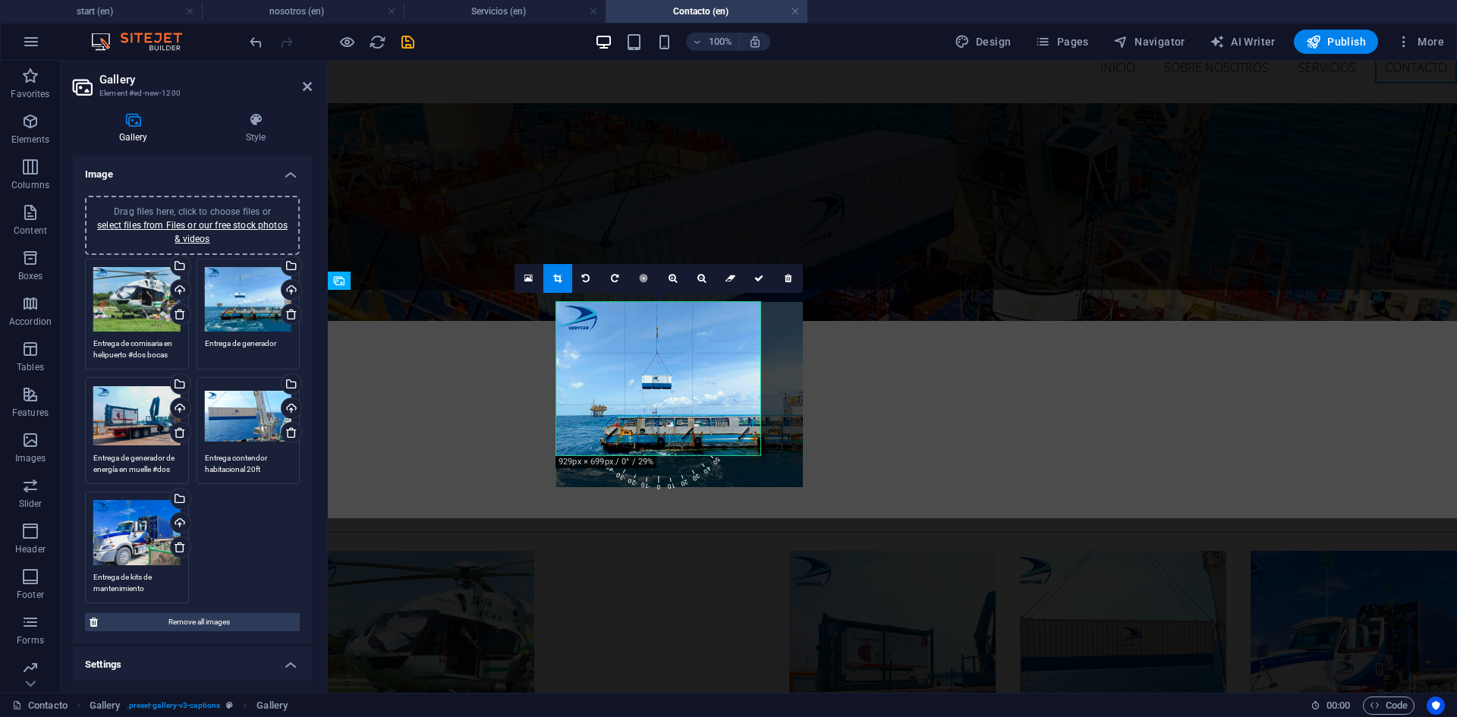
drag, startPoint x: 656, startPoint y: 366, endPoint x: 676, endPoint y: 381, distance: 25.5
click at [676, 381] on div at bounding box center [679, 394] width 247 height 185
click at [763, 274] on icon at bounding box center [758, 278] width 9 height 9
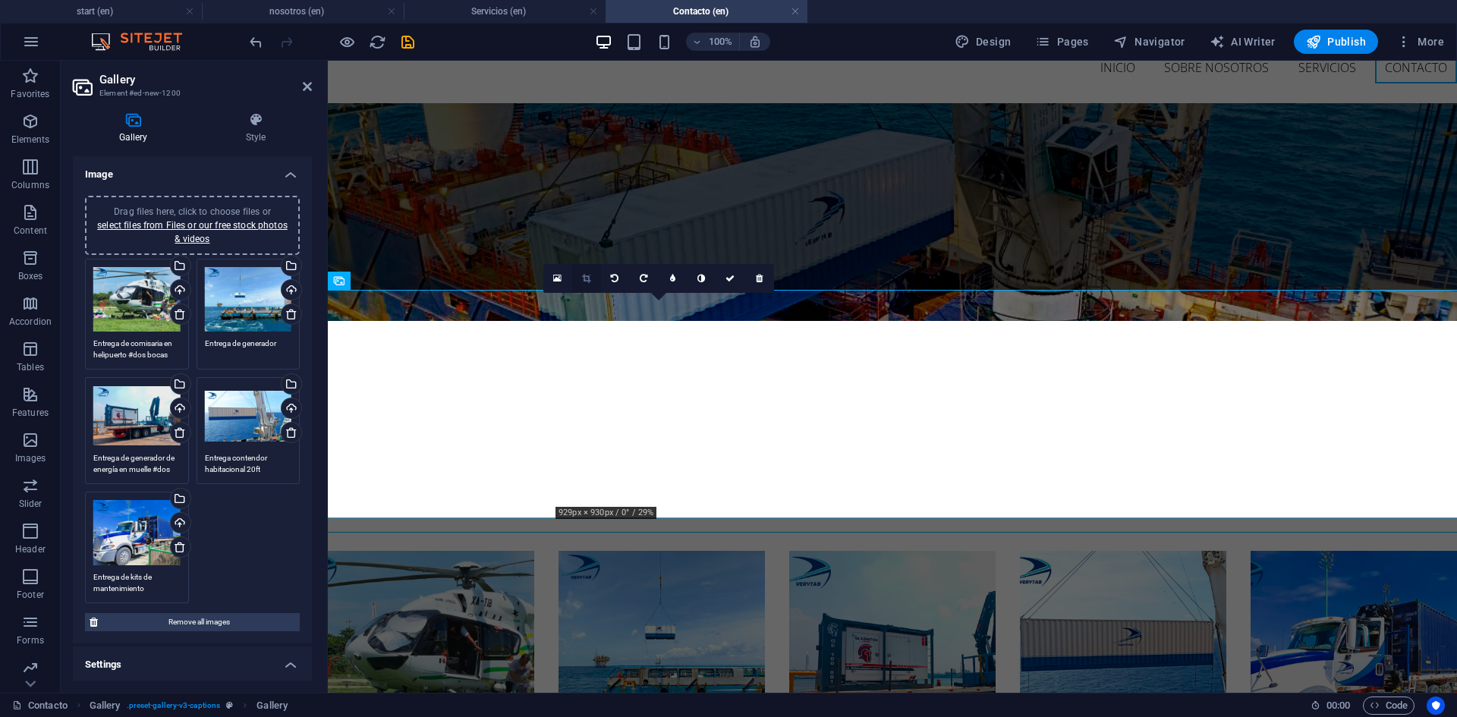
click at [584, 278] on icon at bounding box center [586, 278] width 8 height 9
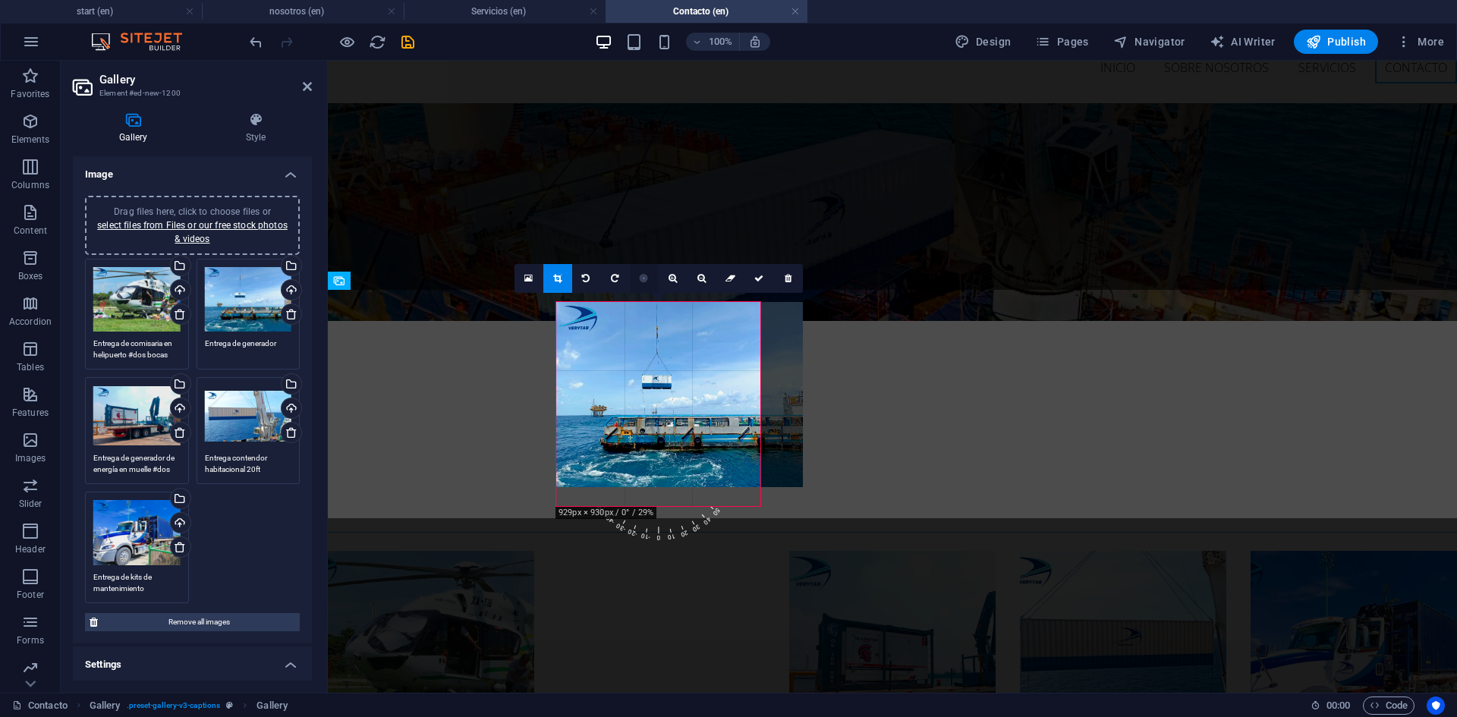
click at [640, 282] on icon at bounding box center [644, 278] width 8 height 9
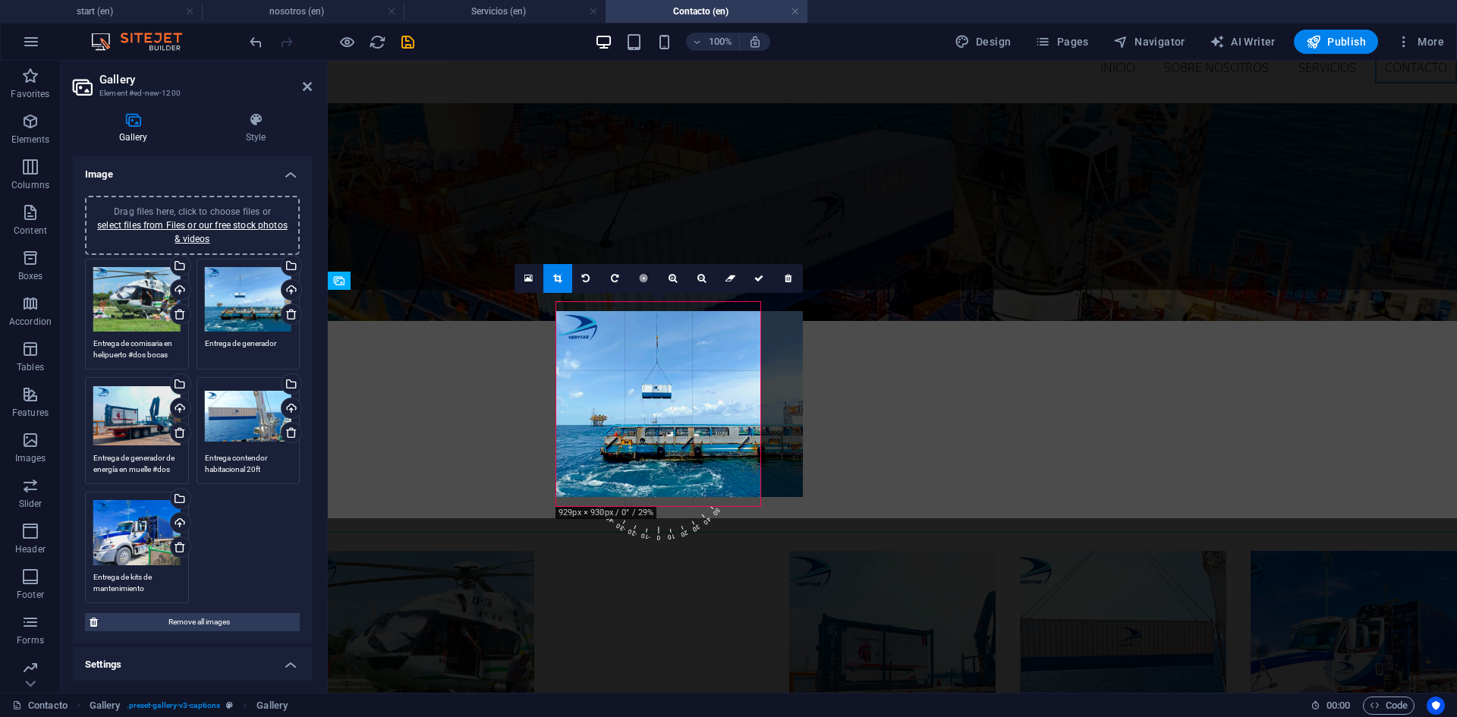
drag, startPoint x: 639, startPoint y: 372, endPoint x: 666, endPoint y: 372, distance: 26.6
click at [666, 372] on div at bounding box center [679, 403] width 247 height 185
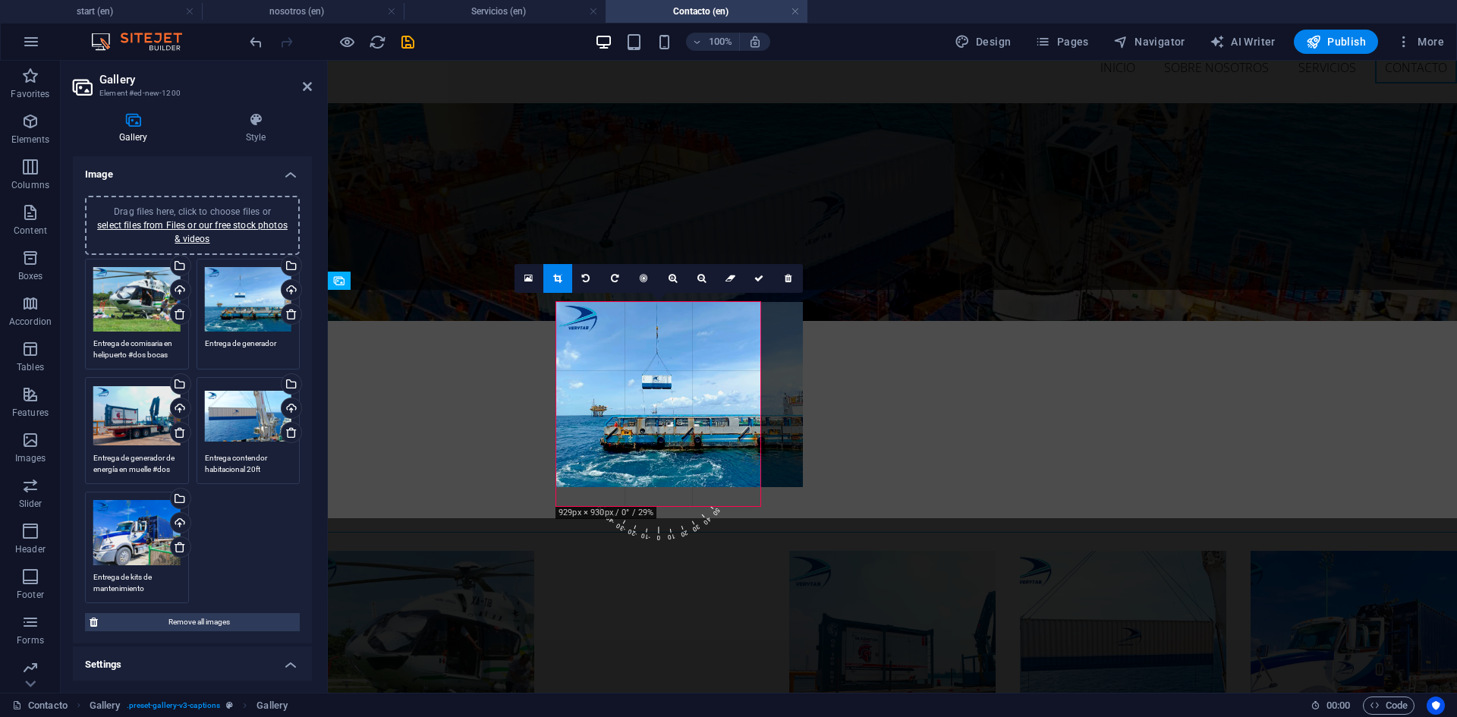
drag, startPoint x: 668, startPoint y: 395, endPoint x: 666, endPoint y: 377, distance: 18.3
click at [666, 377] on div at bounding box center [679, 394] width 247 height 185
drag, startPoint x: 669, startPoint y: 393, endPoint x: 671, endPoint y: 377, distance: 16.1
click at [671, 377] on div at bounding box center [679, 394] width 247 height 185
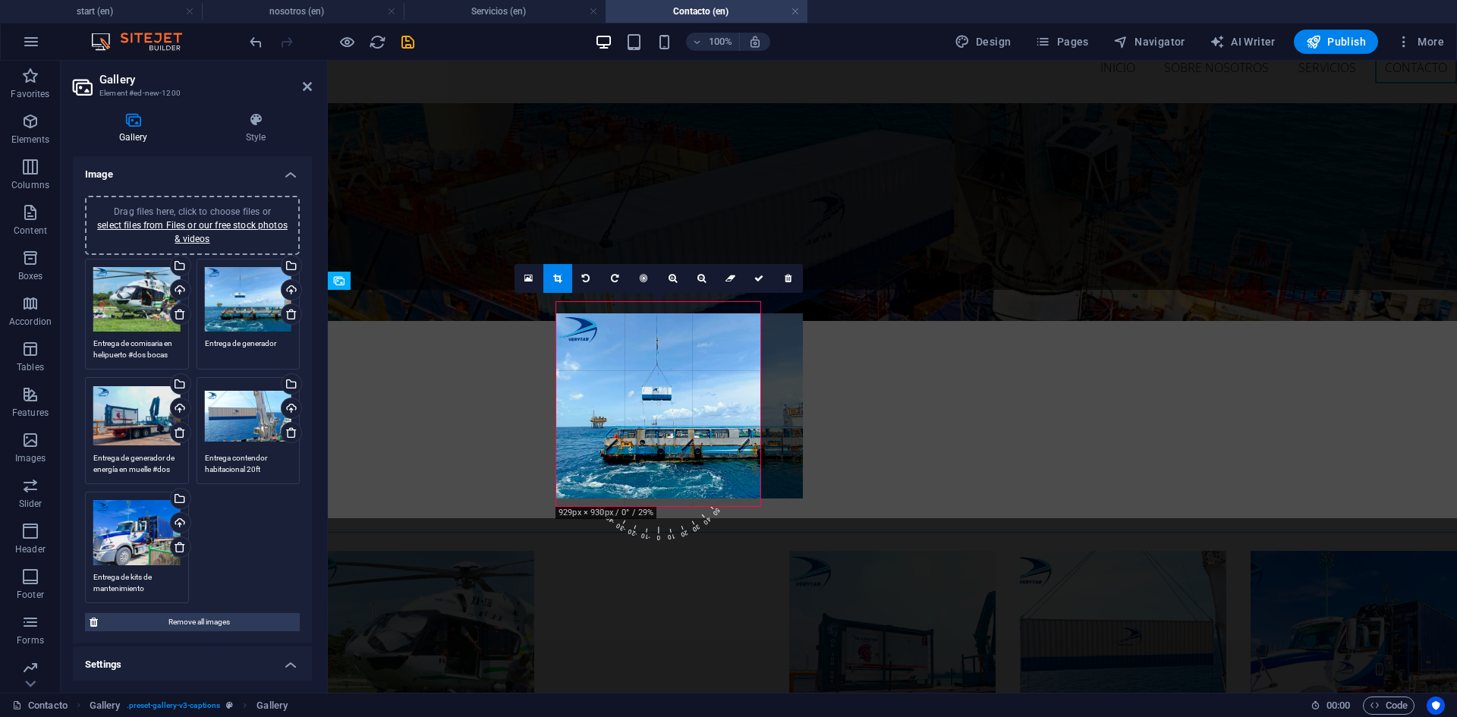
drag, startPoint x: 670, startPoint y: 376, endPoint x: 670, endPoint y: 360, distance: 15.2
click at [670, 361] on div at bounding box center [679, 405] width 247 height 185
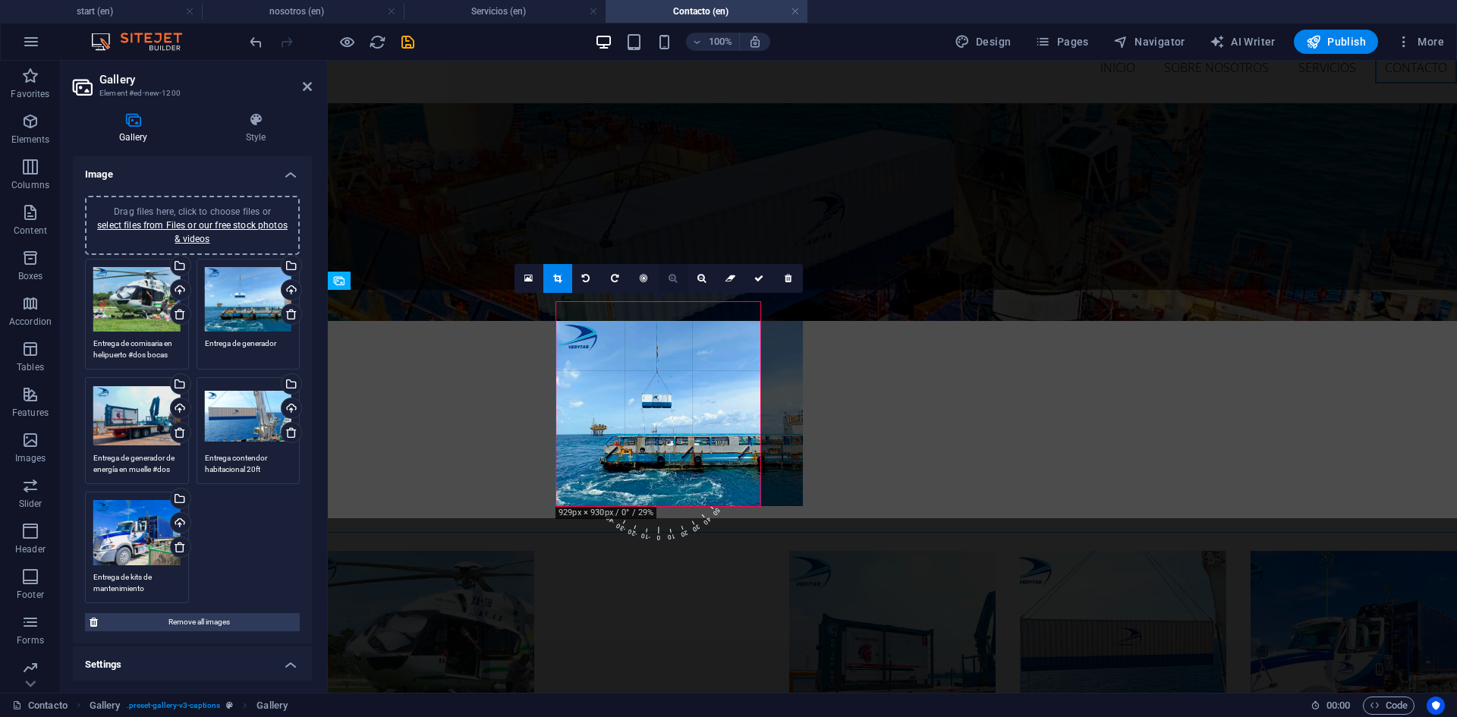
click at [672, 276] on icon at bounding box center [673, 278] width 8 height 9
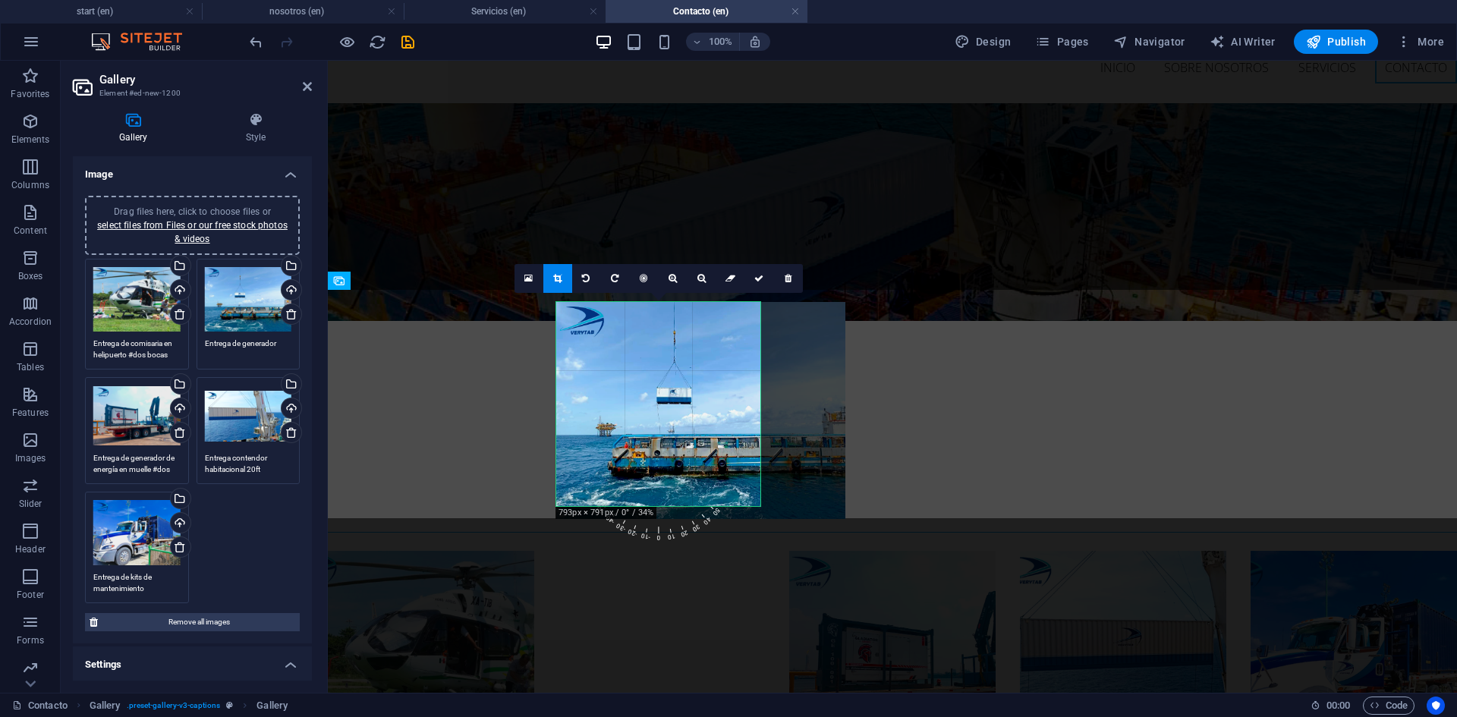
drag, startPoint x: 646, startPoint y: 390, endPoint x: 665, endPoint y: 392, distance: 19.0
click at [665, 392] on div at bounding box center [700, 410] width 289 height 217
click at [760, 277] on icon at bounding box center [758, 278] width 9 height 9
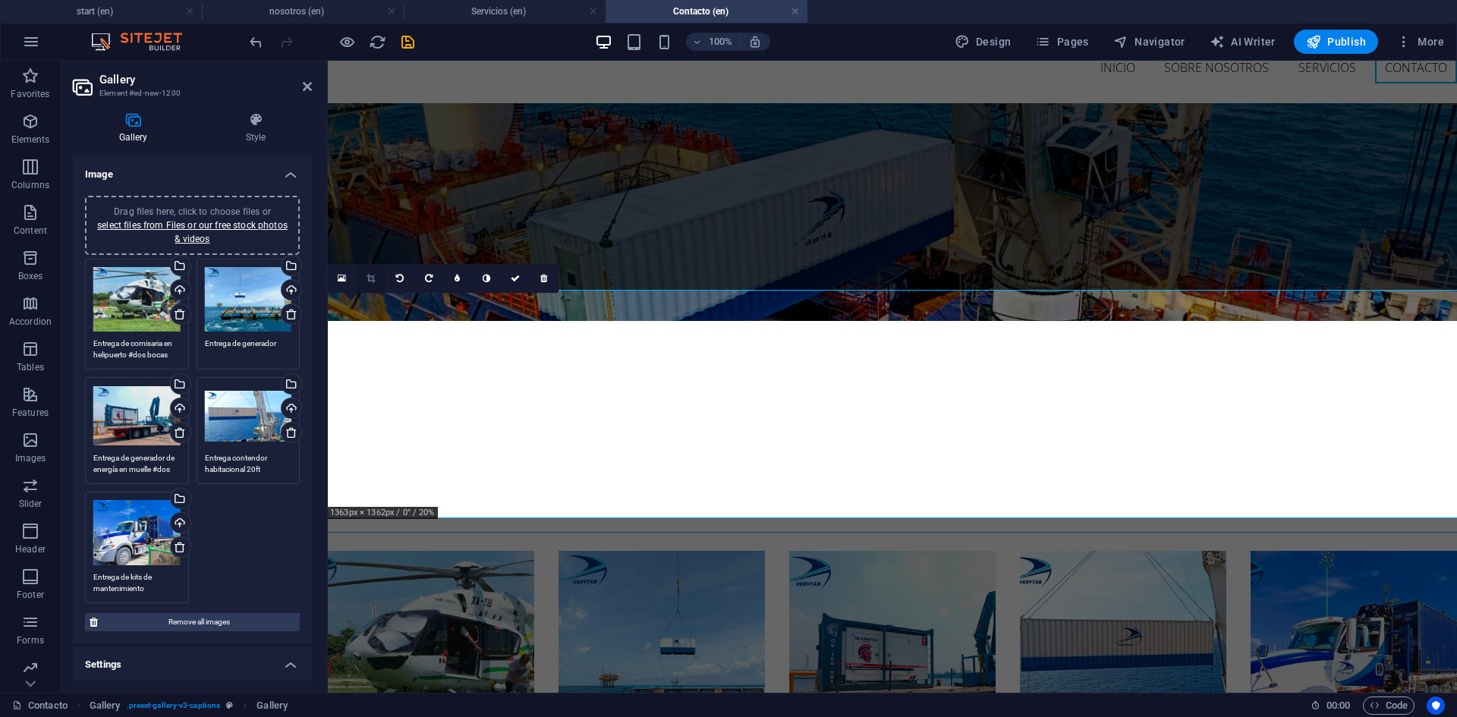
click at [375, 275] on icon at bounding box center [371, 278] width 8 height 9
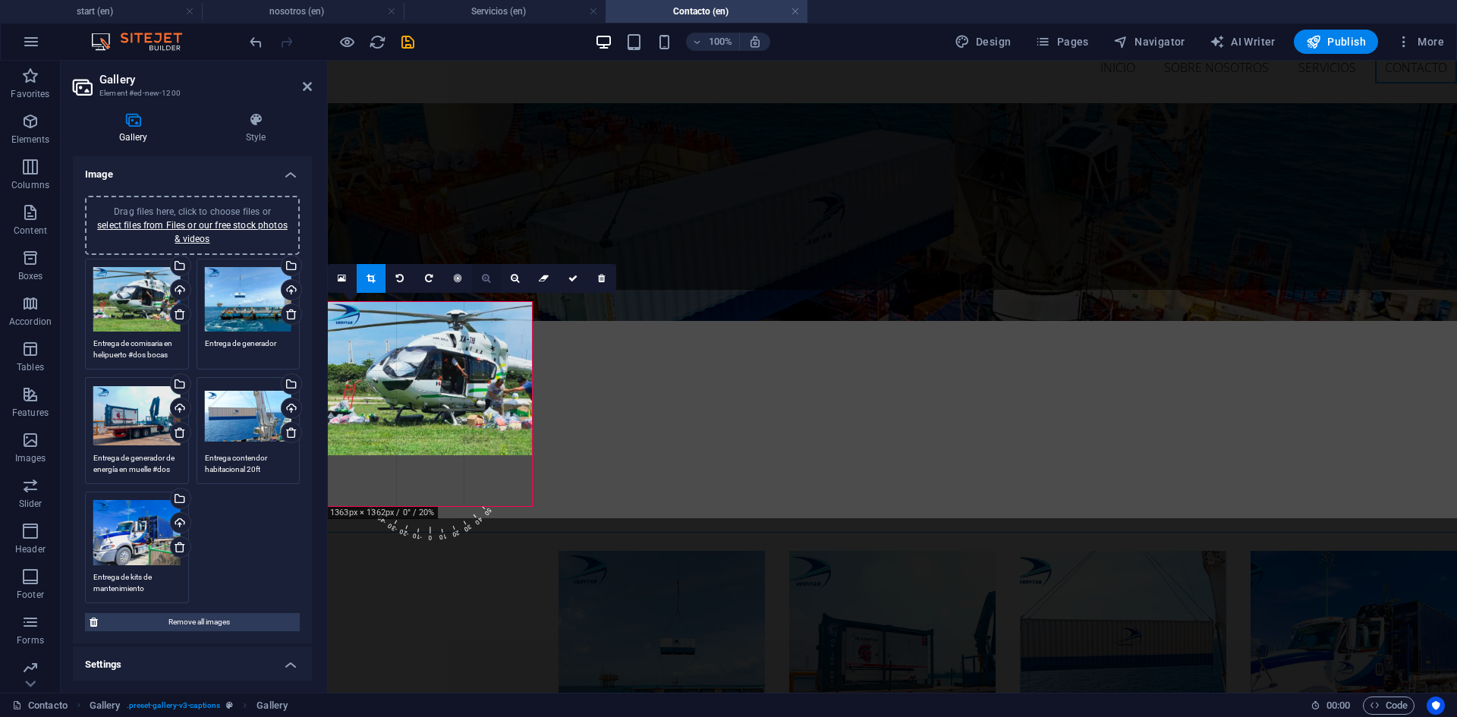
click at [483, 280] on icon at bounding box center [486, 278] width 8 height 9
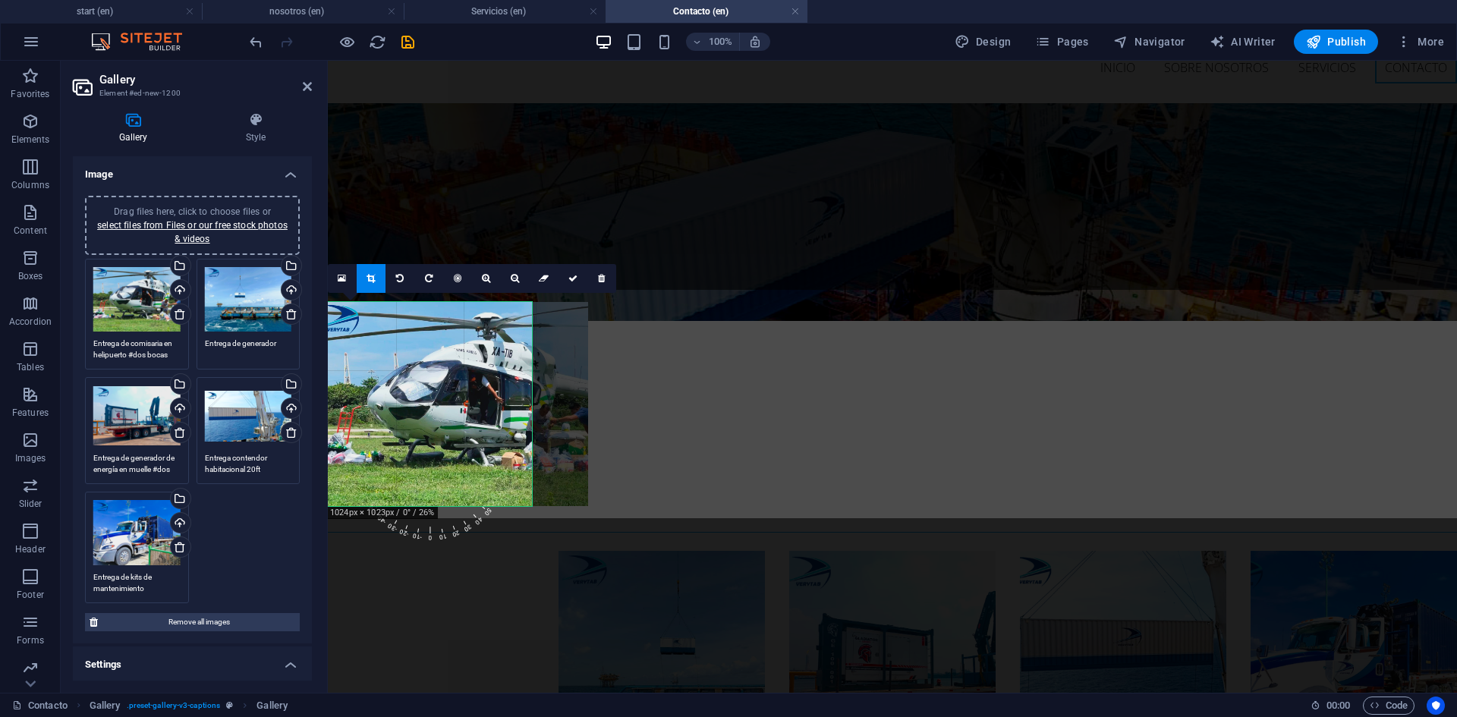
drag, startPoint x: 426, startPoint y: 389, endPoint x: 448, endPoint y: 388, distance: 22.0
click at [448, 388] on div at bounding box center [452, 404] width 272 height 204
click at [570, 279] on icon at bounding box center [572, 278] width 9 height 9
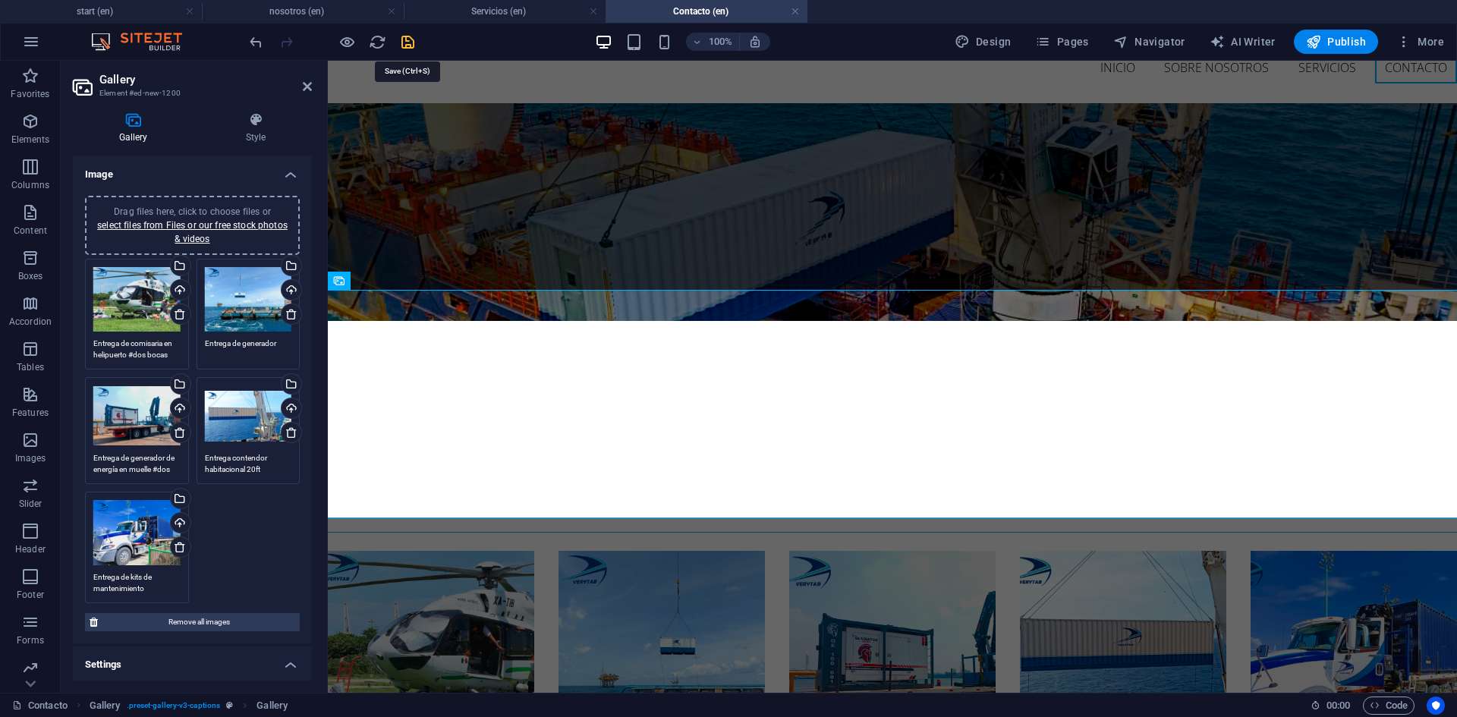
click at [408, 39] on icon "save" at bounding box center [407, 41] width 17 height 17
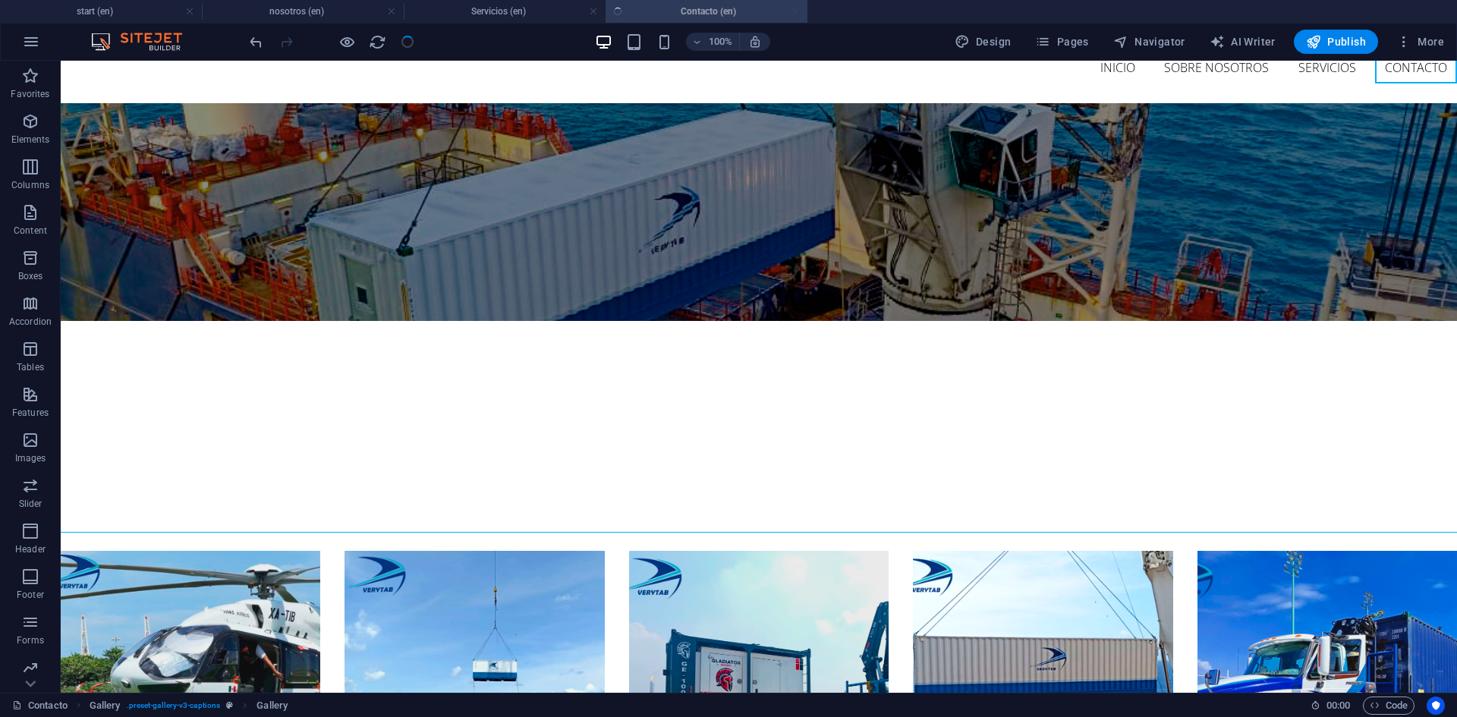
checkbox input "false"
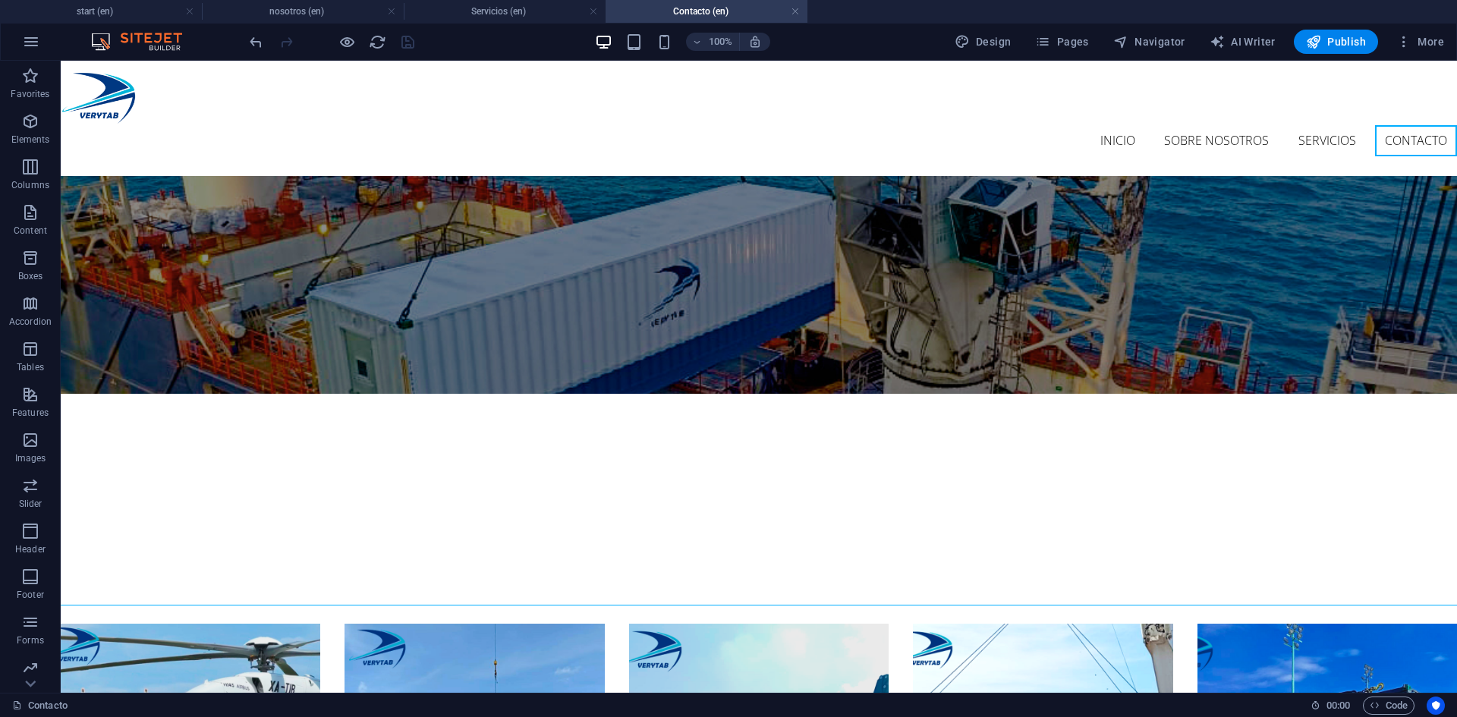
scroll to position [0, 0]
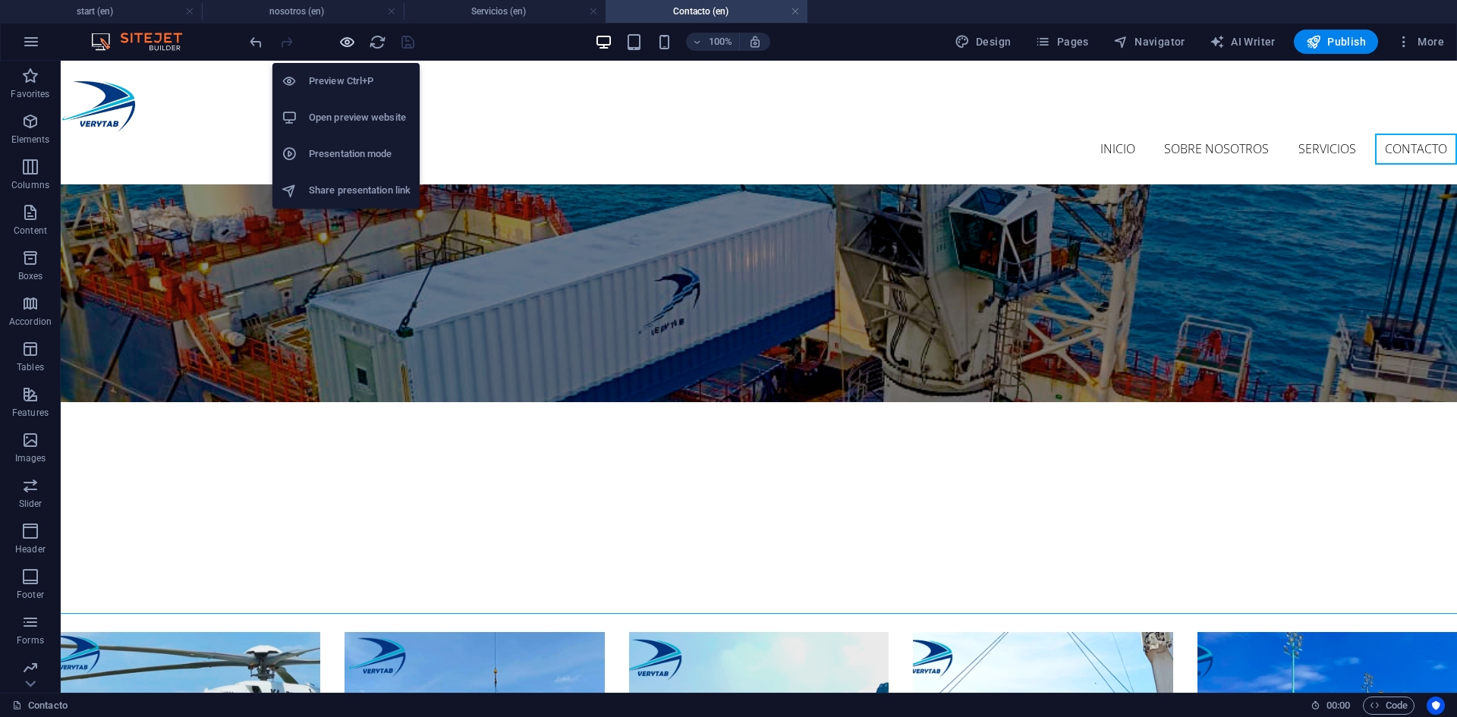
click at [348, 35] on icon "button" at bounding box center [346, 41] width 17 height 17
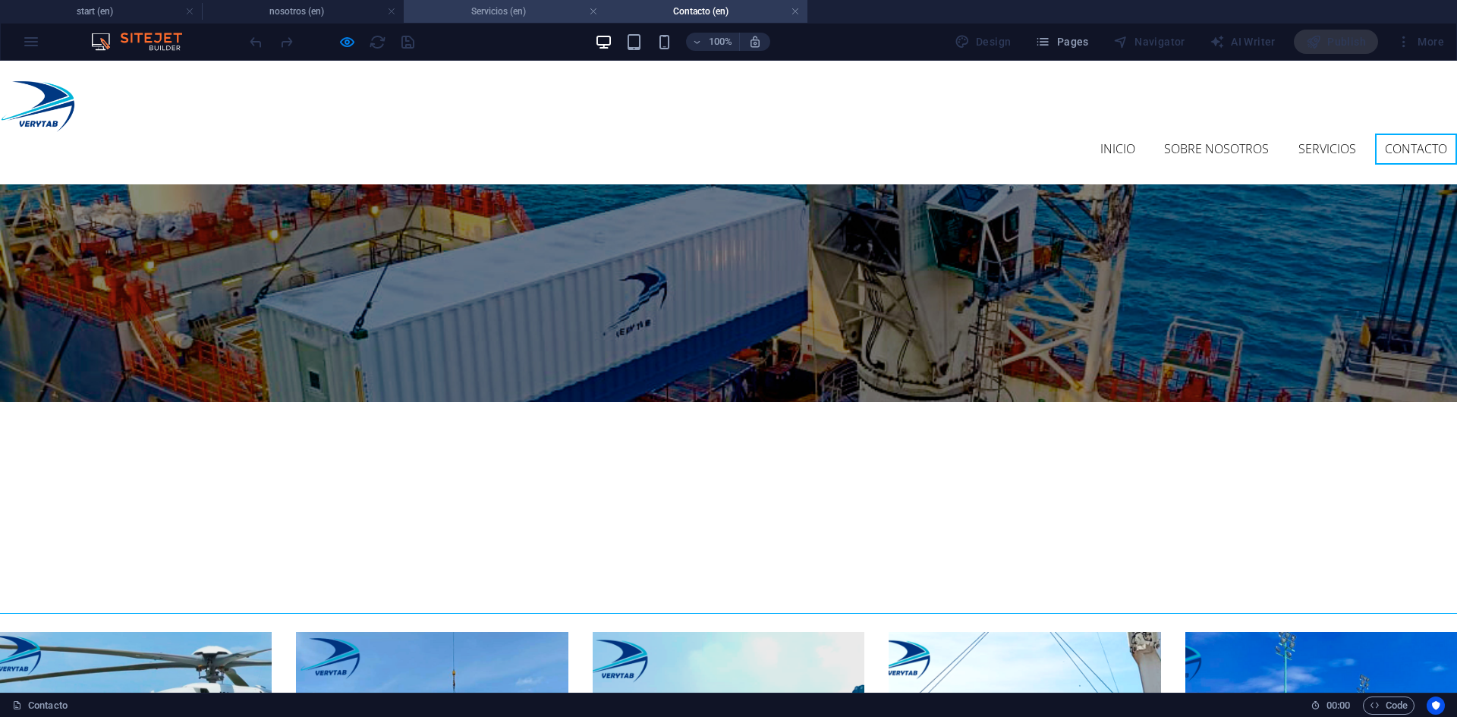
click at [508, 12] on h4 "Servicios (en)" at bounding box center [505, 11] width 202 height 17
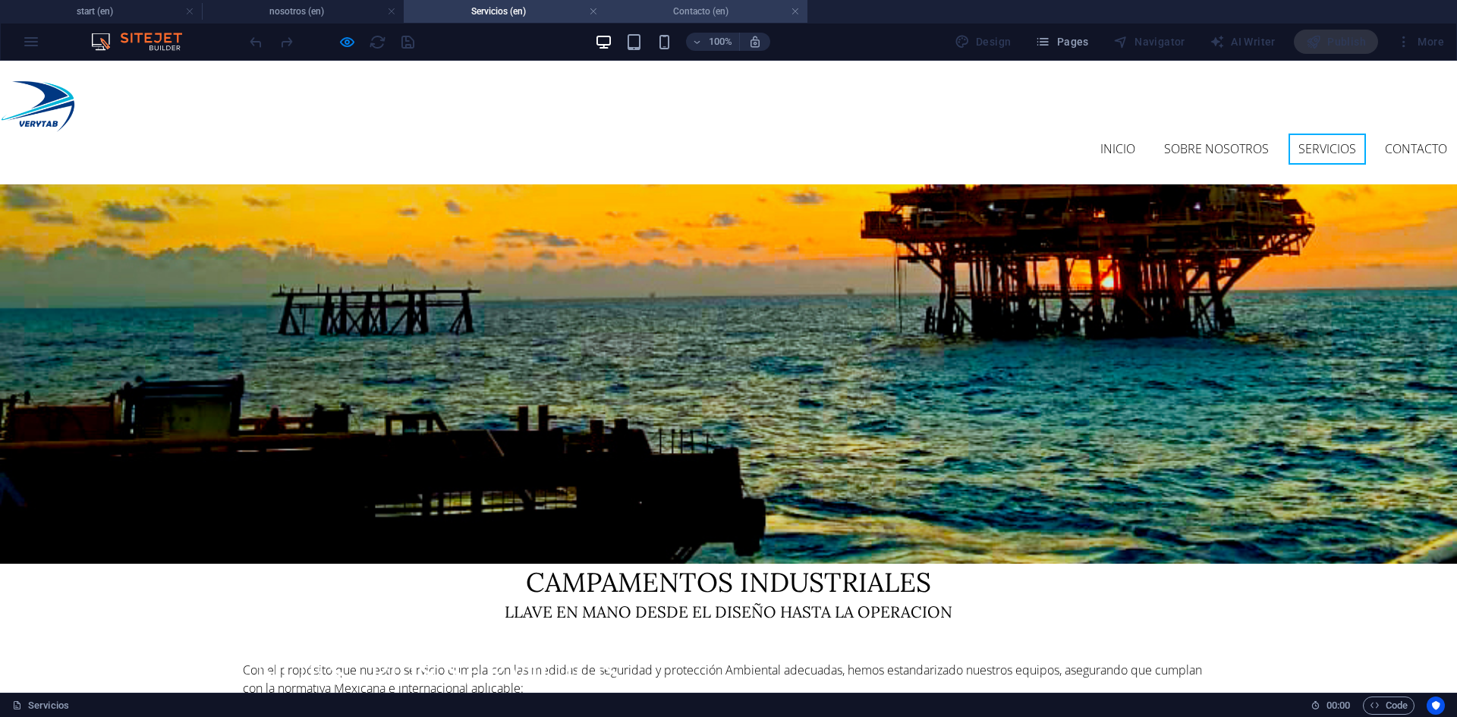
click at [723, 7] on h4 "Contacto (en)" at bounding box center [707, 11] width 202 height 17
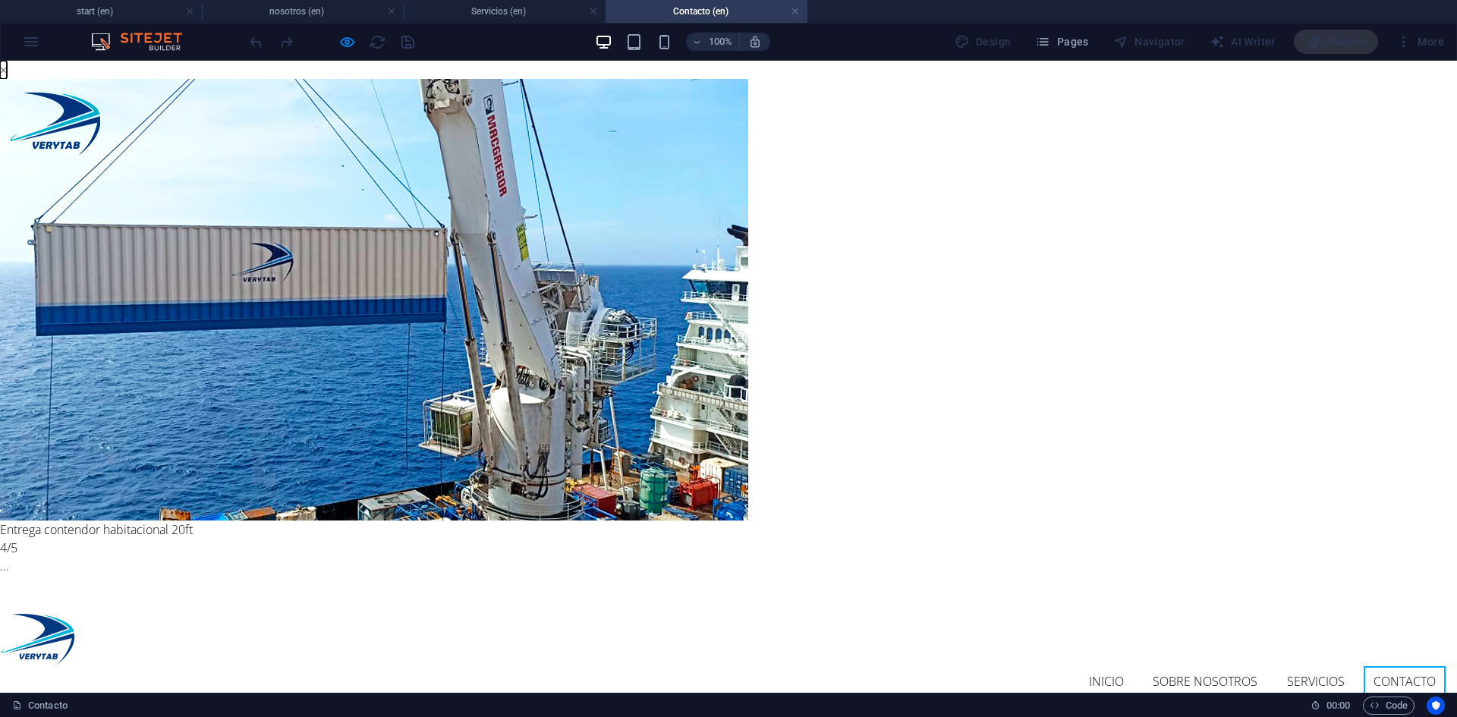
click at [7, 79] on button "×" at bounding box center [3, 70] width 7 height 18
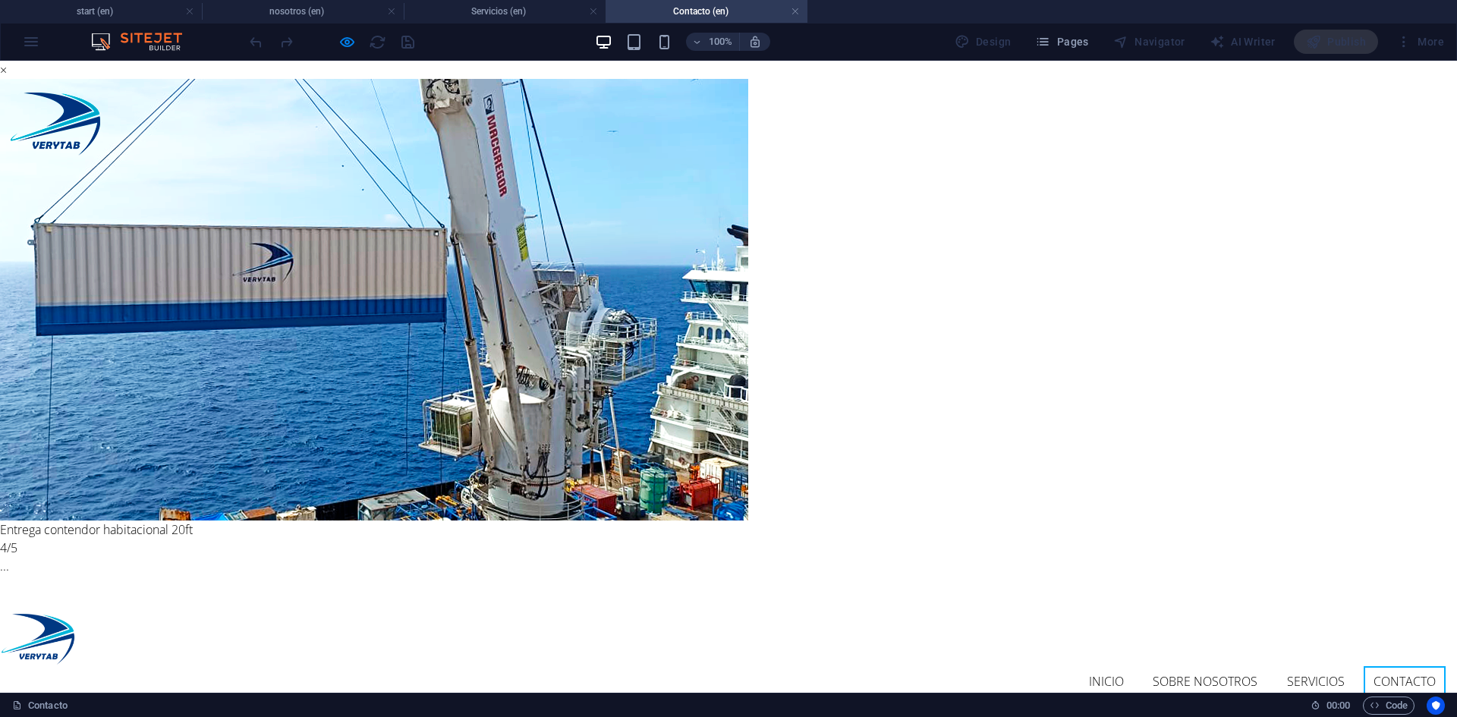
click at [0, 589] on button "button" at bounding box center [0, 589] width 0 height 0
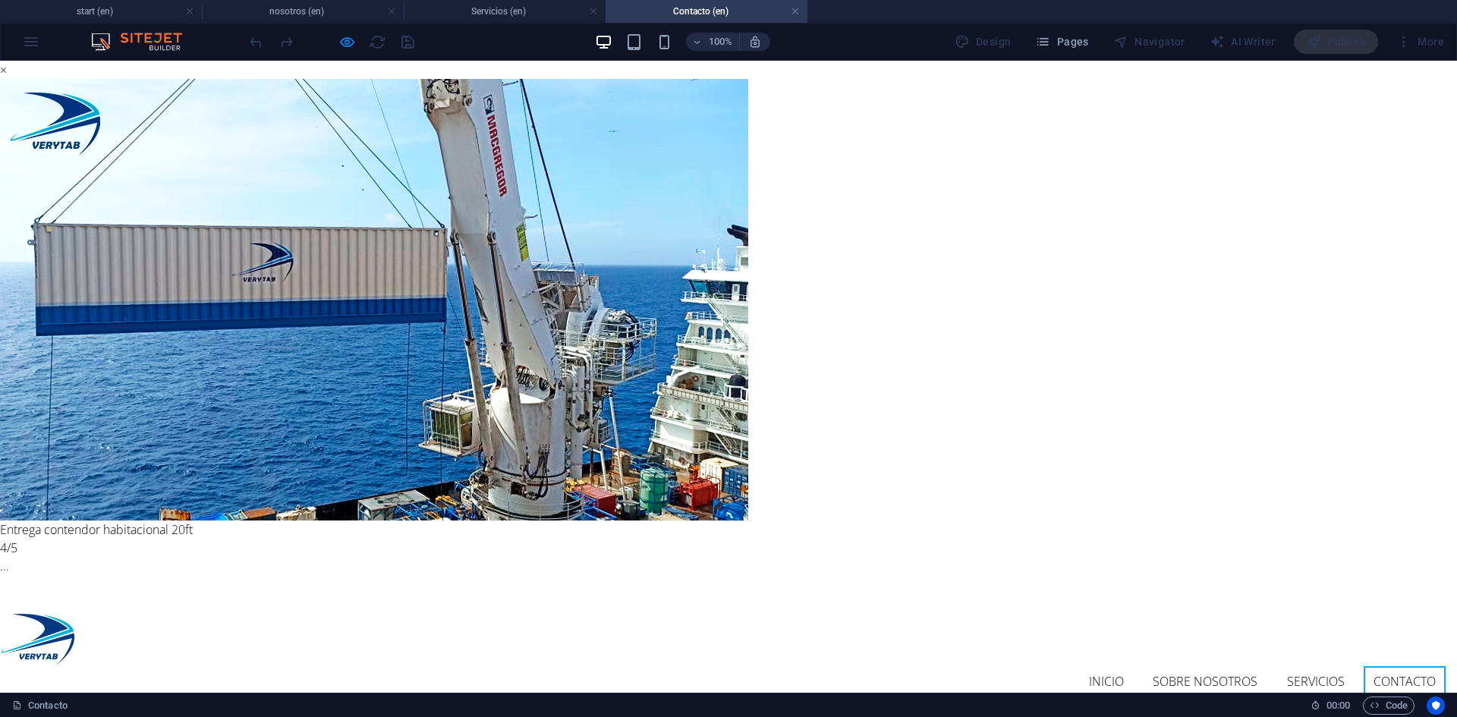
click at [0, 589] on button "button" at bounding box center [0, 589] width 0 height 0
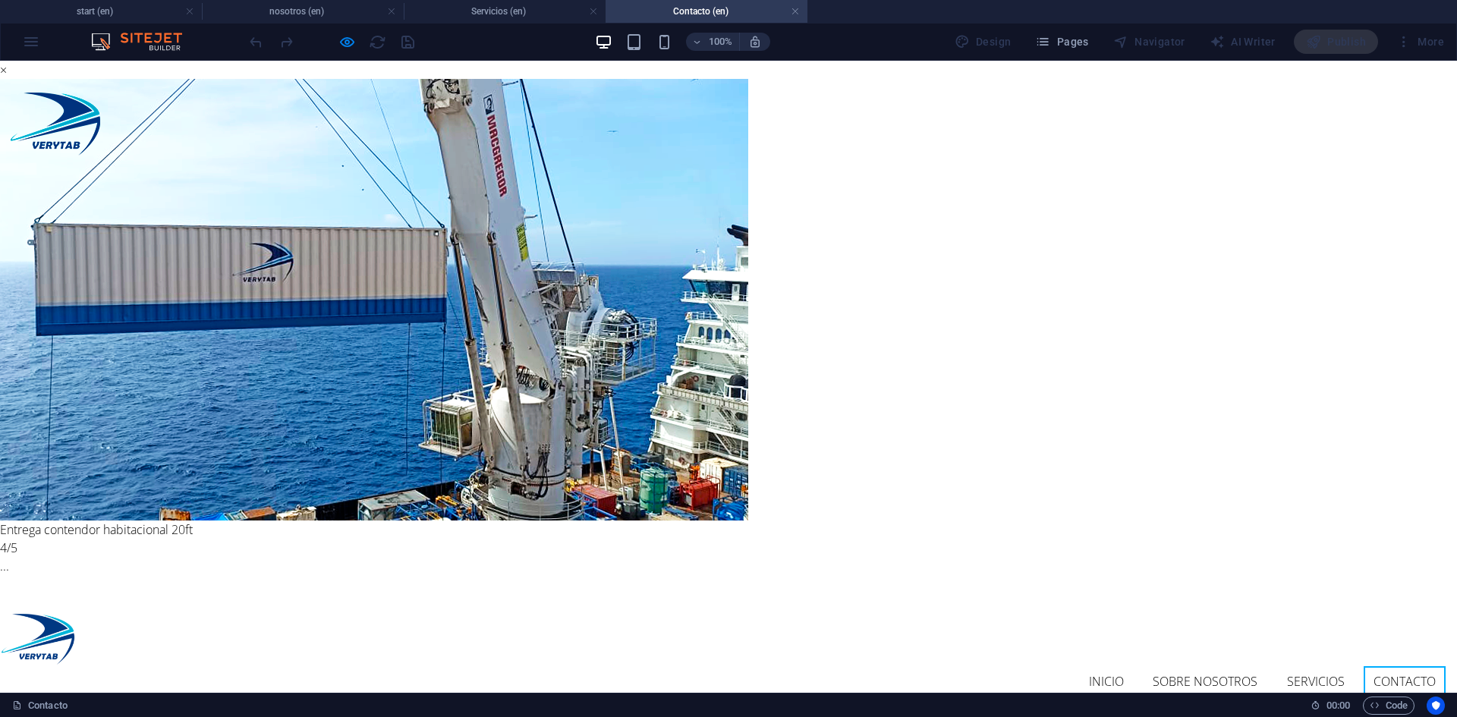
click at [0, 589] on button "button" at bounding box center [0, 589] width 0 height 0
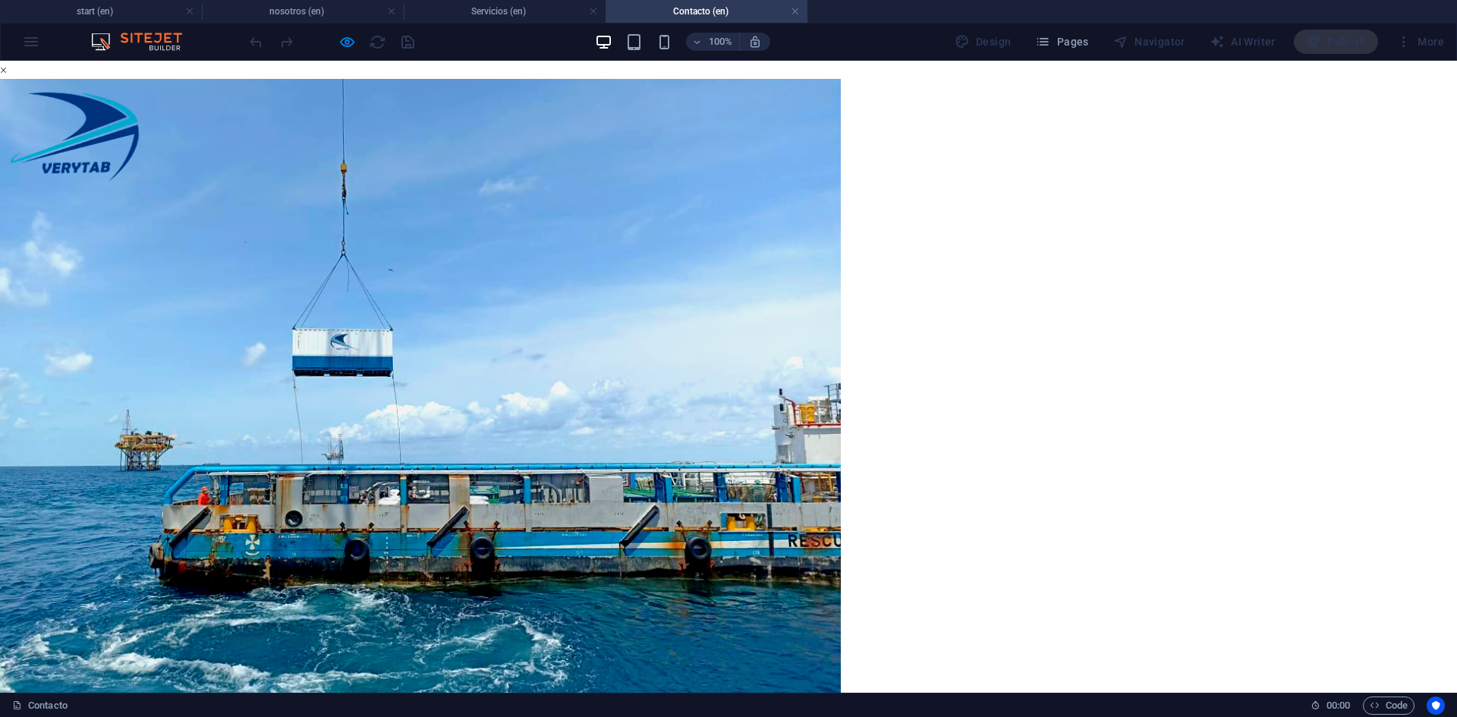
click at [190, 112] on div "× Entrega de generador 2/5 ..." at bounding box center [723, 422] width 1446 height 723
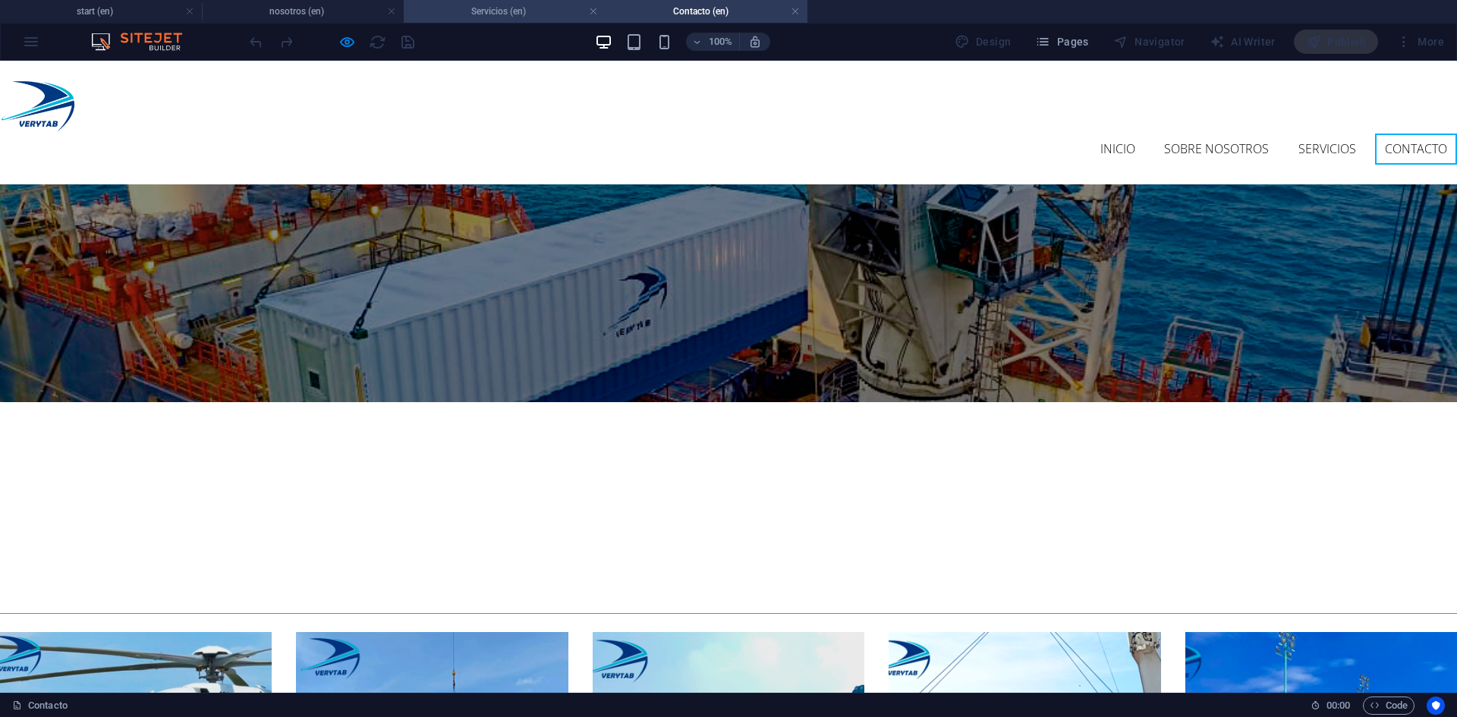
click at [491, 11] on h4 "Servicios (en)" at bounding box center [505, 11] width 202 height 17
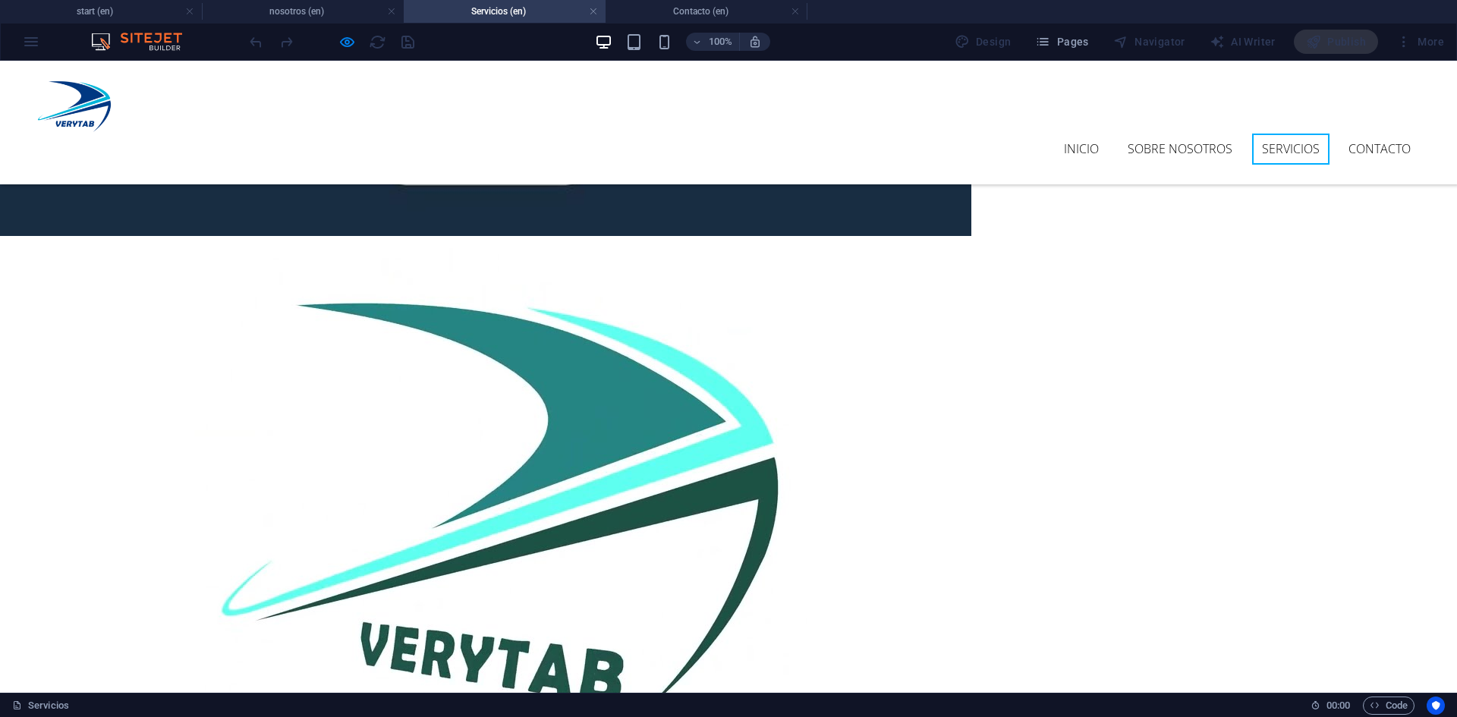
scroll to position [1982, 0]
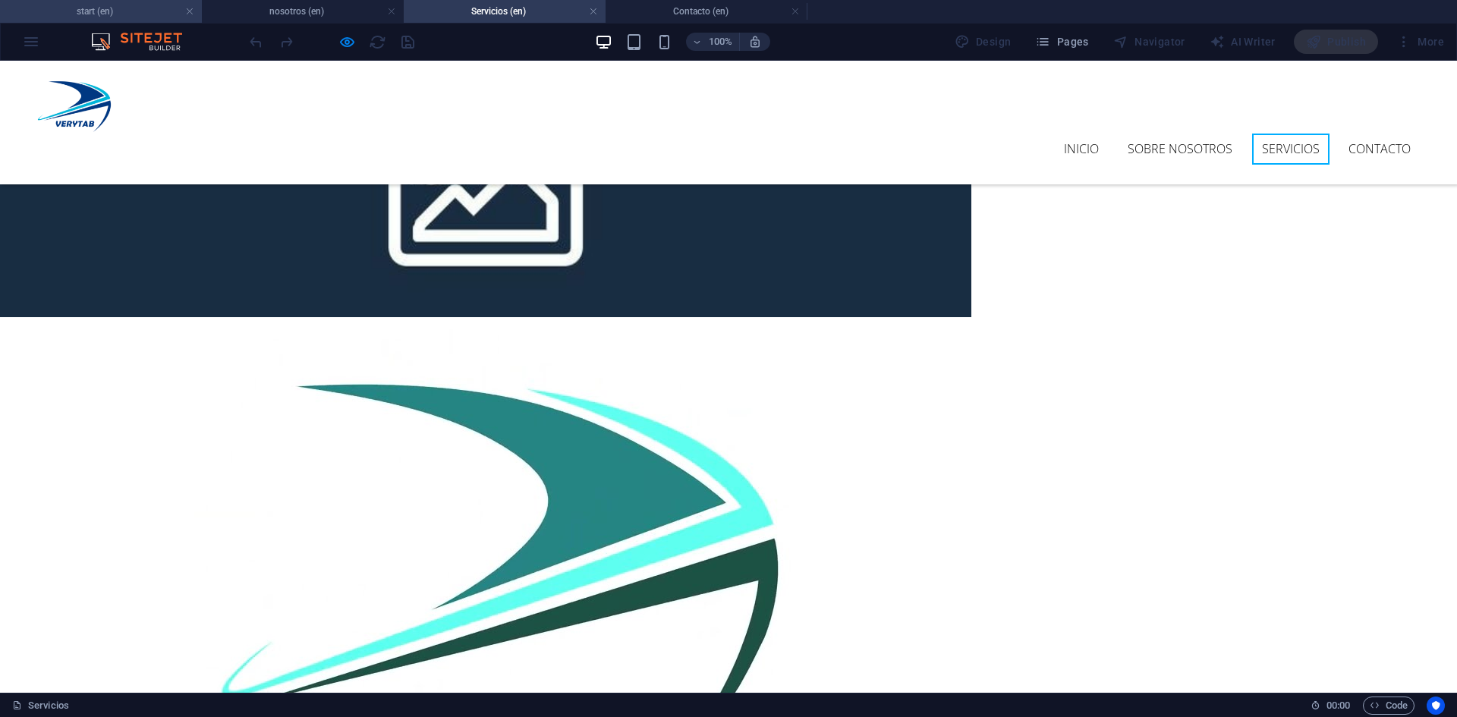
click at [83, 13] on h4 "start (en)" at bounding box center [101, 11] width 202 height 17
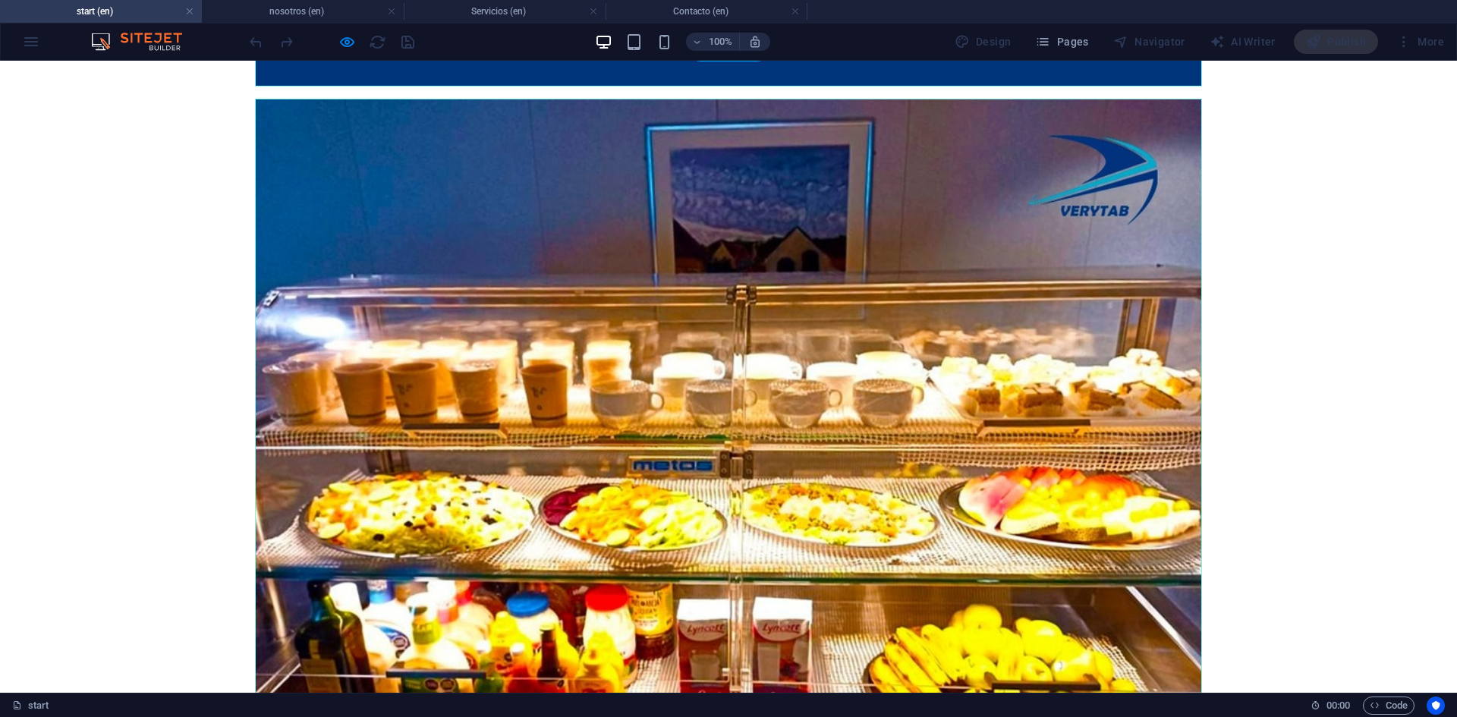
scroll to position [3456, 0]
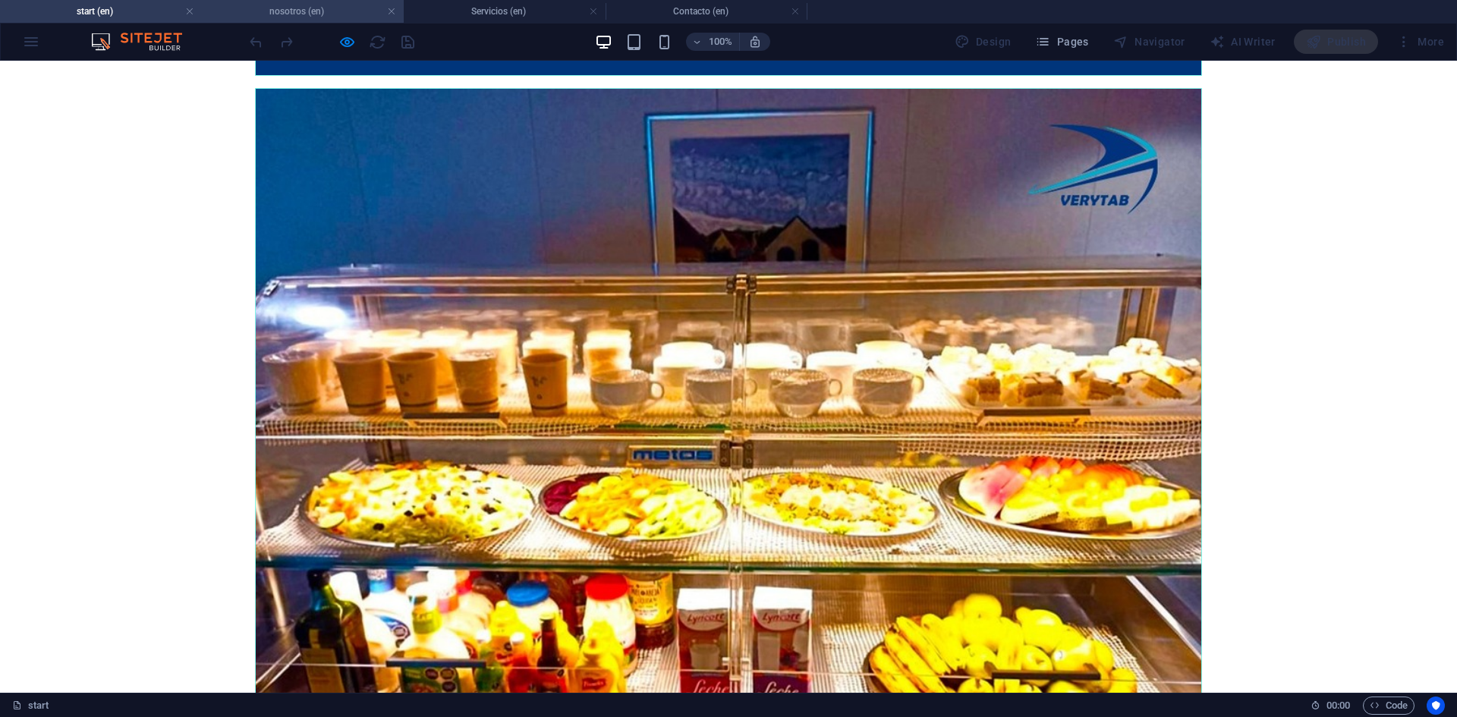
click at [276, 10] on h4 "nosotros (en)" at bounding box center [303, 11] width 202 height 17
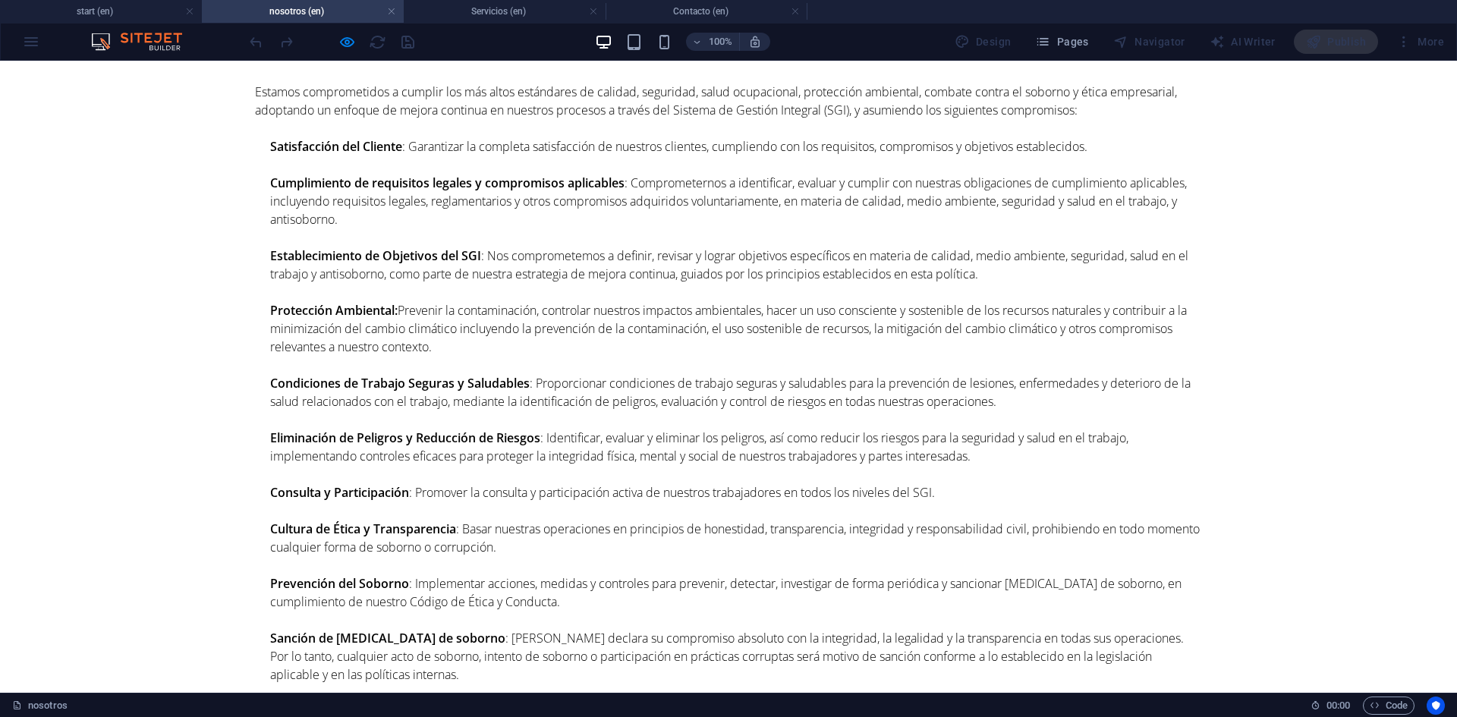
scroll to position [3245, 0]
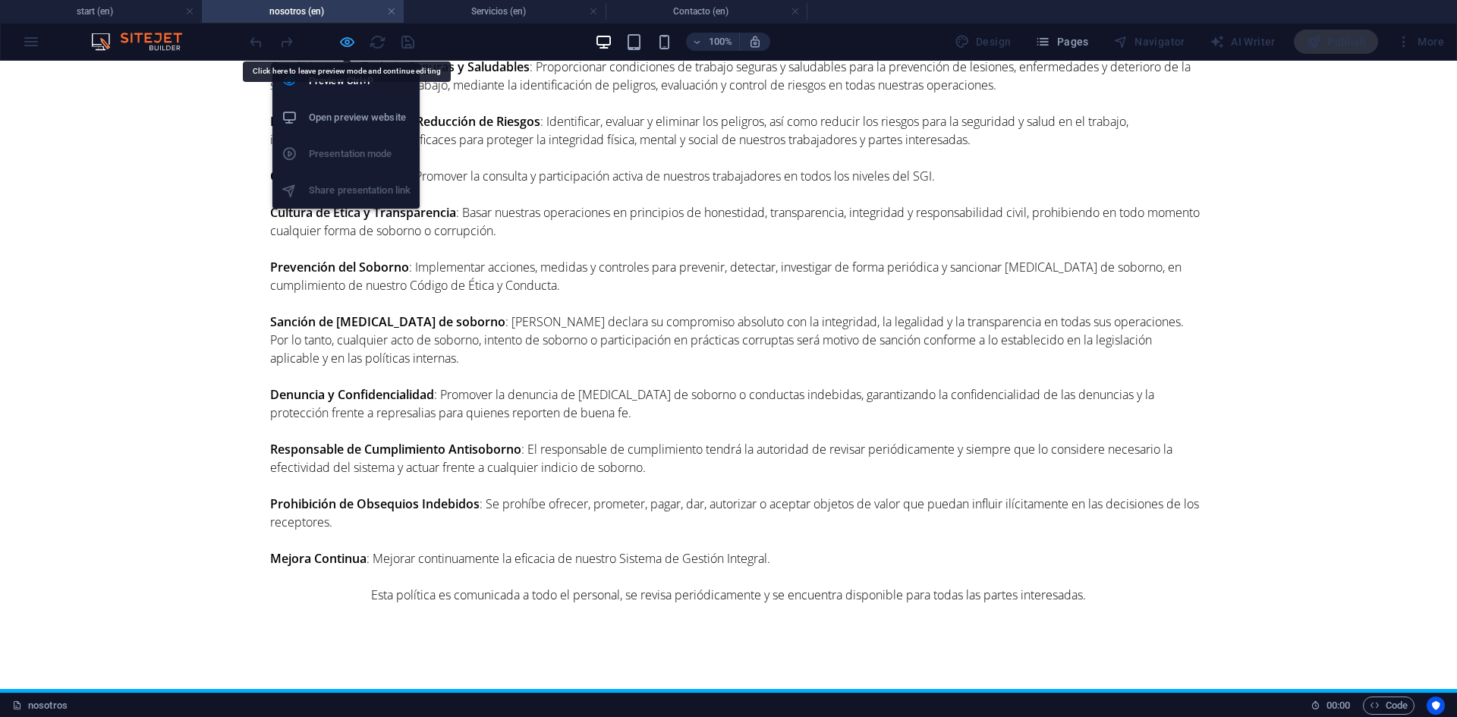
click at [351, 36] on icon "button" at bounding box center [346, 41] width 17 height 17
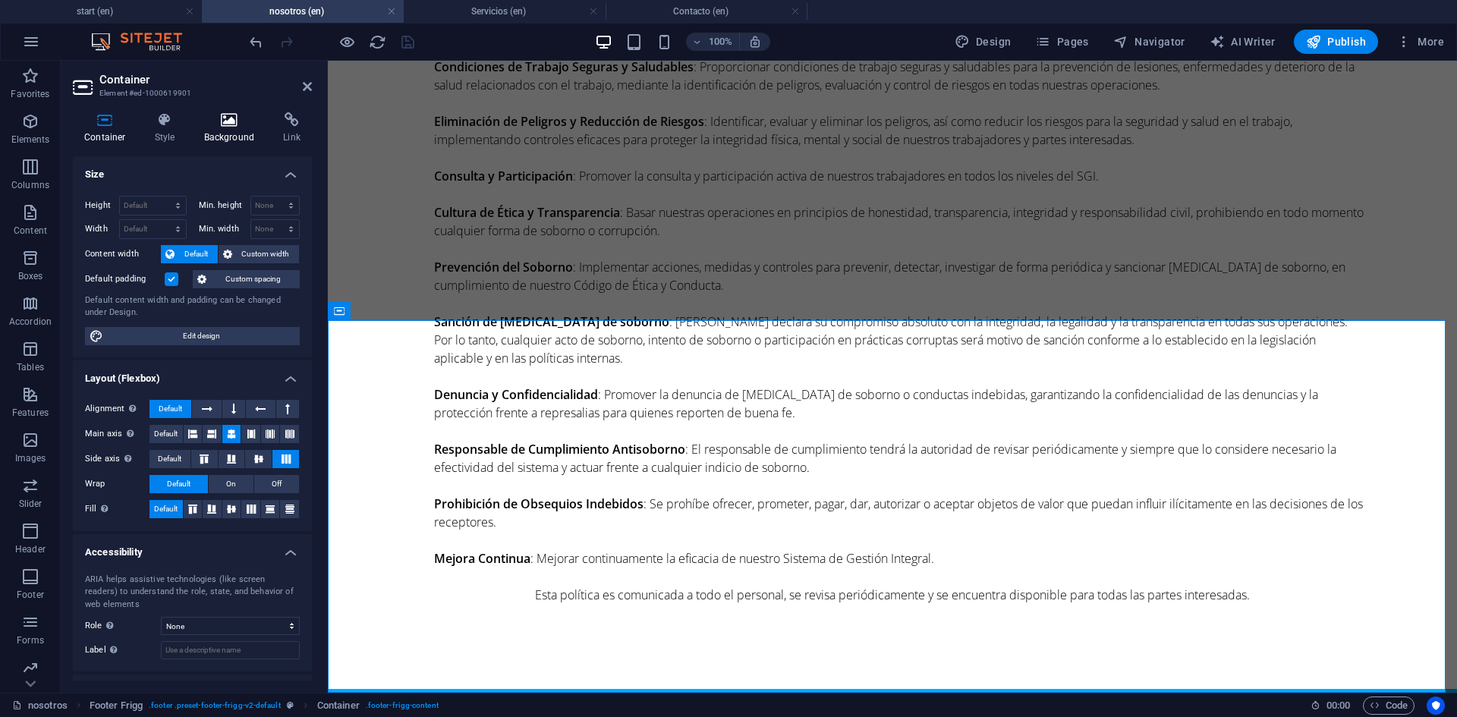
click at [219, 129] on h4 "Background" at bounding box center [233, 128] width 80 height 32
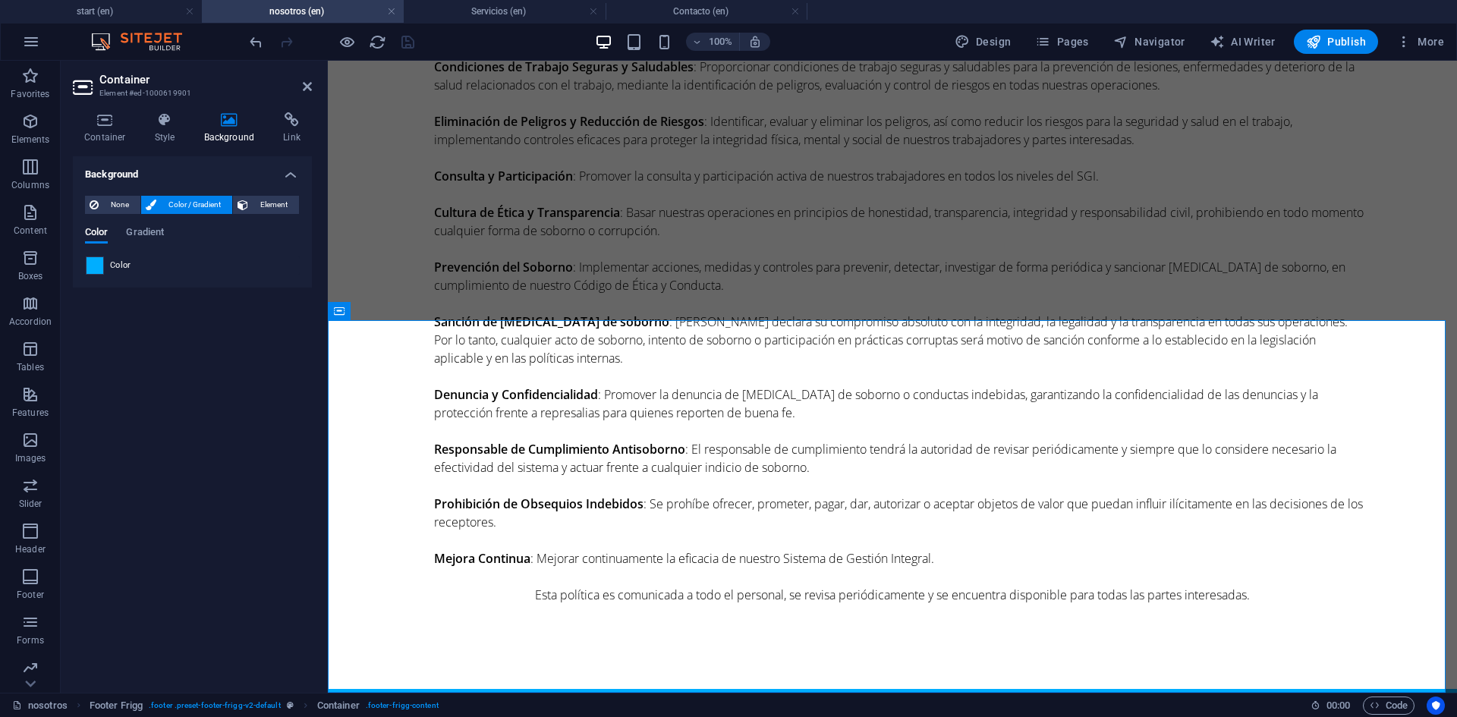
click at [97, 264] on span at bounding box center [95, 265] width 17 height 17
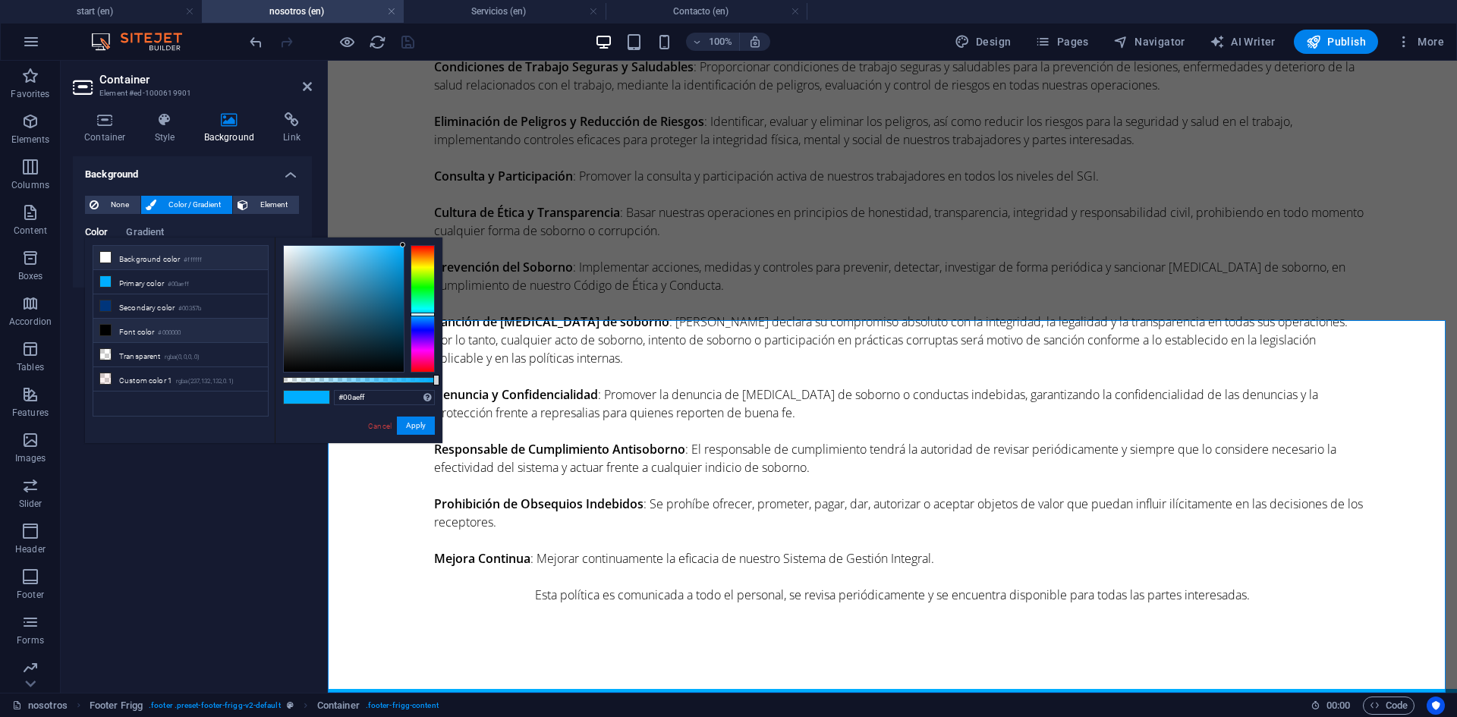
click at [148, 256] on li "Background color #ffffff" at bounding box center [180, 258] width 175 height 24
type input "#ffffff"
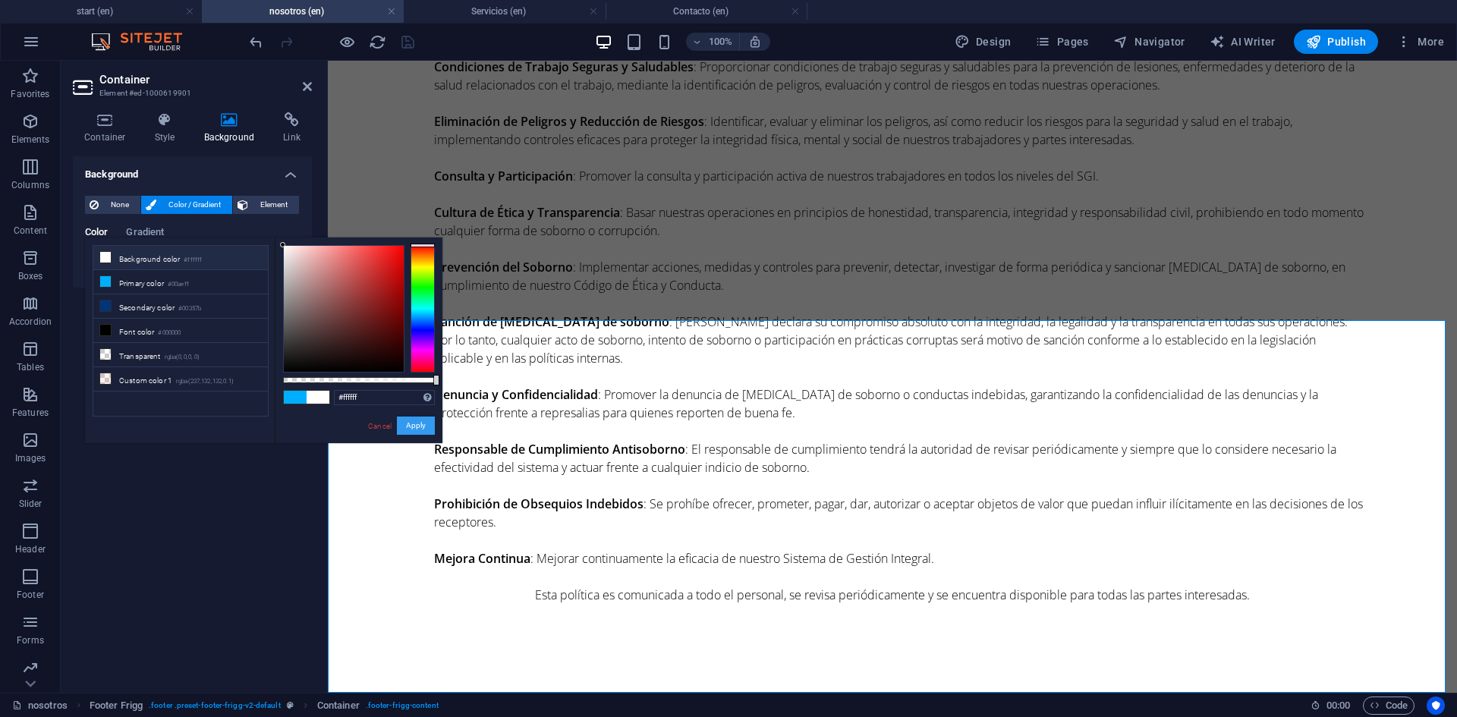
click at [418, 432] on button "Apply" at bounding box center [416, 426] width 38 height 18
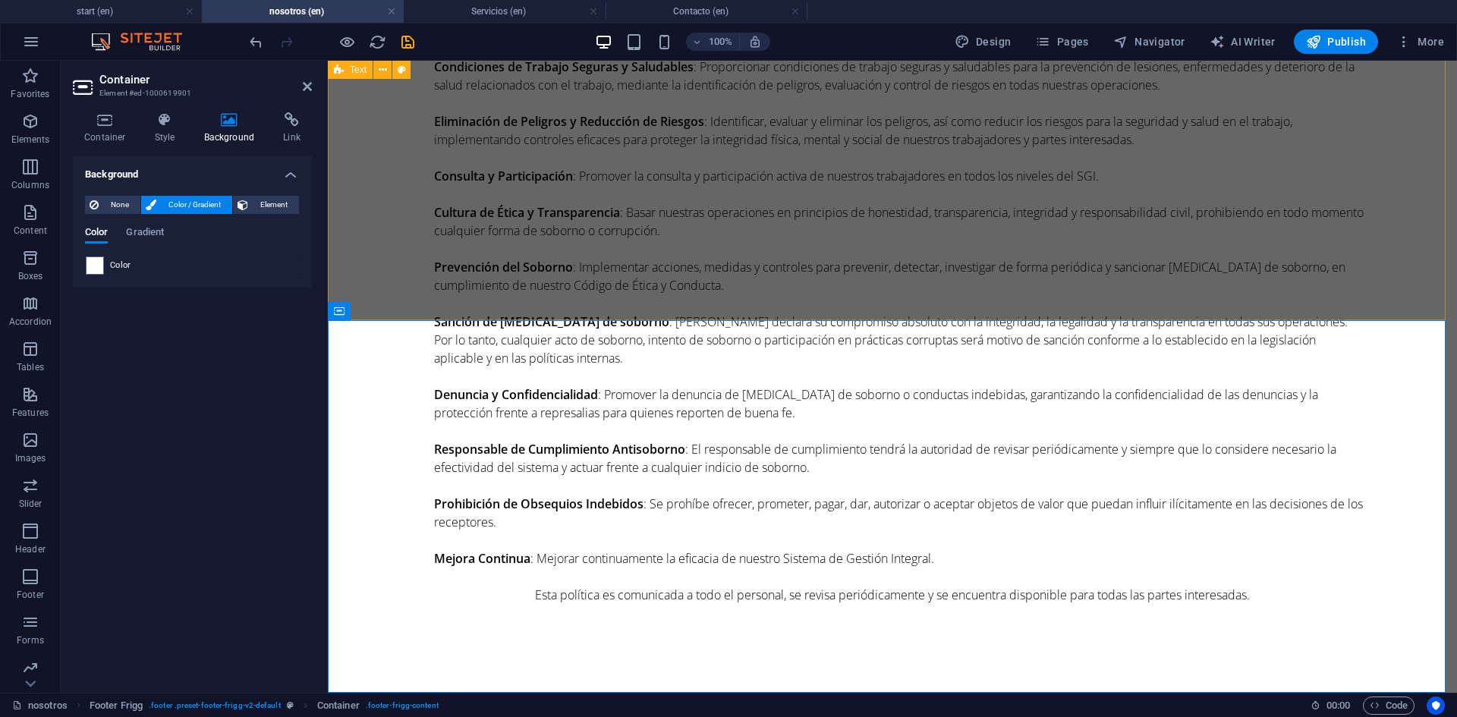
click at [379, 250] on div "NUESTRA POLITICA DEL SISTEMA DE GESTIÓN INTEGRAL (CALIDAD, AMBIENTE, SST, SGAS)…" at bounding box center [892, 128] width 1129 height 1121
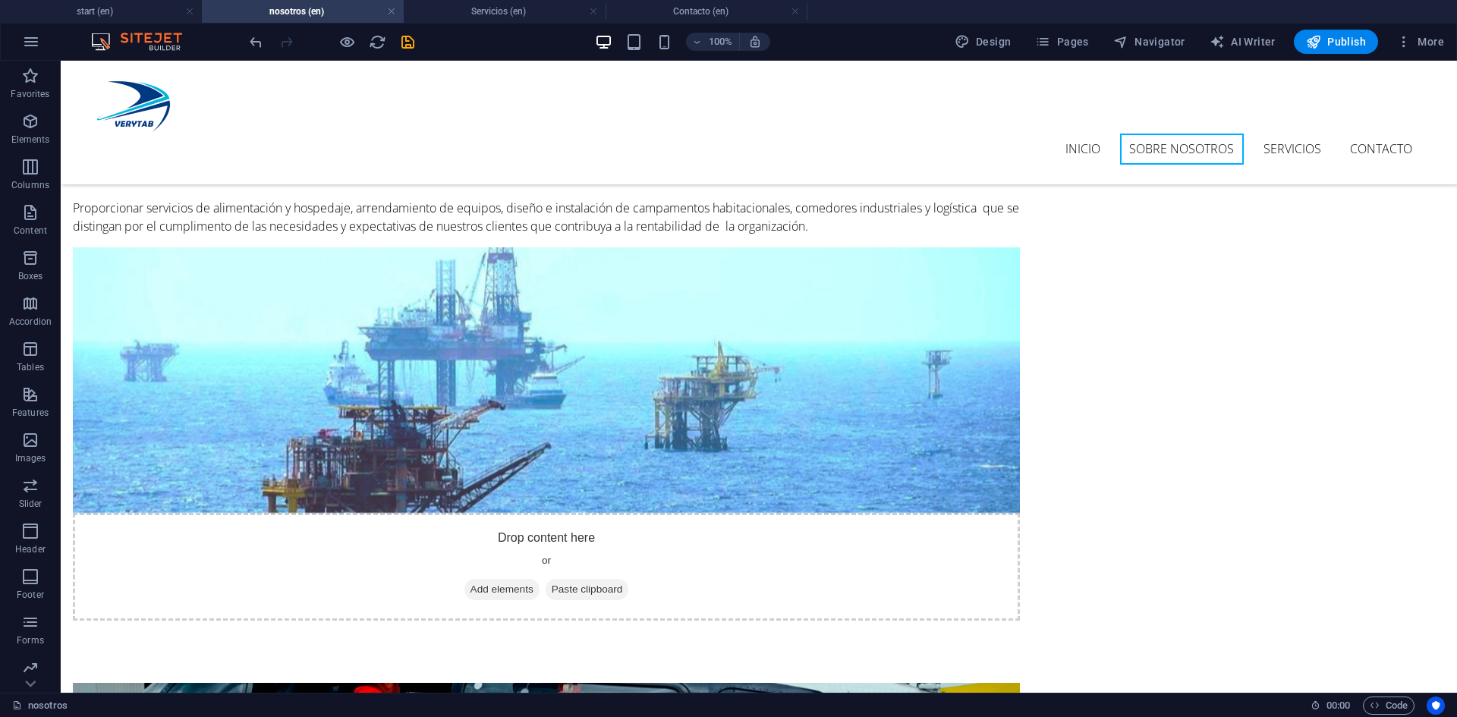
scroll to position [373, 0]
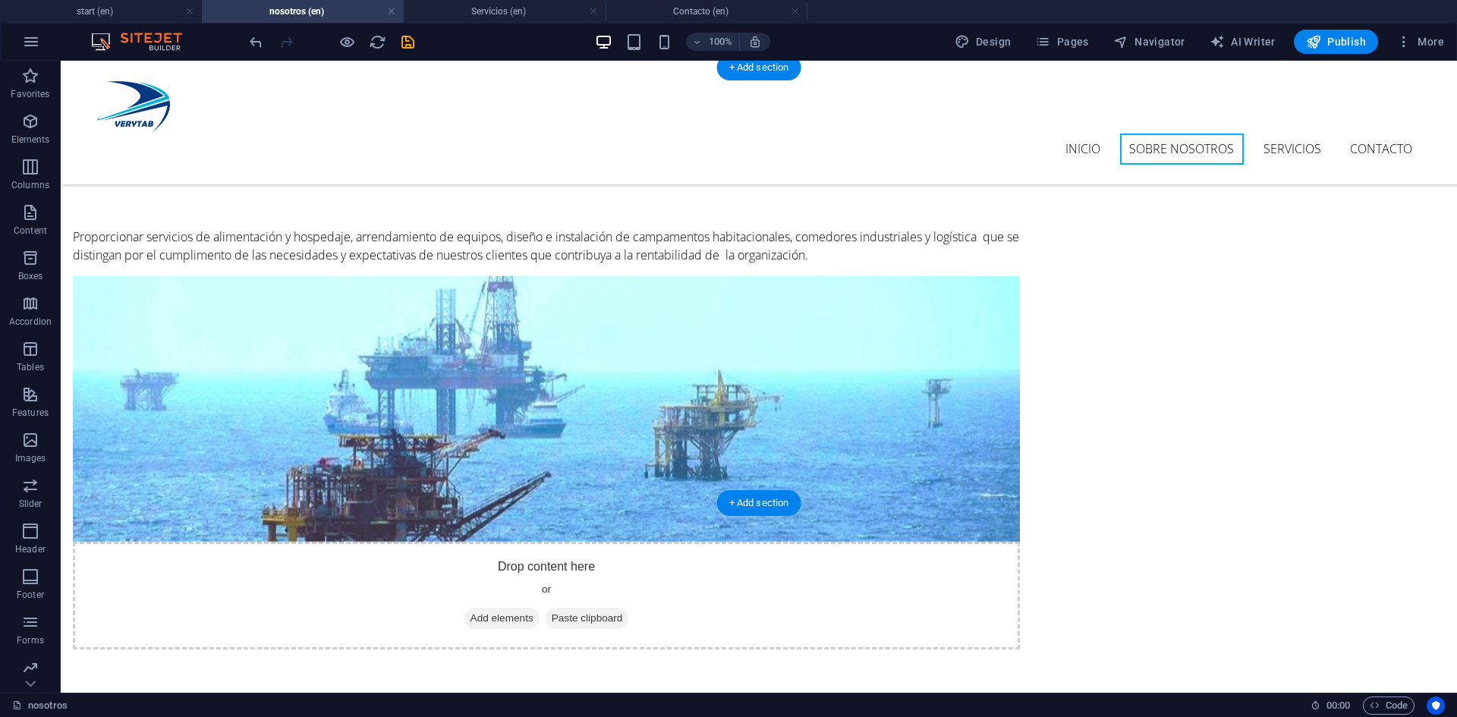
click at [964, 357] on figure at bounding box center [546, 409] width 947 height 266
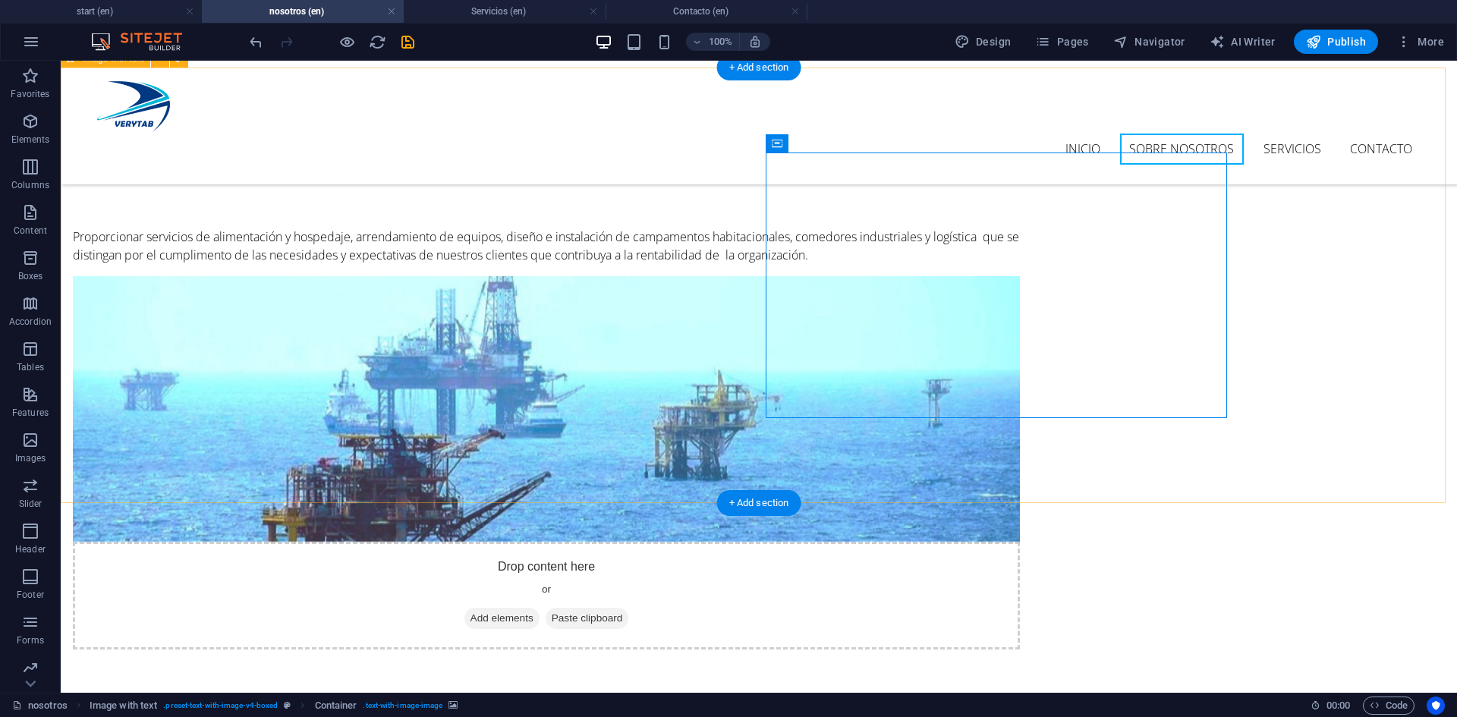
click at [1317, 345] on div "nuestra mision Proporcionar servicios de alimentación y hospedaje, arrendamient…" at bounding box center [759, 347] width 1396 height 559
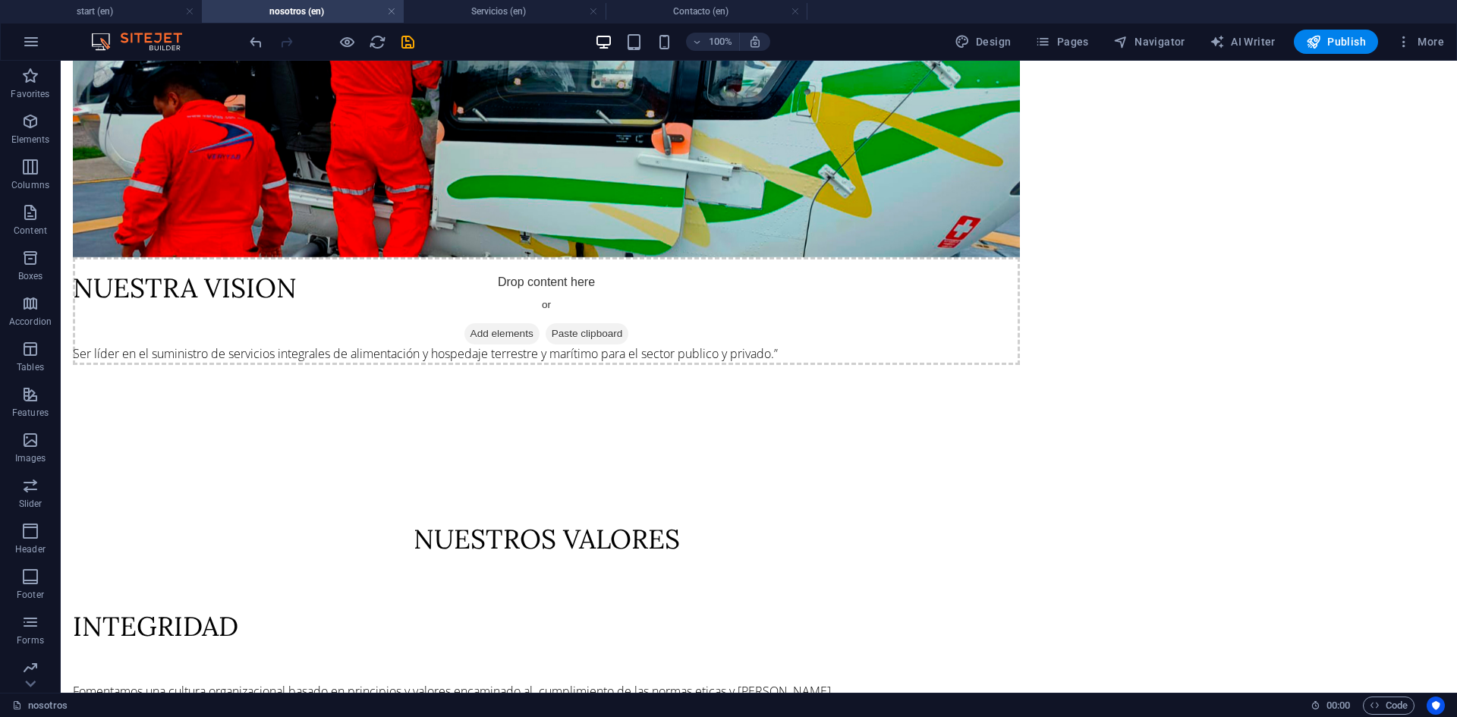
scroll to position [1245, 0]
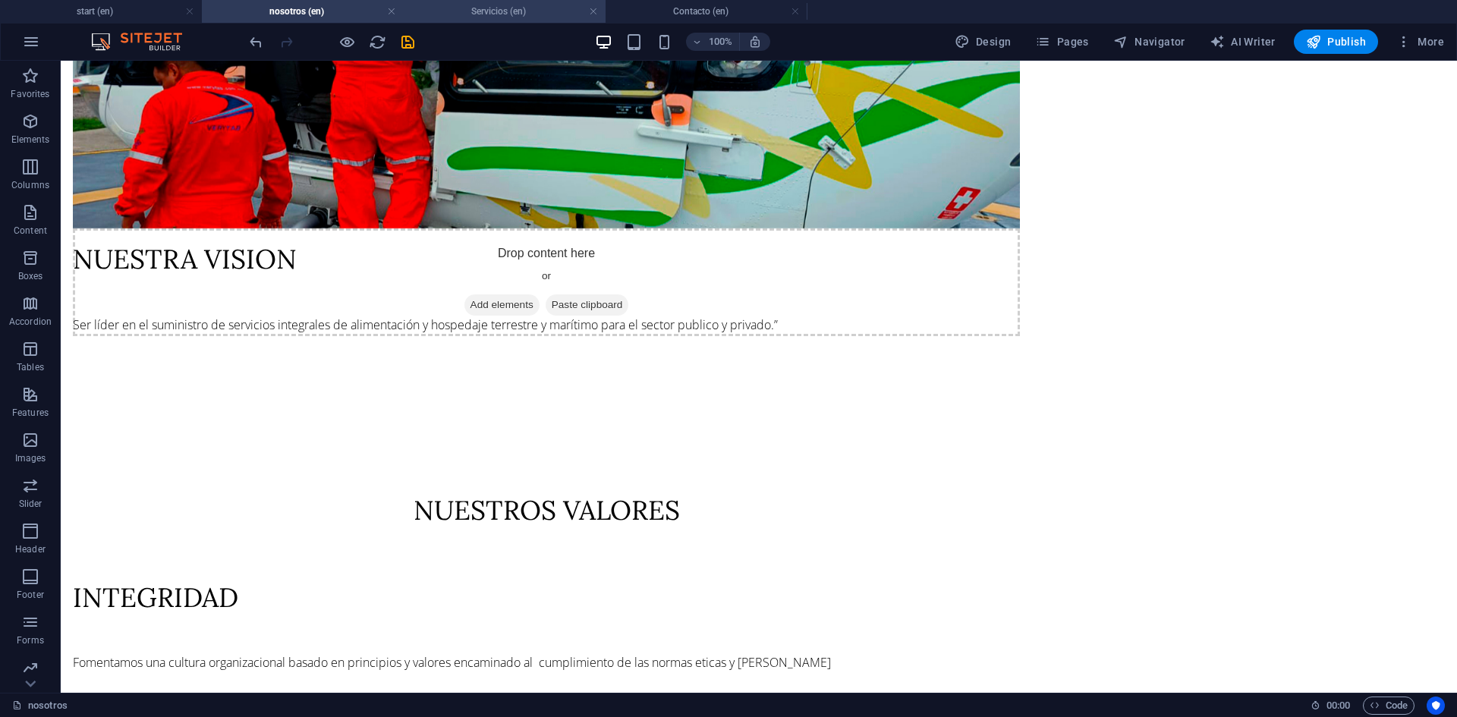
click at [483, 8] on h4 "Servicios (en)" at bounding box center [505, 11] width 202 height 17
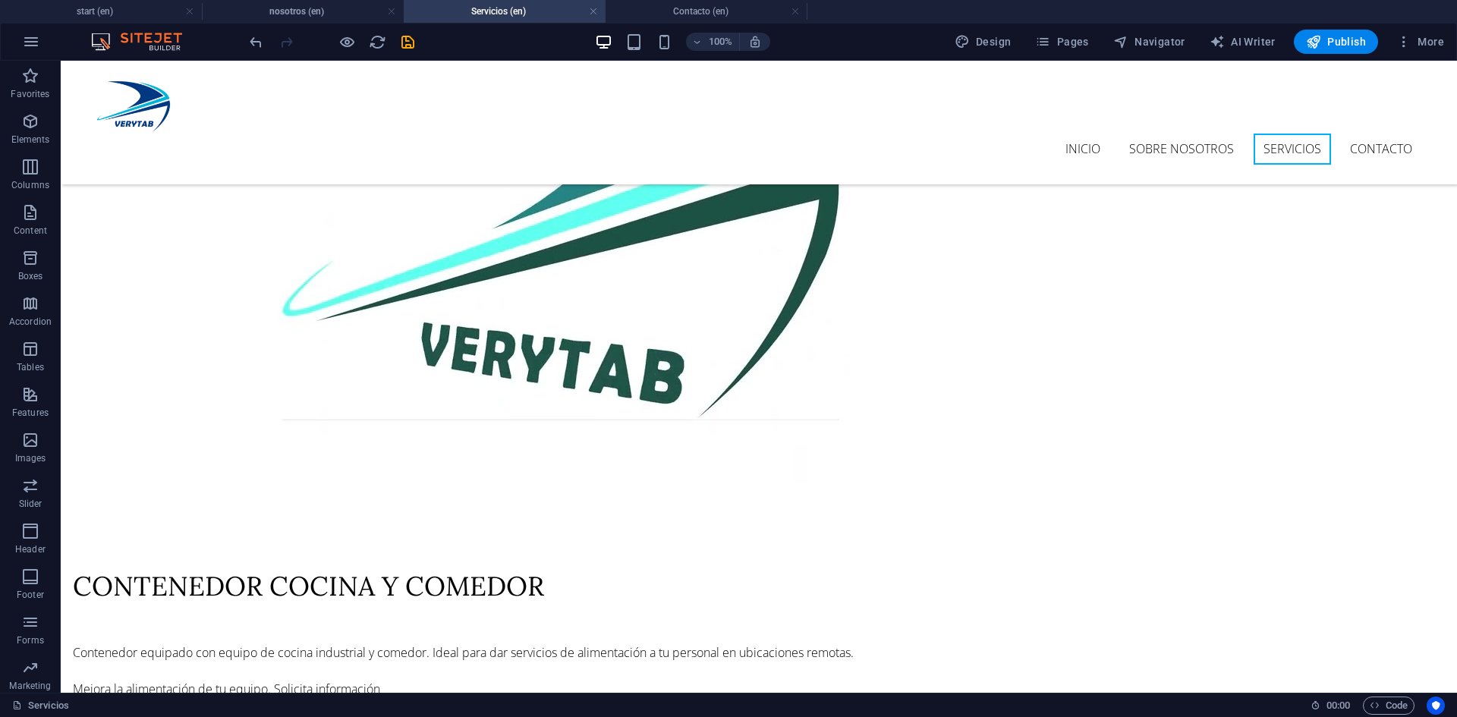
scroll to position [2358, 0]
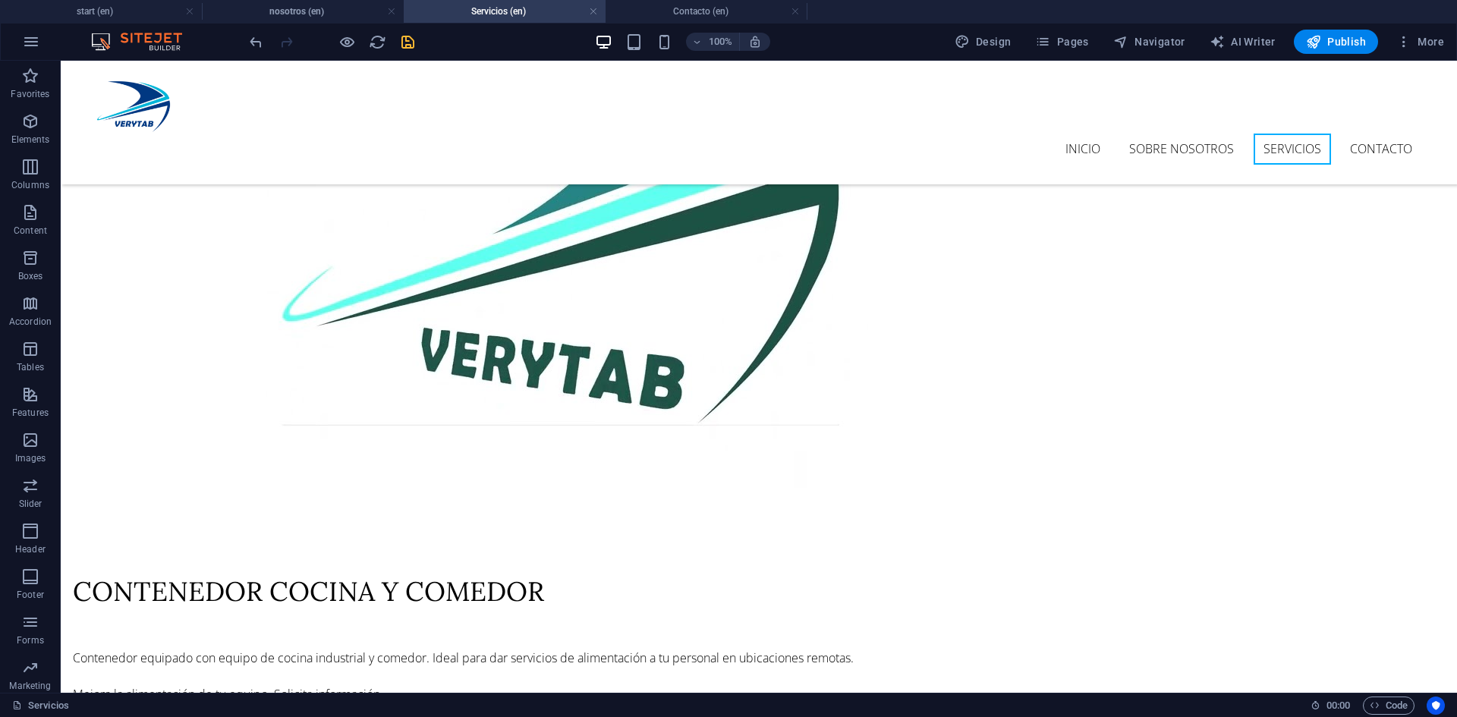
click at [398, 41] on div at bounding box center [332, 42] width 170 height 24
click at [407, 41] on icon "save" at bounding box center [407, 41] width 17 height 17
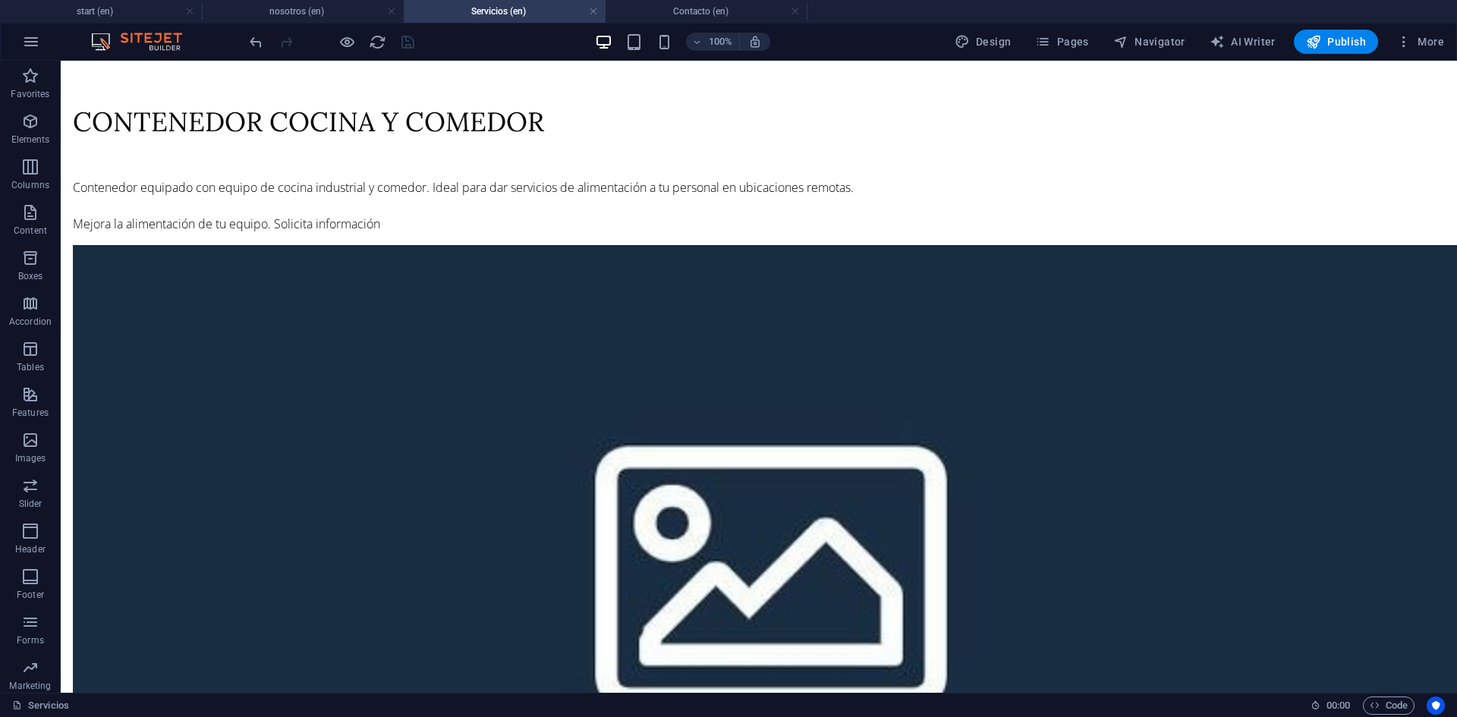
scroll to position [3178, 0]
